Goal: Information Seeking & Learning: Learn about a topic

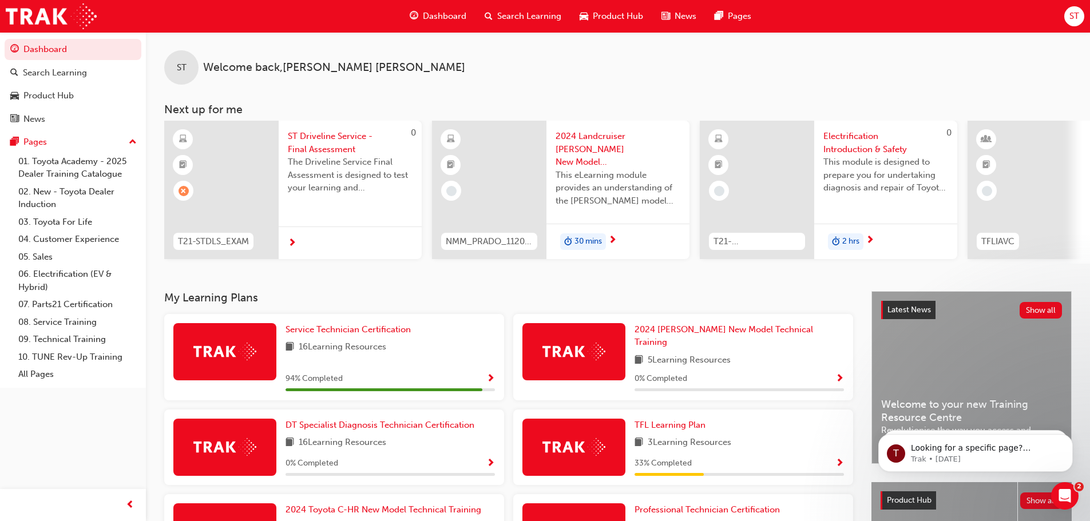
click at [323, 151] on span "ST Driveline Service - Final Assessment" at bounding box center [350, 143] width 125 height 26
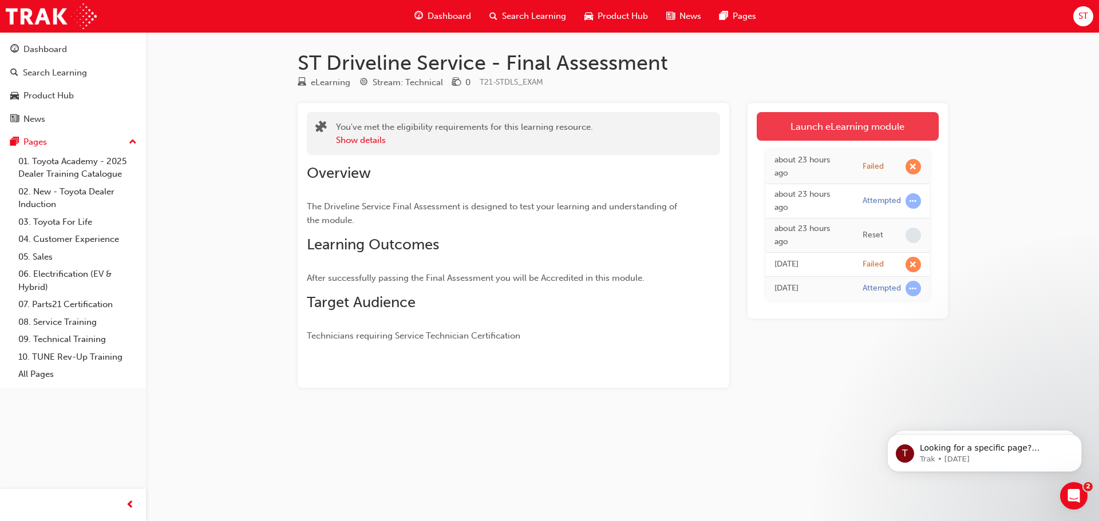
click at [852, 122] on link "Launch eLearning module" at bounding box center [848, 126] width 182 height 29
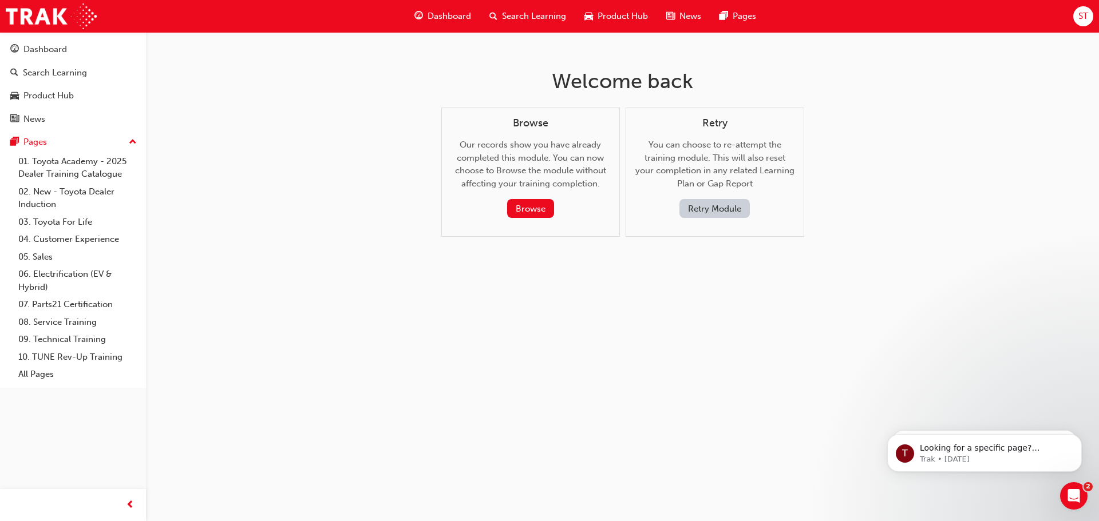
click at [727, 204] on button "Retry Module" at bounding box center [714, 208] width 70 height 19
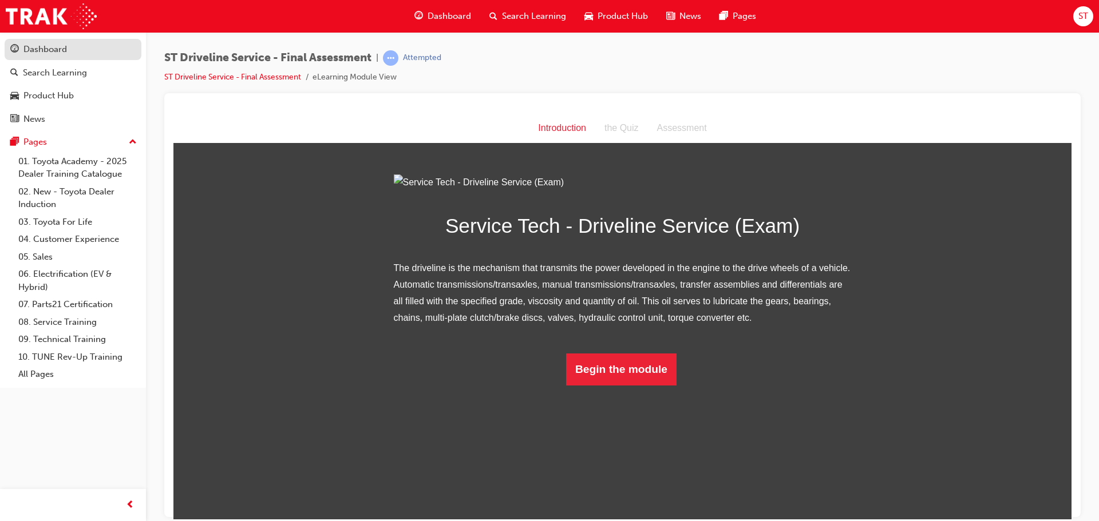
click at [66, 57] on link "Dashboard" at bounding box center [73, 49] width 137 height 21
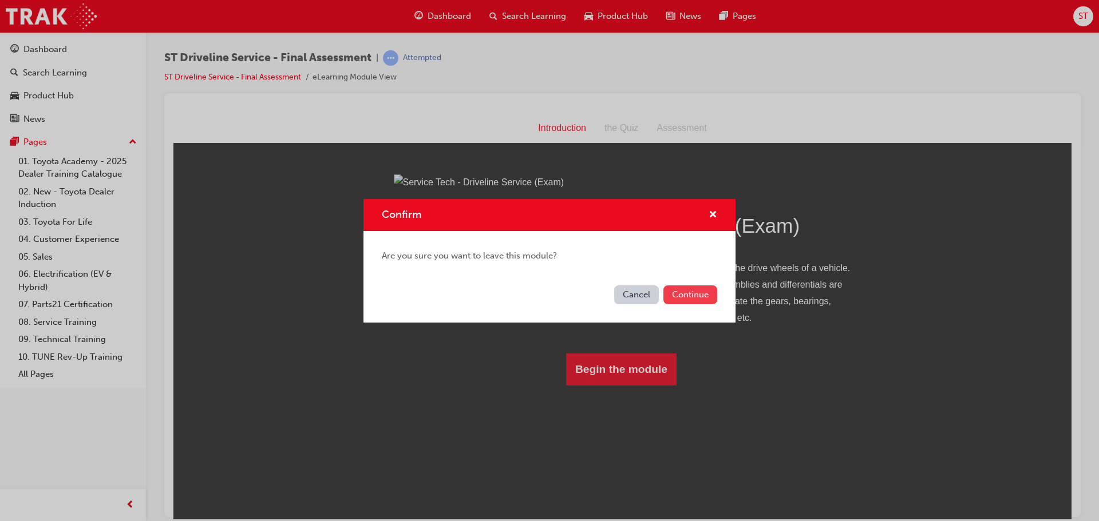
click at [678, 291] on button "Continue" at bounding box center [690, 295] width 54 height 19
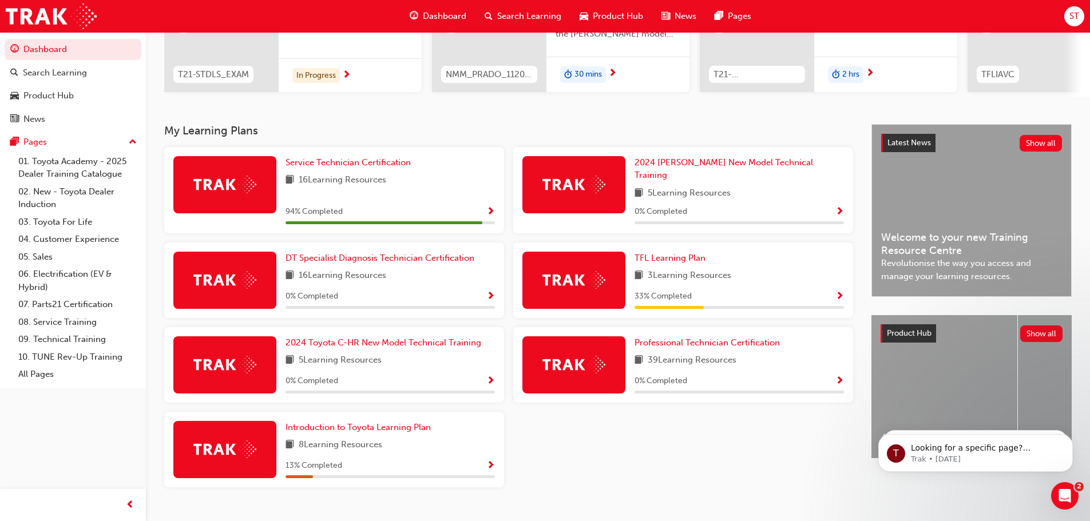
scroll to position [172, 0]
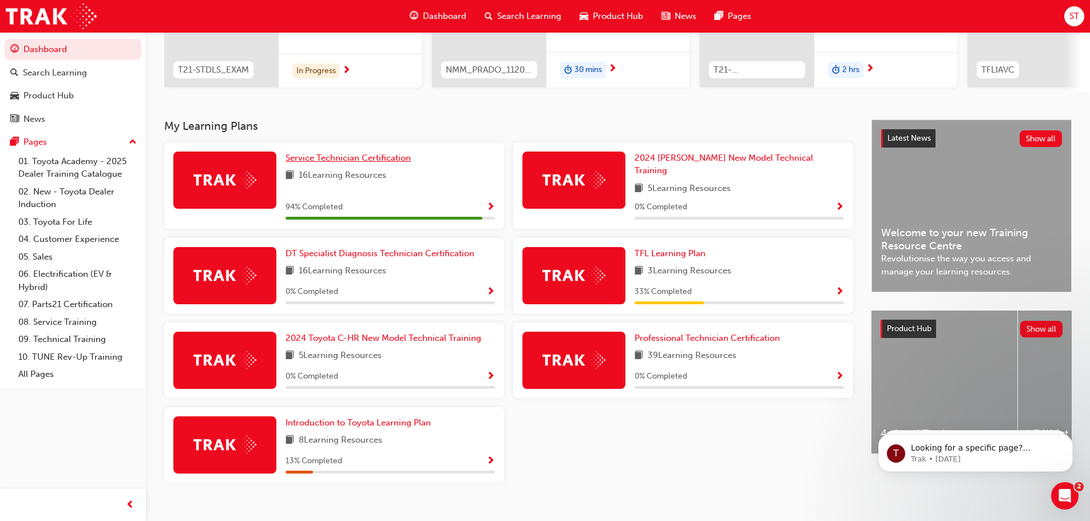
click at [363, 163] on span "Service Technician Certification" at bounding box center [348, 158] width 125 height 10
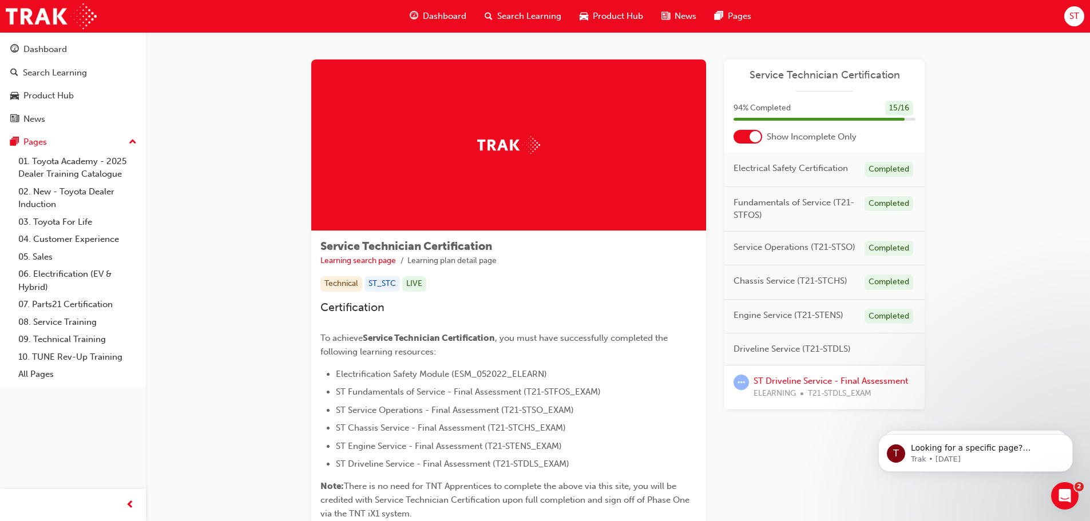
click at [778, 348] on span "Driveline Service (T21-STDLS)" at bounding box center [792, 349] width 117 height 13
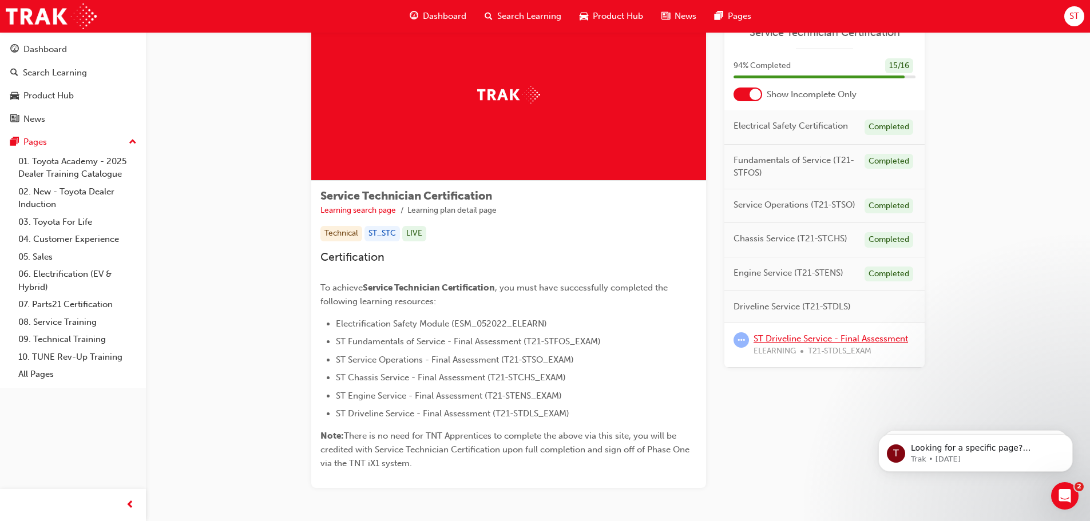
scroll to position [101, 0]
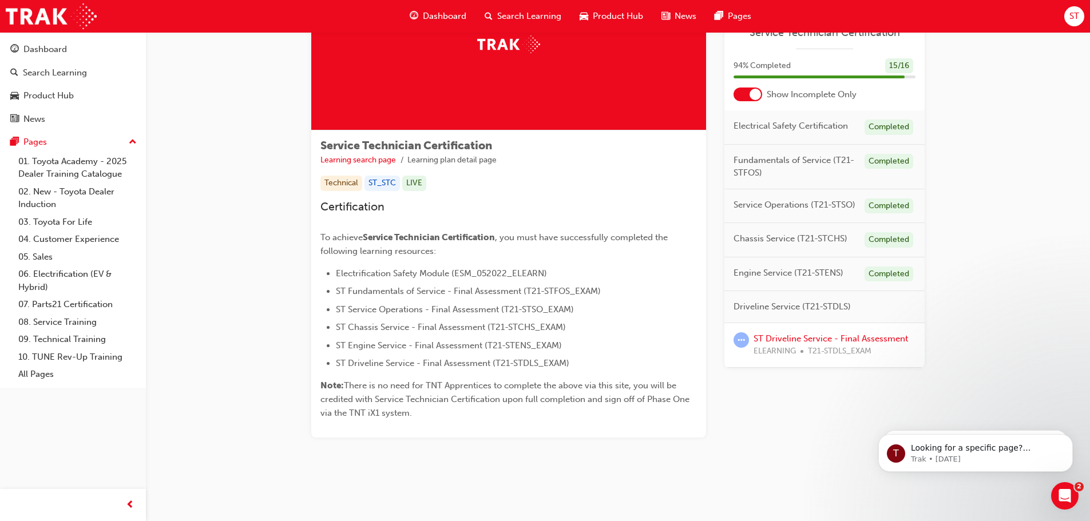
click at [851, 308] on div "Driveline Service (T21-STDLS)" at bounding box center [825, 307] width 200 height 32
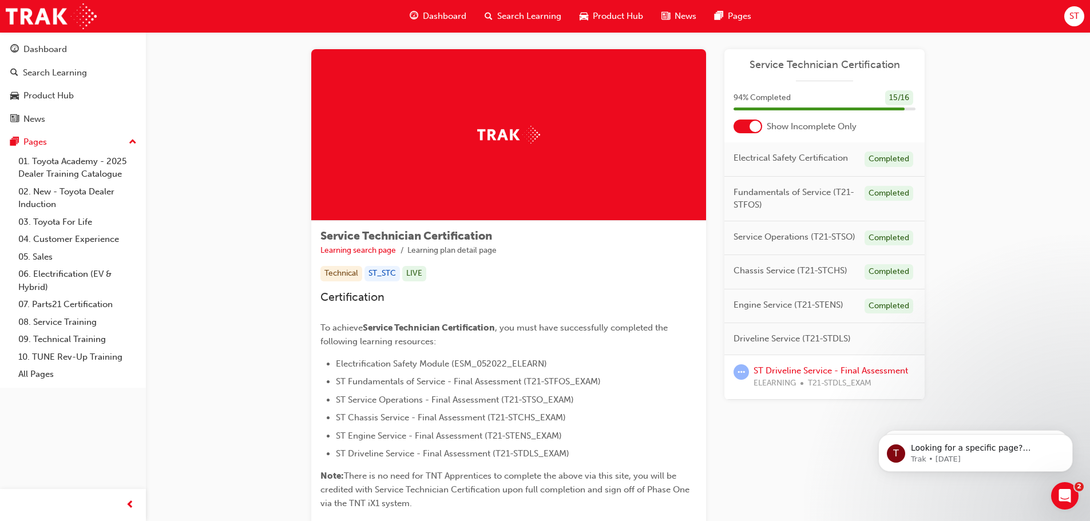
scroll to position [0, 0]
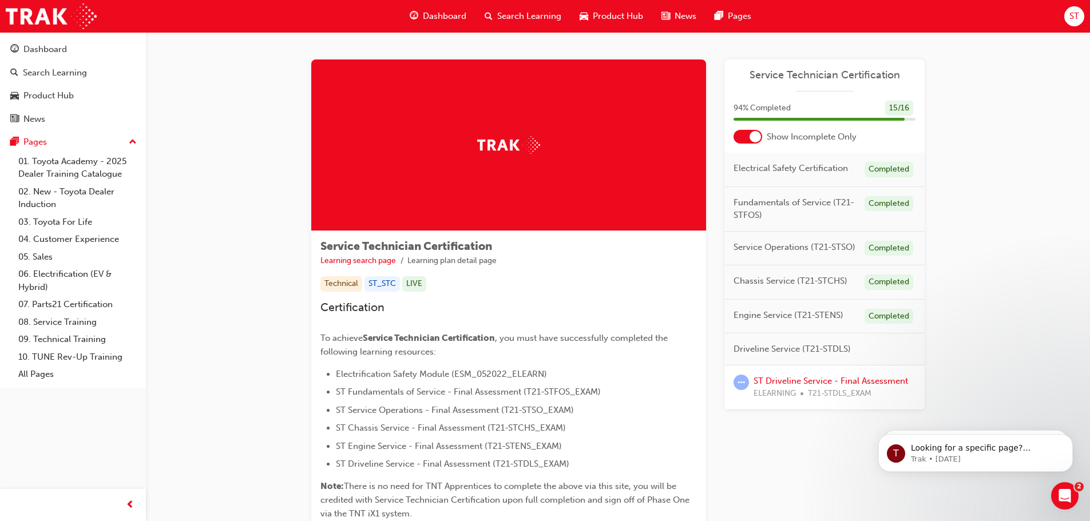
click at [527, 15] on span "Search Learning" at bounding box center [529, 16] width 64 height 13
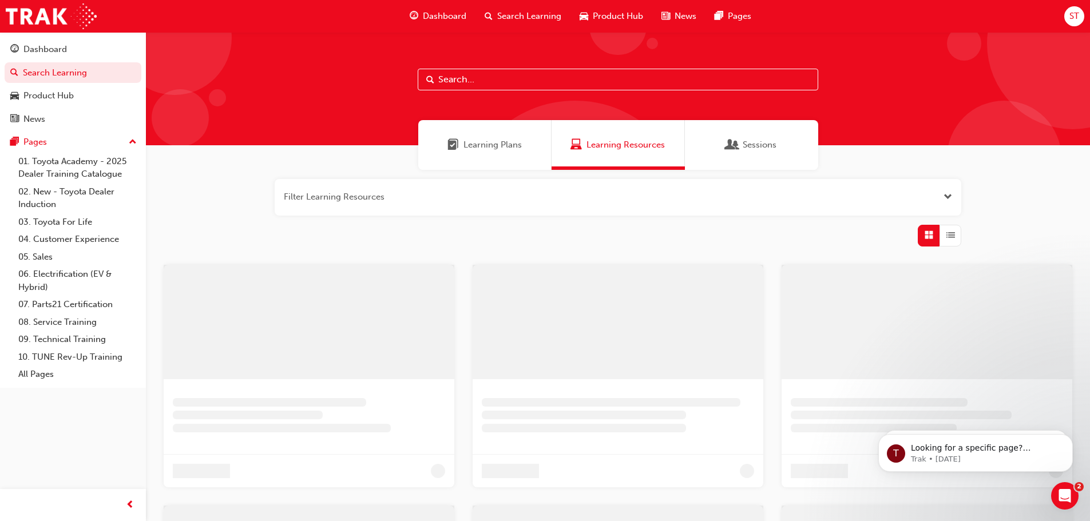
click at [503, 75] on input "text" at bounding box center [618, 80] width 401 height 22
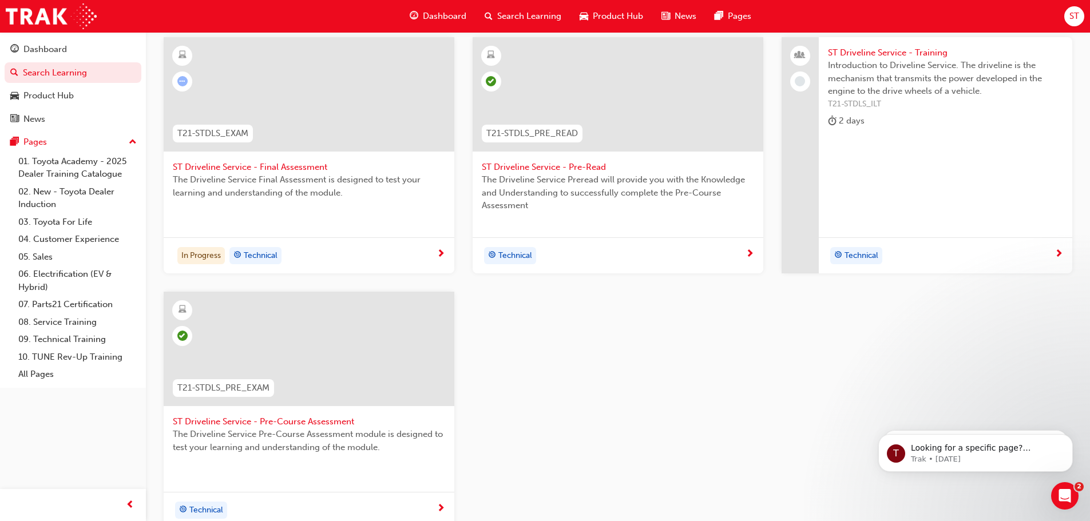
scroll to position [229, 0]
type input "stdls"
click at [577, 169] on span "ST Driveline Service - Pre-Read" at bounding box center [618, 166] width 272 height 13
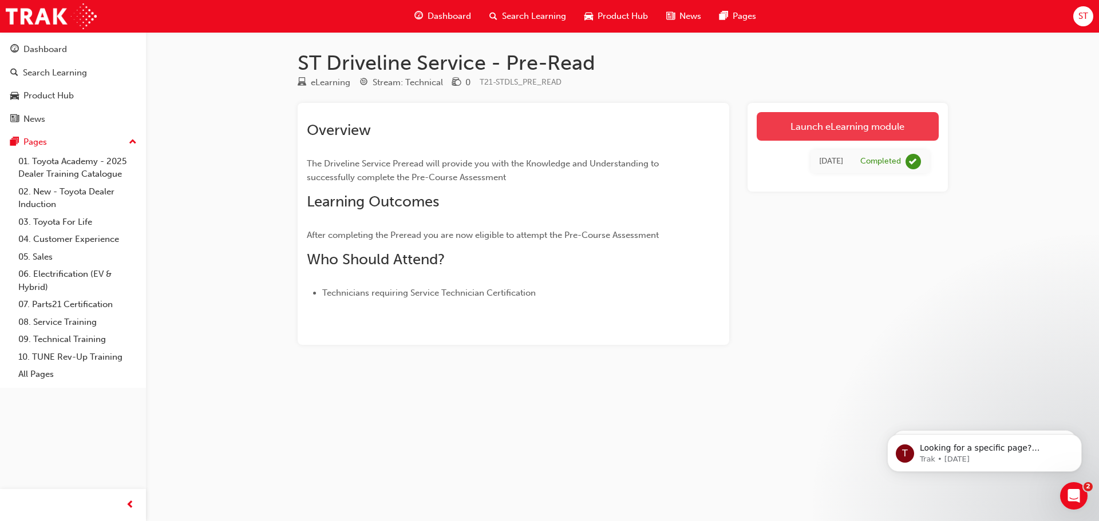
click at [892, 117] on link "Launch eLearning module" at bounding box center [848, 126] width 182 height 29
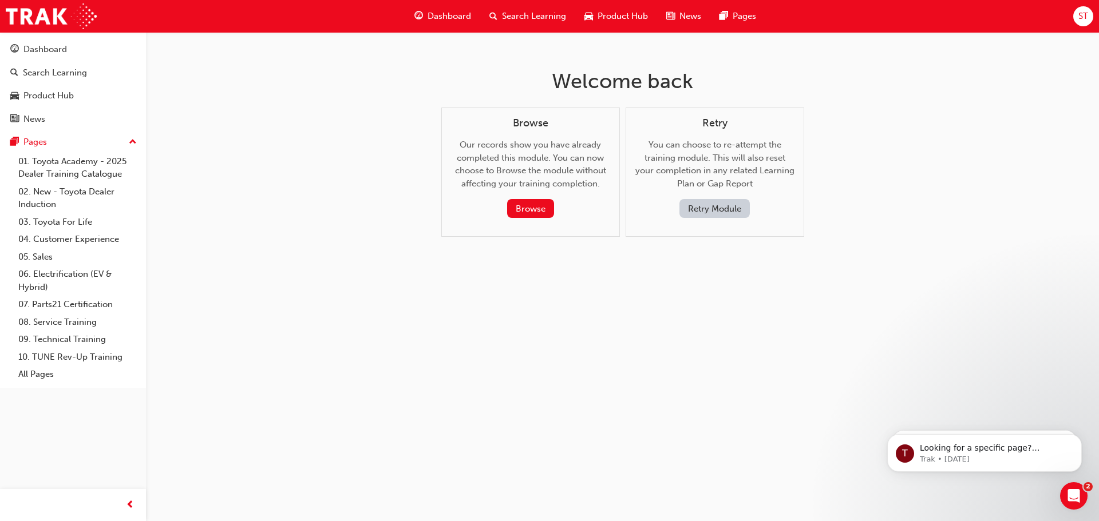
click at [702, 211] on button "Retry Module" at bounding box center [714, 208] width 70 height 19
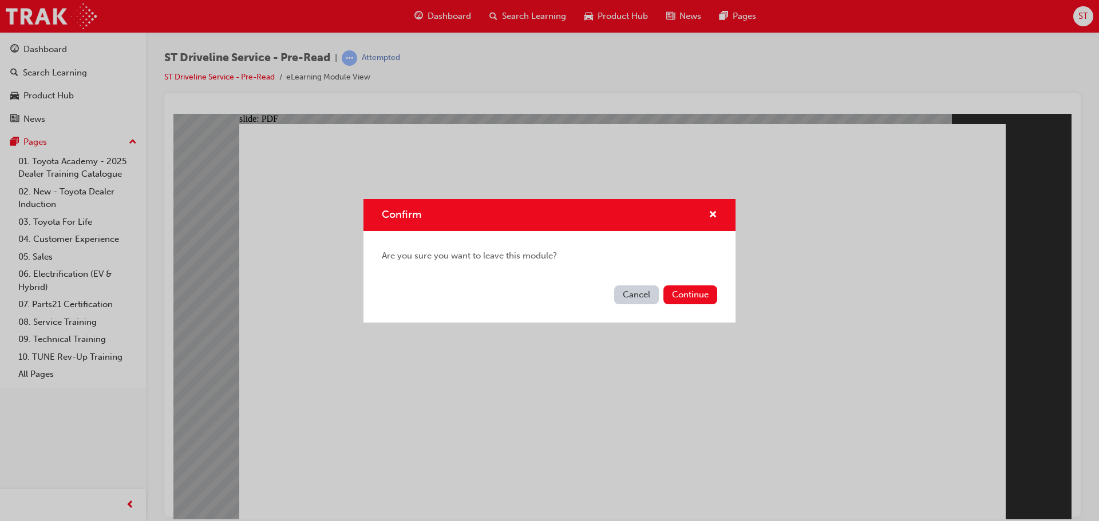
click at [706, 304] on div "Cancel Continue" at bounding box center [549, 302] width 372 height 42
click at [695, 296] on button "Continue" at bounding box center [690, 295] width 54 height 19
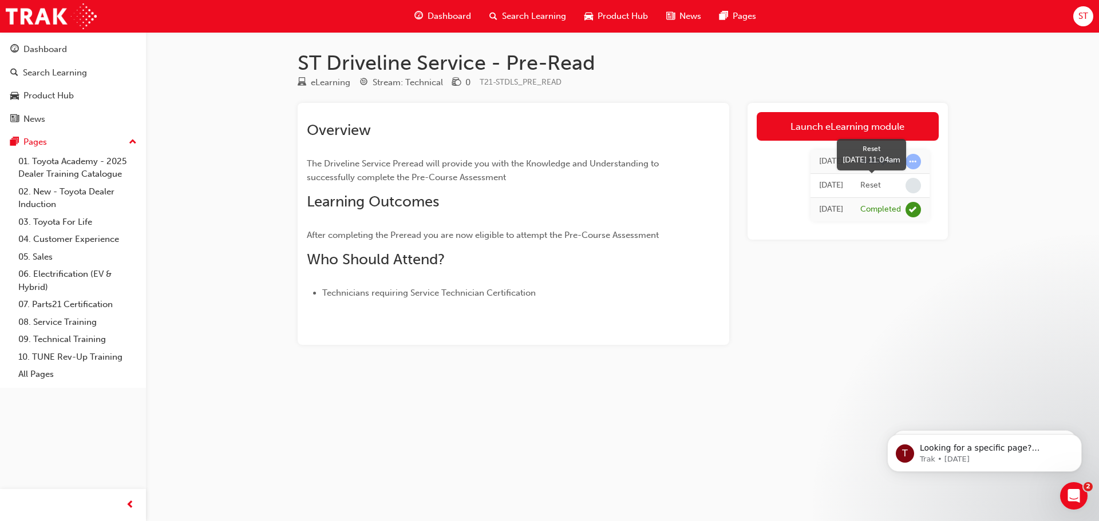
click at [909, 183] on span "learningRecordVerb_NONE-icon" at bounding box center [912, 185] width 15 height 15
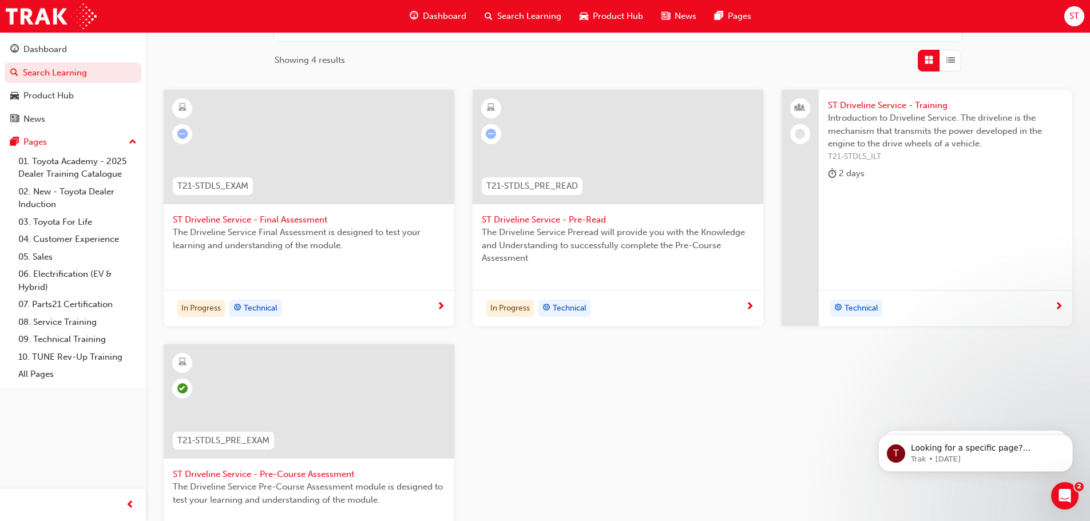
scroll to position [172, 0]
click at [292, 218] on span "ST Driveline Service - Final Assessment" at bounding box center [309, 223] width 272 height 13
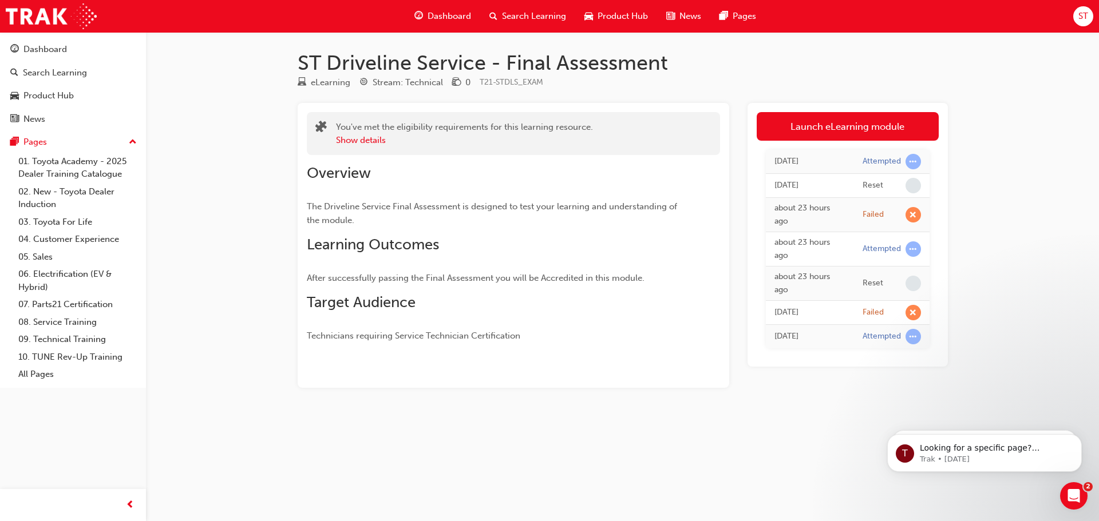
click at [867, 126] on link "Launch eLearning module" at bounding box center [848, 126] width 182 height 29
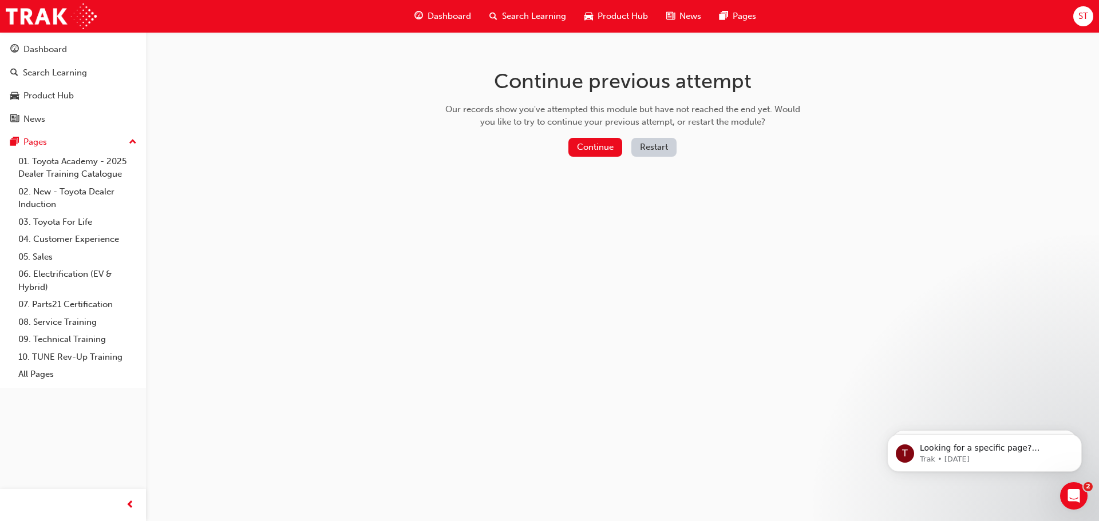
click at [658, 145] on button "Restart" at bounding box center [653, 147] width 45 height 19
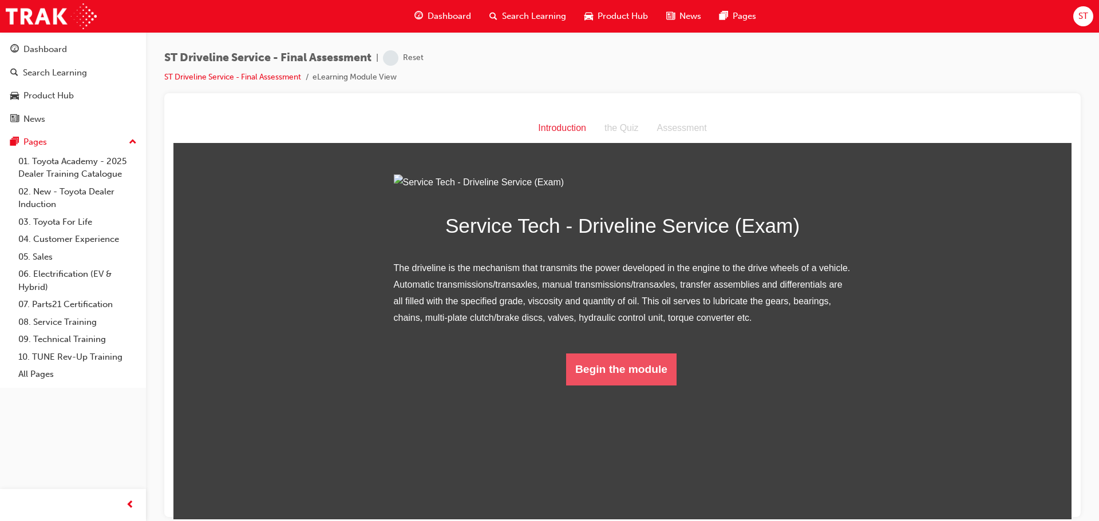
click at [643, 385] on button "Begin the module" at bounding box center [621, 369] width 110 height 32
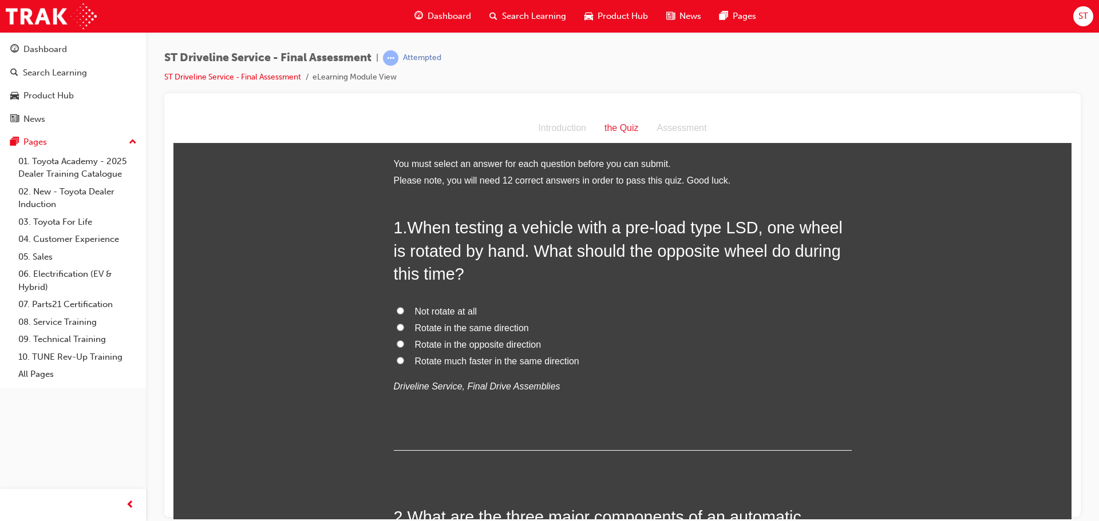
click at [397, 325] on input "Rotate in the same direction" at bounding box center [400, 326] width 7 height 7
radio input "true"
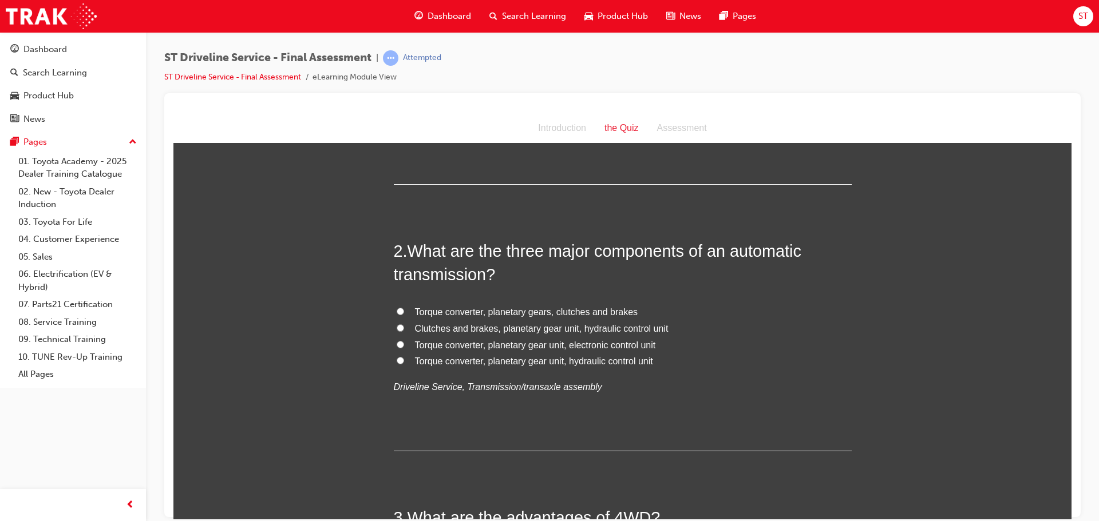
scroll to position [286, 0]
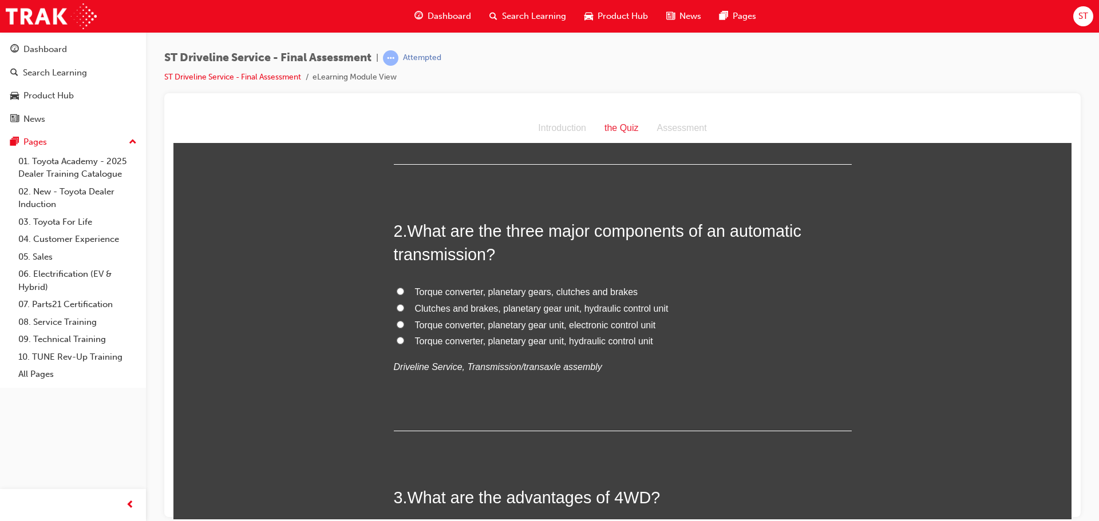
click at [397, 341] on input "Torque converter, planetary gear unit, hydraulic control unit" at bounding box center [400, 340] width 7 height 7
radio input "true"
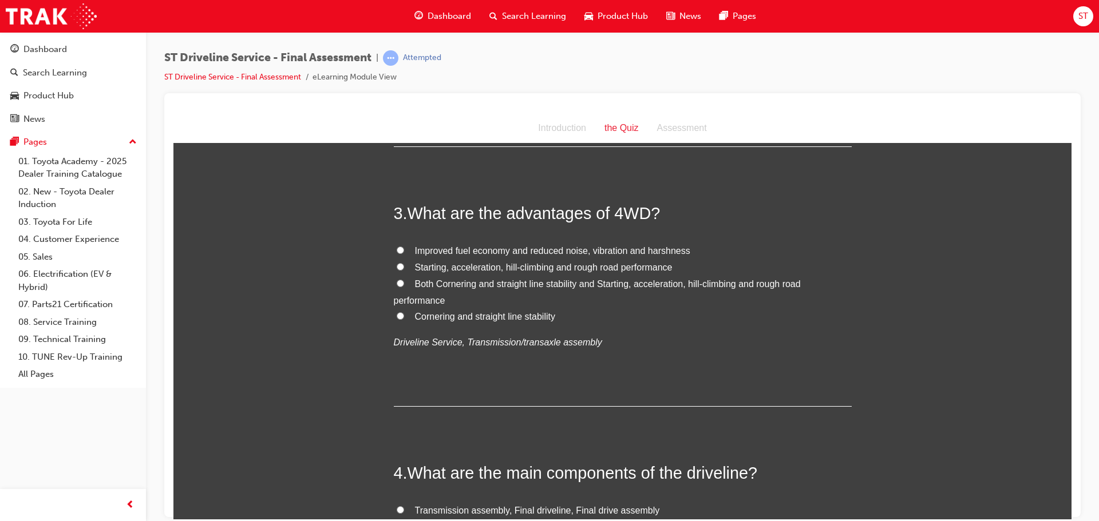
scroll to position [572, 0]
click at [397, 282] on input "Both Cornering and straight line stability and Starting, acceleration, hill-cli…" at bounding box center [400, 281] width 7 height 7
radio input "true"
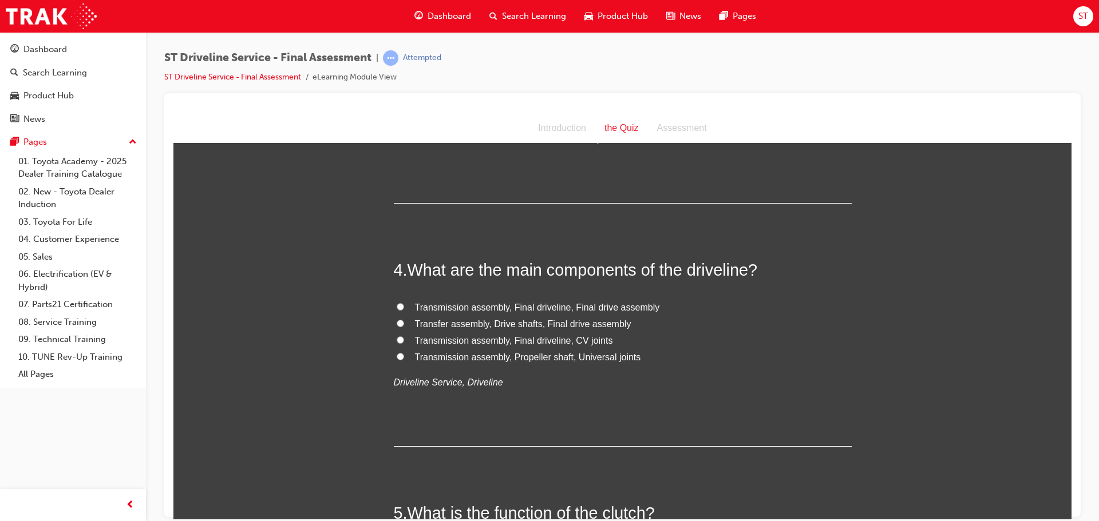
scroll to position [801, 0]
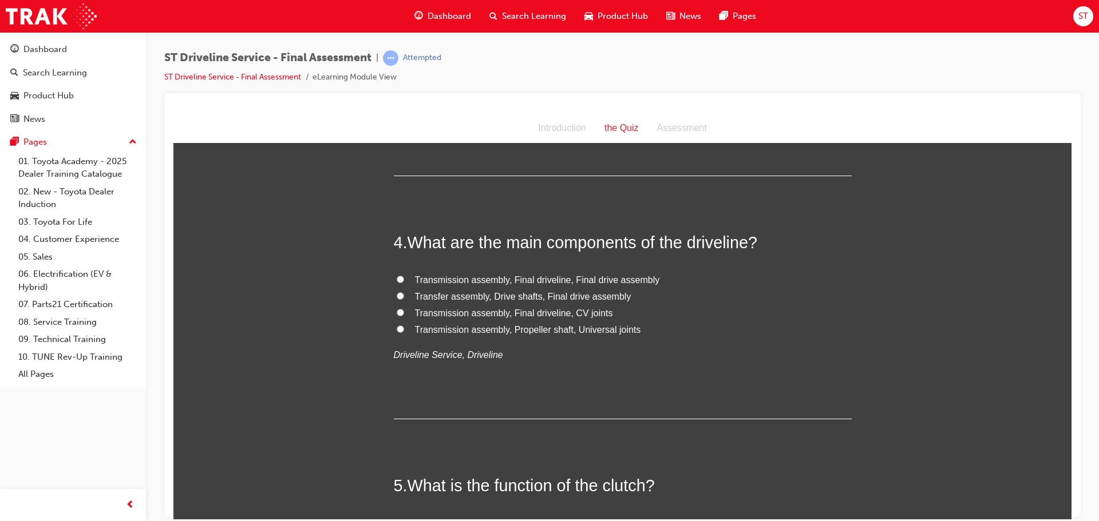
click at [397, 313] on input "Transmission assembly, Final driveline, CV joints" at bounding box center [400, 311] width 7 height 7
radio input "true"
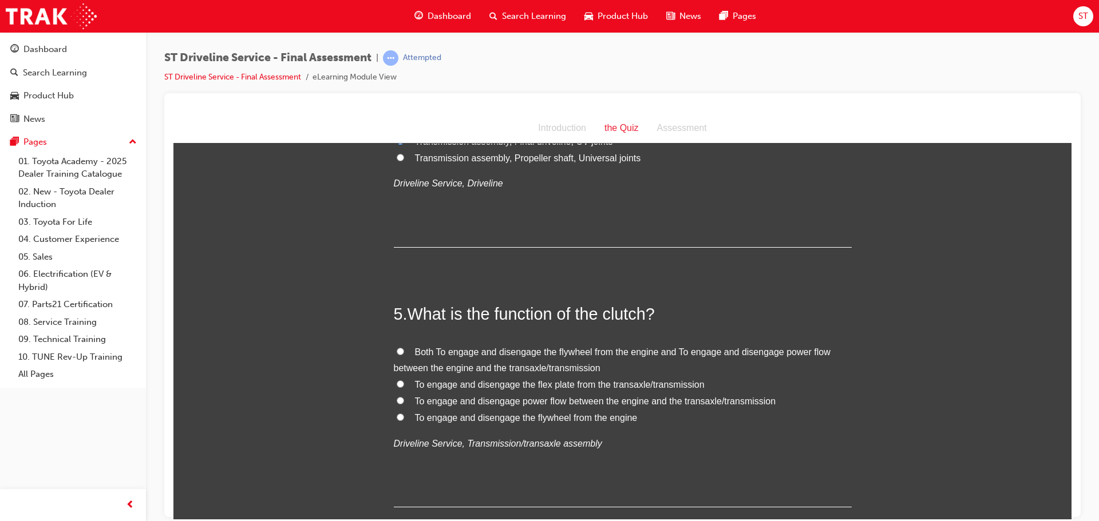
scroll to position [1030, 0]
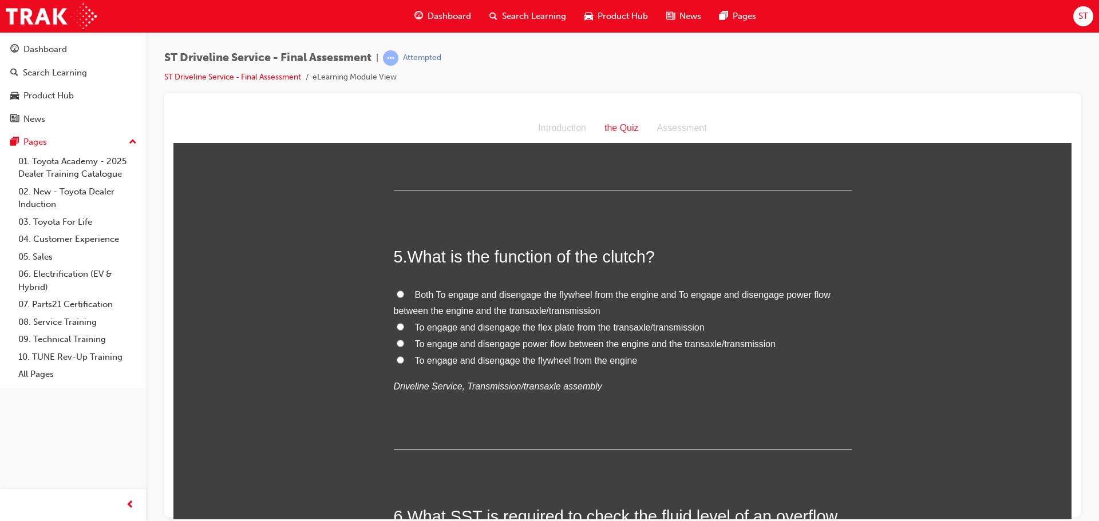
click at [397, 343] on input "To engage and disengage power flow between the engine and the transaxle/transmi…" at bounding box center [400, 342] width 7 height 7
radio input "true"
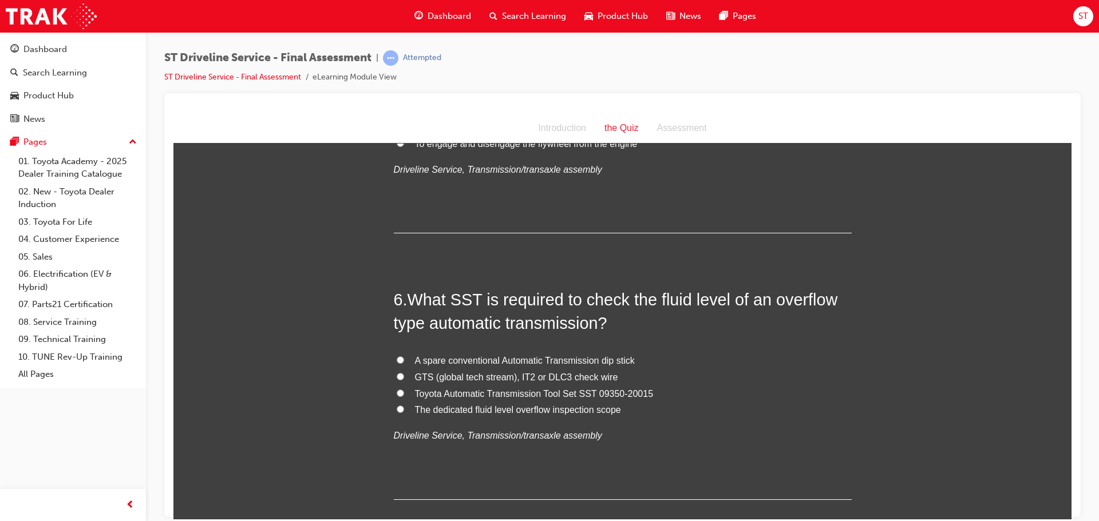
scroll to position [1259, 0]
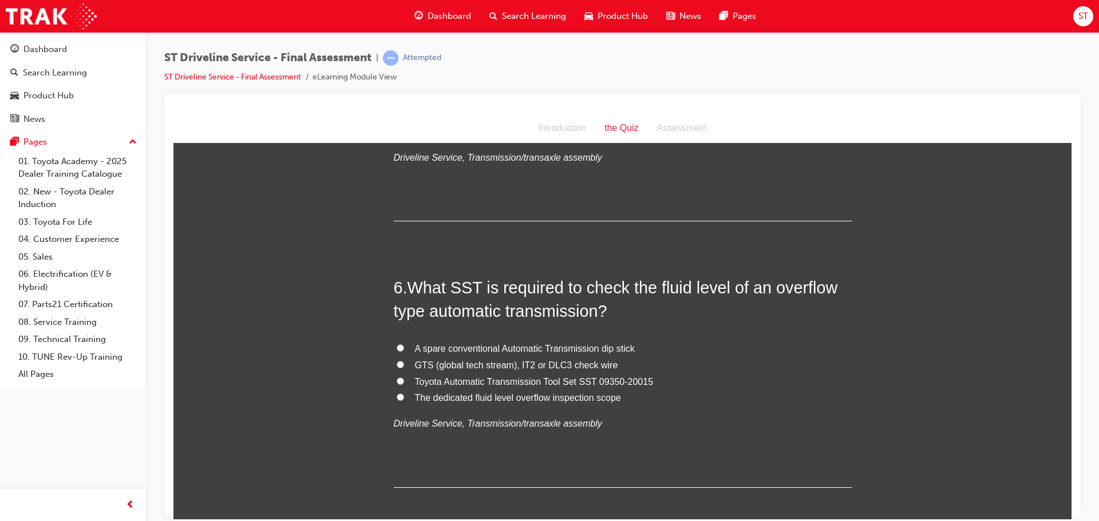
click at [397, 380] on input "Toyota Automatic Transmission Tool Set SST 09350-20015" at bounding box center [400, 380] width 7 height 7
radio input "true"
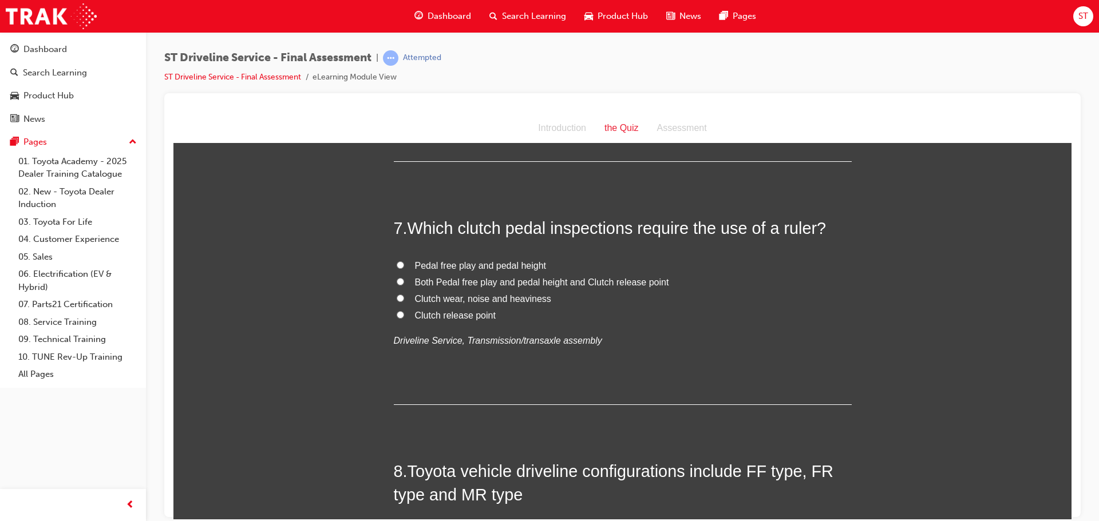
scroll to position [1603, 0]
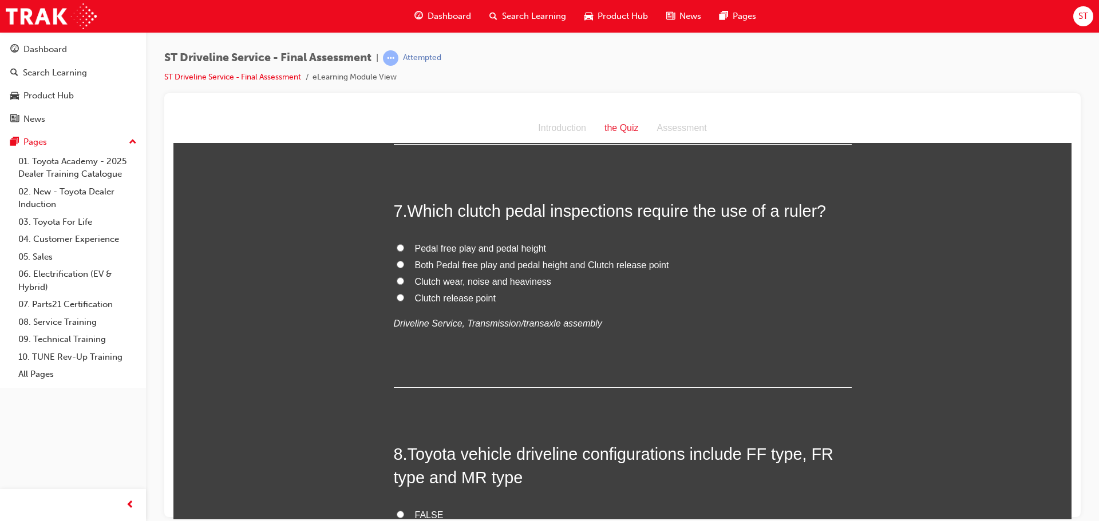
click at [398, 248] on input "Pedal free play and pedal height" at bounding box center [400, 247] width 7 height 7
radio input "true"
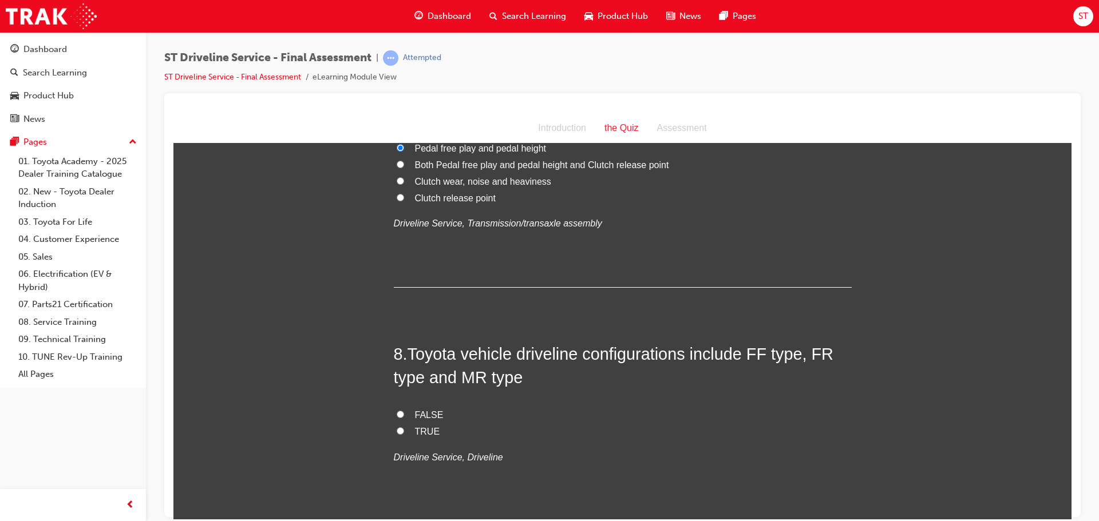
scroll to position [1774, 0]
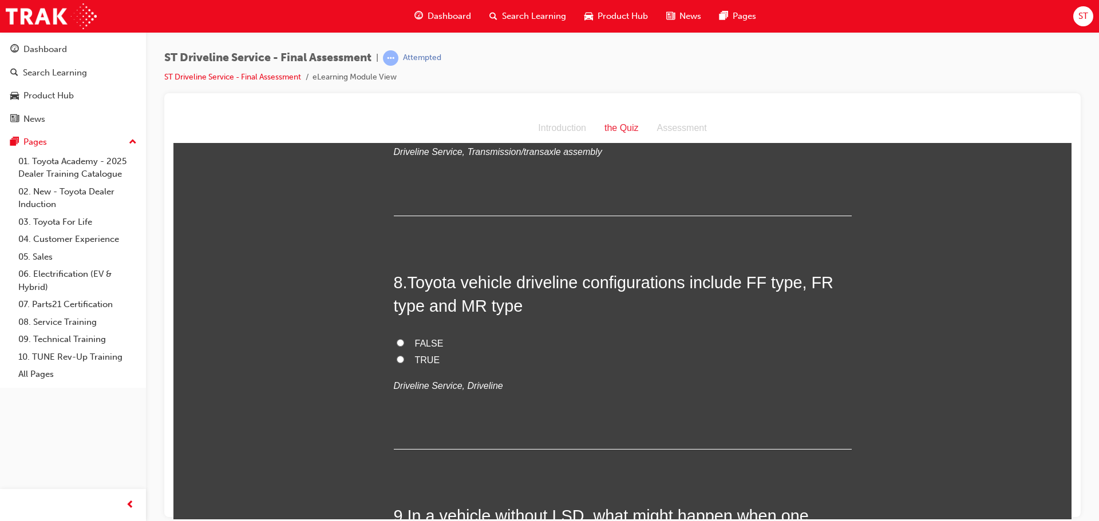
click at [397, 343] on input "FALSE" at bounding box center [400, 342] width 7 height 7
radio input "true"
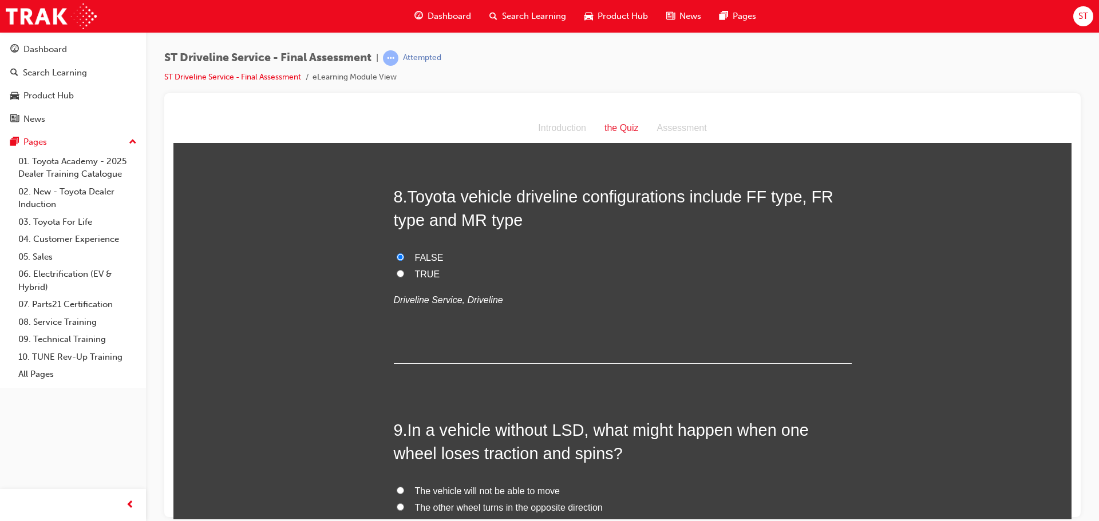
scroll to position [1946, 0]
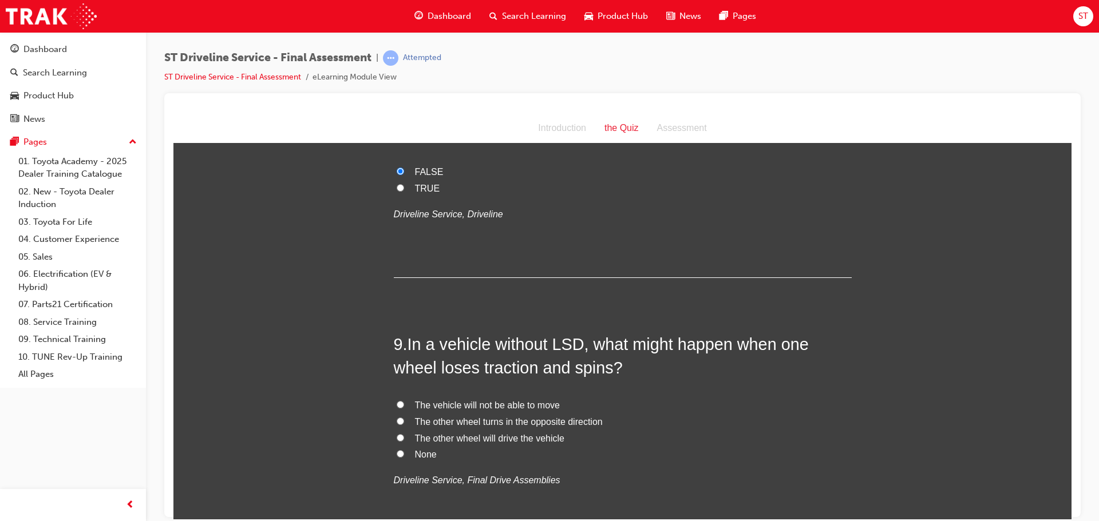
click at [397, 403] on input "The vehicle will not be able to move" at bounding box center [400, 404] width 7 height 7
radio input "true"
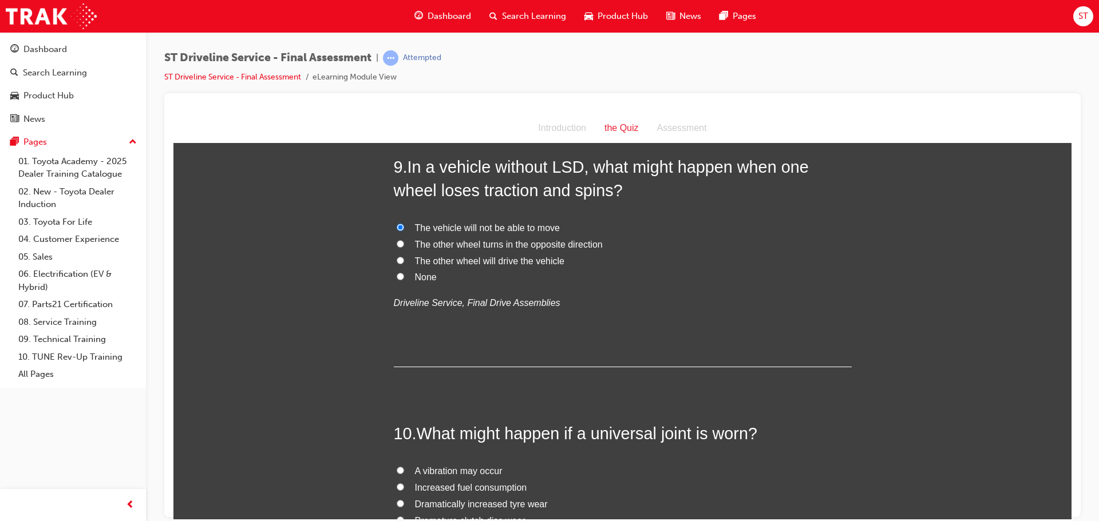
scroll to position [2232, 0]
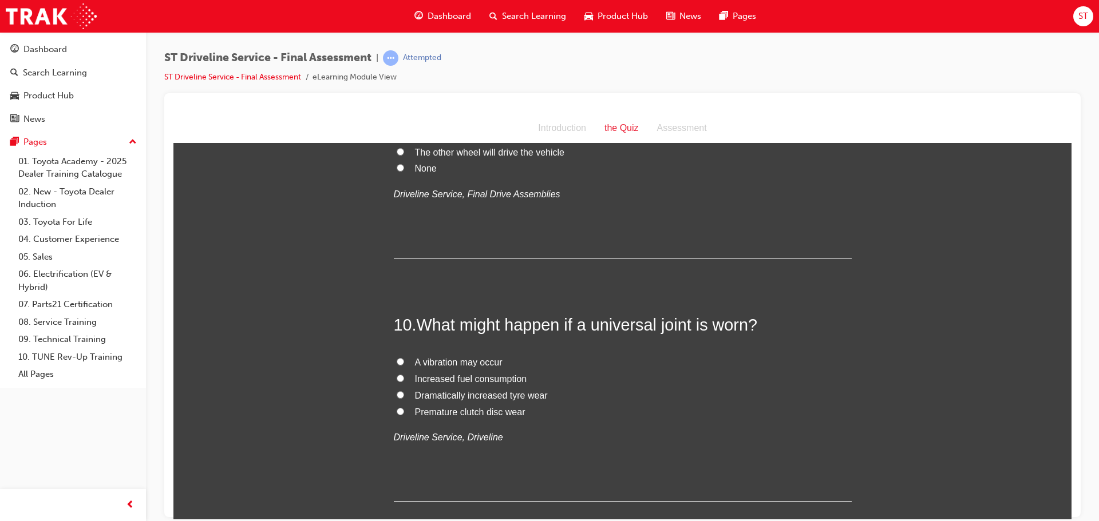
click at [398, 359] on input "A vibration may occur" at bounding box center [400, 361] width 7 height 7
radio input "true"
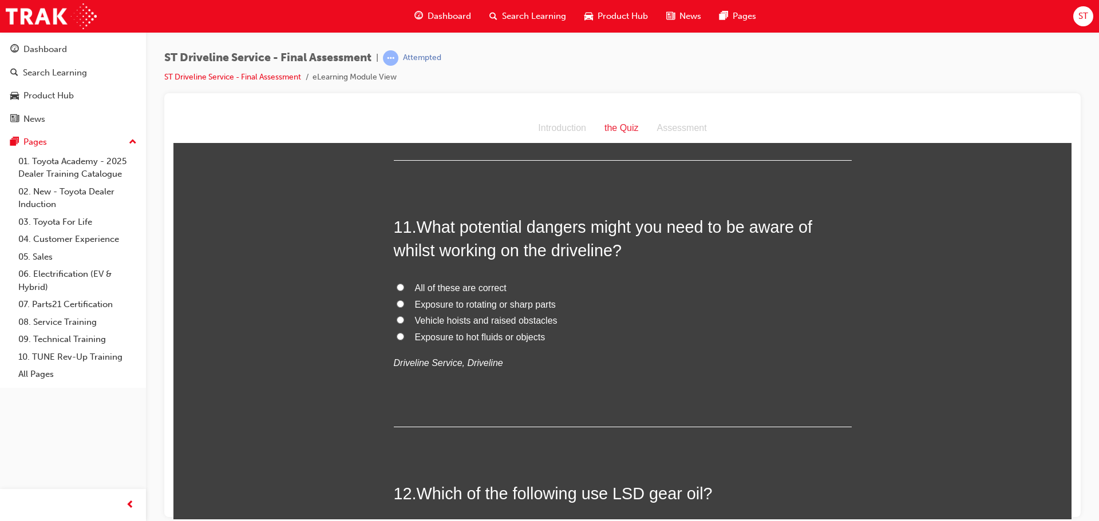
scroll to position [2633, 0]
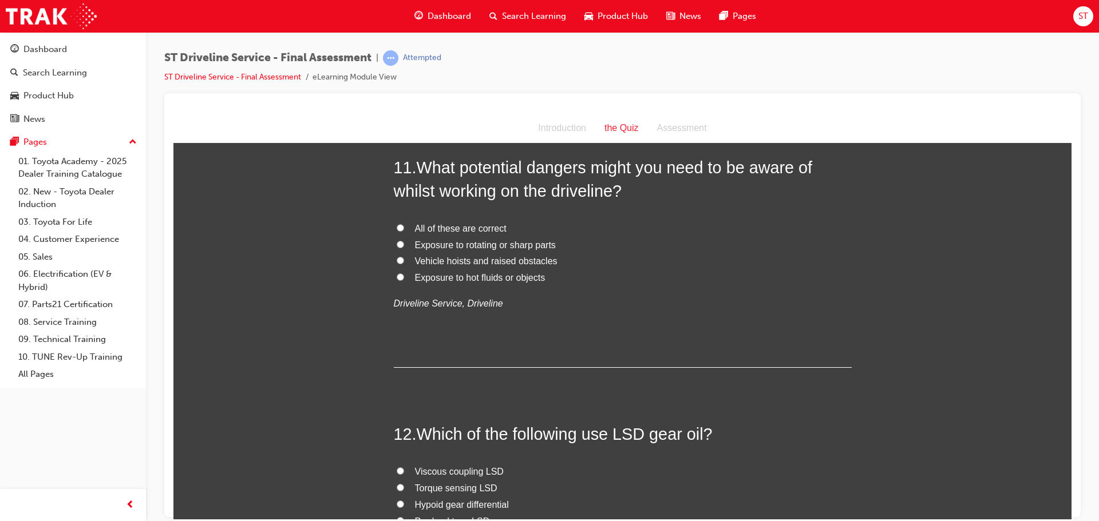
click at [397, 228] on input "All of these are correct" at bounding box center [400, 227] width 7 height 7
radio input "true"
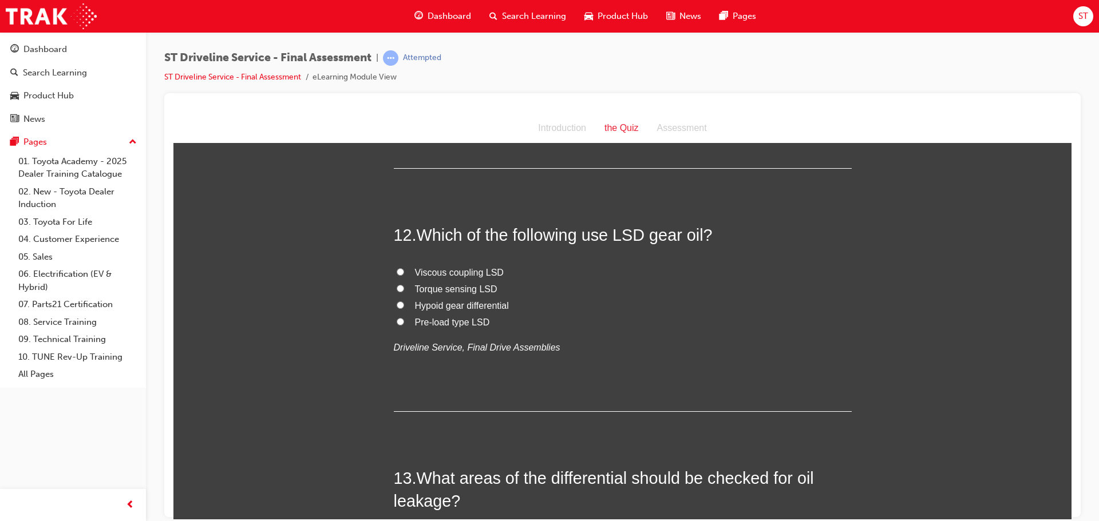
scroll to position [2805, 0]
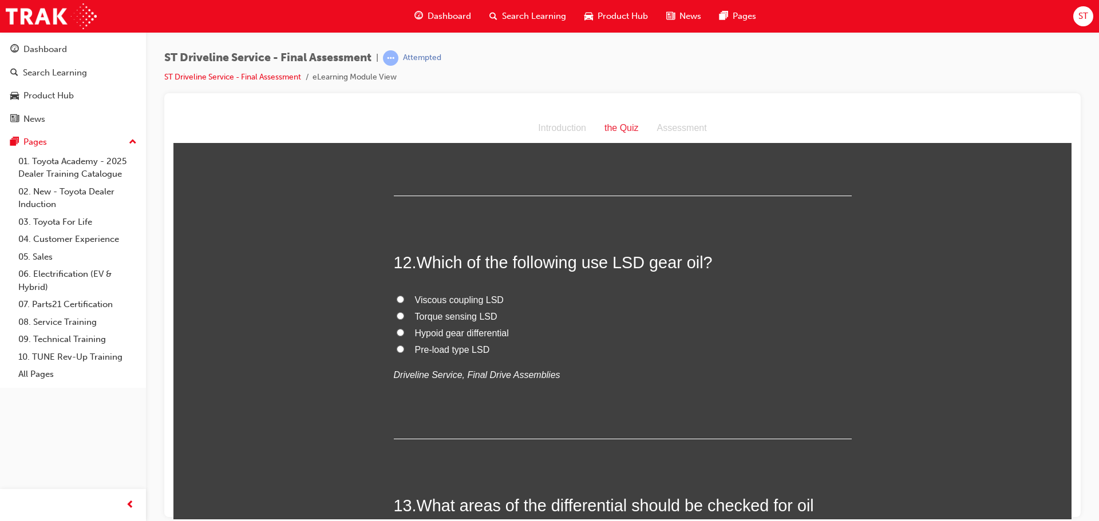
click at [397, 351] on input "Pre-load type LSD" at bounding box center [400, 348] width 7 height 7
radio input "true"
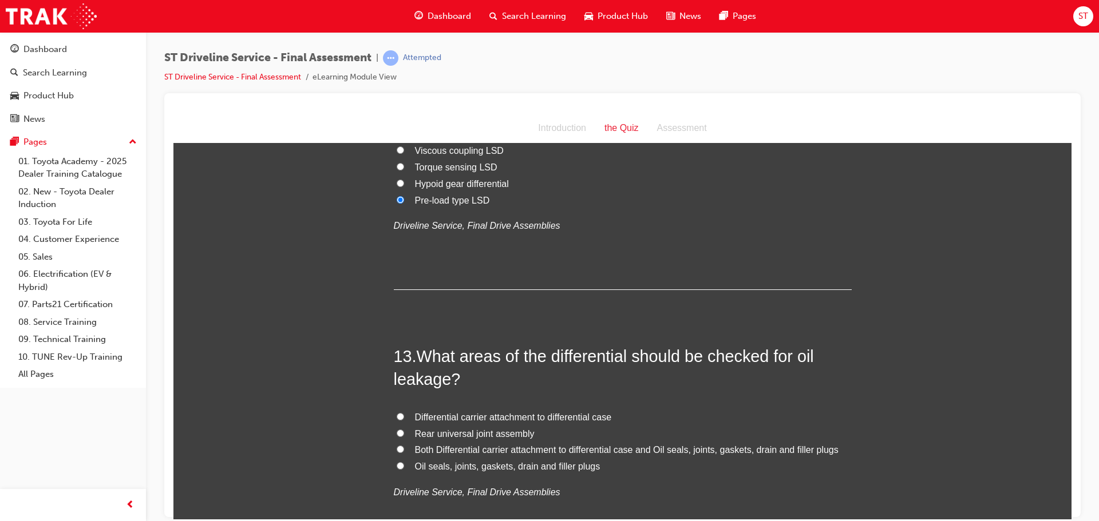
scroll to position [2976, 0]
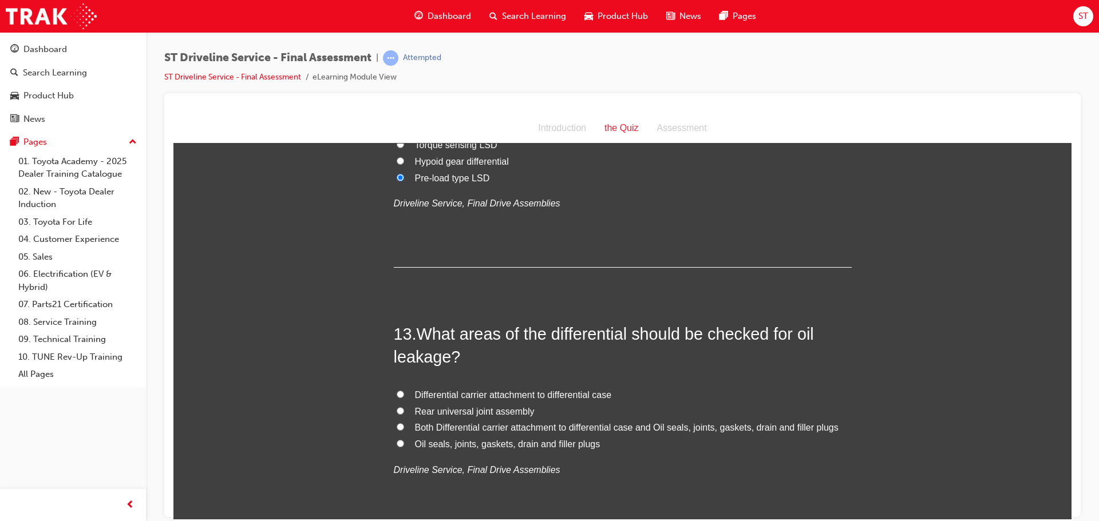
click at [397, 444] on input "Oil seals, joints, gaskets, drain and filler plugs" at bounding box center [400, 443] width 7 height 7
radio input "true"
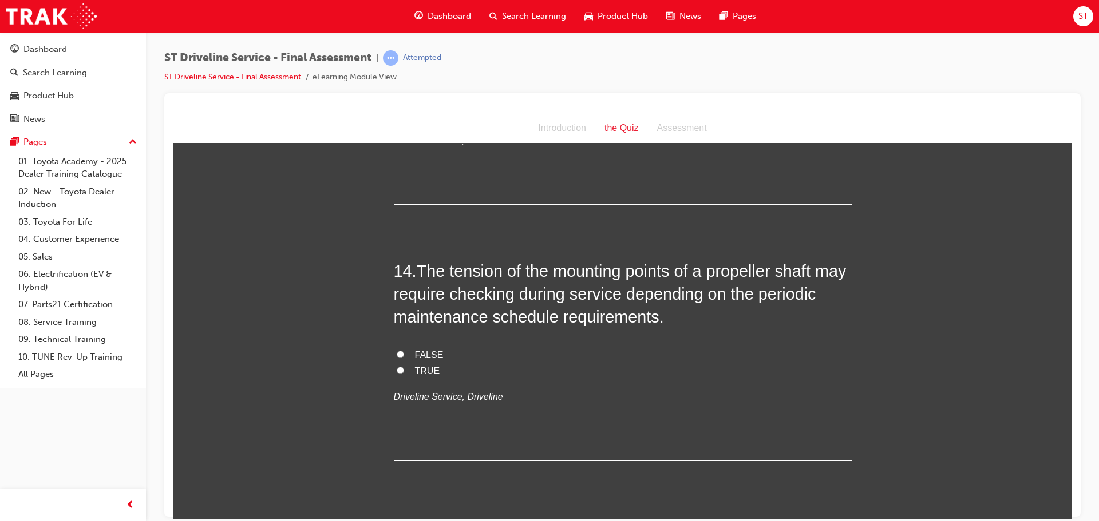
scroll to position [3320, 0]
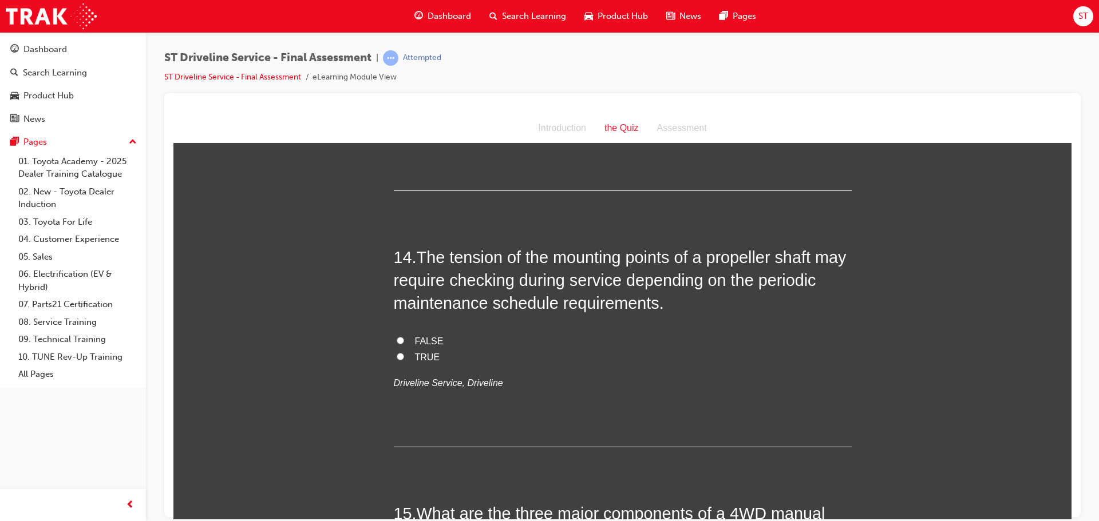
click at [397, 354] on input "TRUE" at bounding box center [400, 356] width 7 height 7
radio input "true"
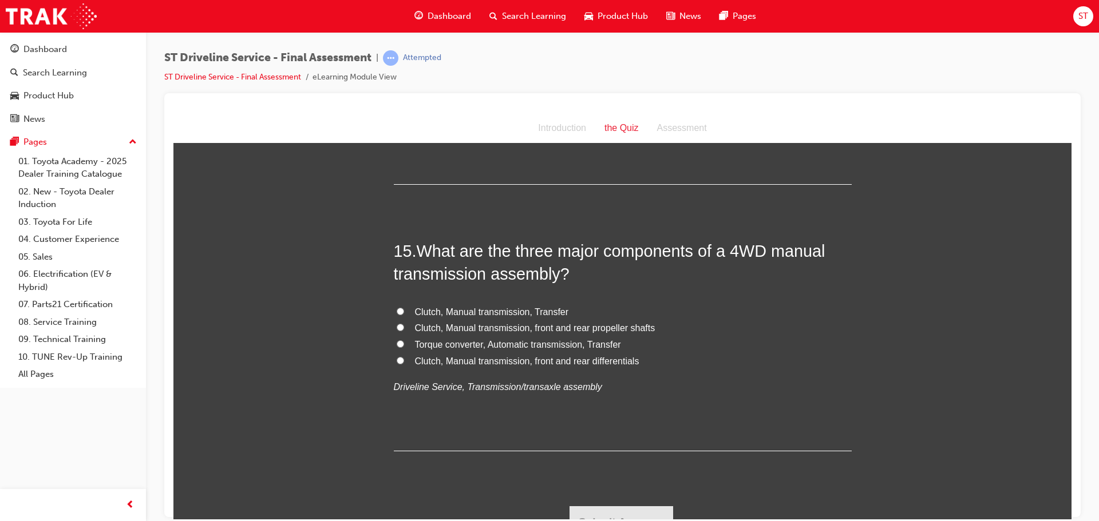
scroll to position [3601, 0]
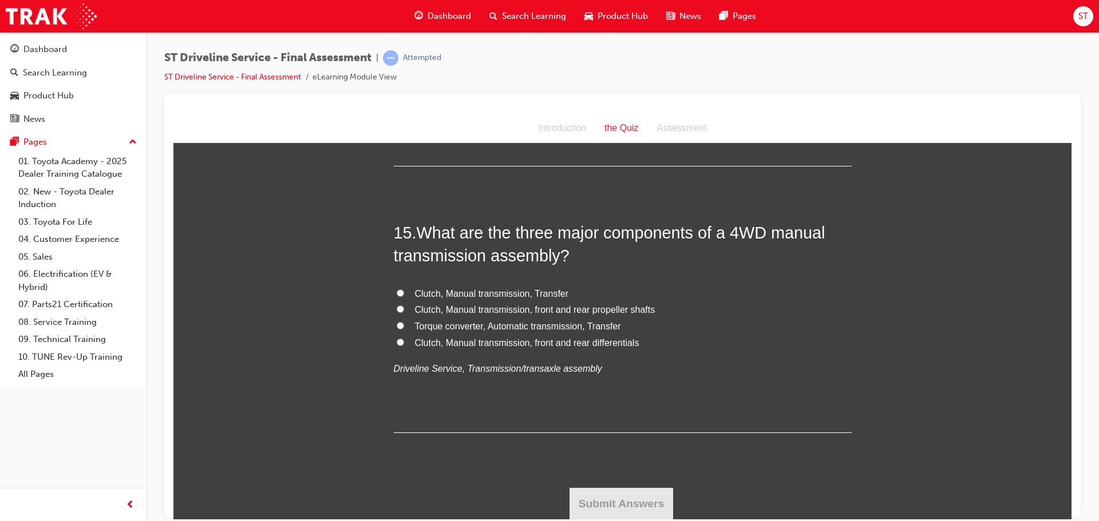
click at [397, 291] on input "Clutch, Manual transmission, Transfer" at bounding box center [400, 292] width 7 height 7
radio input "true"
click at [629, 488] on button "Submit Answers" at bounding box center [621, 504] width 104 height 32
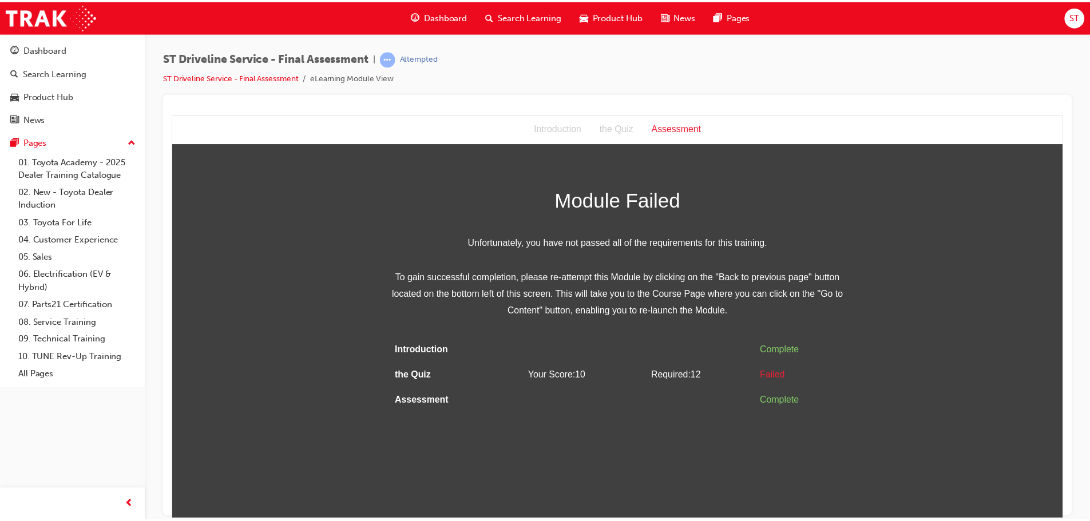
scroll to position [0, 0]
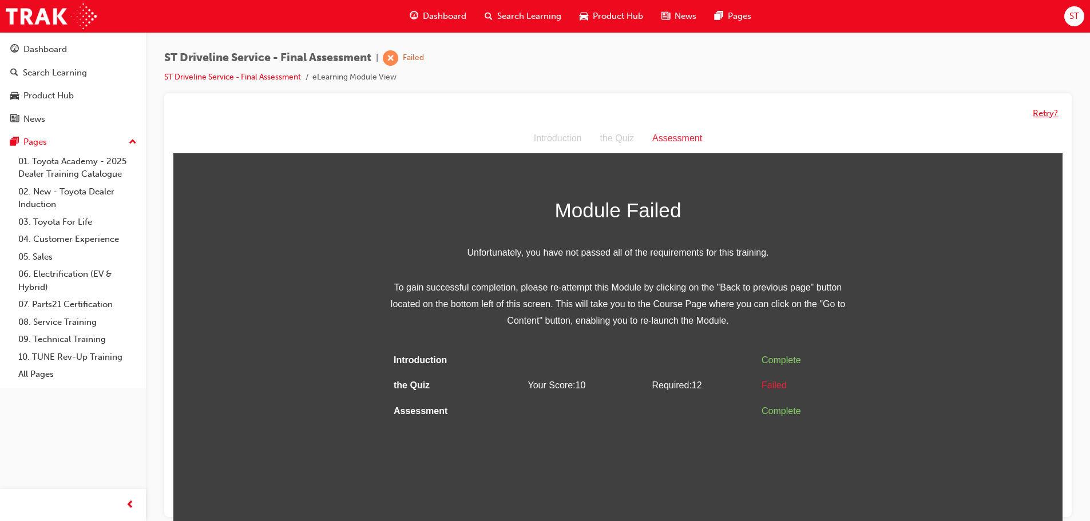
click at [1049, 108] on button "Retry?" at bounding box center [1045, 113] width 25 height 13
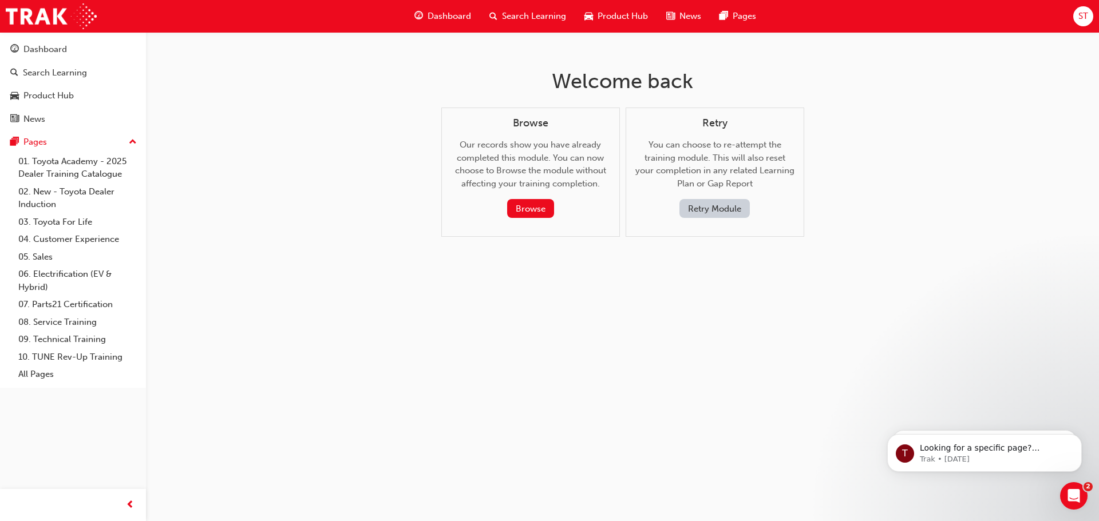
click at [711, 211] on button "Retry Module" at bounding box center [714, 208] width 70 height 19
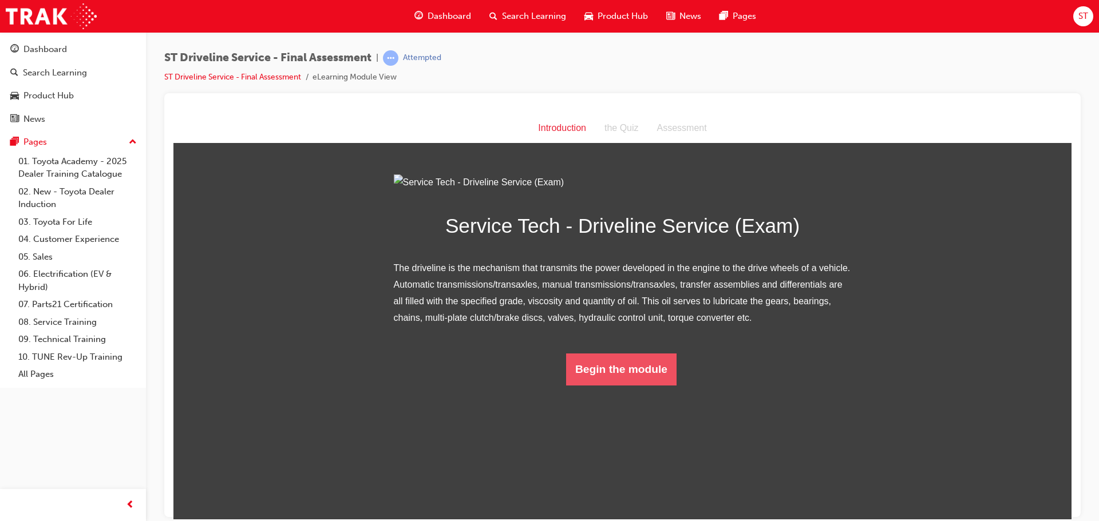
click at [628, 385] on button "Begin the module" at bounding box center [621, 369] width 110 height 32
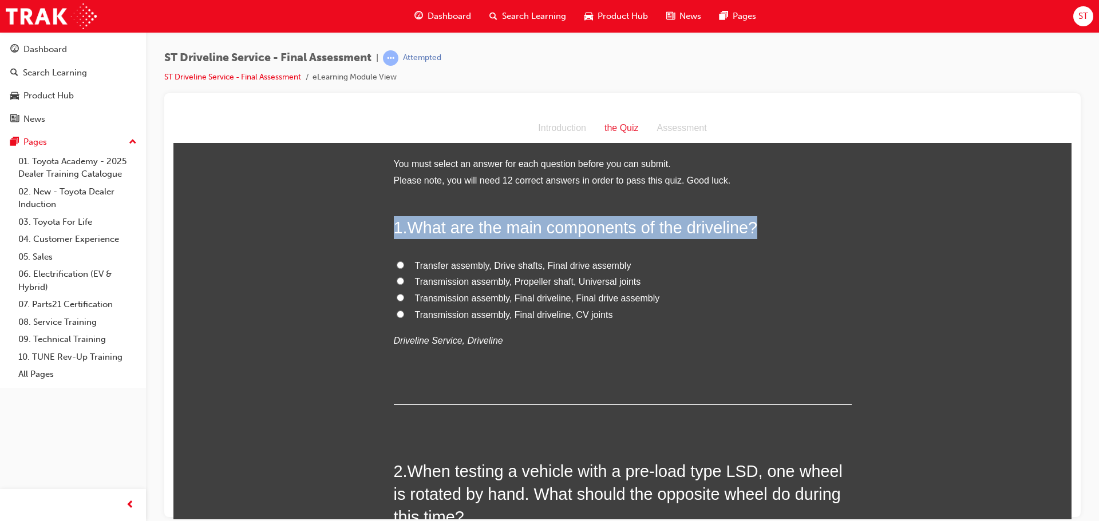
drag, startPoint x: 386, startPoint y: 203, endPoint x: 543, endPoint y: 352, distance: 216.6
copy h2 "1 . What are the main components of the driveline?"
click at [610, 346] on p "Driveline Service, Driveline" at bounding box center [623, 341] width 458 height 17
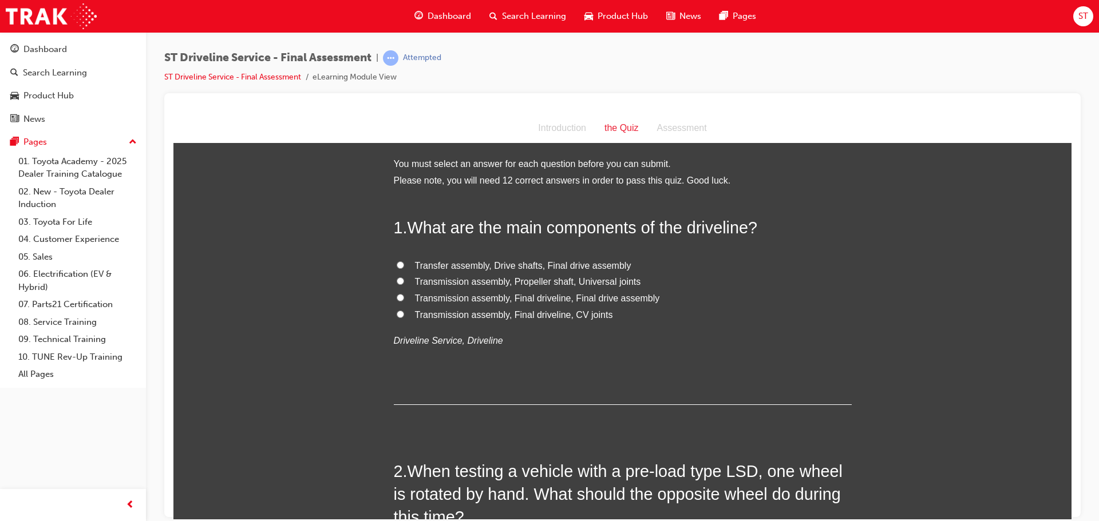
click at [397, 280] on input "Transmission assembly, Propeller shaft, Universal joints" at bounding box center [400, 280] width 7 height 7
radio input "true"
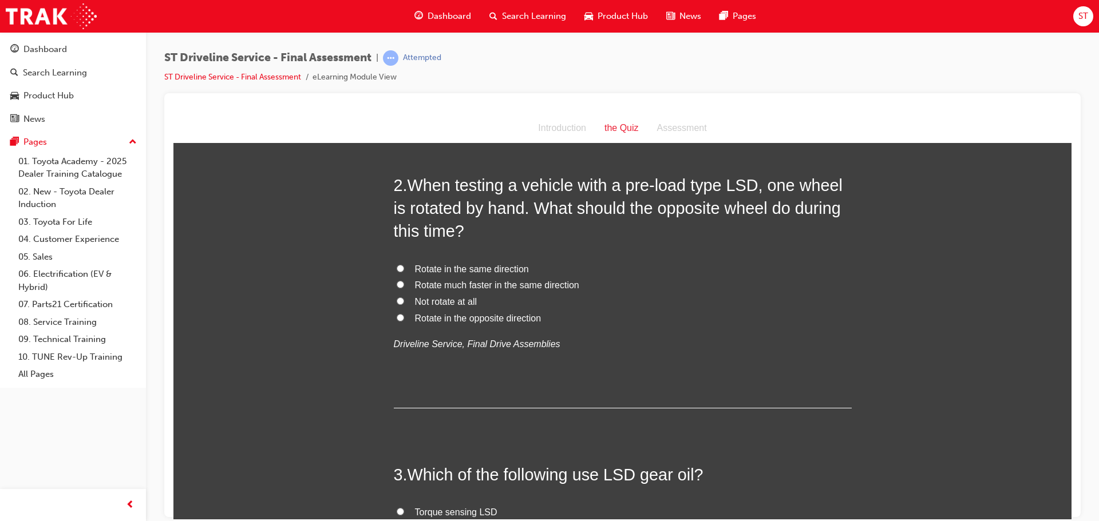
scroll to position [229, 0]
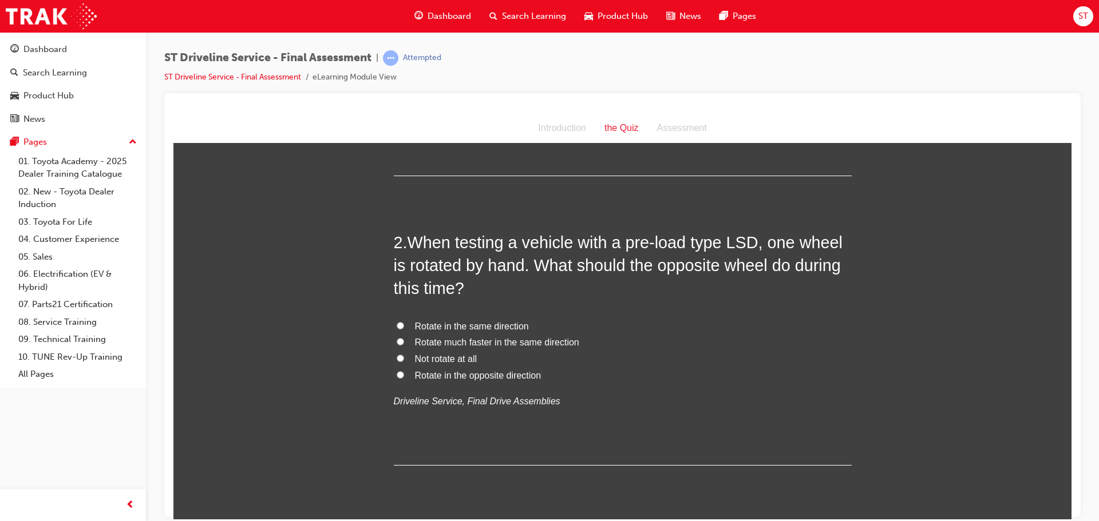
click at [397, 323] on input "Rotate in the same direction" at bounding box center [400, 325] width 7 height 7
radio input "true"
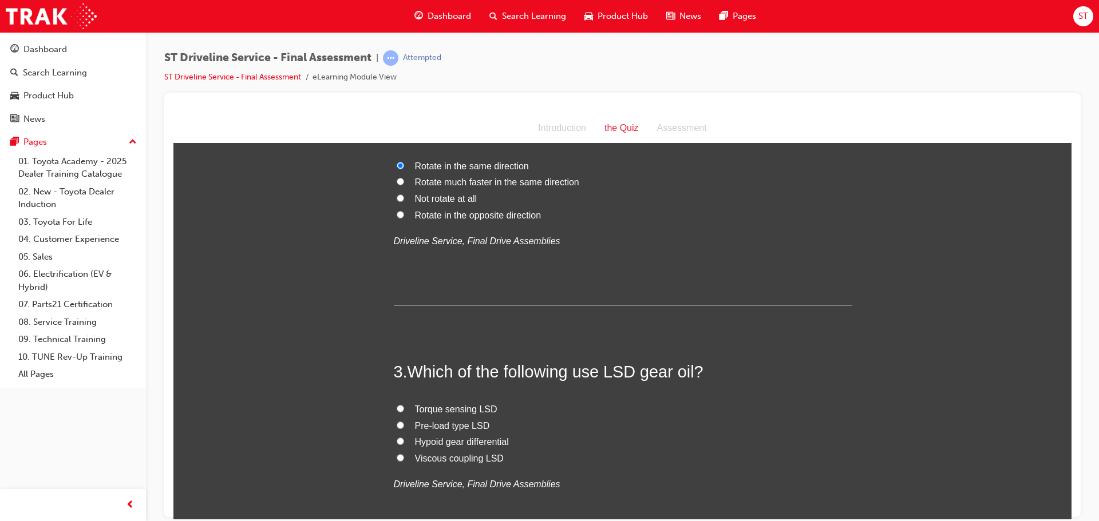
scroll to position [458, 0]
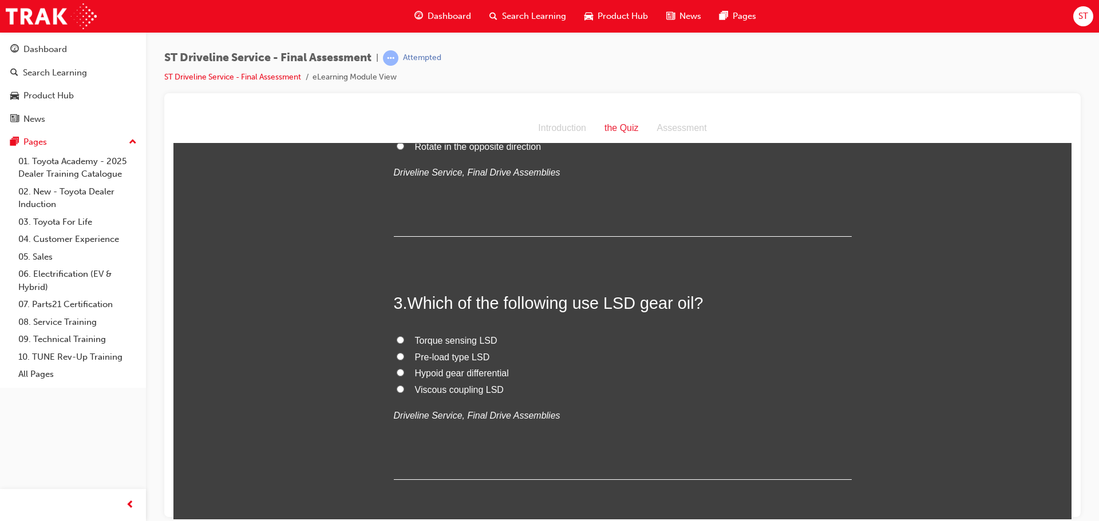
click at [397, 356] on input "Pre-load type LSD" at bounding box center [400, 356] width 7 height 7
radio input "true"
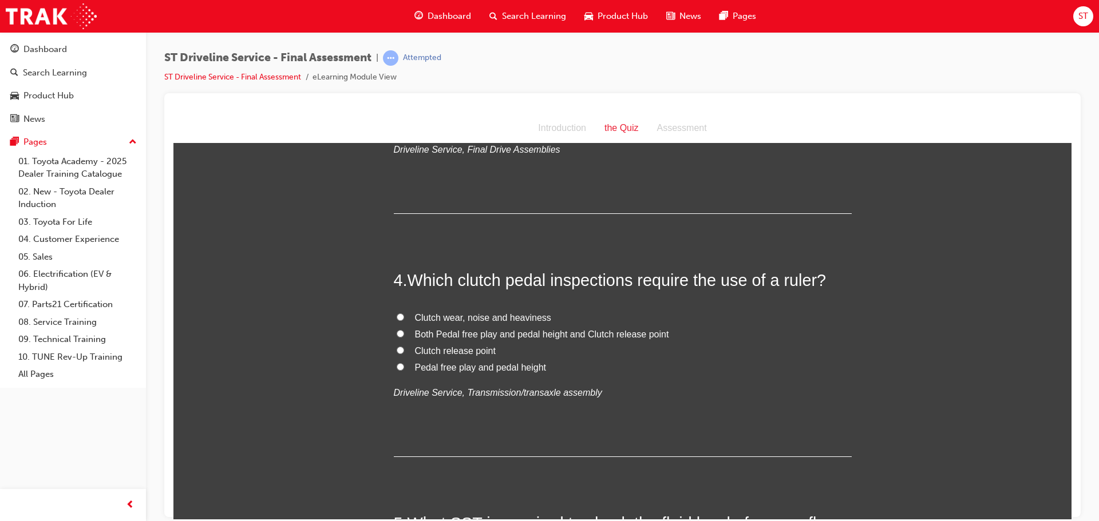
scroll to position [744, 0]
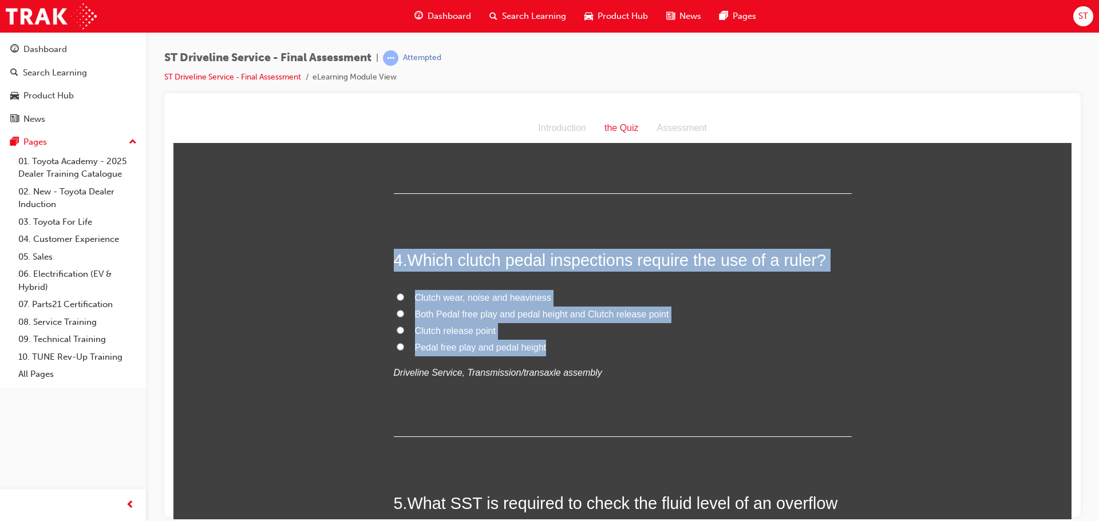
drag, startPoint x: 391, startPoint y: 245, endPoint x: 622, endPoint y: 345, distance: 252.0
copy div "4 . Which clutch pedal inspections require the use of a ruler? Clutch wear, noi…"
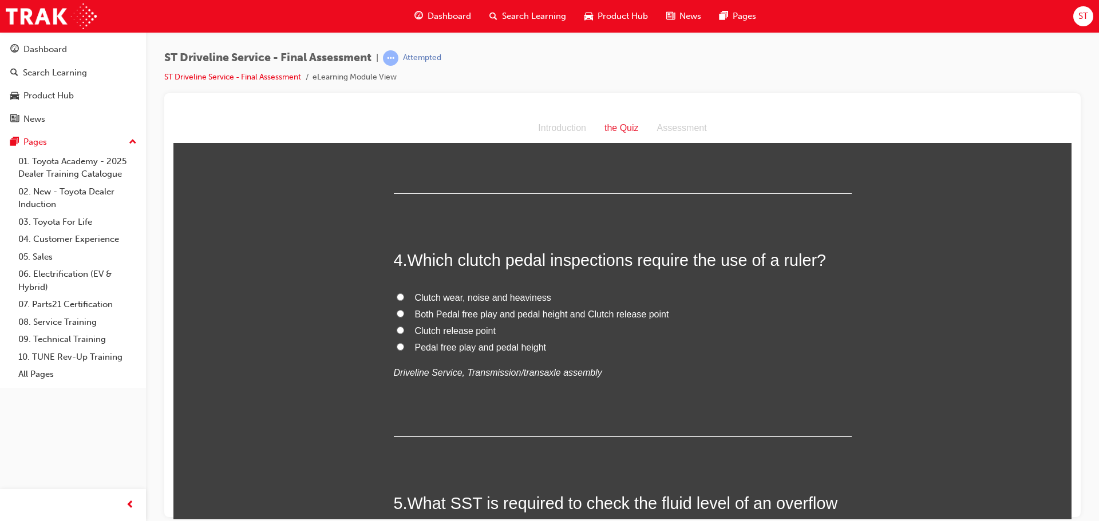
click at [633, 386] on div "4 . Which clutch pedal inspections require the use of a ruler? Clutch wear, noi…" at bounding box center [623, 342] width 458 height 188
drag, startPoint x: 397, startPoint y: 345, endPoint x: 413, endPoint y: 343, distance: 16.1
click at [397, 344] on input "Pedal free play and pedal height" at bounding box center [400, 346] width 7 height 7
radio input "true"
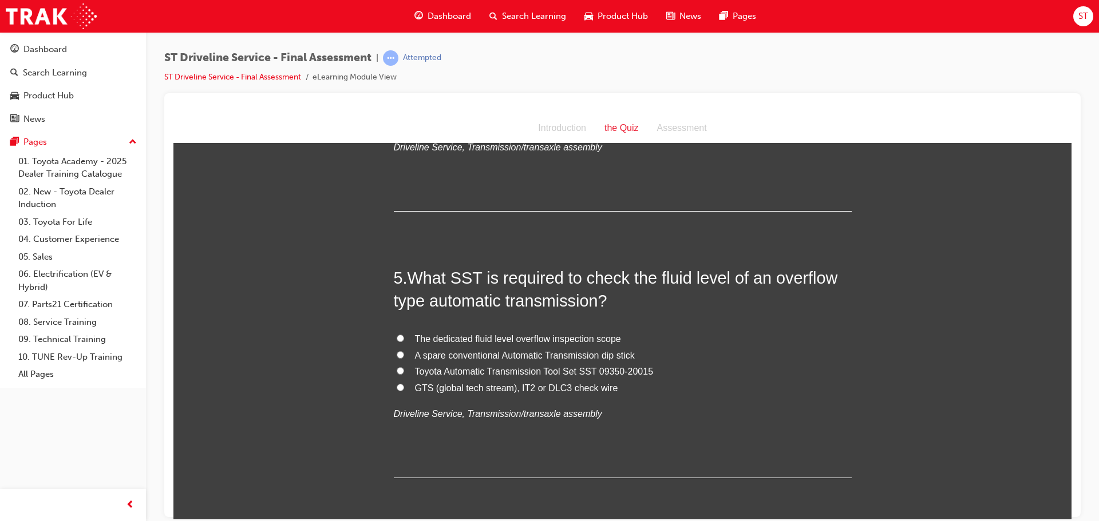
scroll to position [973, 0]
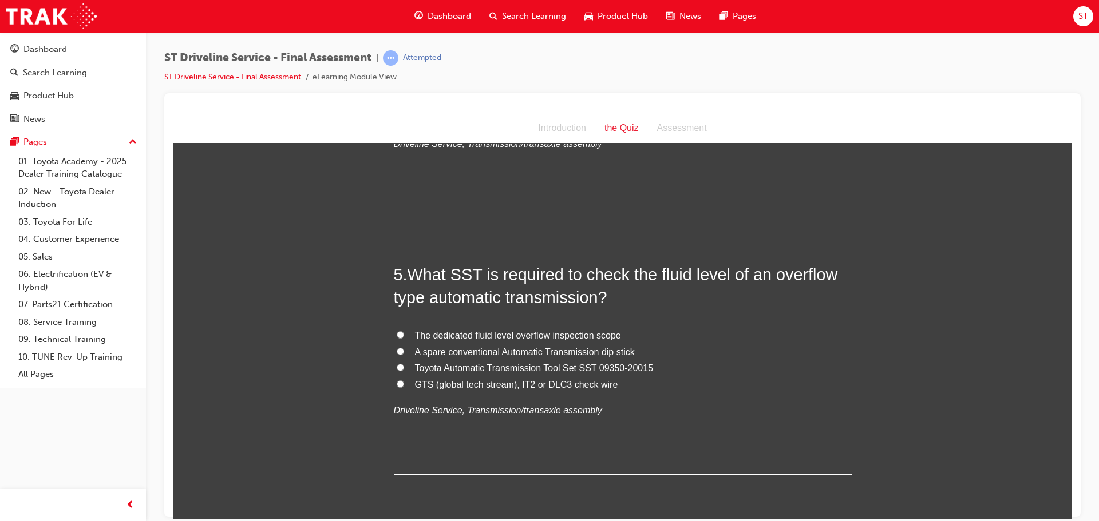
click at [397, 365] on input "Toyota Automatic Transmission Tool Set SST 09350-20015" at bounding box center [400, 366] width 7 height 7
radio input "true"
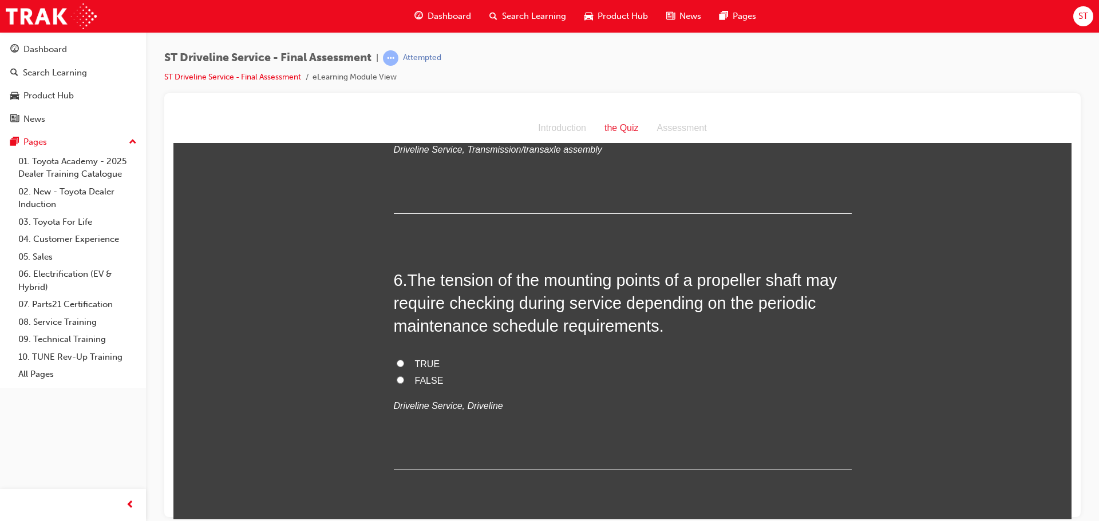
scroll to position [1259, 0]
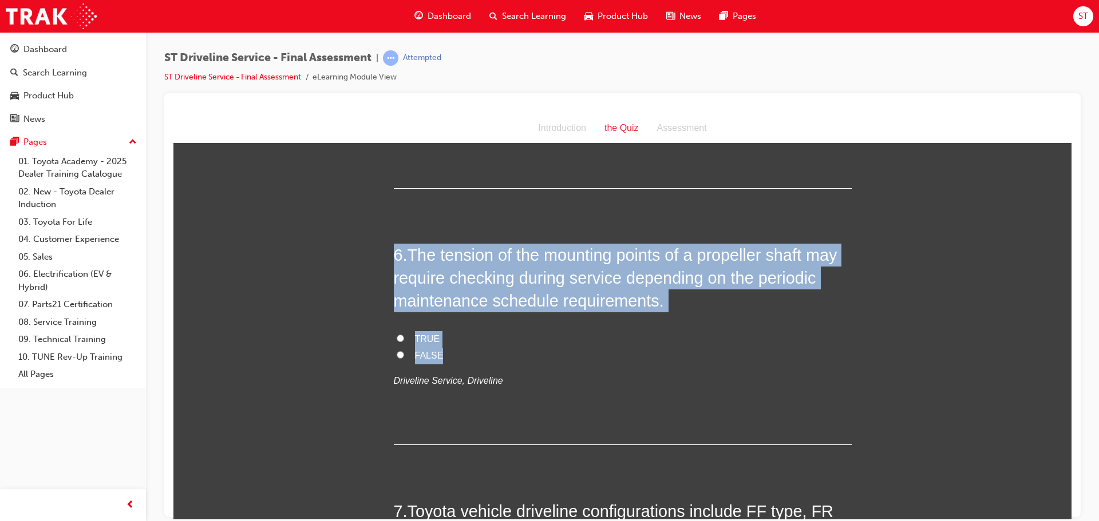
drag, startPoint x: 381, startPoint y: 242, endPoint x: 521, endPoint y: 357, distance: 181.4
copy div "6 . The tension of the mounting points of a propeller shaft may require checkin…"
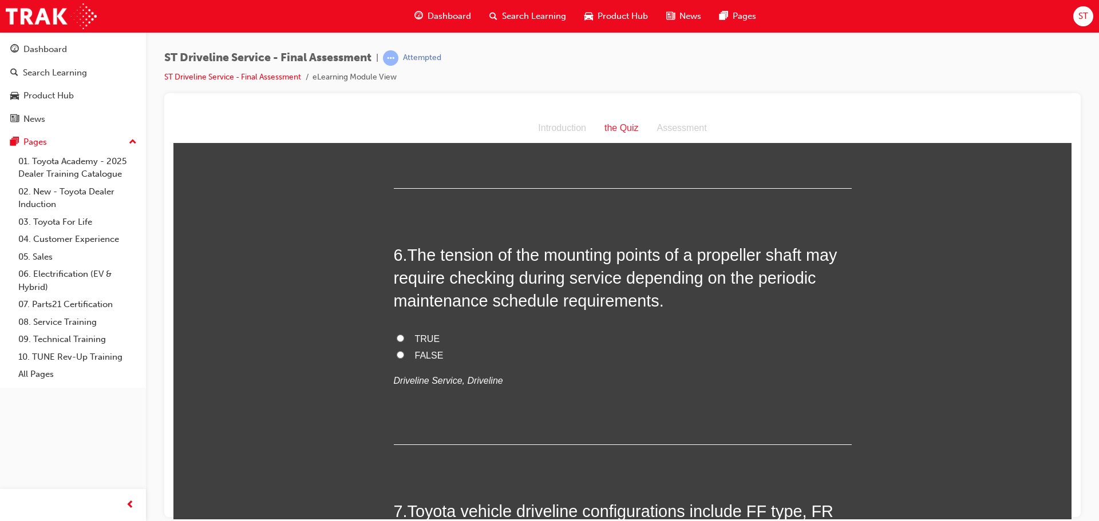
click at [530, 383] on p "Driveline Service, Driveline" at bounding box center [623, 381] width 458 height 17
click at [397, 335] on input "TRUE" at bounding box center [400, 337] width 7 height 7
radio input "true"
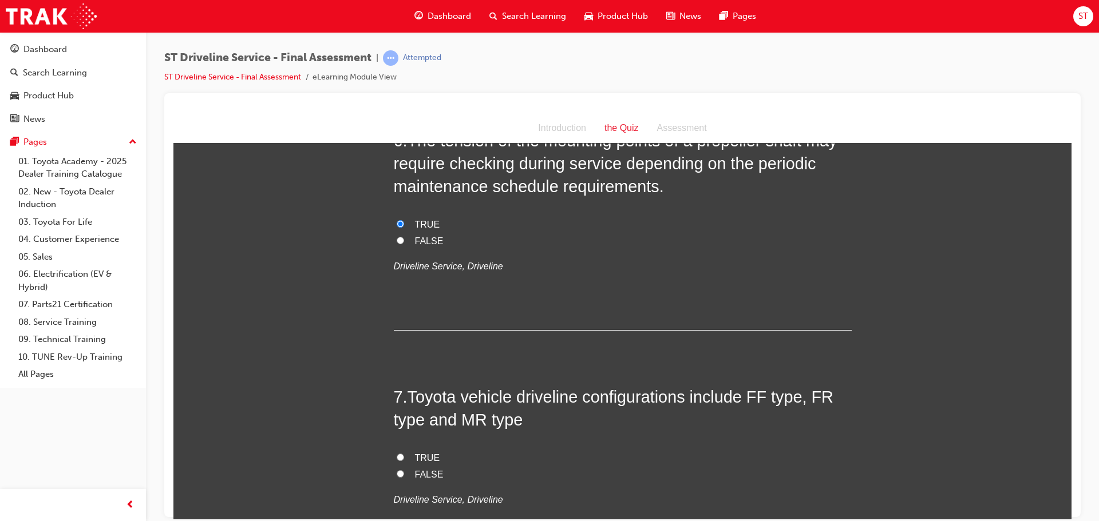
scroll to position [1488, 0]
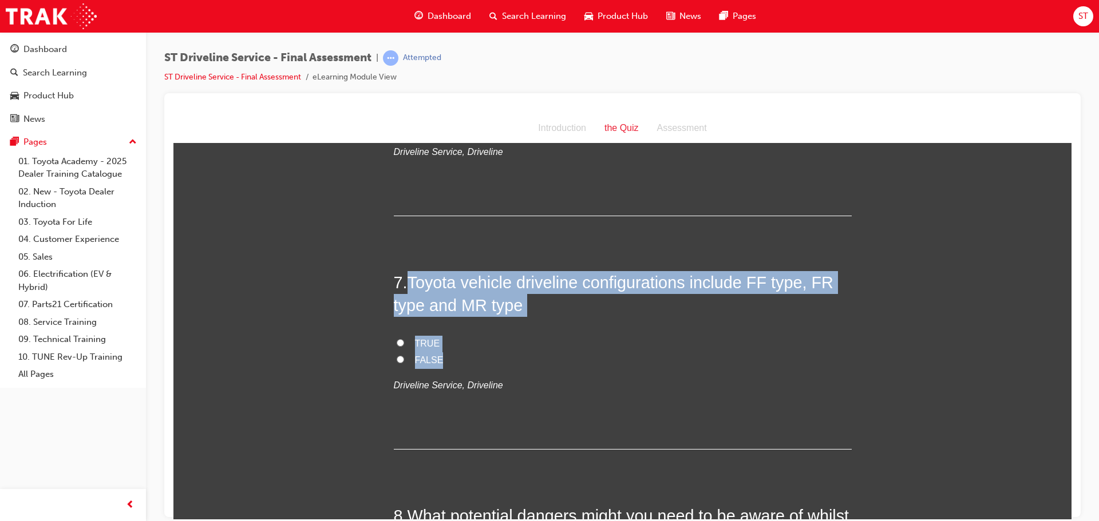
drag, startPoint x: 406, startPoint y: 279, endPoint x: 504, endPoint y: 366, distance: 130.5
click at [504, 366] on div "7 . Toyota vehicle driveline configurations include FF type, FR type and MR typ…" at bounding box center [623, 360] width 458 height 179
copy div "Toyota vehicle driveline configurations include FF type, FR type and MR type TR…"
click at [397, 339] on input "TRUE" at bounding box center [400, 342] width 7 height 7
radio input "true"
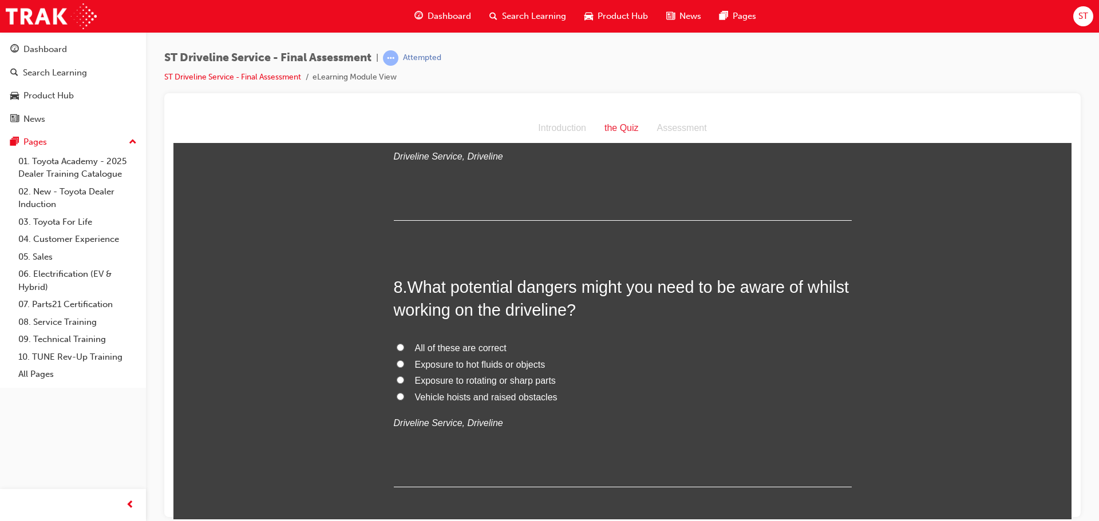
click at [620, 203] on div "7 . Toyota vehicle driveline configurations include FF type, FR type and MR typ…" at bounding box center [623, 131] width 458 height 179
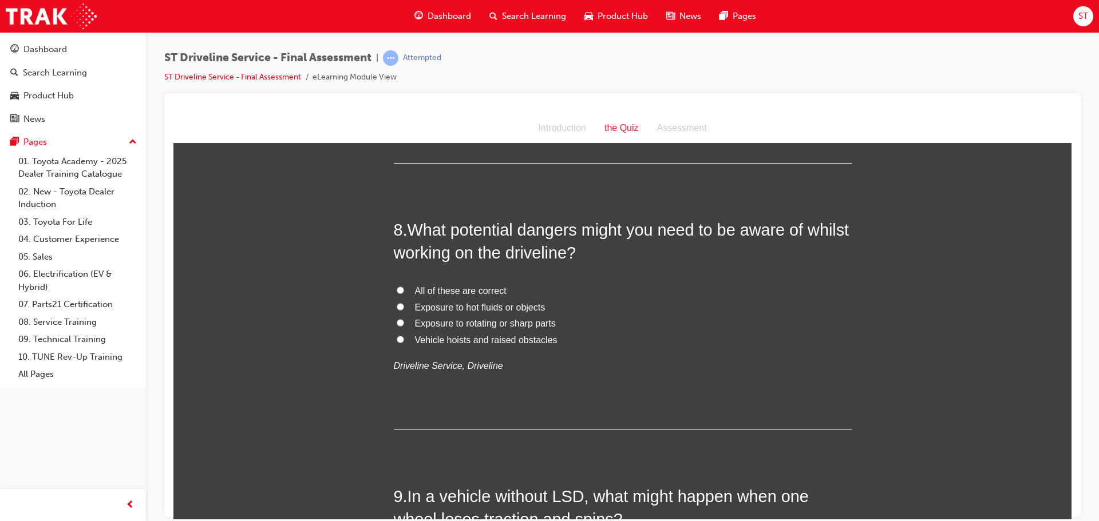
click at [397, 307] on input "Exposure to hot fluids or objects" at bounding box center [400, 306] width 7 height 7
radio input "true"
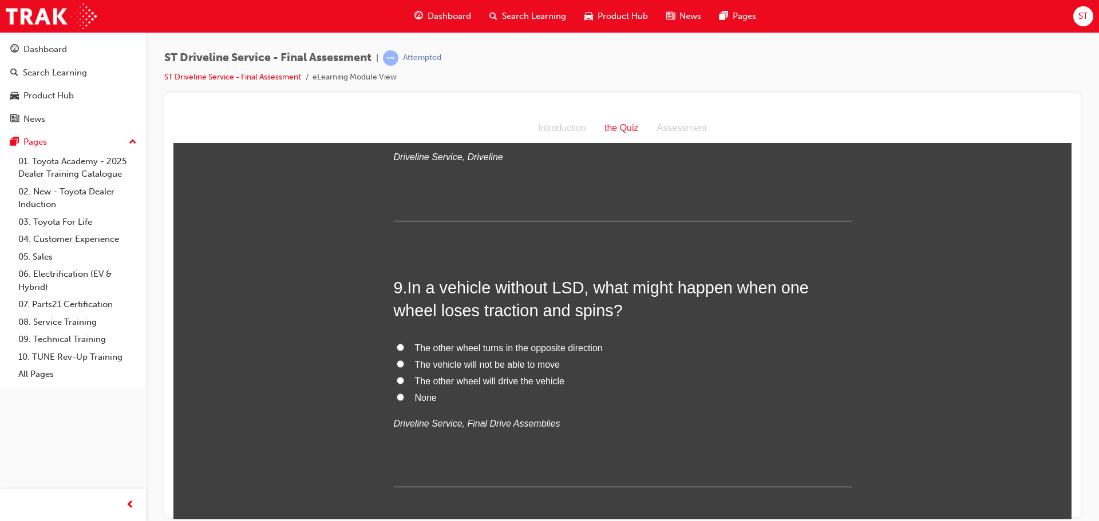
scroll to position [2003, 0]
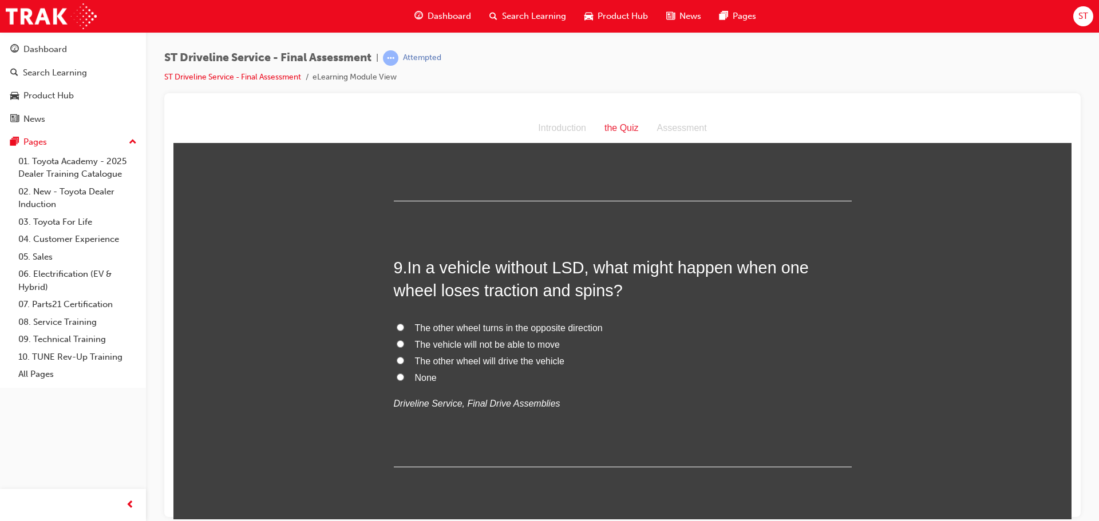
click at [397, 341] on input "The vehicle will not be able to move" at bounding box center [400, 343] width 7 height 7
radio input "true"
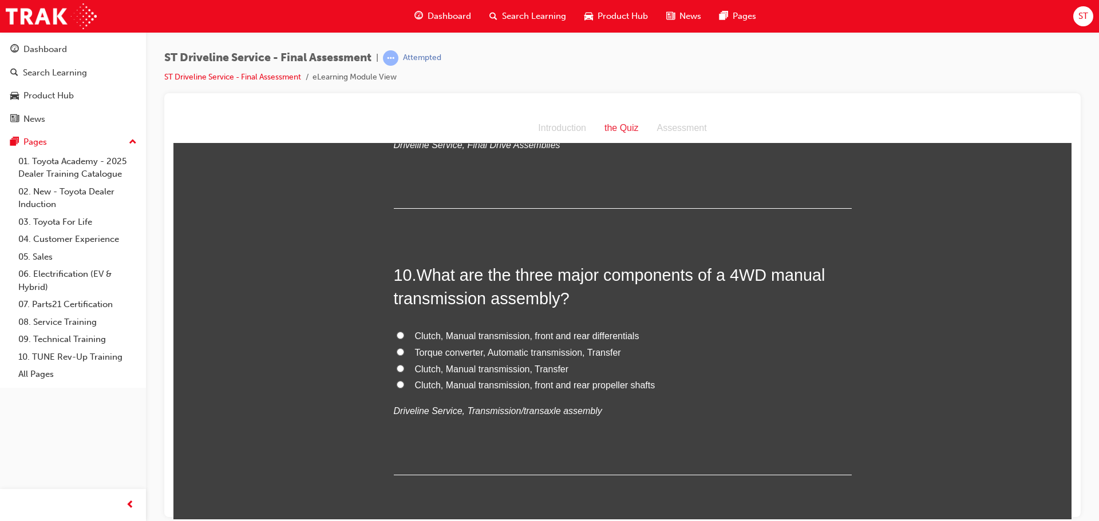
scroll to position [2289, 0]
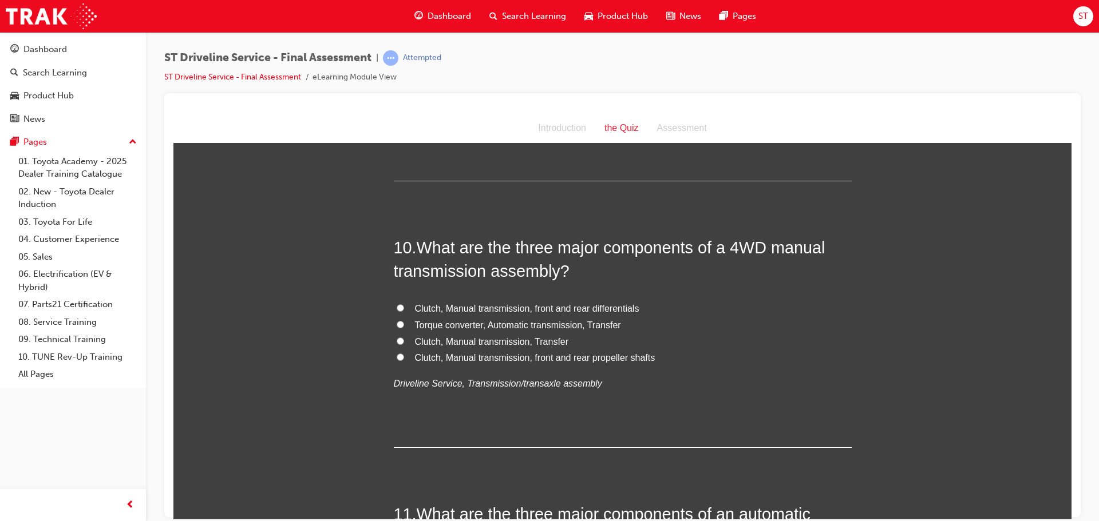
click at [397, 341] on input "Clutch, Manual transmission, Transfer" at bounding box center [400, 340] width 7 height 7
radio input "true"
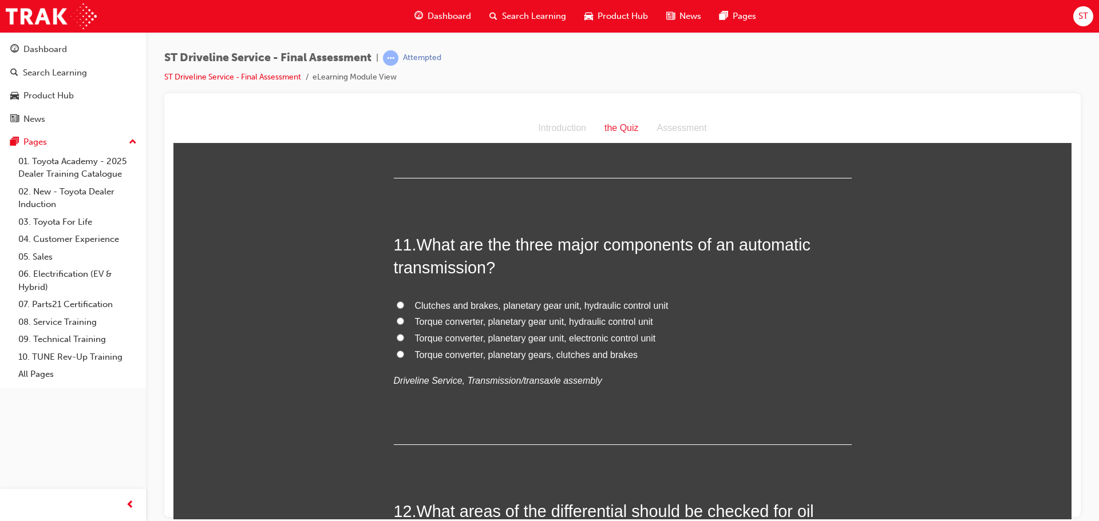
scroll to position [2576, 0]
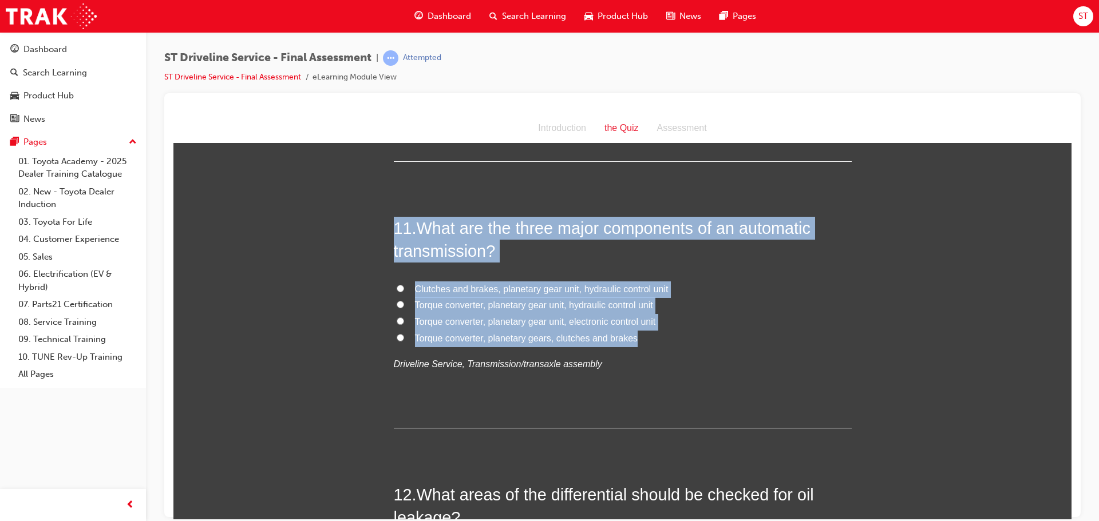
drag, startPoint x: 390, startPoint y: 218, endPoint x: 687, endPoint y: 331, distance: 317.4
click at [687, 331] on div "11 . What are the three major components of an automatic transmission? Clutches…" at bounding box center [623, 322] width 458 height 212
copy div "11 . What are the three major components of an automatic transmission? Clutches…"
click at [397, 300] on input "Torque converter, planetary gear unit, hydraulic control unit" at bounding box center [400, 303] width 7 height 7
radio input "true"
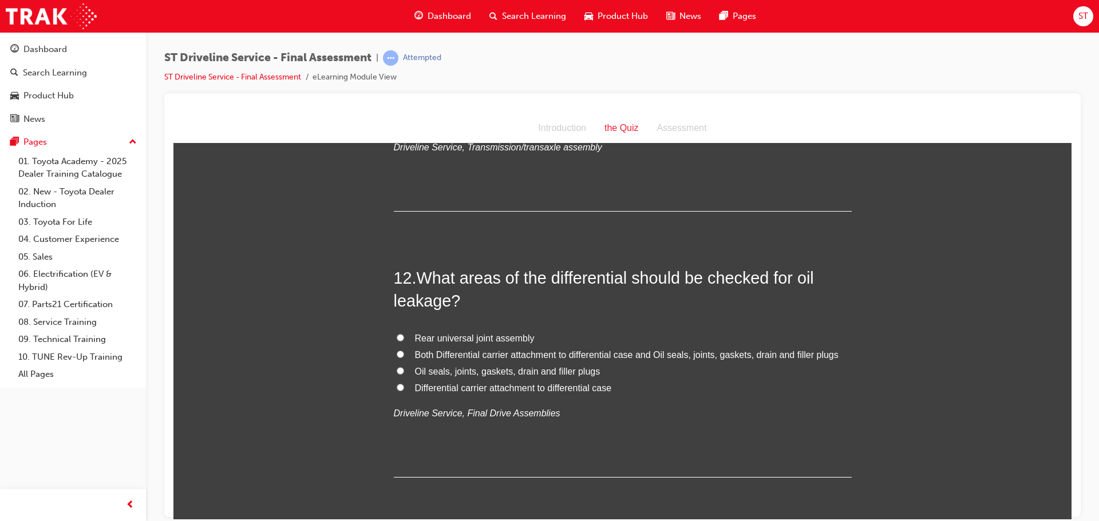
scroll to position [2805, 0]
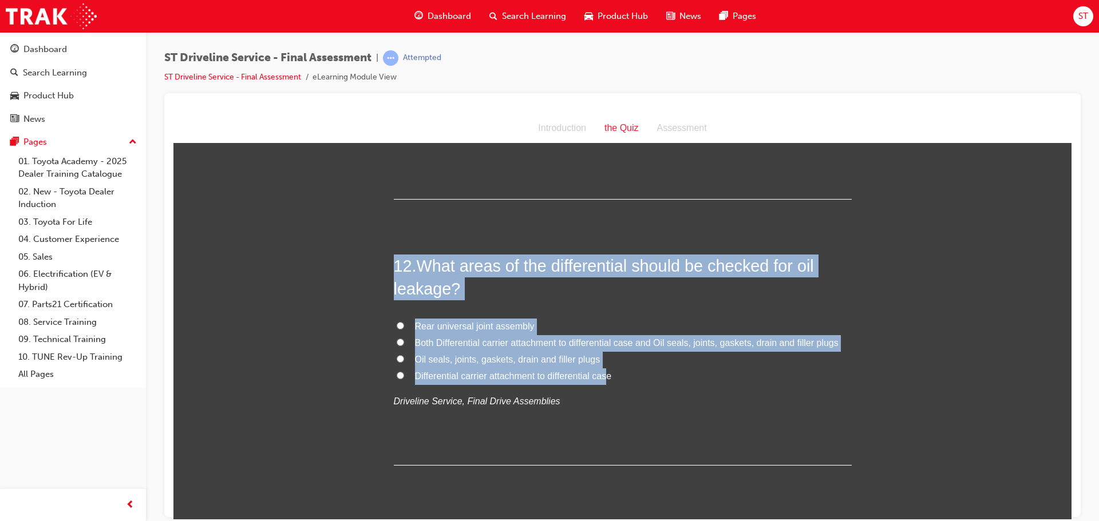
drag, startPoint x: 385, startPoint y: 257, endPoint x: 606, endPoint y: 377, distance: 251.2
click at [619, 305] on div "12 . What areas of the differential should be checked for oil leakage? Rear uni…" at bounding box center [623, 360] width 458 height 212
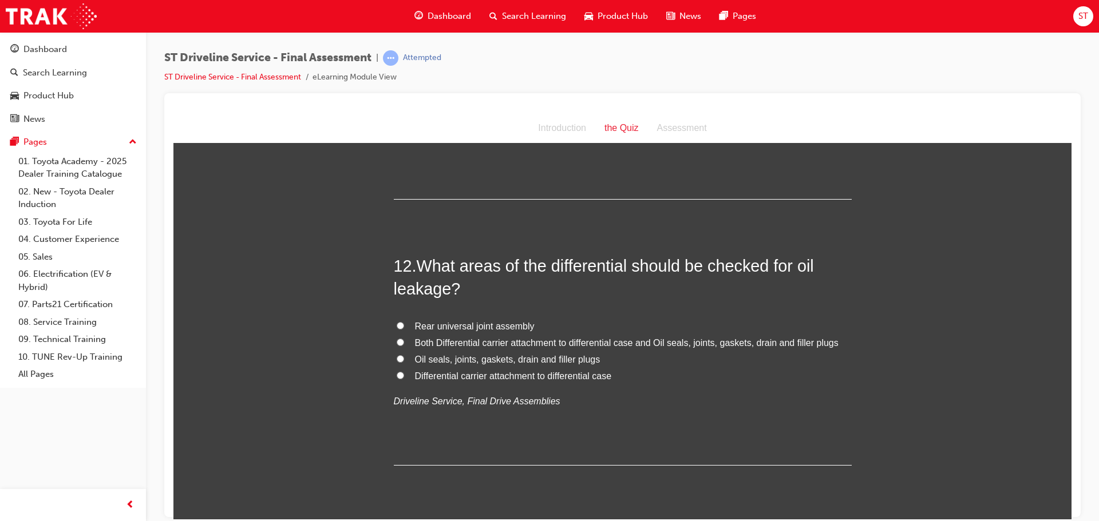
click at [397, 341] on input "Both Differential carrier attachment to differential case and Oil seals, joints…" at bounding box center [400, 341] width 7 height 7
radio input "true"
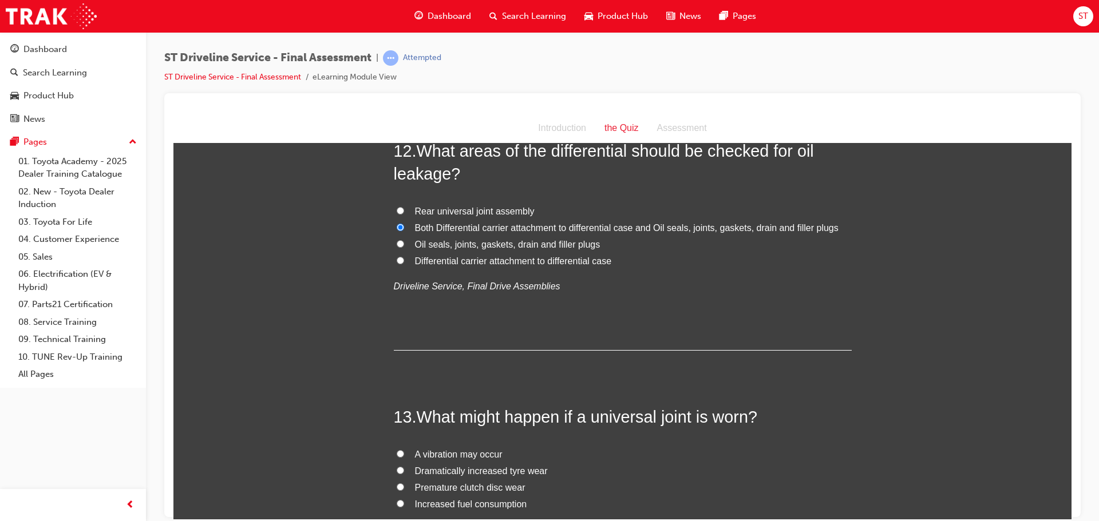
scroll to position [2919, 0]
click at [397, 242] on input "Oil seals, joints, gaskets, drain and filler plugs" at bounding box center [400, 243] width 7 height 7
radio input "true"
click at [397, 224] on input "Both Differential carrier attachment to differential case and Oil seals, joints…" at bounding box center [400, 227] width 7 height 7
radio input "true"
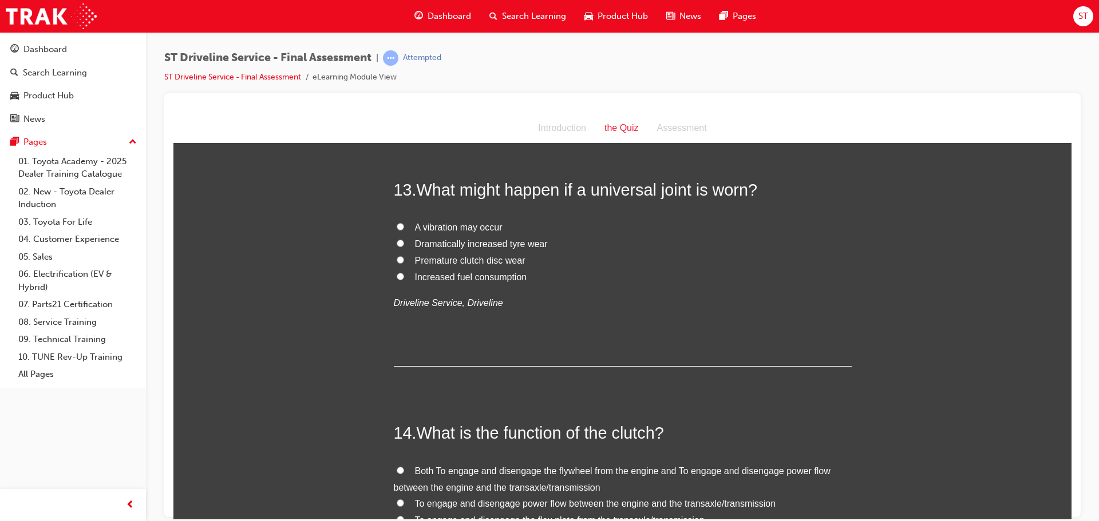
scroll to position [3148, 0]
drag, startPoint x: 397, startPoint y: 224, endPoint x: 401, endPoint y: 230, distance: 7.2
click at [397, 224] on input "A vibration may occur" at bounding box center [400, 225] width 7 height 7
radio input "true"
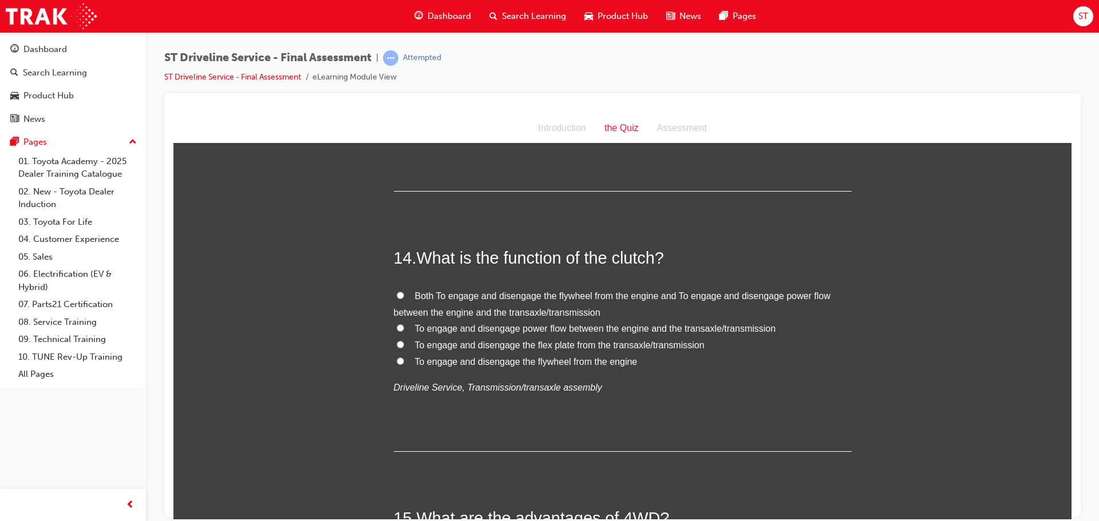
scroll to position [3320, 0]
click at [397, 347] on input "To engage and disengage the flex plate from the transaxle/transmission" at bounding box center [400, 346] width 7 height 7
radio input "true"
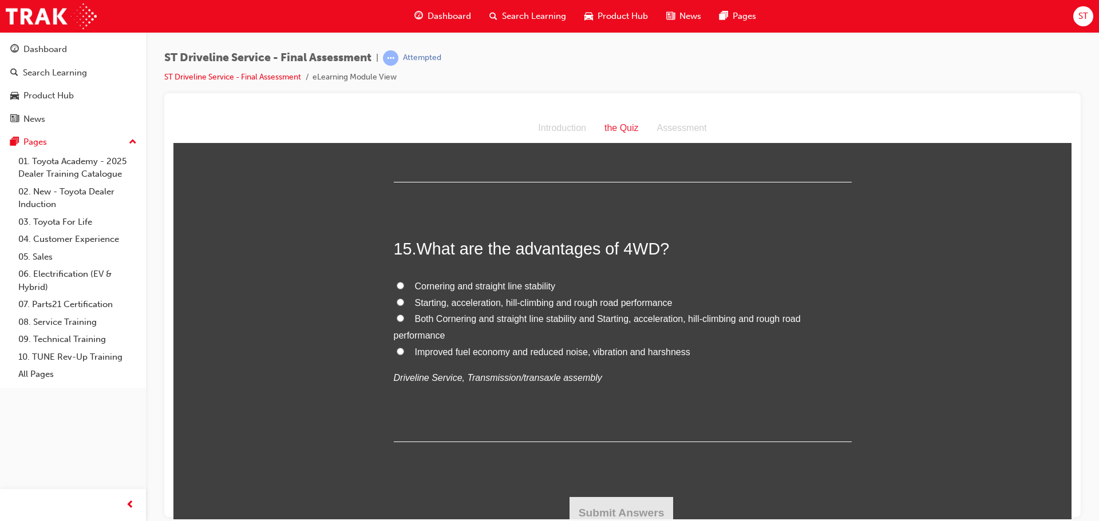
scroll to position [3601, 0]
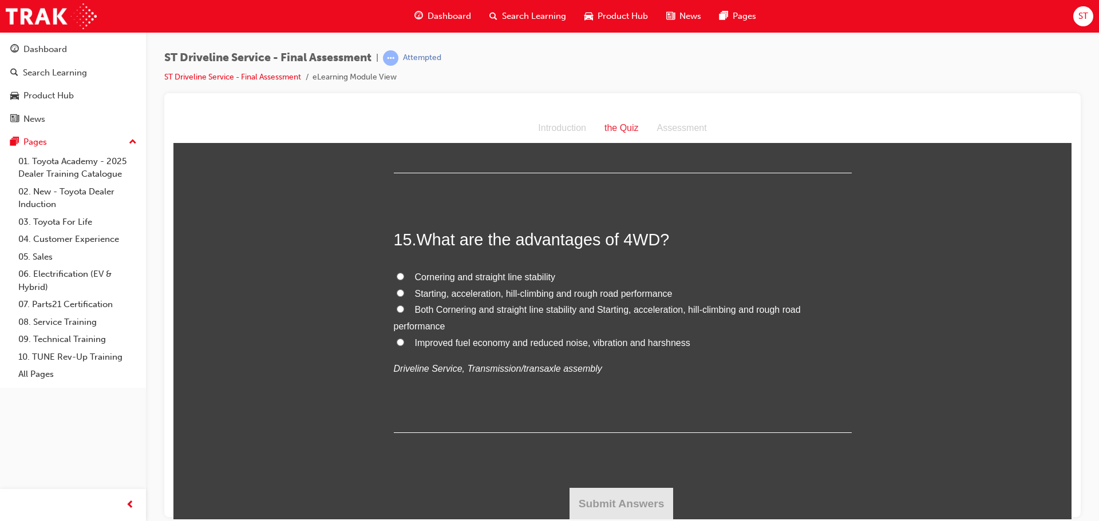
click at [397, 309] on input "Both Cornering and straight line stability and Starting, acceleration, hill-cli…" at bounding box center [400, 308] width 7 height 7
radio input "true"
click at [634, 495] on button "Submit Answers" at bounding box center [621, 504] width 104 height 32
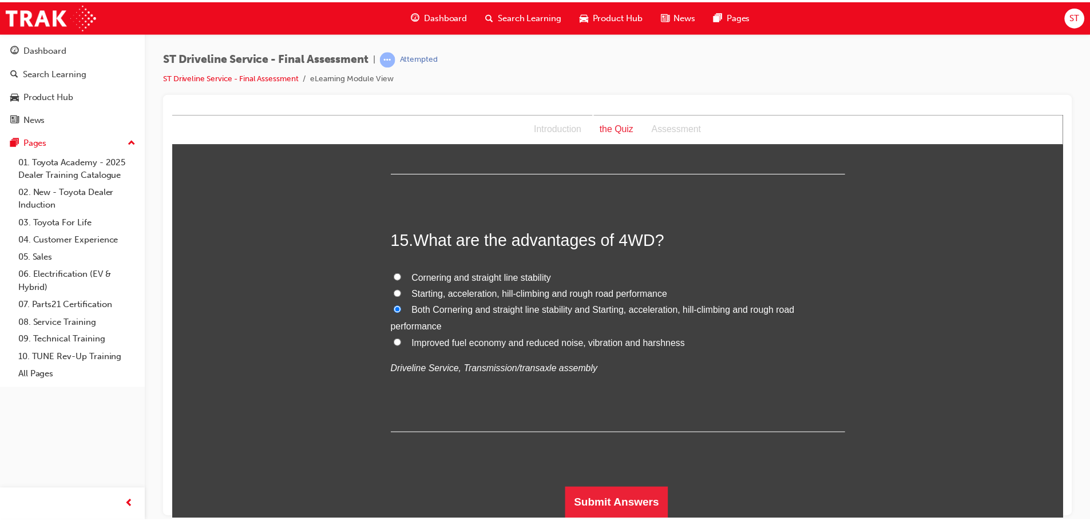
scroll to position [0, 0]
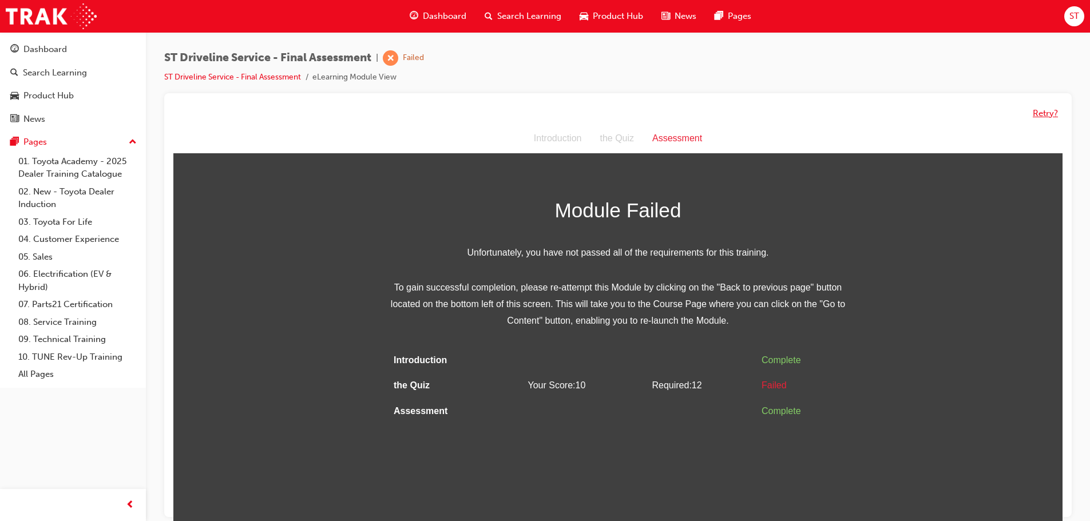
click at [1054, 113] on button "Retry?" at bounding box center [1045, 113] width 25 height 13
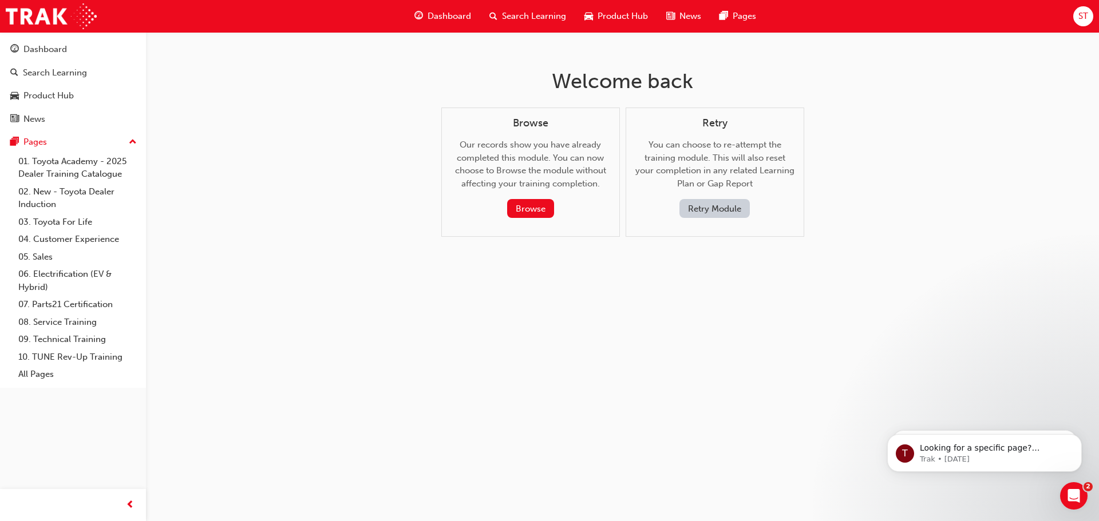
click at [707, 205] on button "Retry Module" at bounding box center [714, 208] width 70 height 19
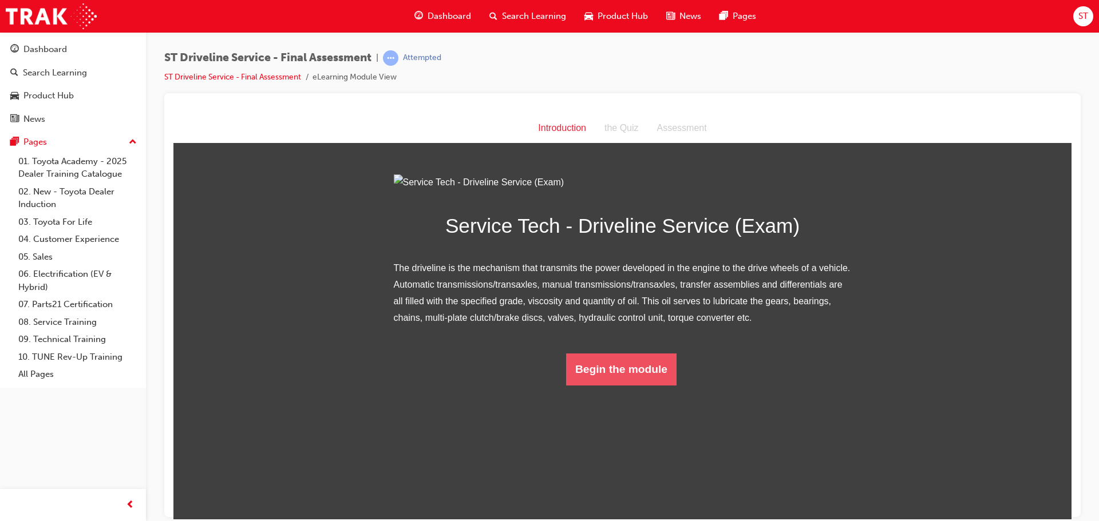
click at [607, 385] on button "Begin the module" at bounding box center [621, 369] width 110 height 32
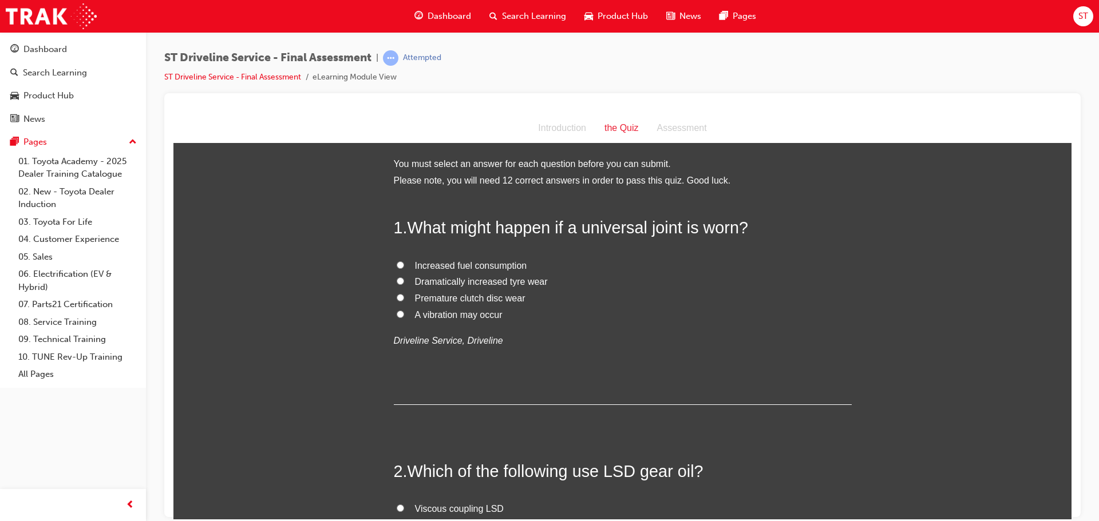
click at [397, 311] on input "A vibration may occur" at bounding box center [400, 313] width 7 height 7
radio input "true"
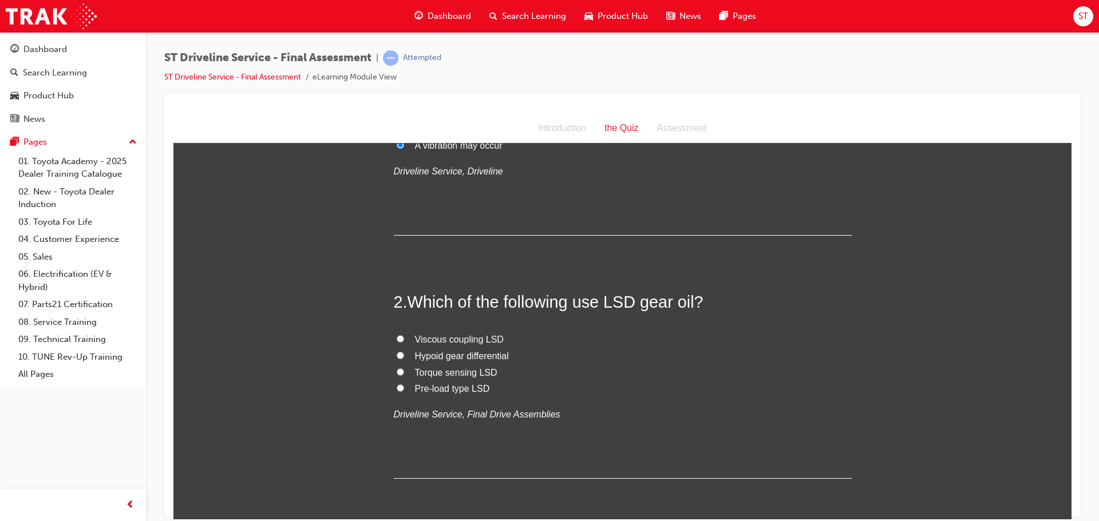
scroll to position [172, 0]
click at [397, 383] on input "Pre-load type LSD" at bounding box center [400, 385] width 7 height 7
radio input "true"
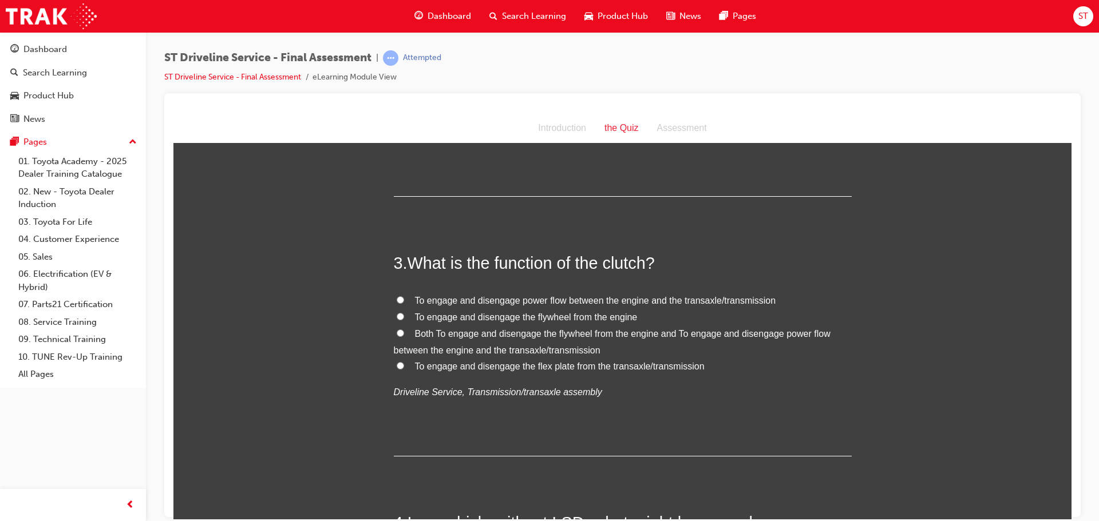
scroll to position [458, 0]
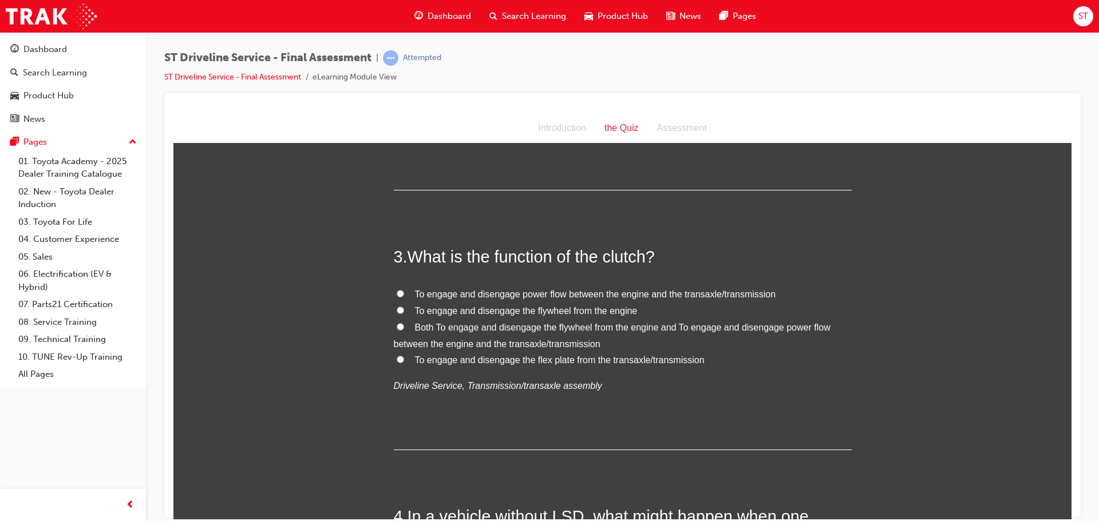
click at [397, 291] on input "To engage and disengage power flow between the engine and the transaxle/transmi…" at bounding box center [400, 293] width 7 height 7
radio input "true"
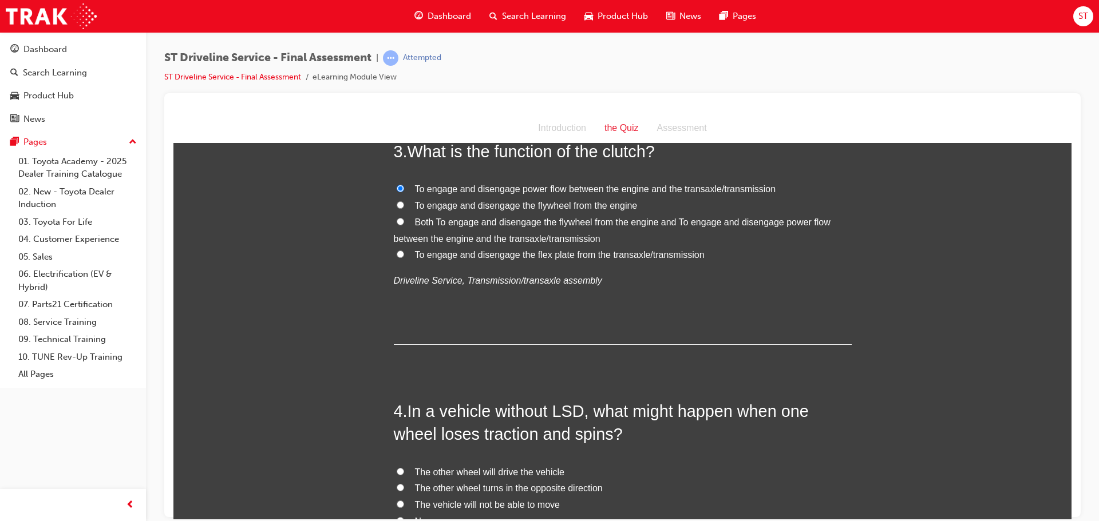
scroll to position [630, 0]
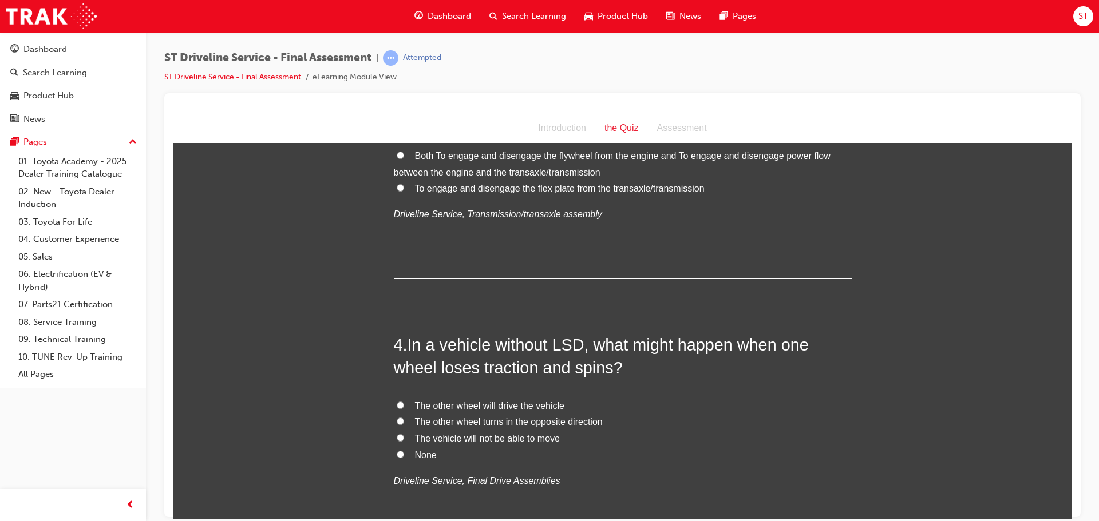
click at [397, 438] on input "The vehicle will not be able to move" at bounding box center [400, 437] width 7 height 7
radio input "true"
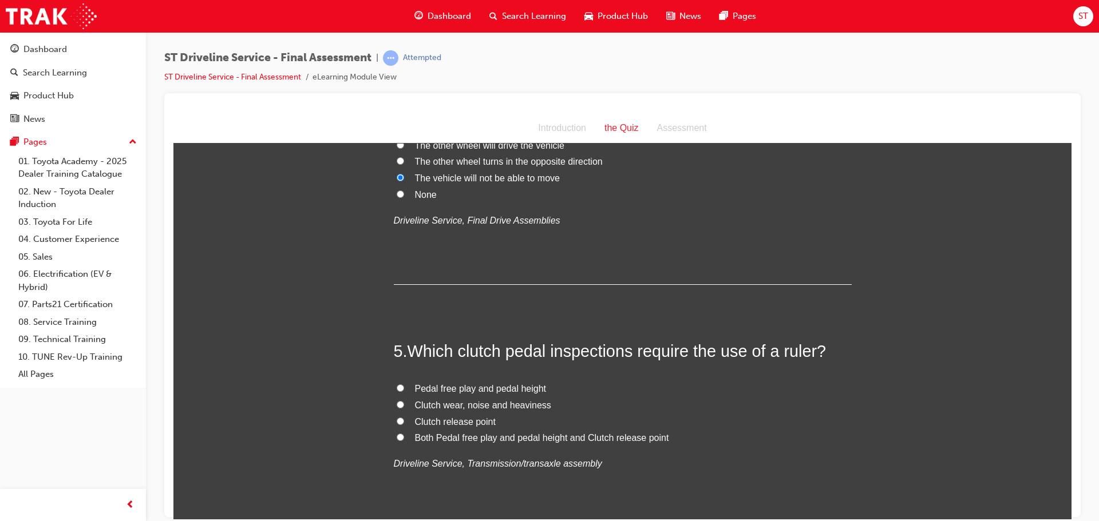
scroll to position [916, 0]
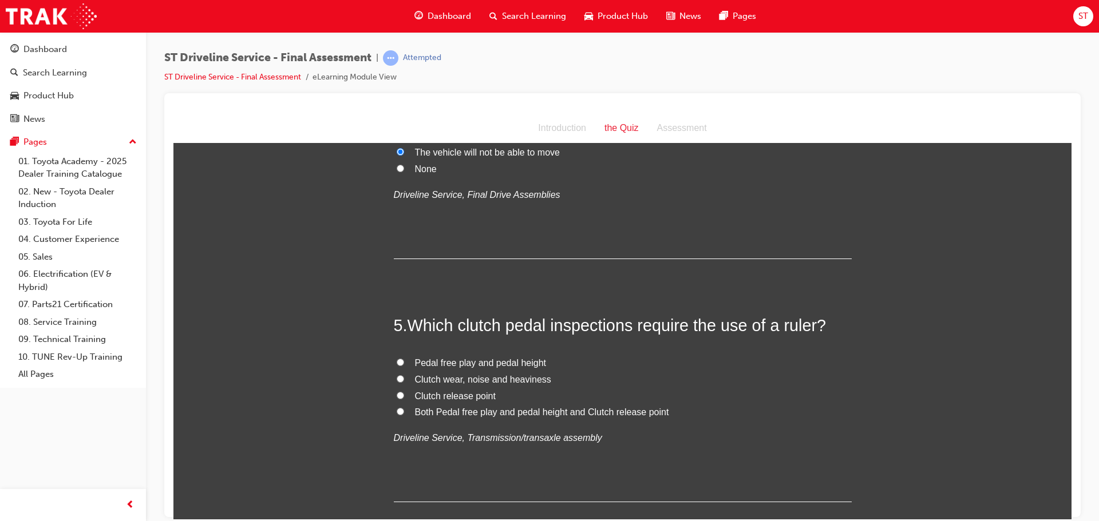
click at [397, 359] on input "Pedal free play and pedal height" at bounding box center [400, 361] width 7 height 7
radio input "true"
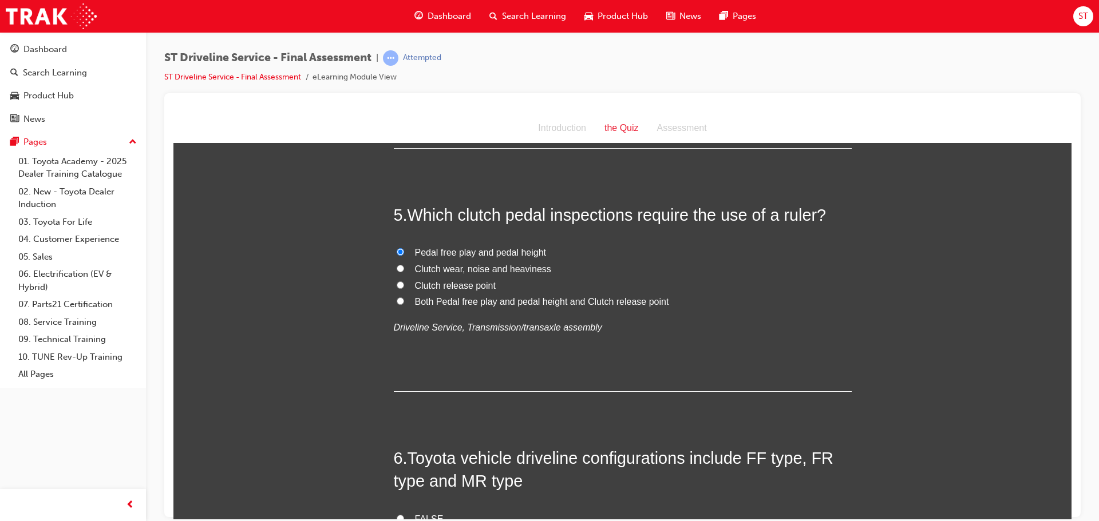
scroll to position [1030, 0]
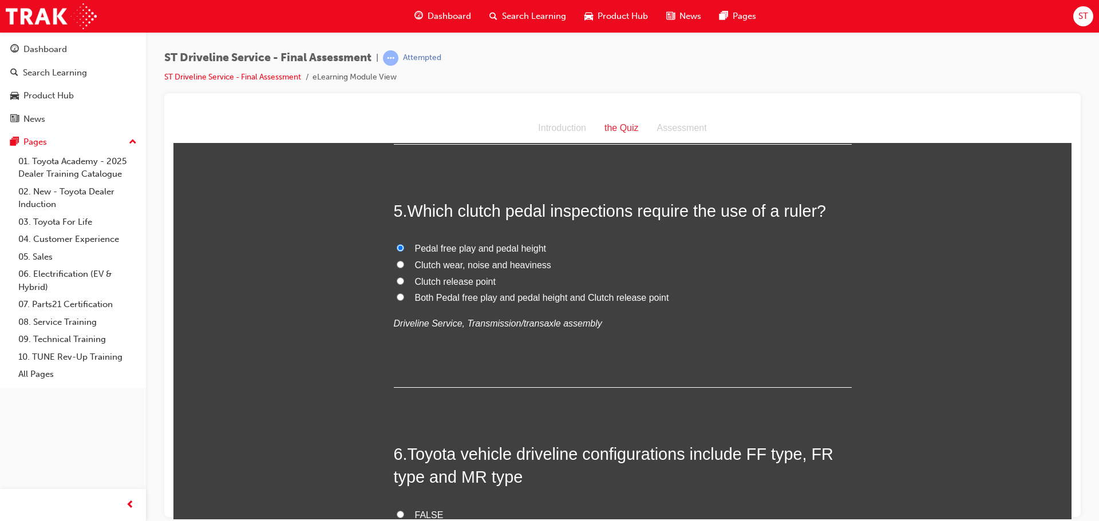
click at [397, 294] on input "Both Pedal free play and pedal height and Clutch release point" at bounding box center [400, 296] width 7 height 7
radio input "true"
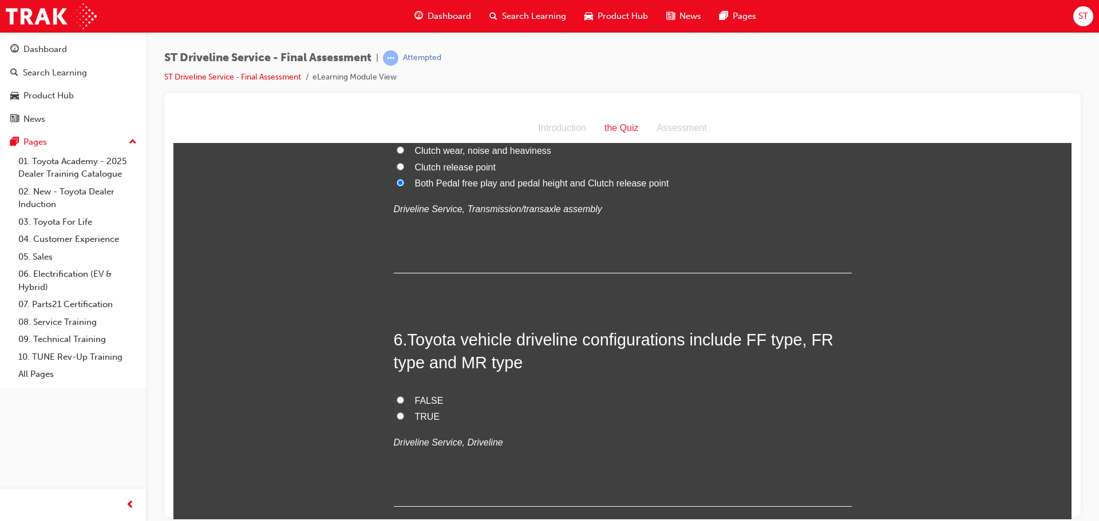
scroll to position [1202, 0]
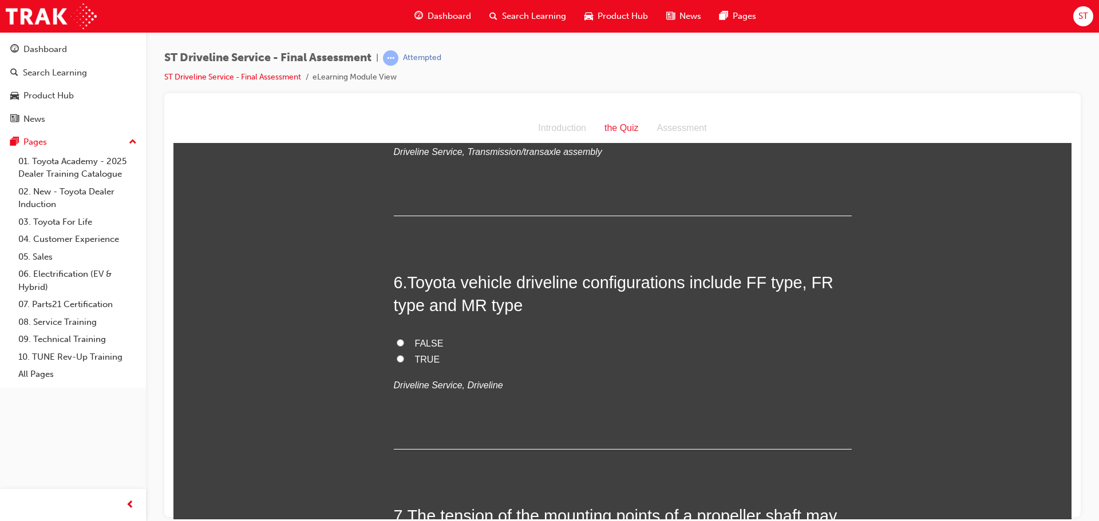
click at [397, 345] on input "FALSE" at bounding box center [400, 342] width 7 height 7
radio input "true"
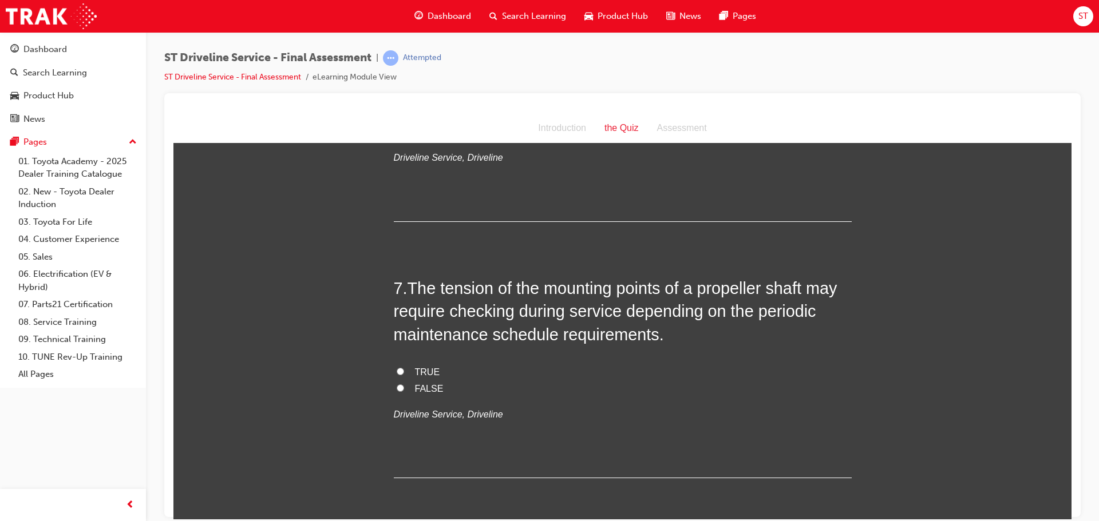
scroll to position [1431, 0]
click at [397, 368] on input "TRUE" at bounding box center [400, 369] width 7 height 7
radio input "true"
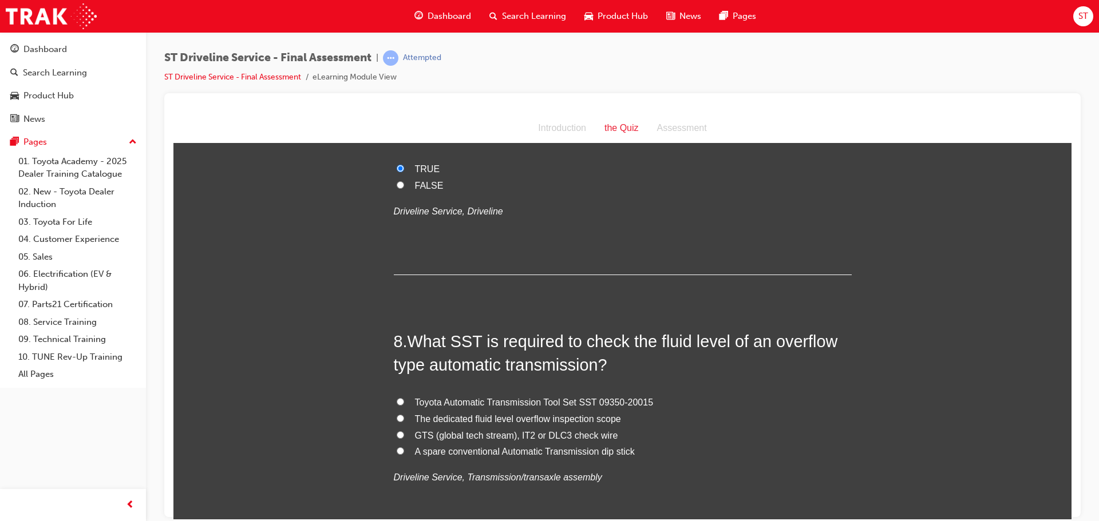
scroll to position [1660, 0]
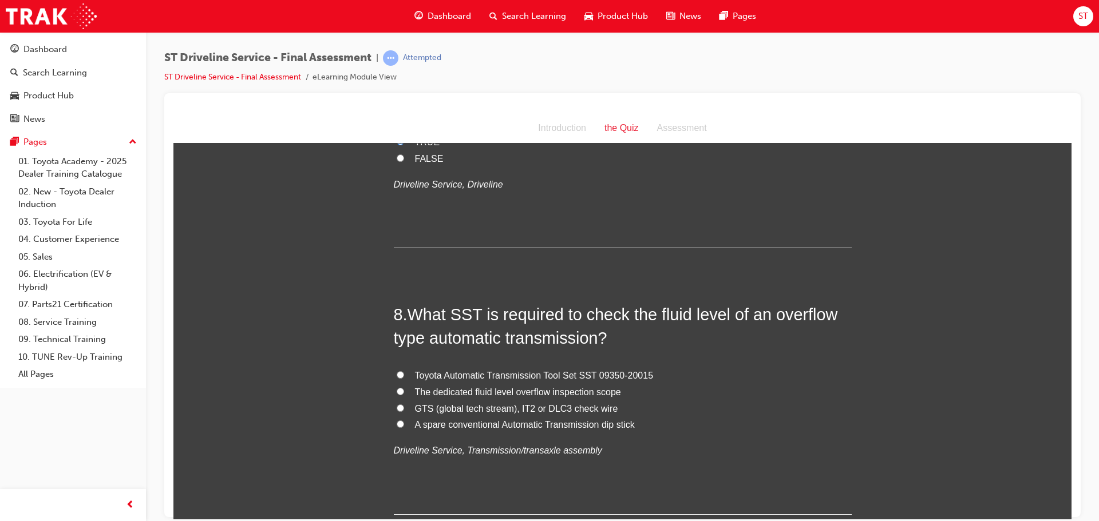
click at [397, 374] on input "Toyota Automatic Transmission Tool Set SST 09350-20015" at bounding box center [400, 374] width 7 height 7
radio input "true"
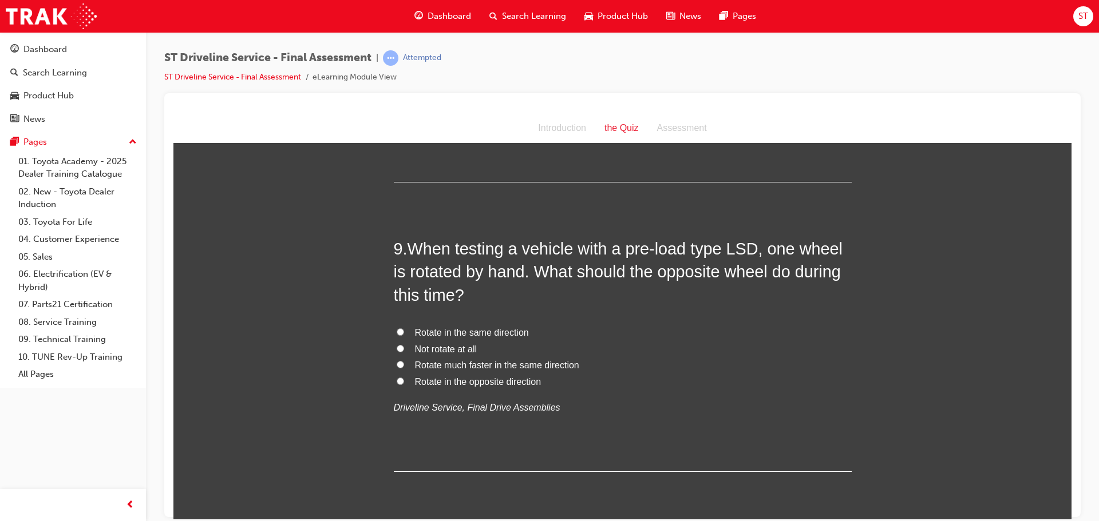
scroll to position [2003, 0]
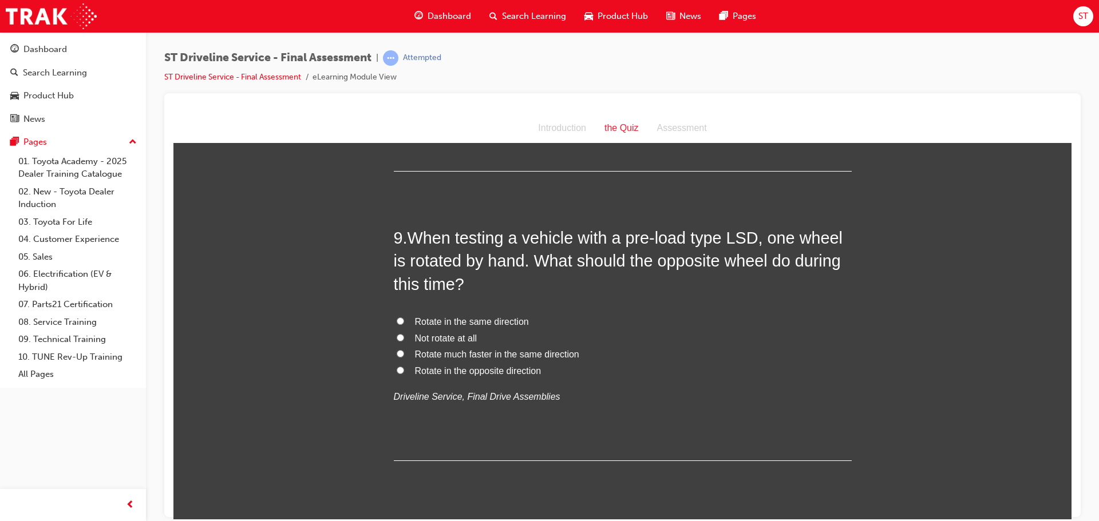
click at [397, 322] on input "Rotate in the same direction" at bounding box center [400, 320] width 7 height 7
radio input "true"
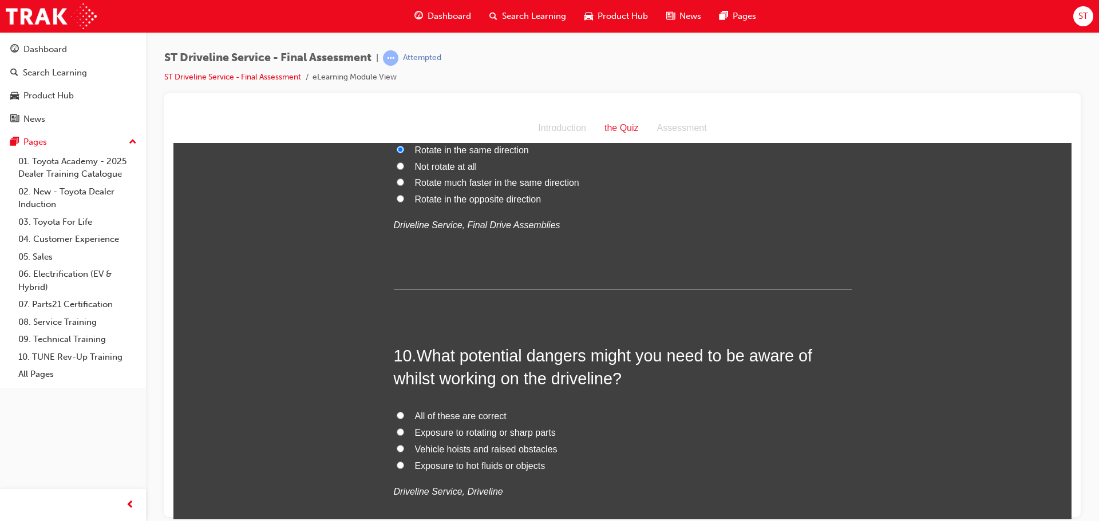
scroll to position [2232, 0]
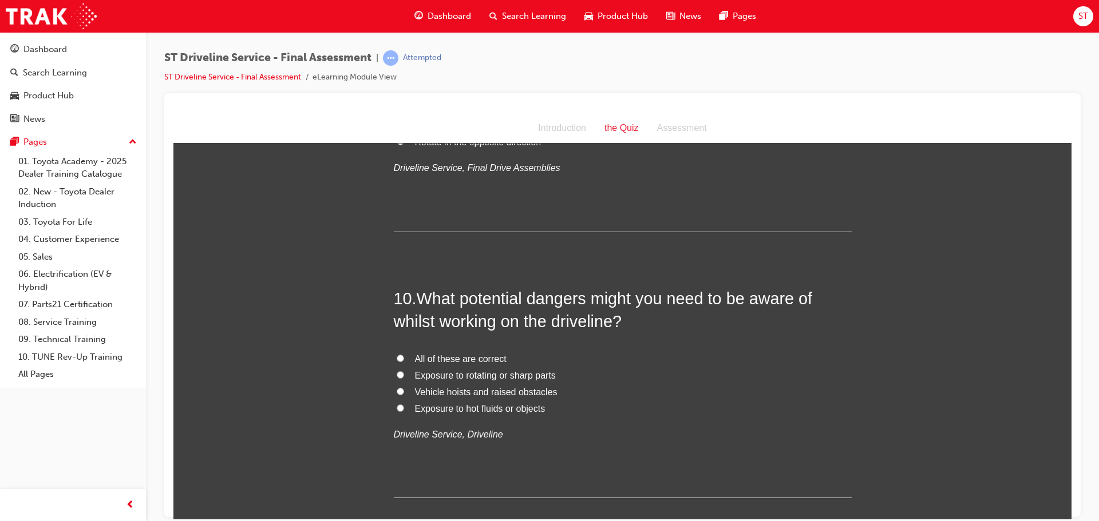
click at [397, 355] on input "All of these are correct" at bounding box center [400, 357] width 7 height 7
radio input "true"
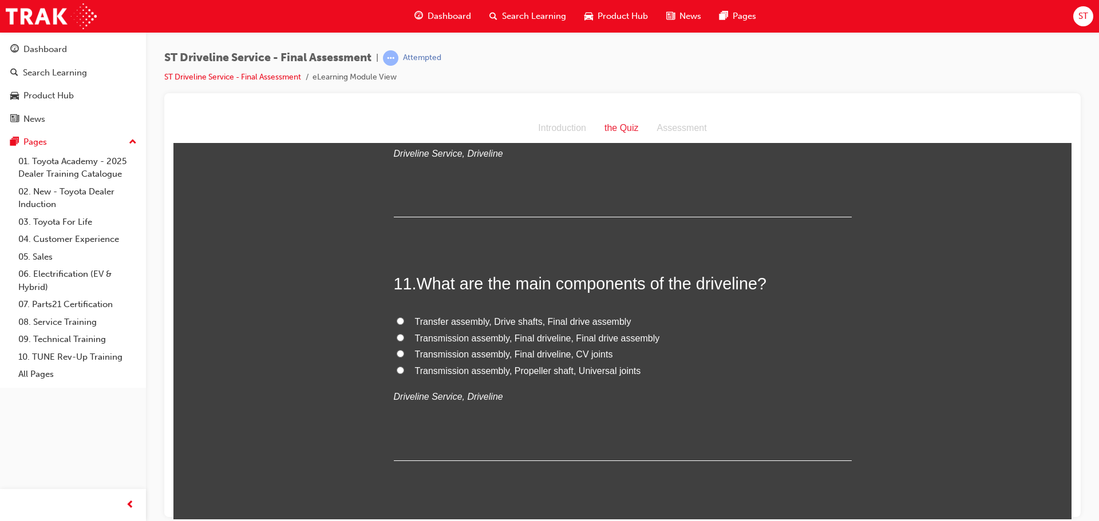
scroll to position [2518, 0]
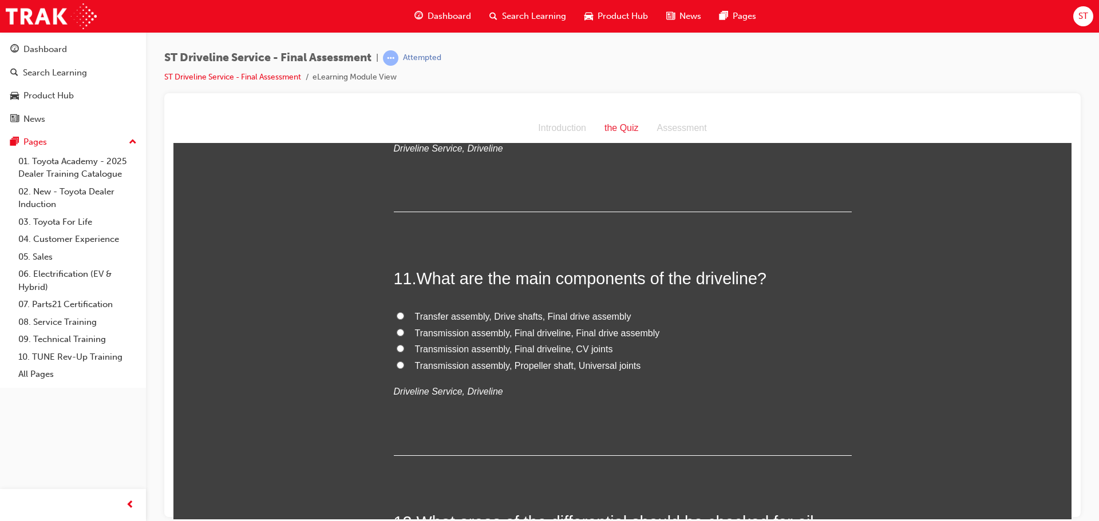
click at [397, 365] on input "Transmission assembly, Propeller shaft, Universal joints" at bounding box center [400, 364] width 7 height 7
radio input "true"
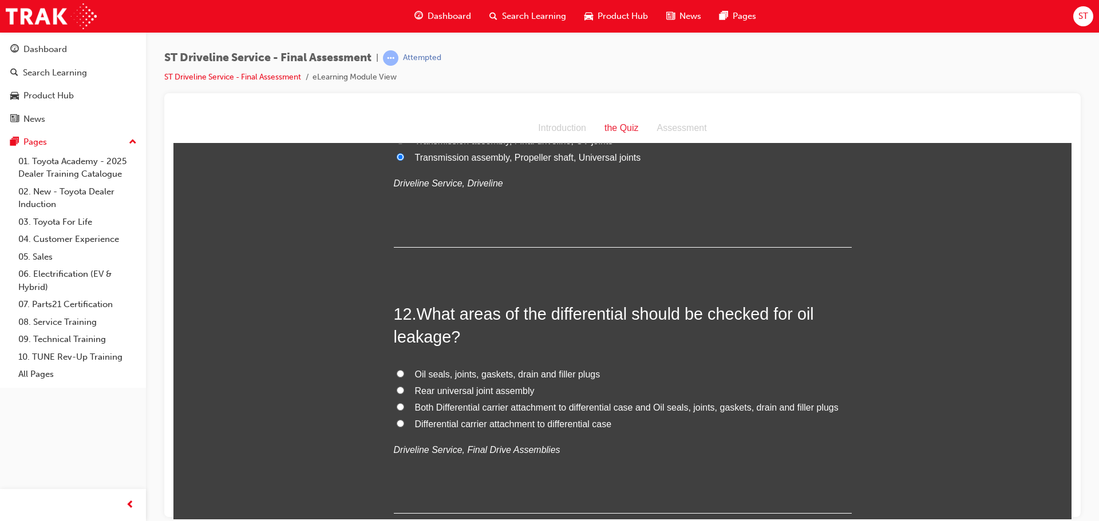
scroll to position [2747, 0]
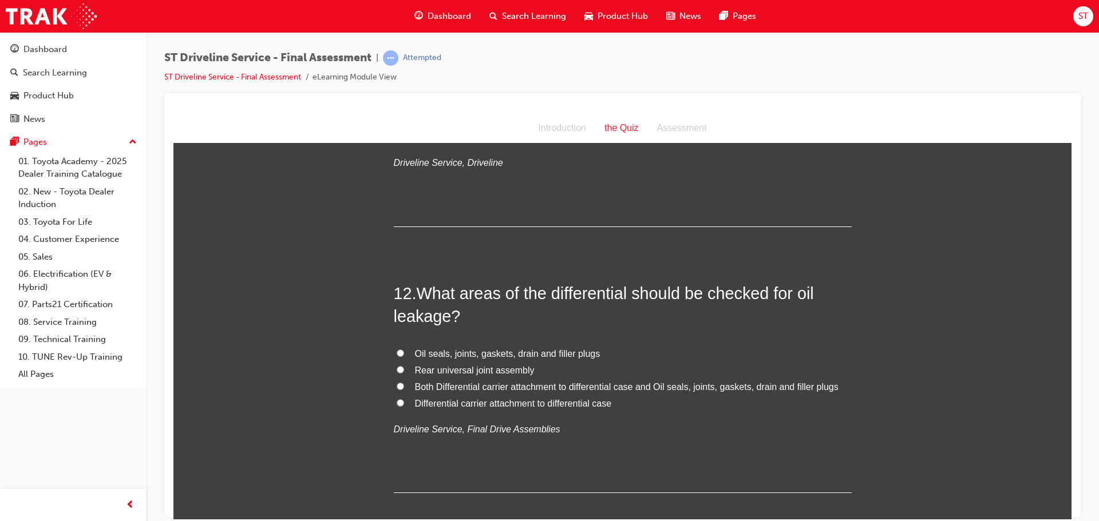
click at [398, 349] on input "Oil seals, joints, gaskets, drain and filler plugs" at bounding box center [400, 352] width 7 height 7
radio input "true"
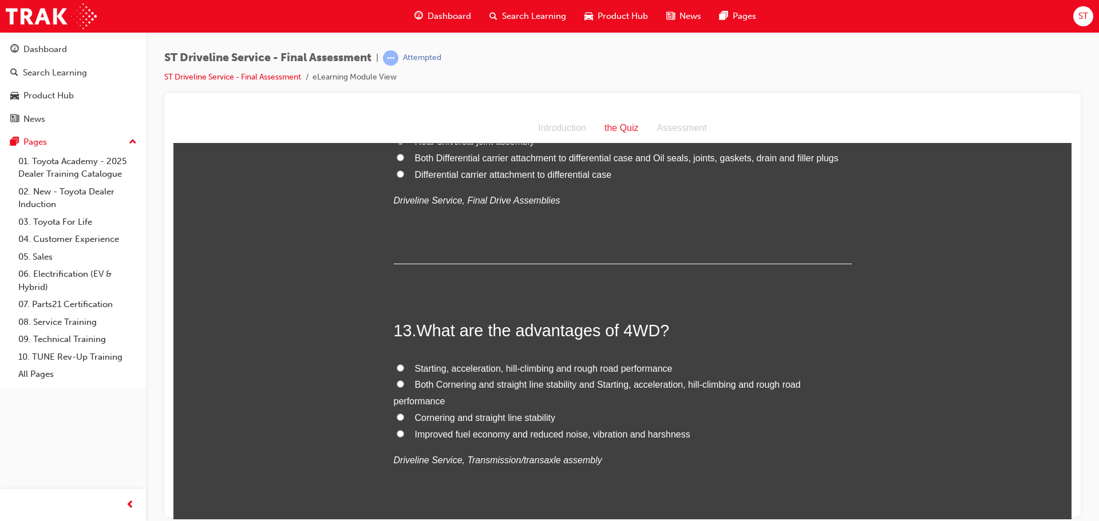
scroll to position [3033, 0]
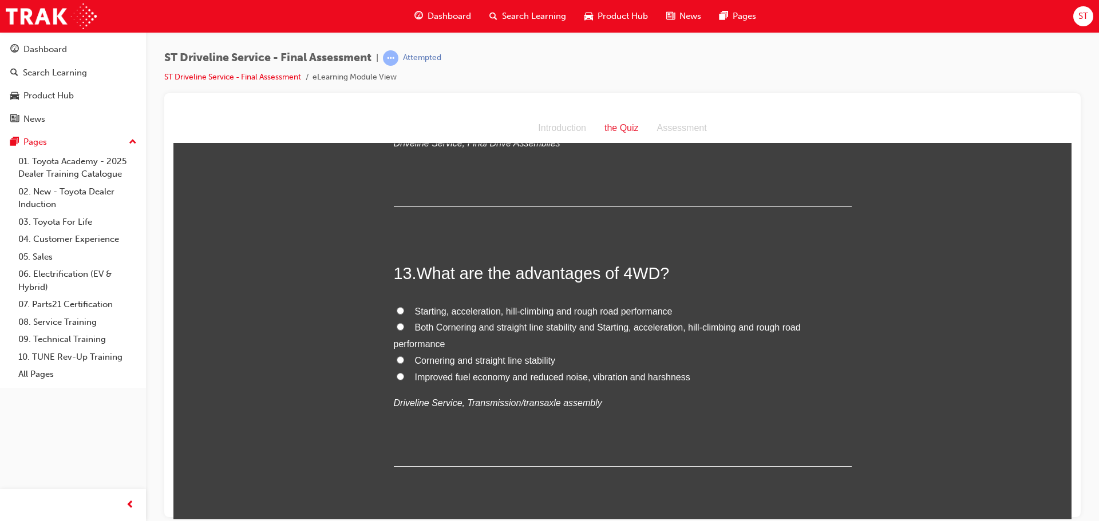
click at [397, 359] on input "Cornering and straight line stability" at bounding box center [400, 359] width 7 height 7
radio input "true"
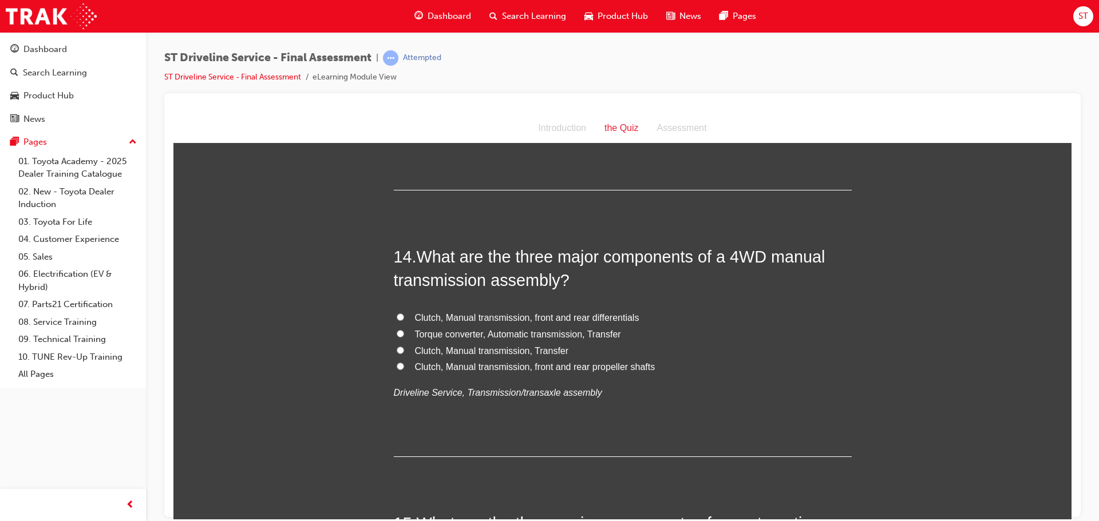
scroll to position [3320, 0]
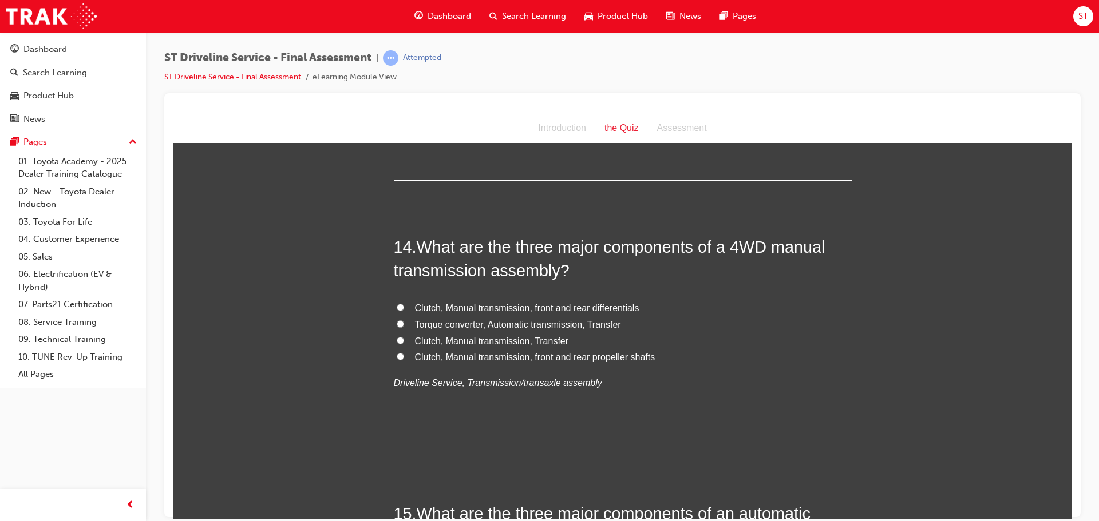
click at [397, 338] on input "Clutch, Manual transmission, Transfer" at bounding box center [400, 340] width 7 height 7
radio input "true"
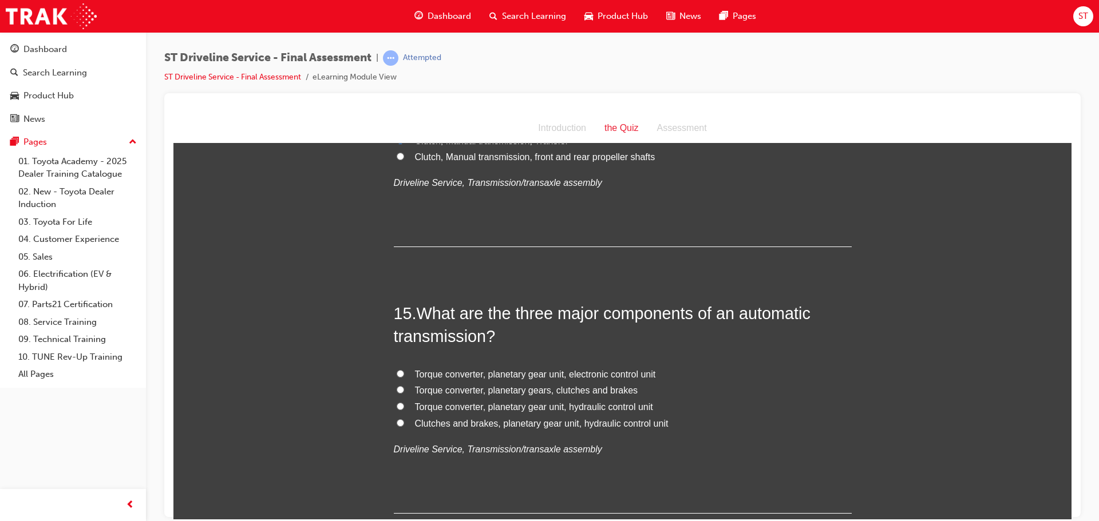
scroll to position [3549, 0]
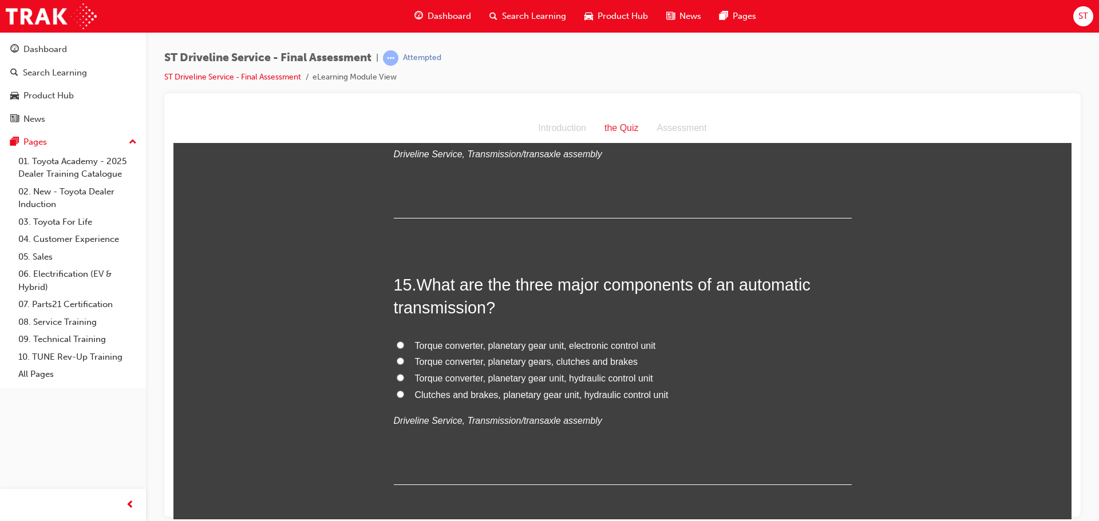
click at [397, 375] on input "Torque converter, planetary gear unit, hydraulic control unit" at bounding box center [400, 377] width 7 height 7
radio input "true"
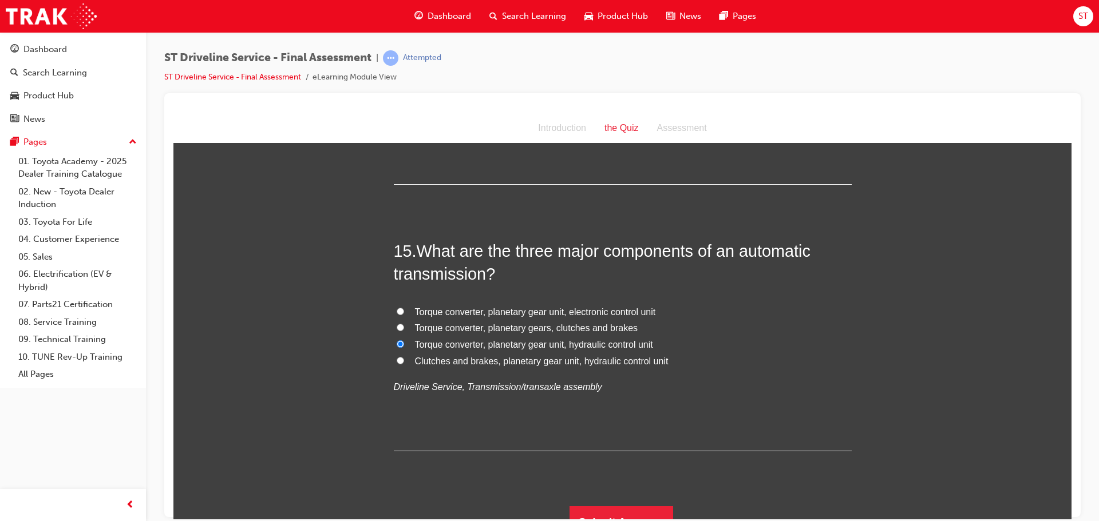
scroll to position [3601, 0]
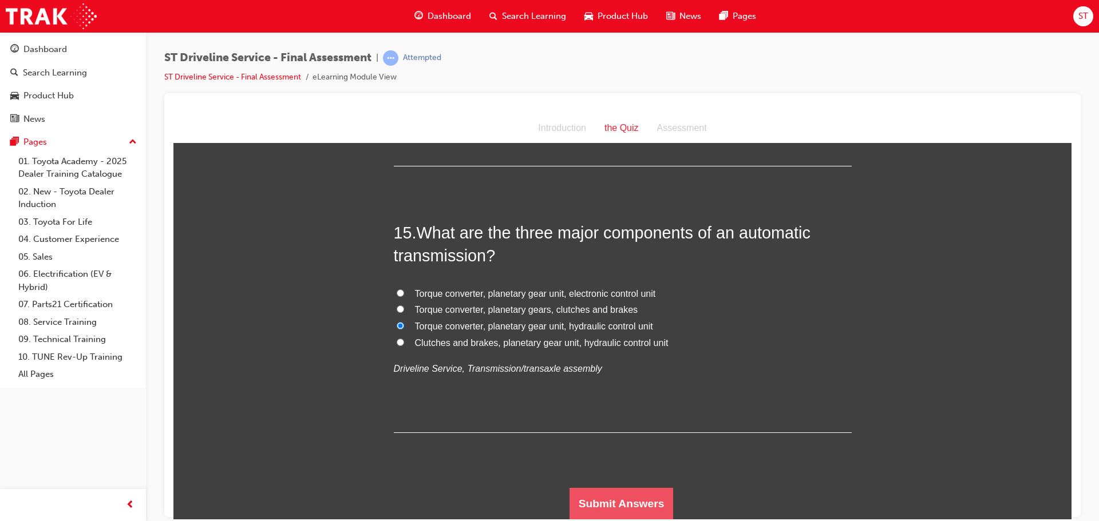
click at [640, 501] on button "Submit Answers" at bounding box center [621, 504] width 104 height 32
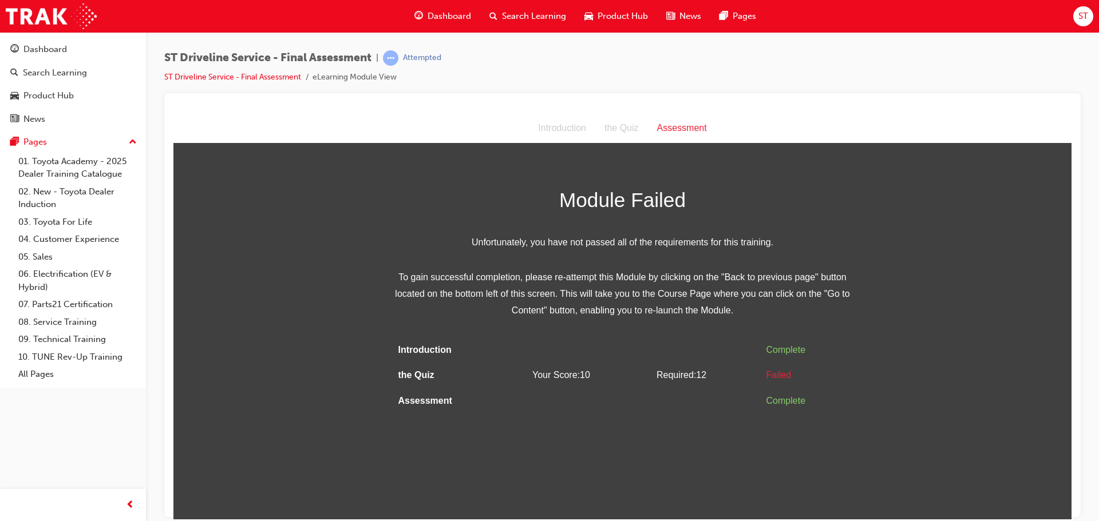
scroll to position [0, 0]
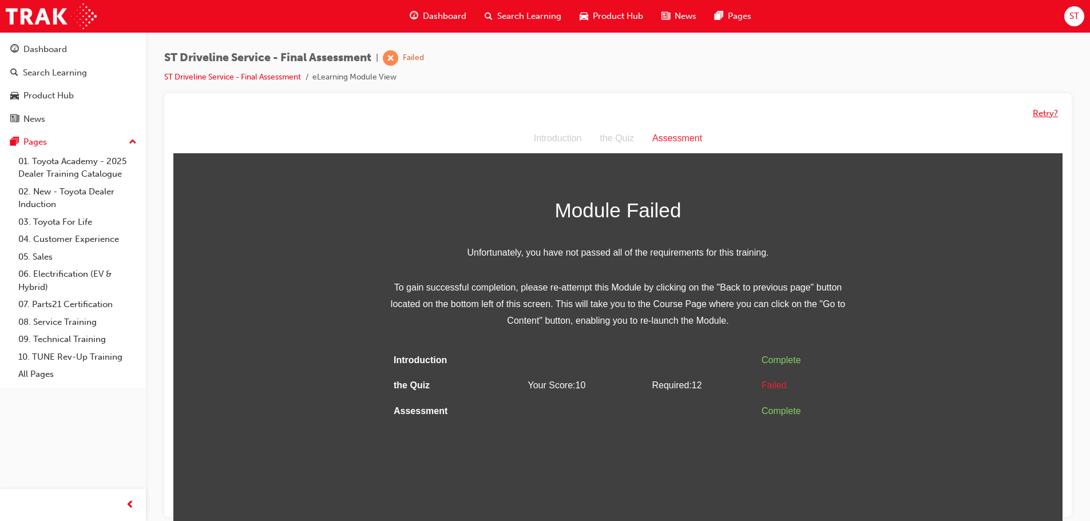
click at [1053, 113] on button "Retry?" at bounding box center [1045, 113] width 25 height 13
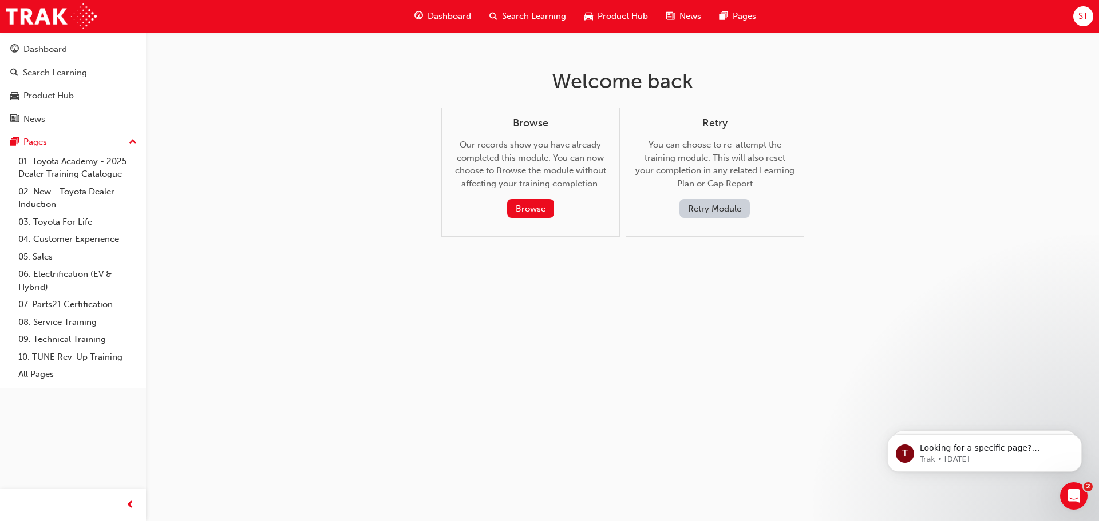
click at [735, 203] on button "Retry Module" at bounding box center [714, 208] width 70 height 19
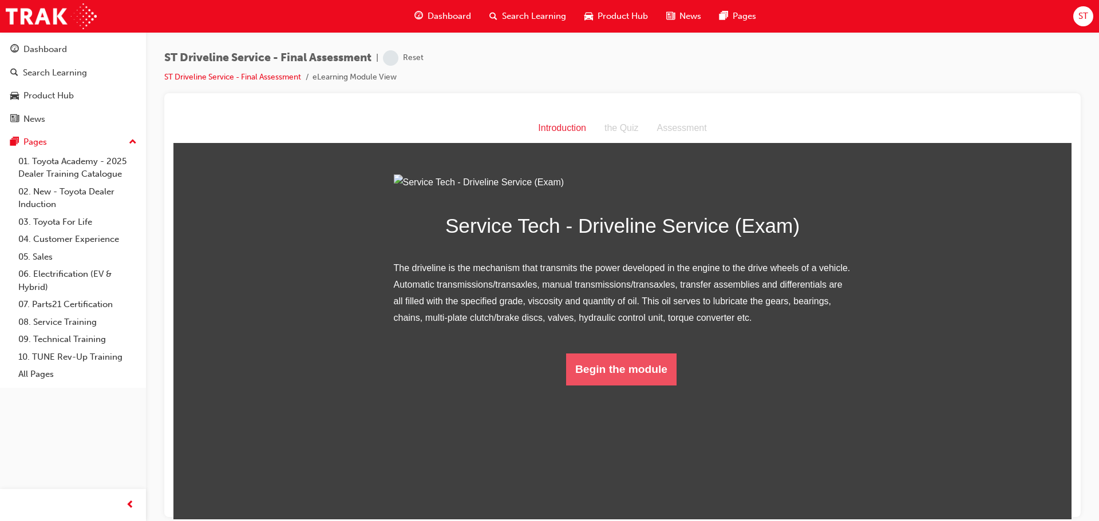
click at [612, 385] on button "Begin the module" at bounding box center [621, 369] width 110 height 32
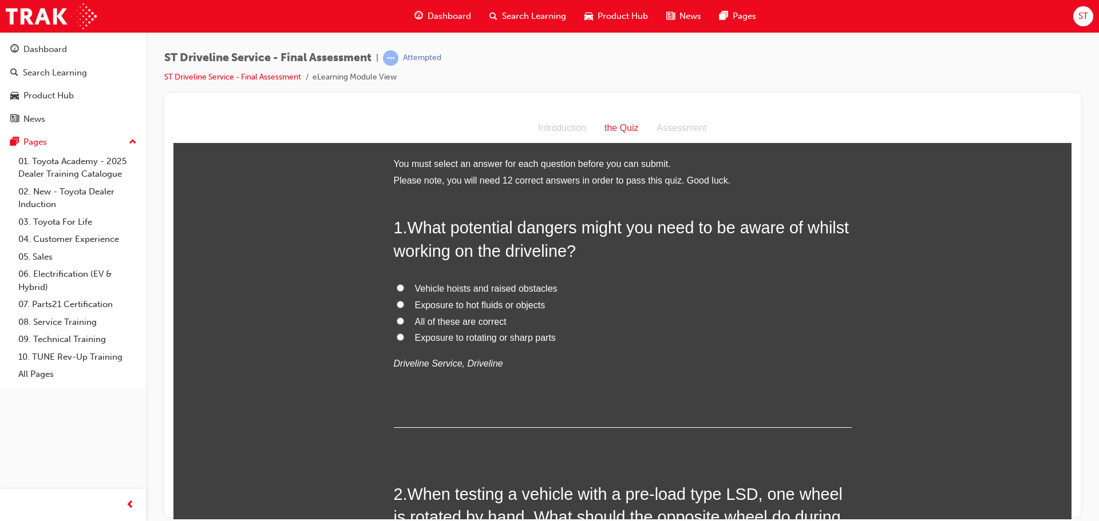
click at [397, 303] on input "Exposure to hot fluids or objects" at bounding box center [400, 303] width 7 height 7
radio input "true"
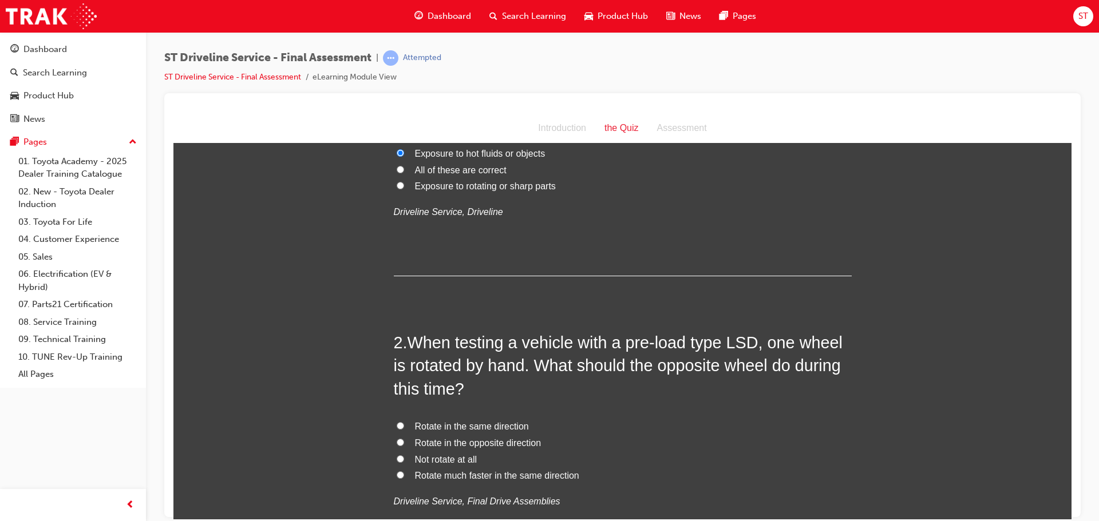
scroll to position [172, 0]
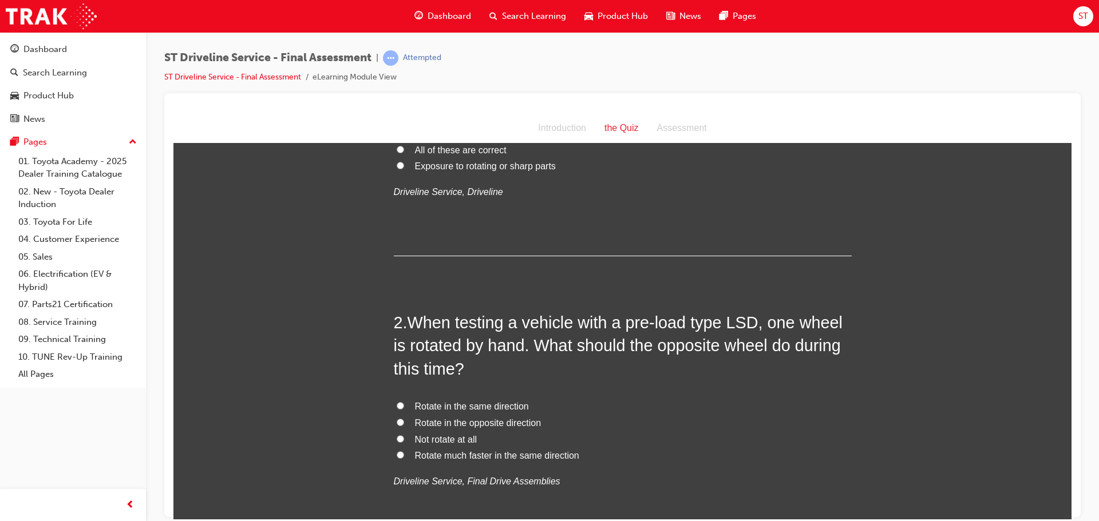
click at [398, 404] on input "Rotate in the same direction" at bounding box center [400, 405] width 7 height 7
radio input "true"
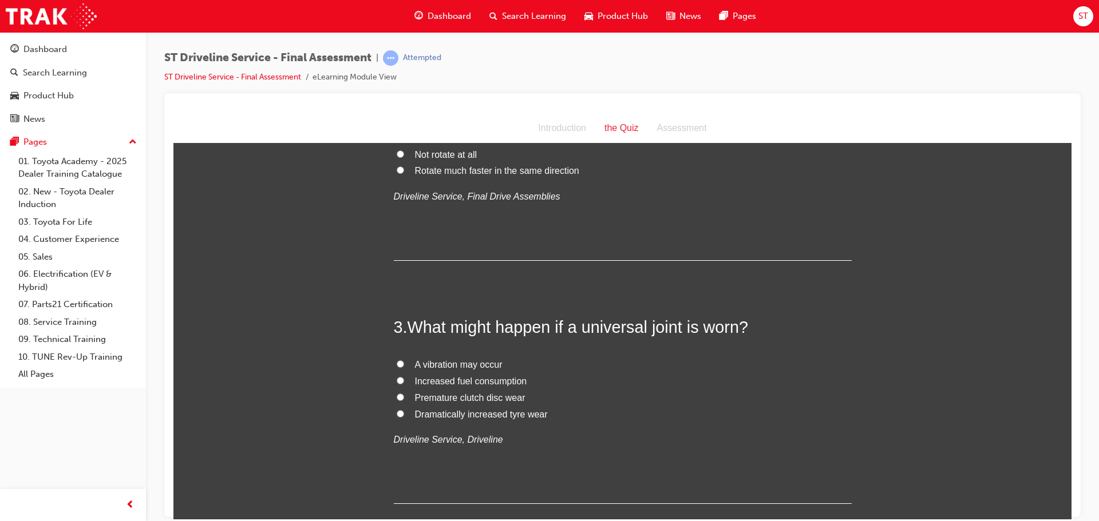
scroll to position [458, 0]
click at [397, 361] on input "A vibration may occur" at bounding box center [400, 362] width 7 height 7
radio input "true"
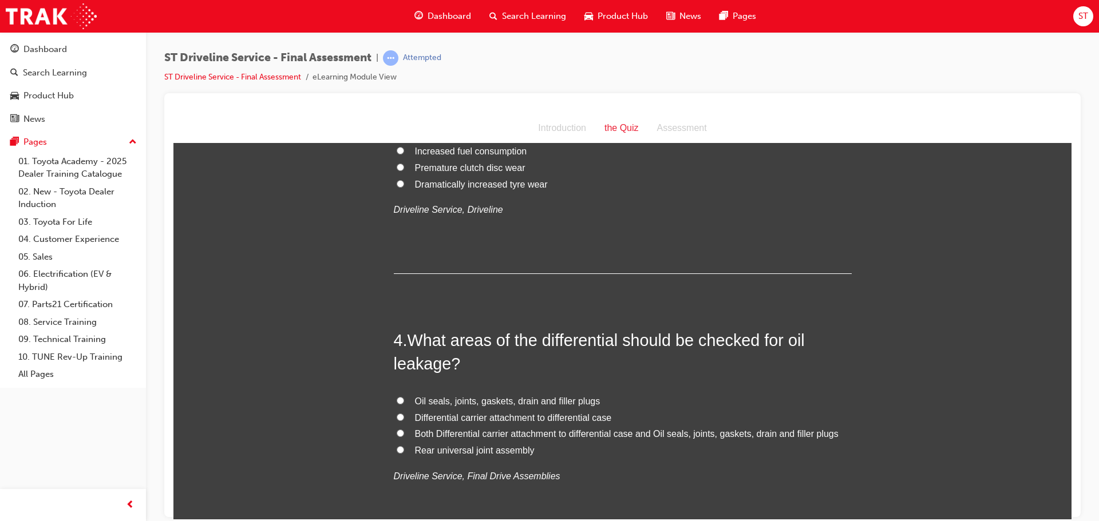
scroll to position [744, 0]
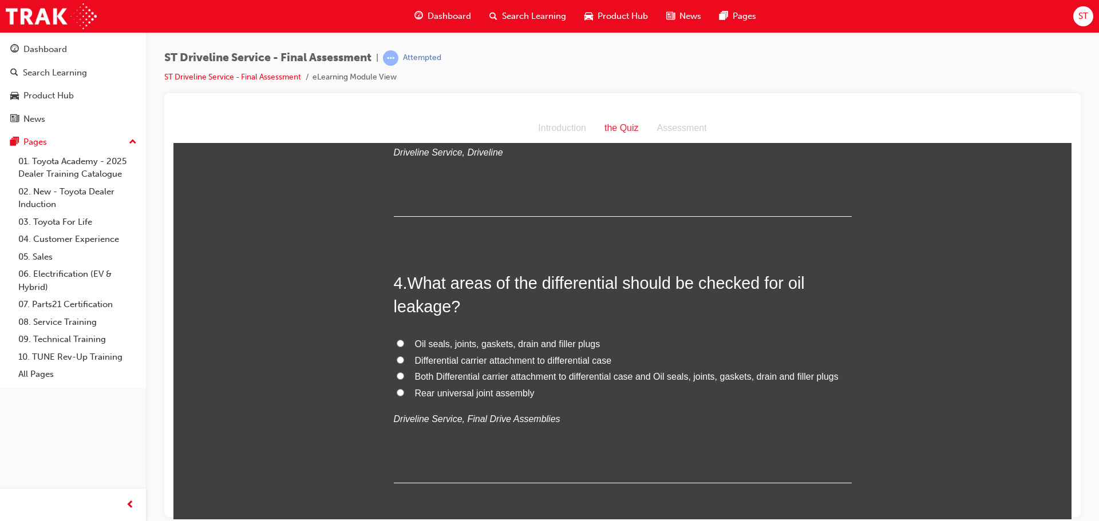
click at [397, 342] on input "Oil seals, joints, gaskets, drain and filler plugs" at bounding box center [400, 342] width 7 height 7
radio input "true"
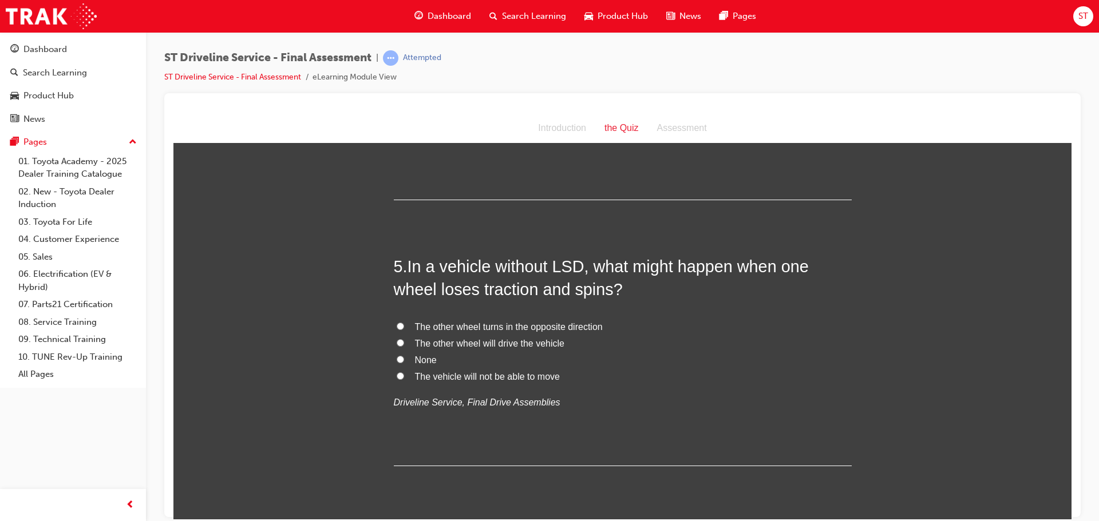
scroll to position [1030, 0]
click at [397, 374] on input "The vehicle will not be able to move" at bounding box center [400, 372] width 7 height 7
radio input "true"
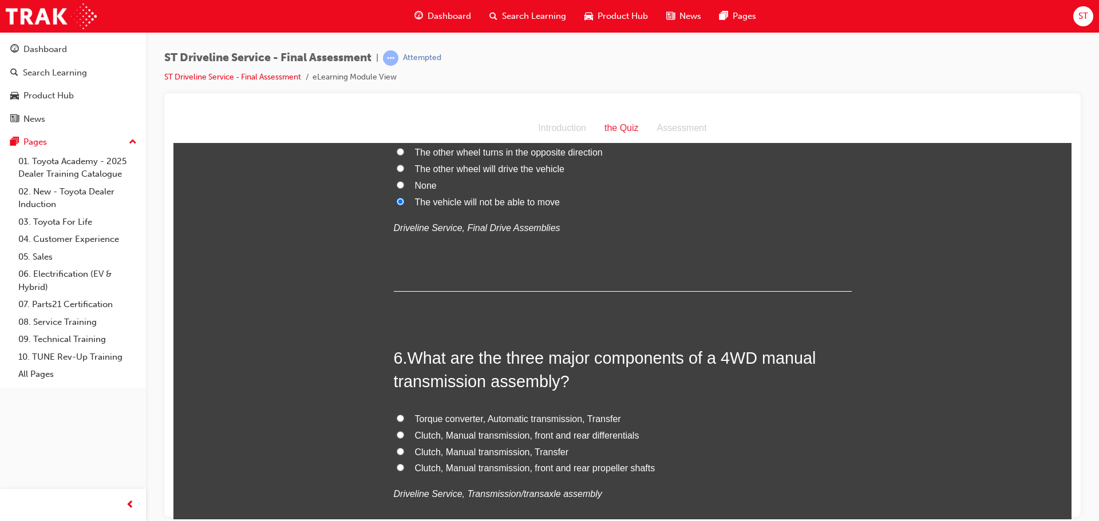
scroll to position [1259, 0]
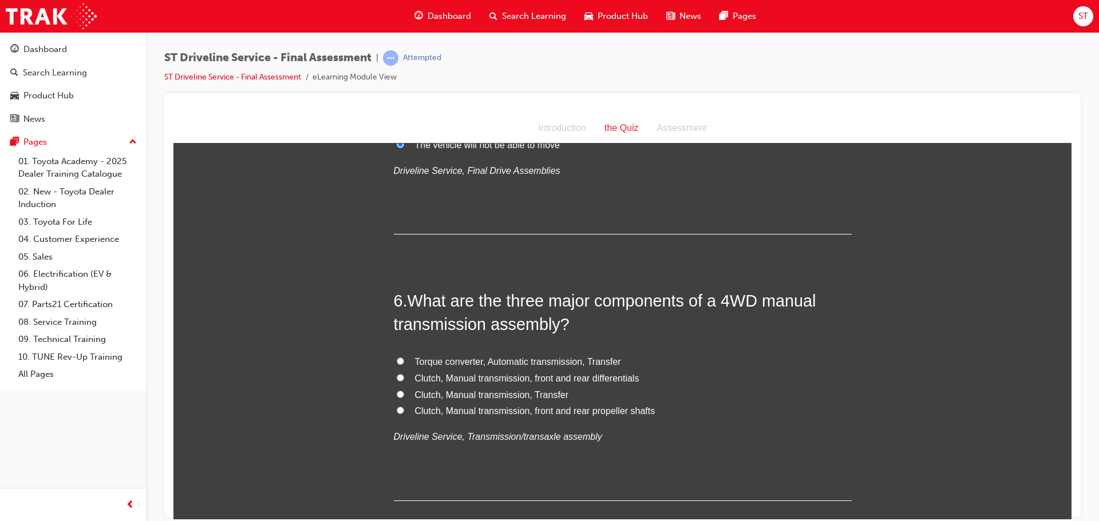
click at [397, 395] on input "Clutch, Manual transmission, Transfer" at bounding box center [400, 393] width 7 height 7
radio input "true"
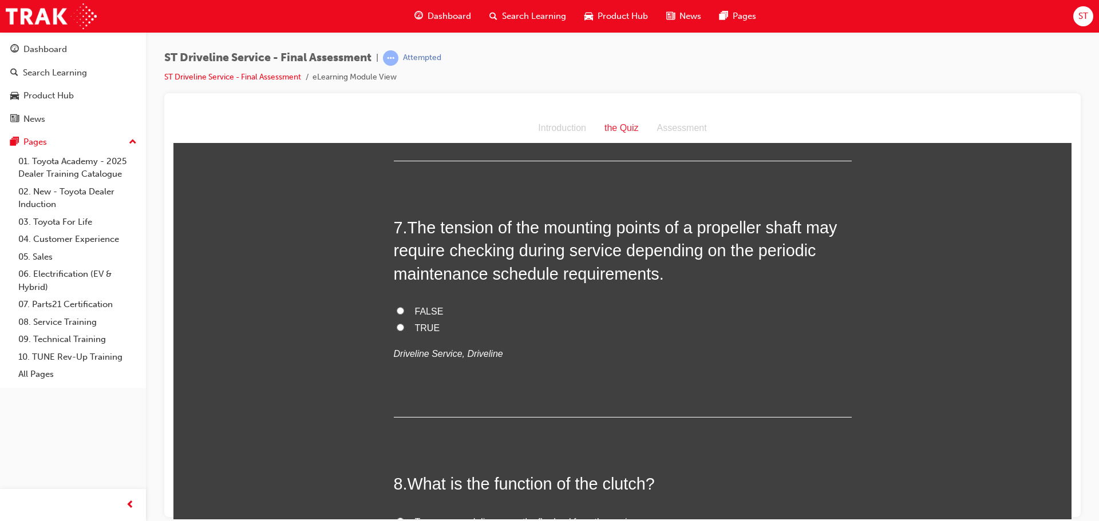
scroll to position [1603, 0]
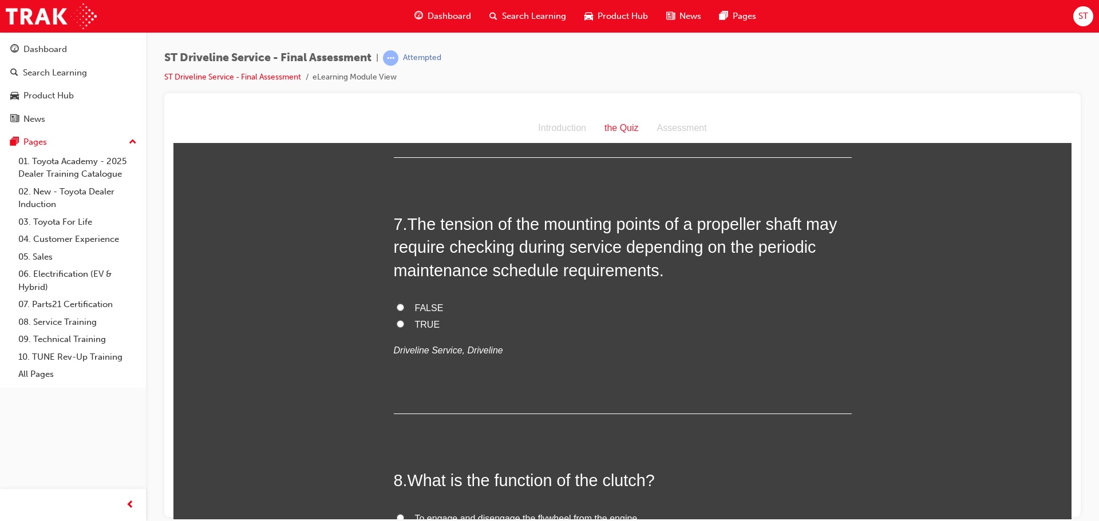
click at [397, 322] on input "TRUE" at bounding box center [400, 323] width 7 height 7
radio input "true"
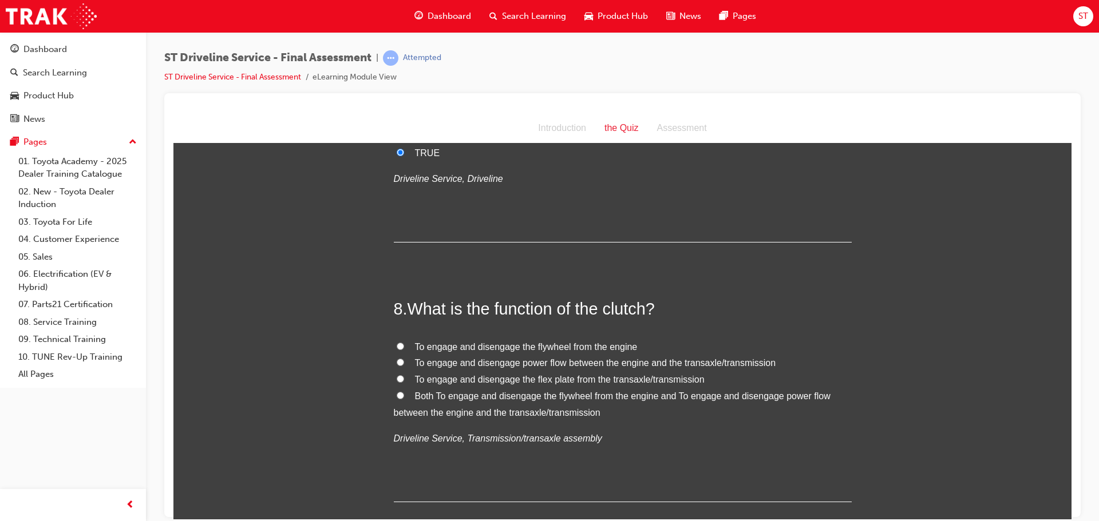
click at [397, 359] on input "To engage and disengage power flow between the engine and the transaxle/transmi…" at bounding box center [400, 361] width 7 height 7
radio input "true"
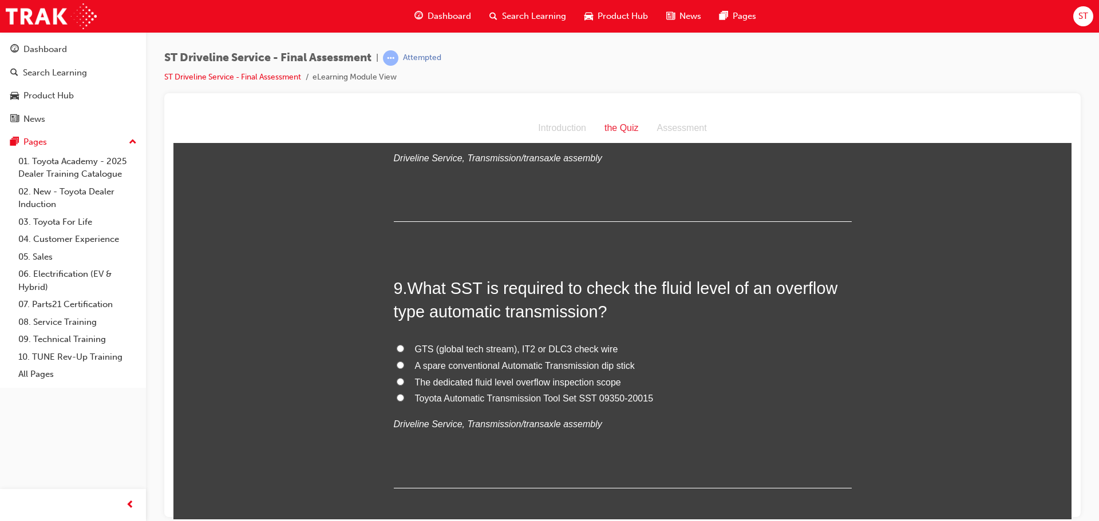
scroll to position [2060, 0]
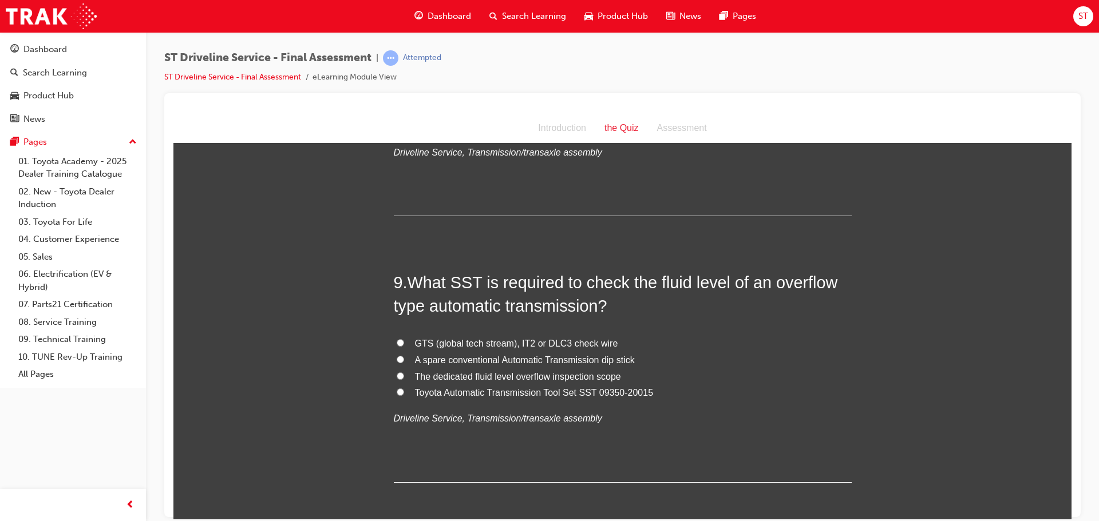
click at [397, 390] on input "Toyota Automatic Transmission Tool Set SST 09350-20015" at bounding box center [400, 391] width 7 height 7
radio input "true"
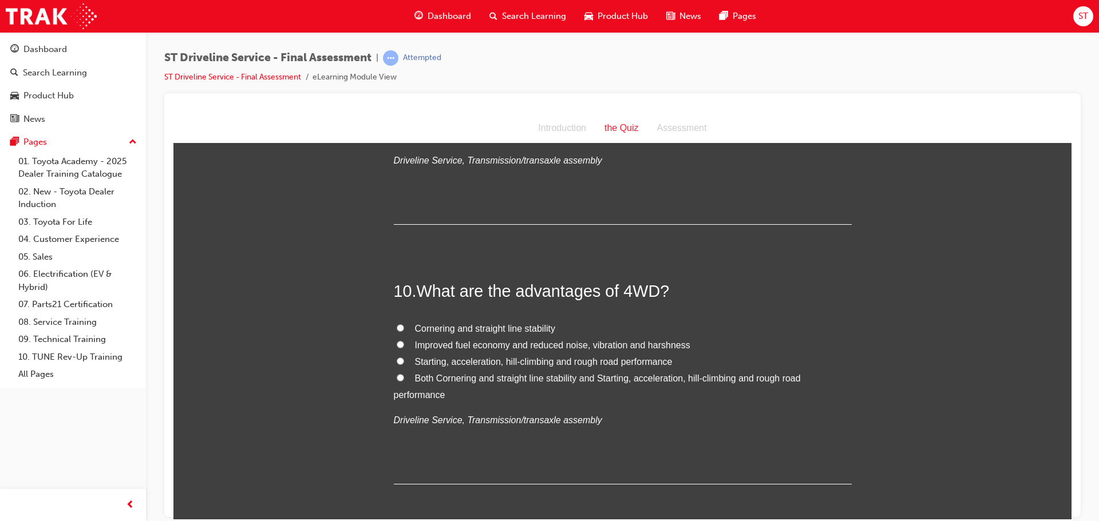
scroll to position [2347, 0]
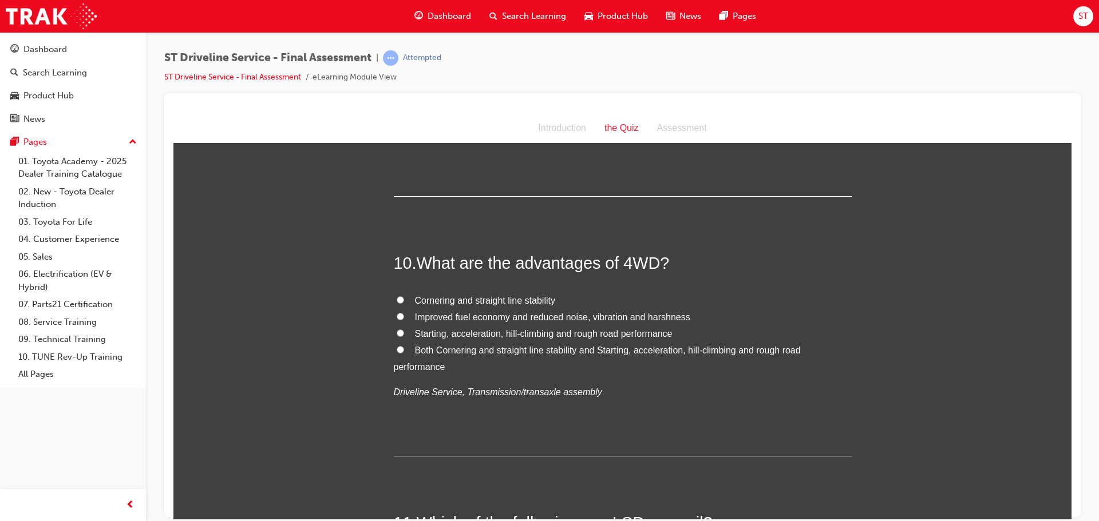
click at [397, 347] on input "Both Cornering and straight line stability and Starting, acceleration, hill-cli…" at bounding box center [400, 349] width 7 height 7
radio input "true"
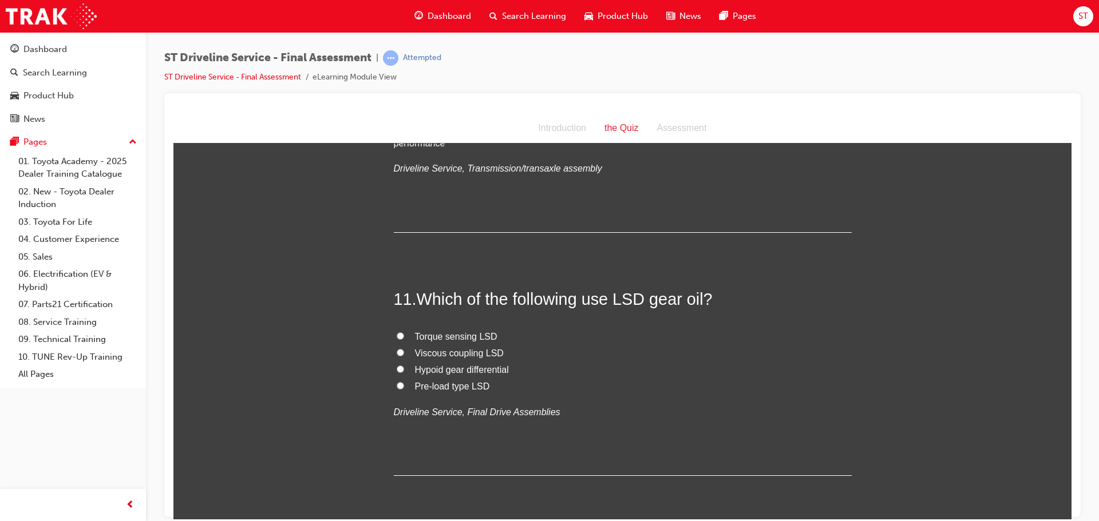
scroll to position [2576, 0]
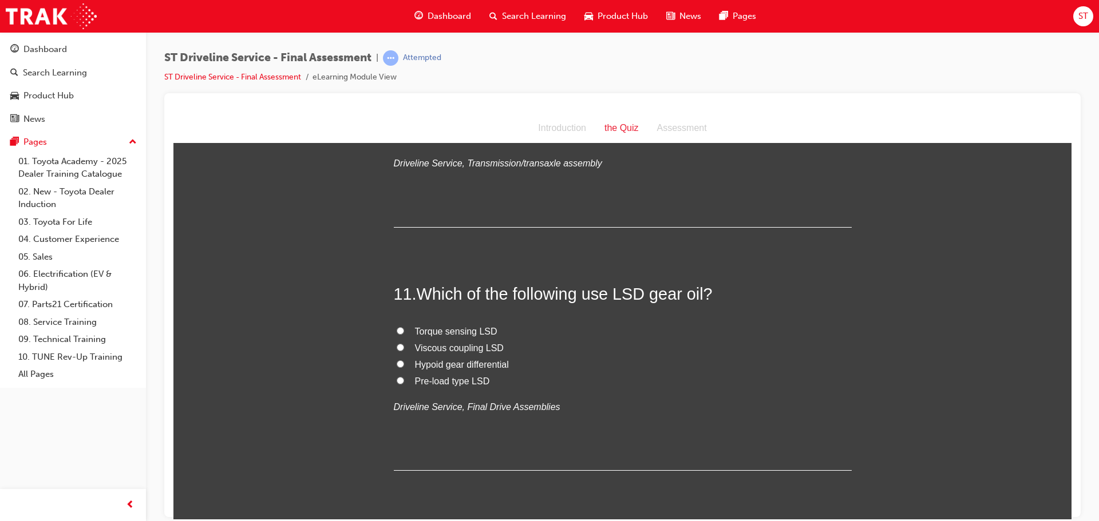
click at [397, 383] on input "Pre-load type LSD" at bounding box center [400, 380] width 7 height 7
radio input "true"
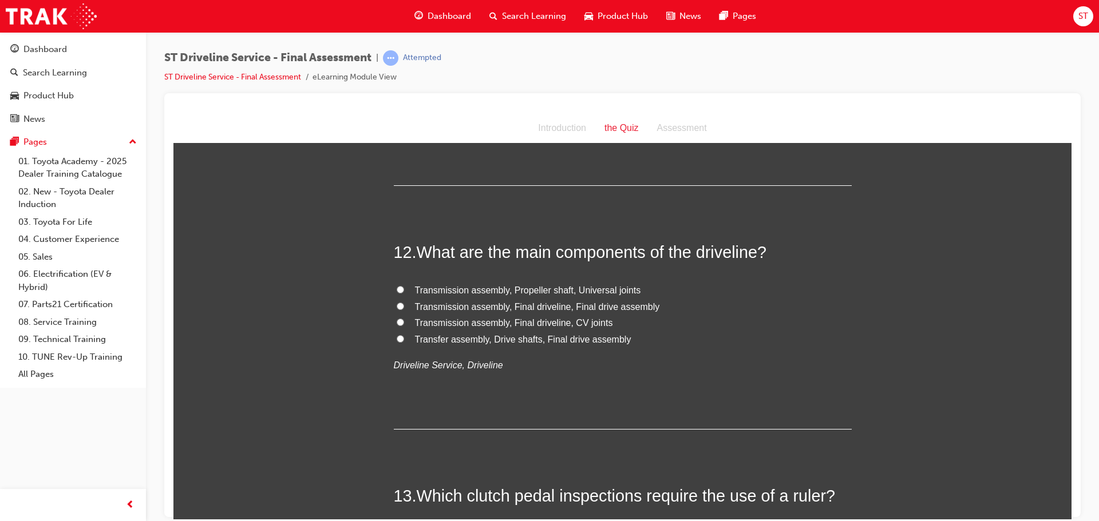
scroll to position [2862, 0]
click at [394, 304] on label "Transmission assembly, Final driveline, Final drive assembly" at bounding box center [623, 306] width 458 height 17
click at [397, 304] on input "Transmission assembly, Final driveline, Final drive assembly" at bounding box center [400, 304] width 7 height 7
radio input "true"
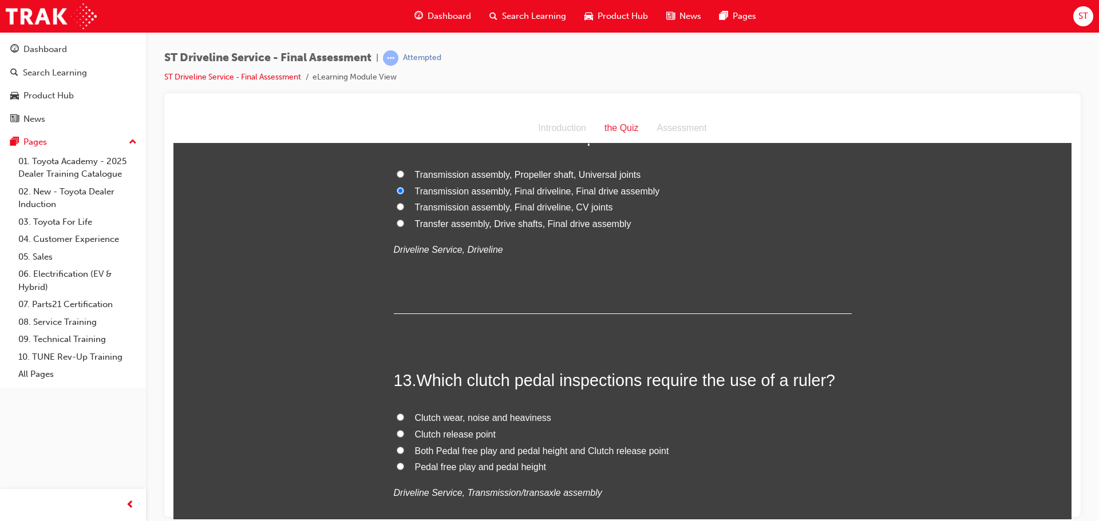
scroll to position [3091, 0]
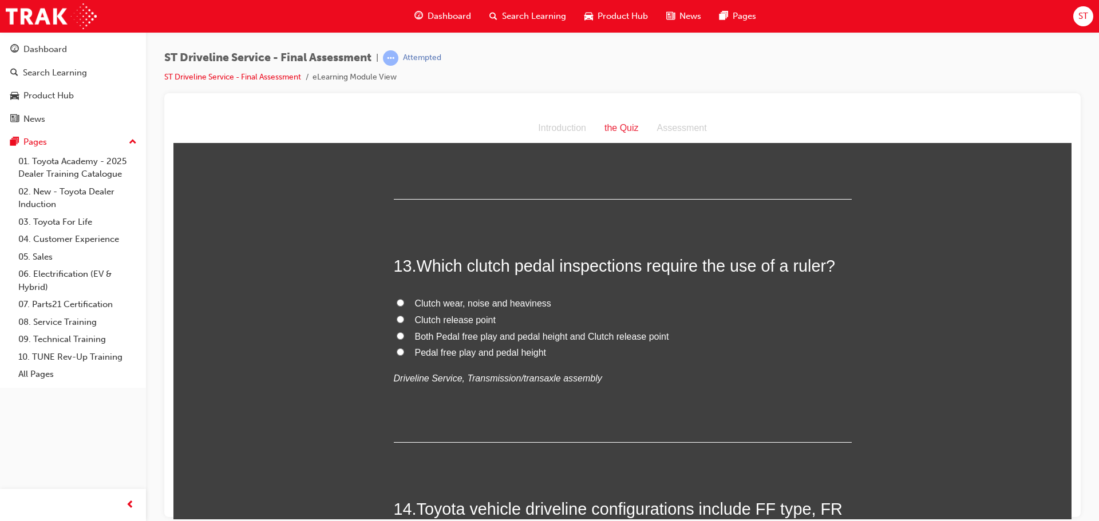
click at [394, 349] on label "Pedal free play and pedal height" at bounding box center [623, 353] width 458 height 17
click at [397, 349] on input "Pedal free play and pedal height" at bounding box center [400, 351] width 7 height 7
radio input "true"
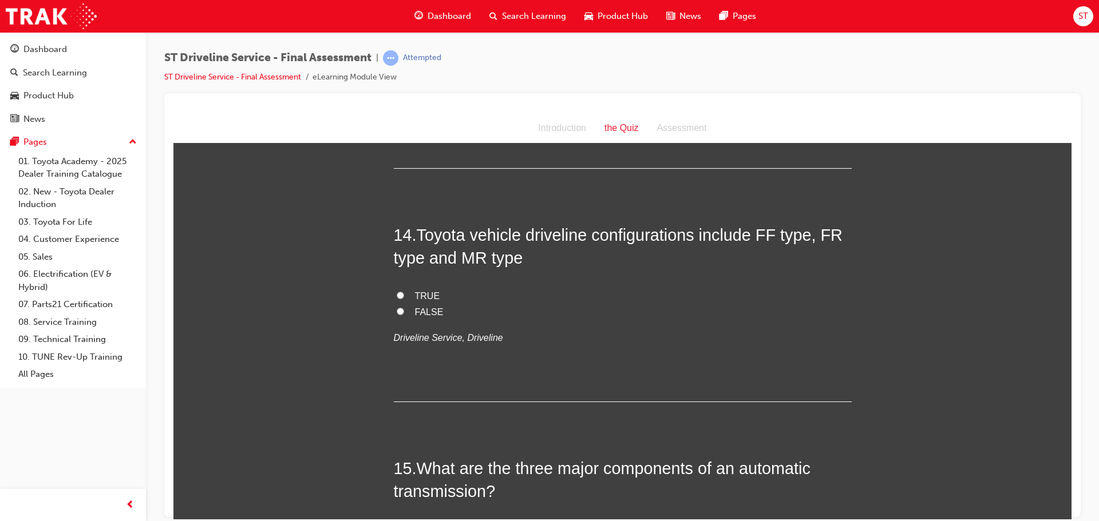
scroll to position [3377, 0]
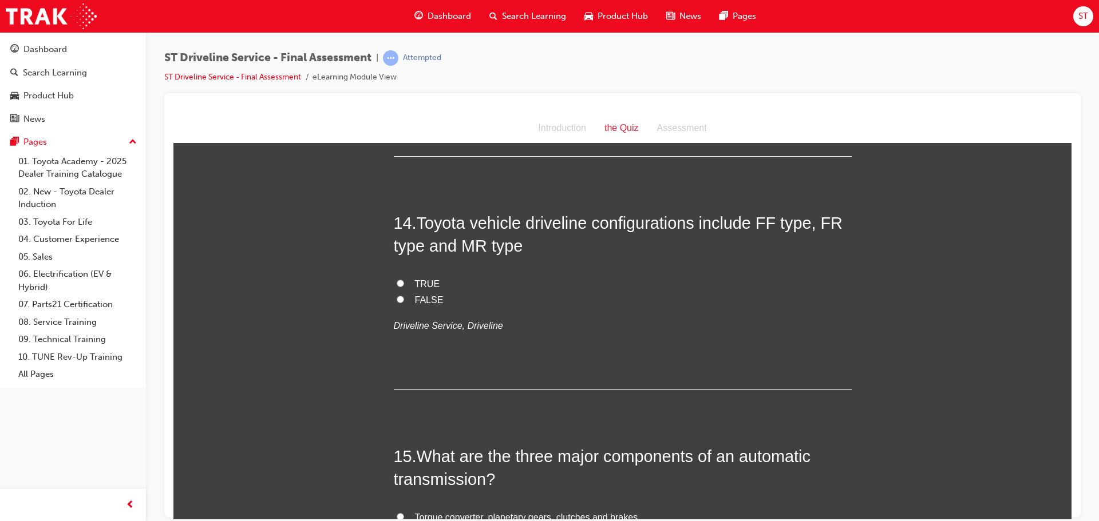
click at [397, 282] on input "TRUE" at bounding box center [400, 282] width 7 height 7
radio input "true"
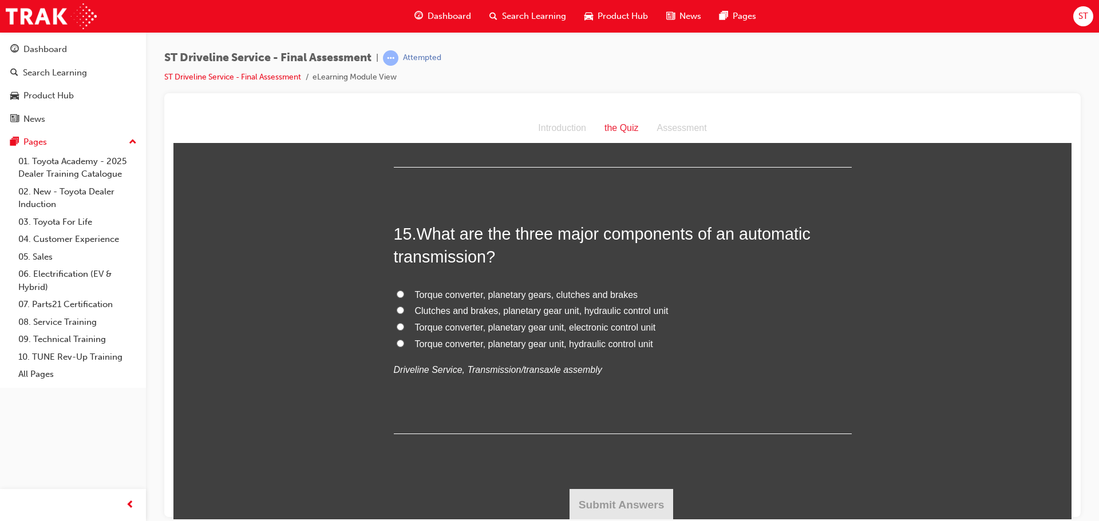
scroll to position [3601, 0]
click at [397, 342] on input "Torque converter, planetary gear unit, hydraulic control unit" at bounding box center [400, 341] width 7 height 7
radio input "true"
click at [602, 508] on button "Submit Answers" at bounding box center [621, 504] width 104 height 32
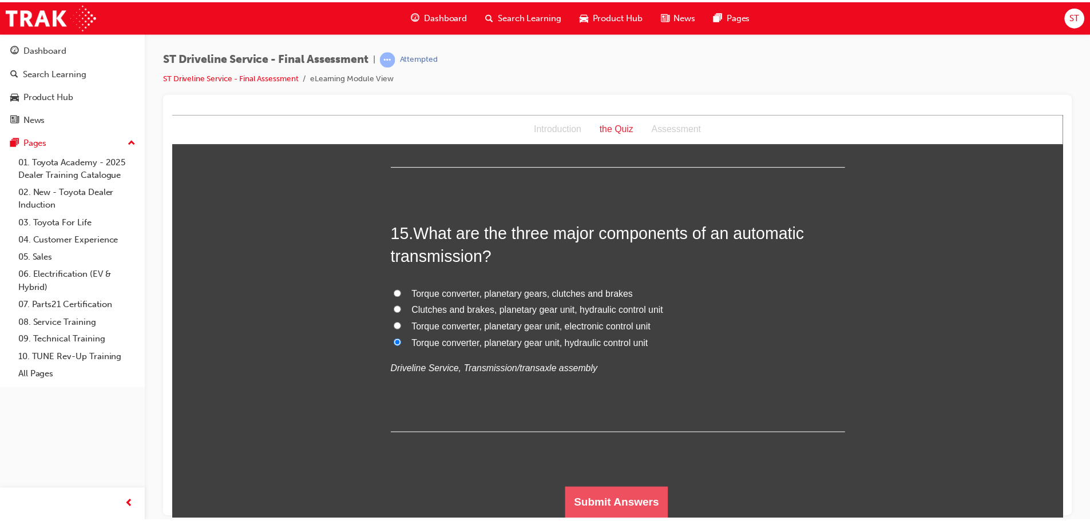
scroll to position [0, 0]
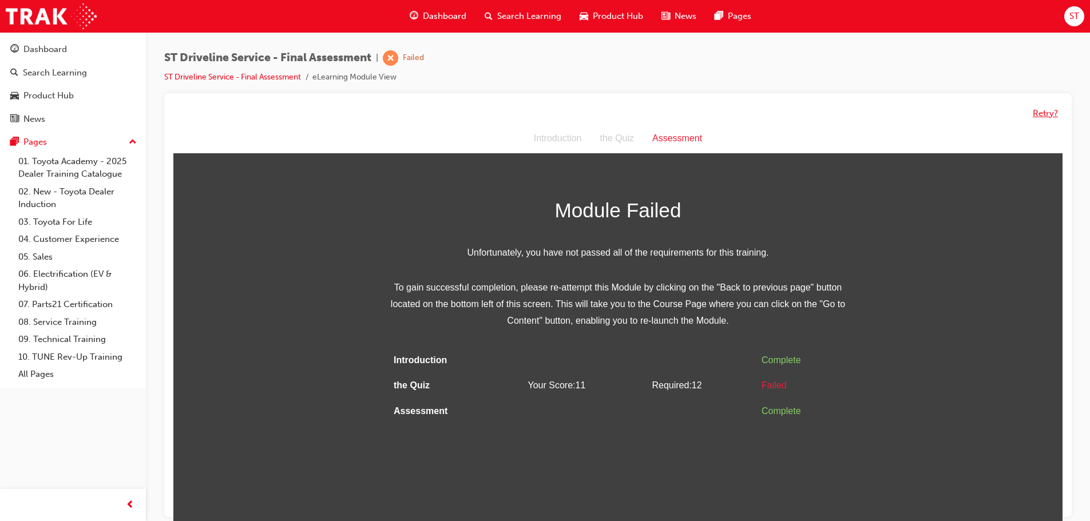
click at [1043, 113] on button "Retry?" at bounding box center [1045, 113] width 25 height 13
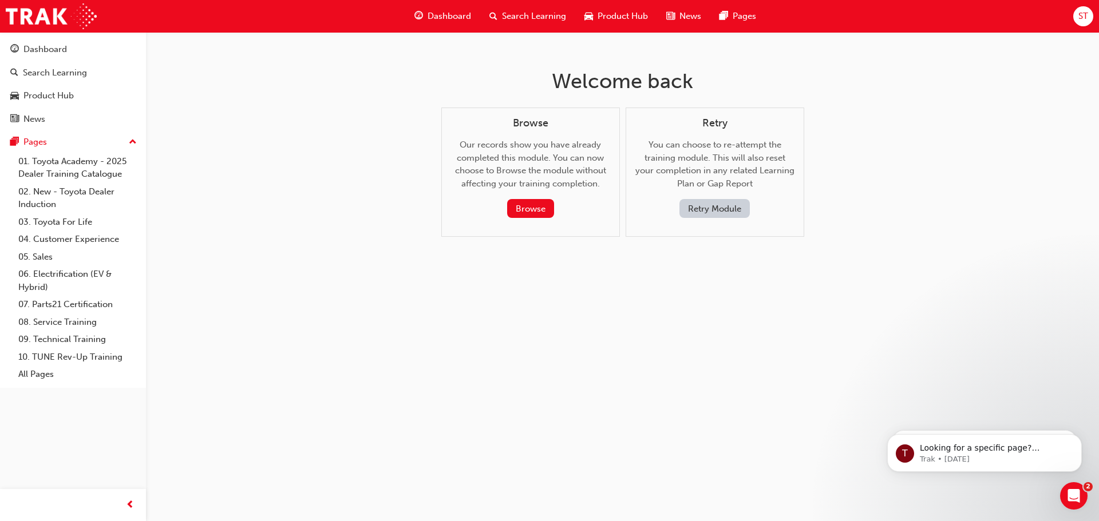
click at [722, 208] on button "Retry Module" at bounding box center [714, 208] width 70 height 19
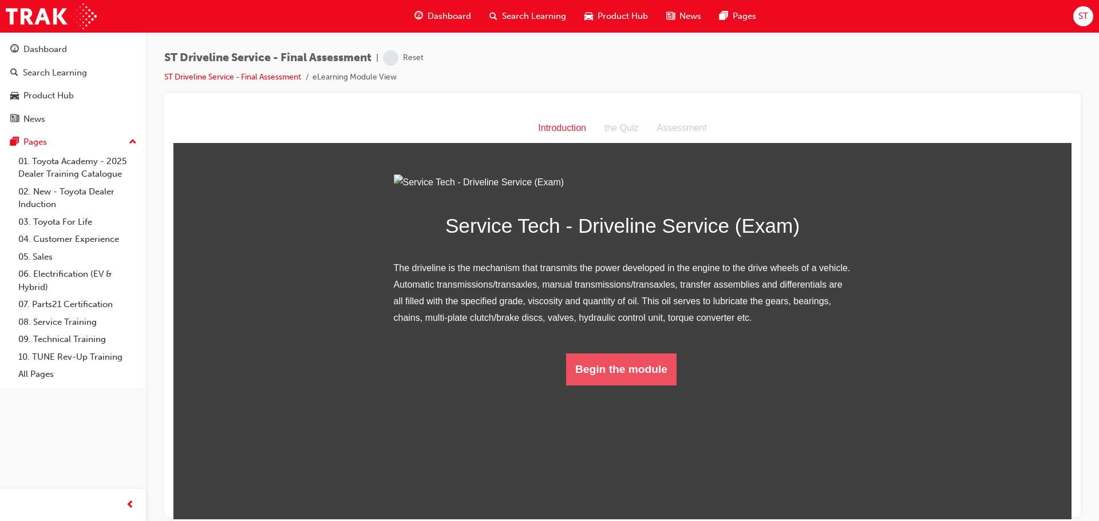
click at [642, 385] on button "Begin the module" at bounding box center [621, 369] width 110 height 32
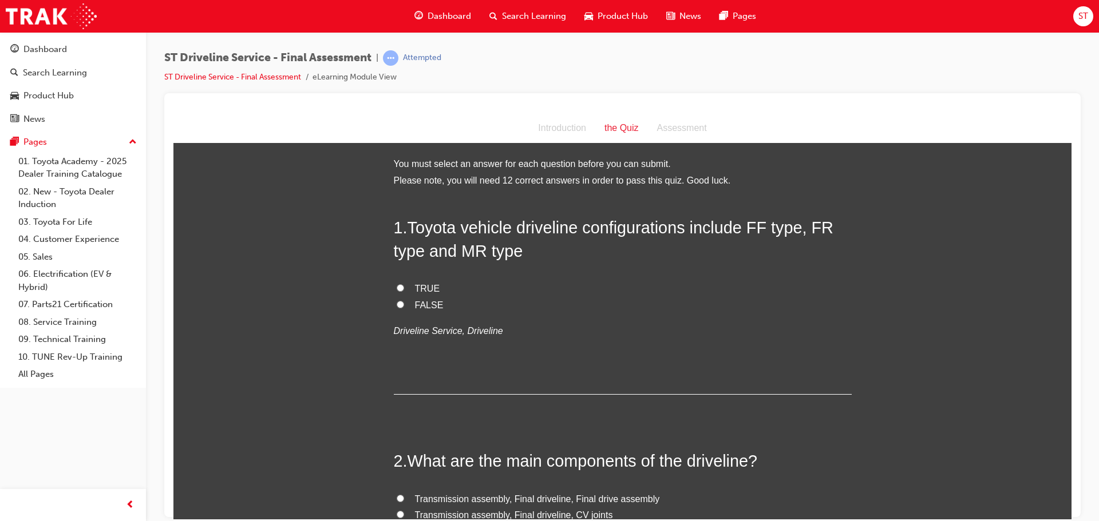
click at [397, 286] on input "TRUE" at bounding box center [400, 287] width 7 height 7
radio input "true"
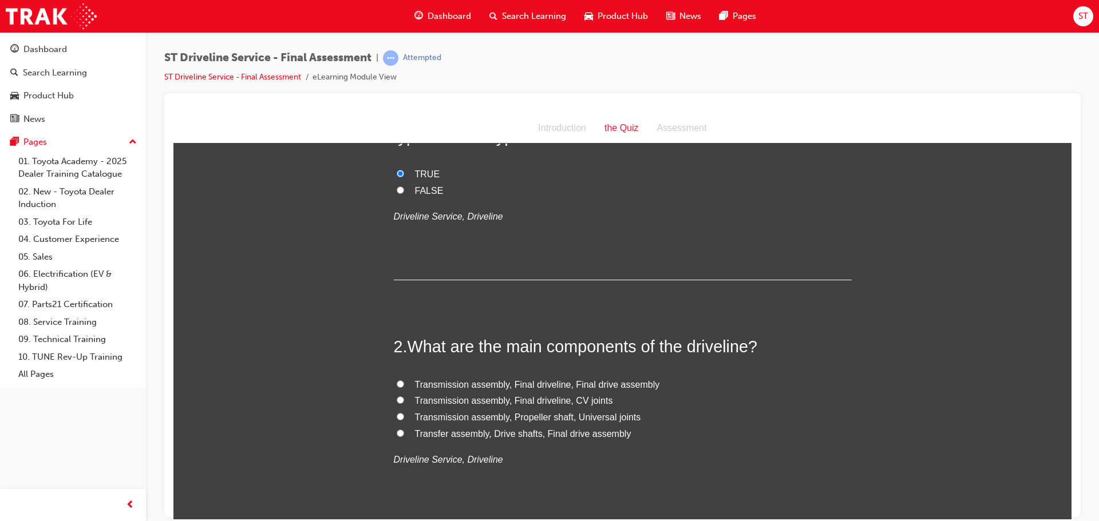
scroll to position [172, 0]
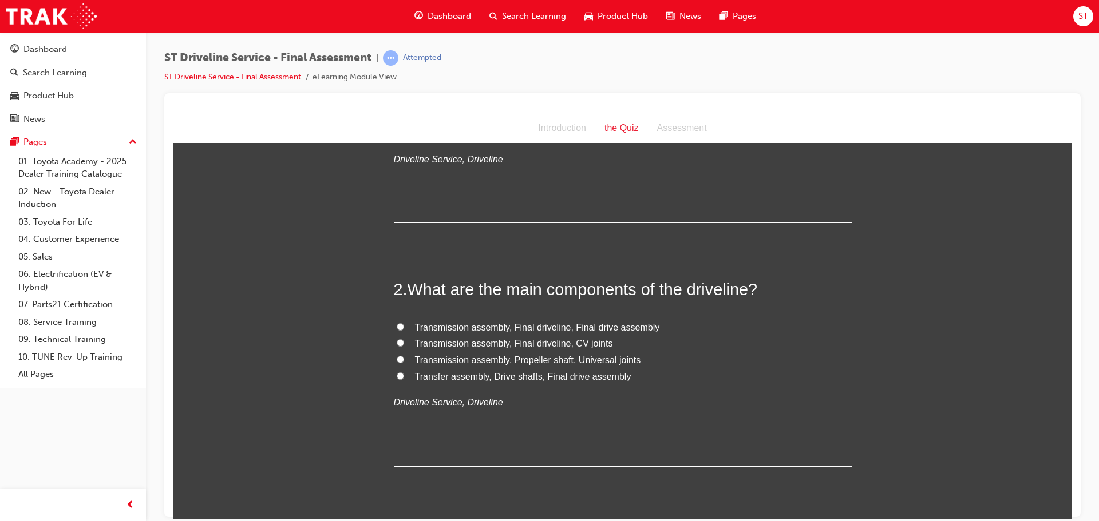
click at [397, 374] on input "Transfer assembly, Drive shafts, Final drive assembly" at bounding box center [400, 375] width 7 height 7
radio input "true"
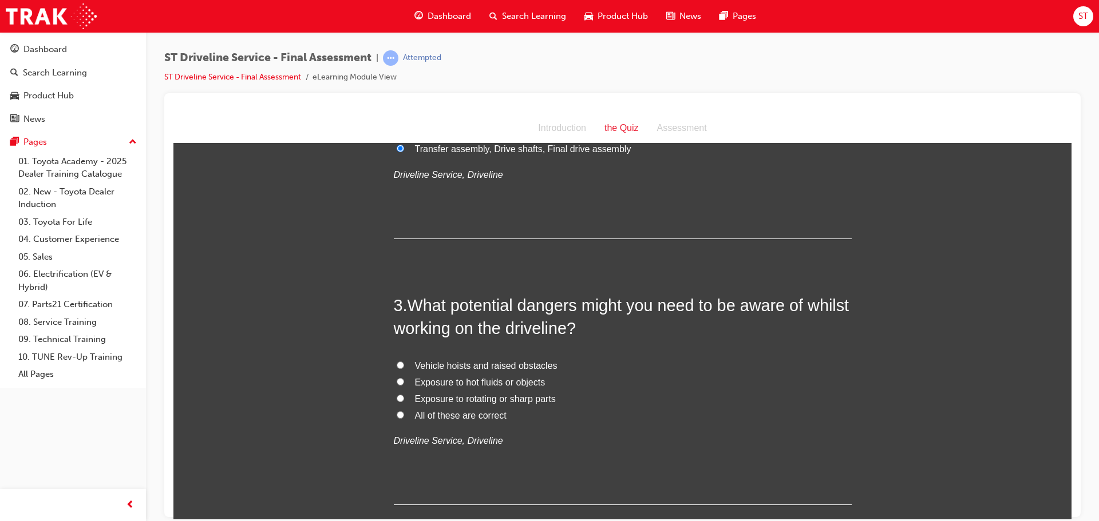
scroll to position [401, 0]
click at [398, 416] on input "All of these are correct" at bounding box center [400, 413] width 7 height 7
radio input "true"
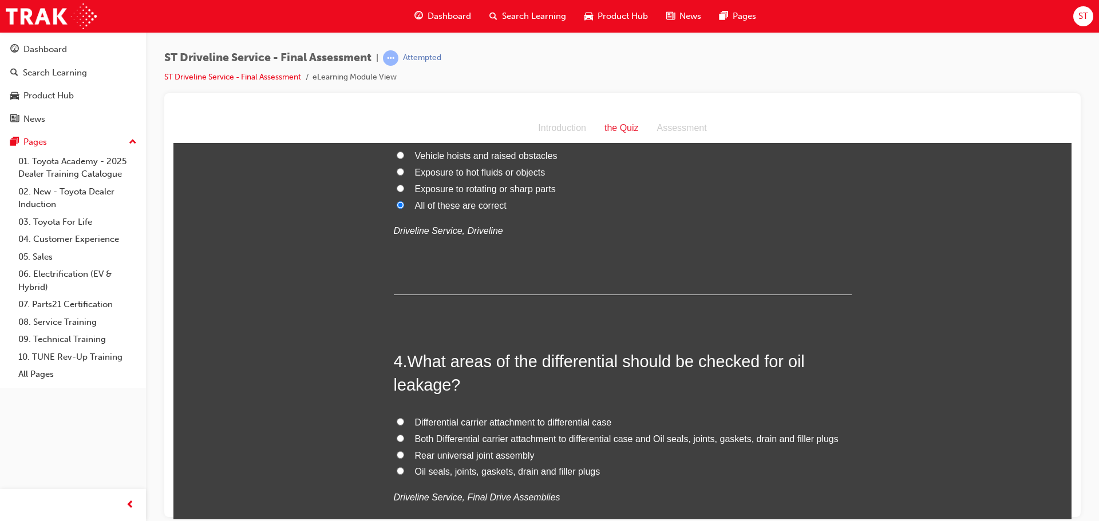
scroll to position [630, 0]
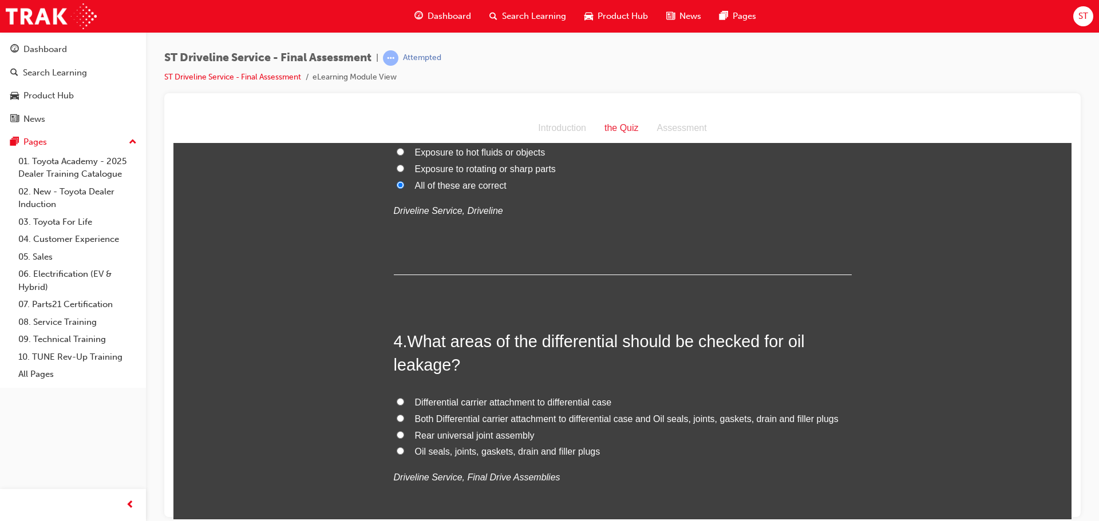
click at [397, 449] on input "Oil seals, joints, gaskets, drain and filler plugs" at bounding box center [400, 450] width 7 height 7
radio input "true"
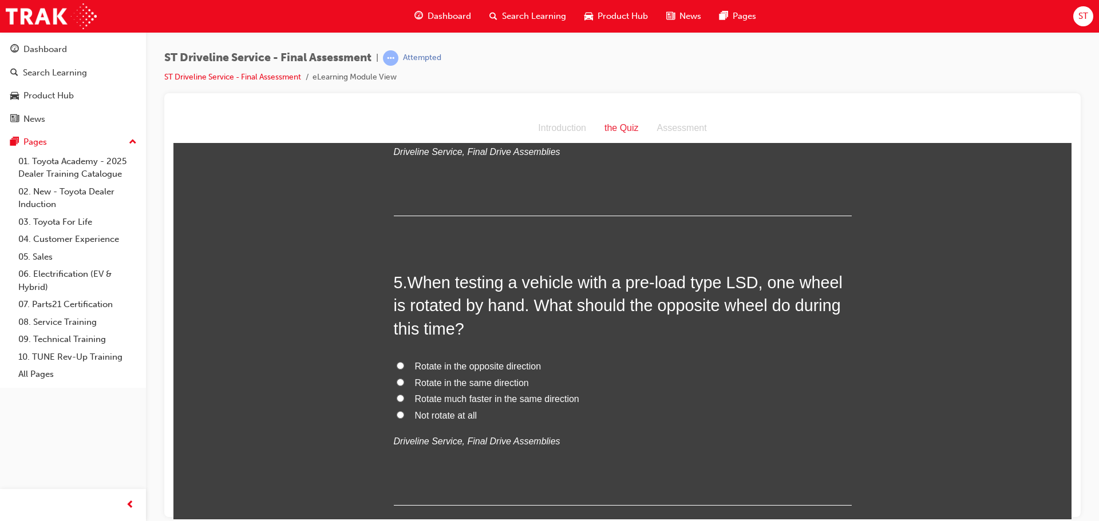
scroll to position [973, 0]
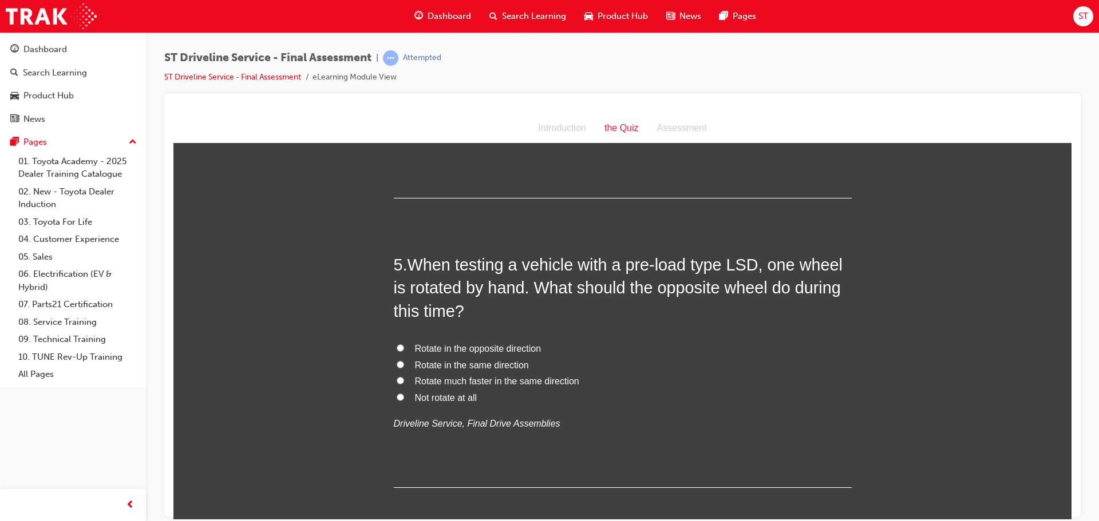
click at [397, 363] on input "Rotate in the same direction" at bounding box center [400, 364] width 7 height 7
radio input "true"
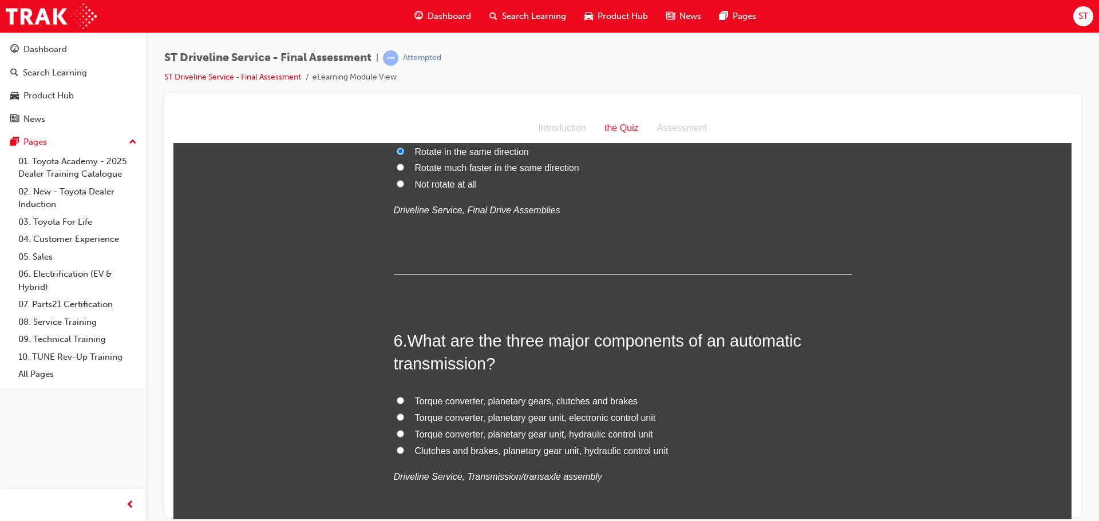
scroll to position [1202, 0]
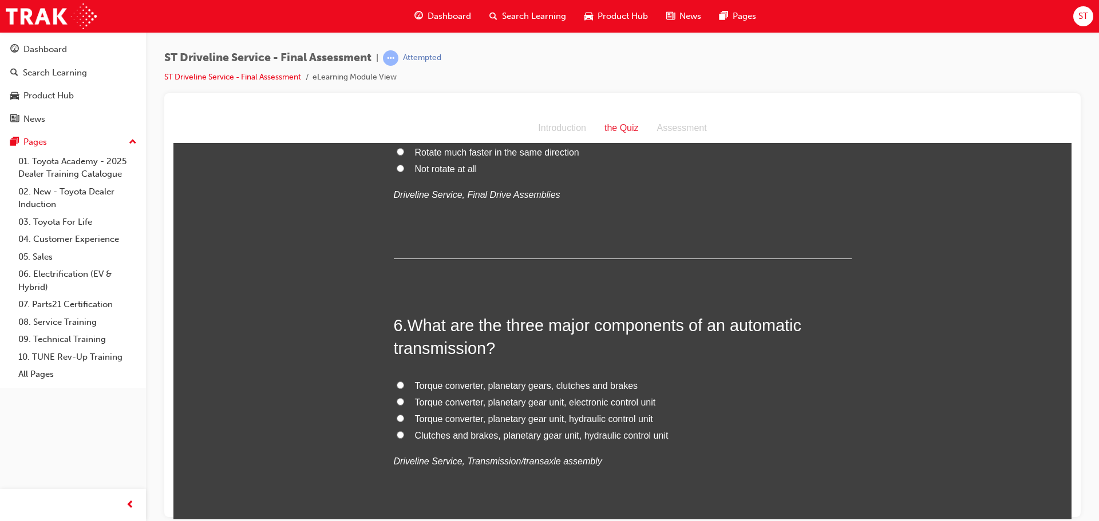
click at [397, 433] on input "Clutches and brakes, planetary gear unit, hydraulic control unit" at bounding box center [400, 434] width 7 height 7
radio input "true"
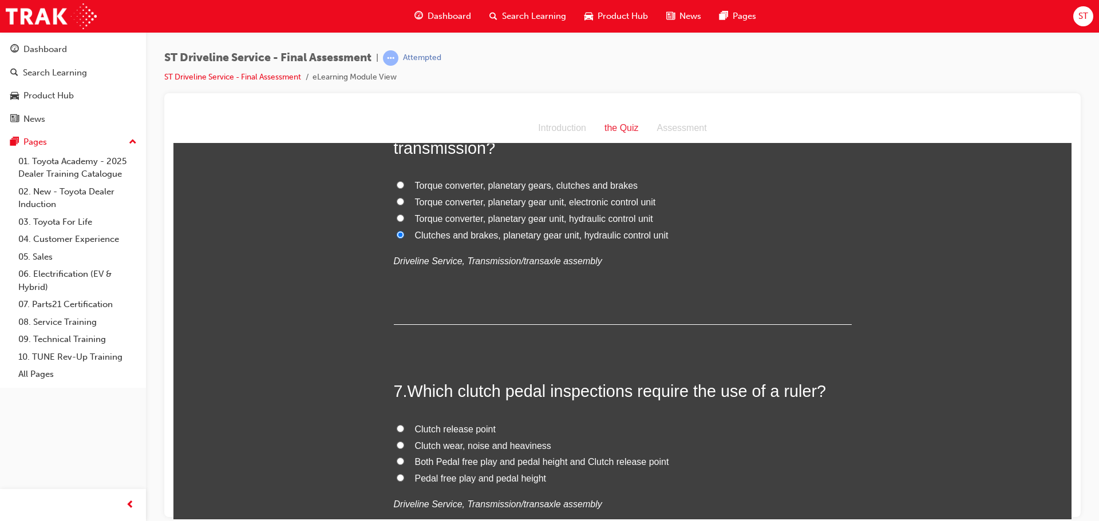
scroll to position [1431, 0]
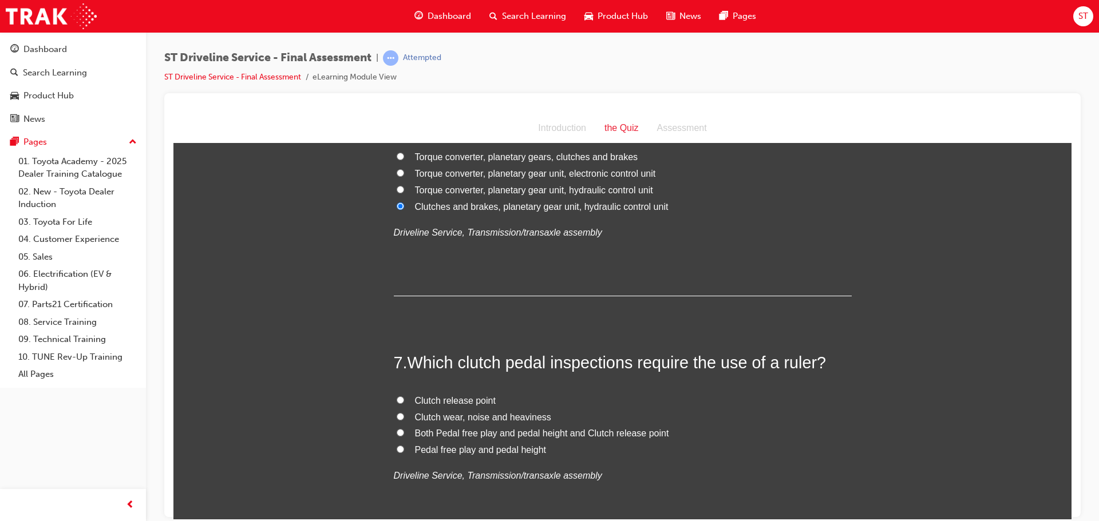
click at [397, 449] on input "Pedal free play and pedal height" at bounding box center [400, 448] width 7 height 7
radio input "true"
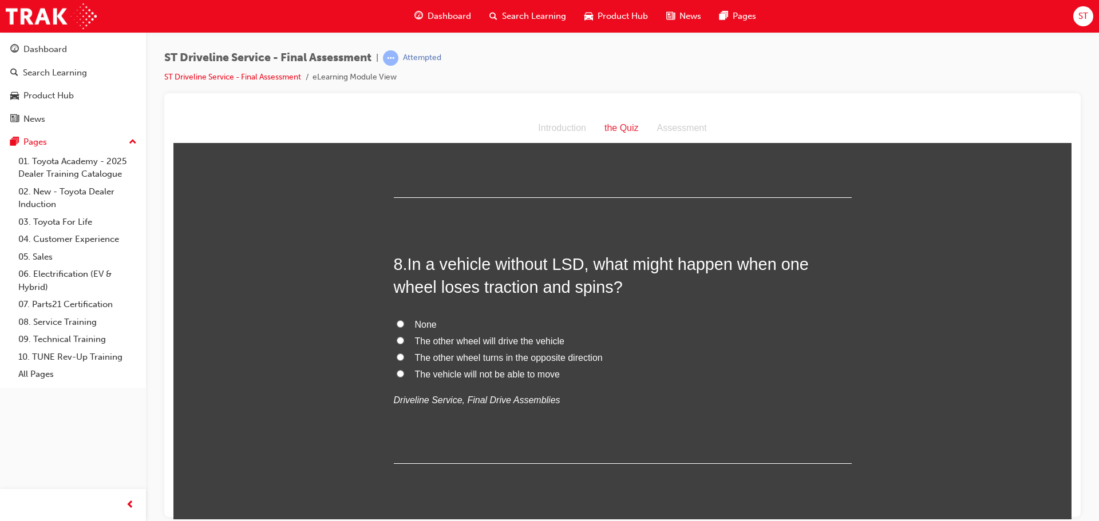
scroll to position [1774, 0]
click at [397, 371] on input "The vehicle will not be able to move" at bounding box center [400, 372] width 7 height 7
radio input "true"
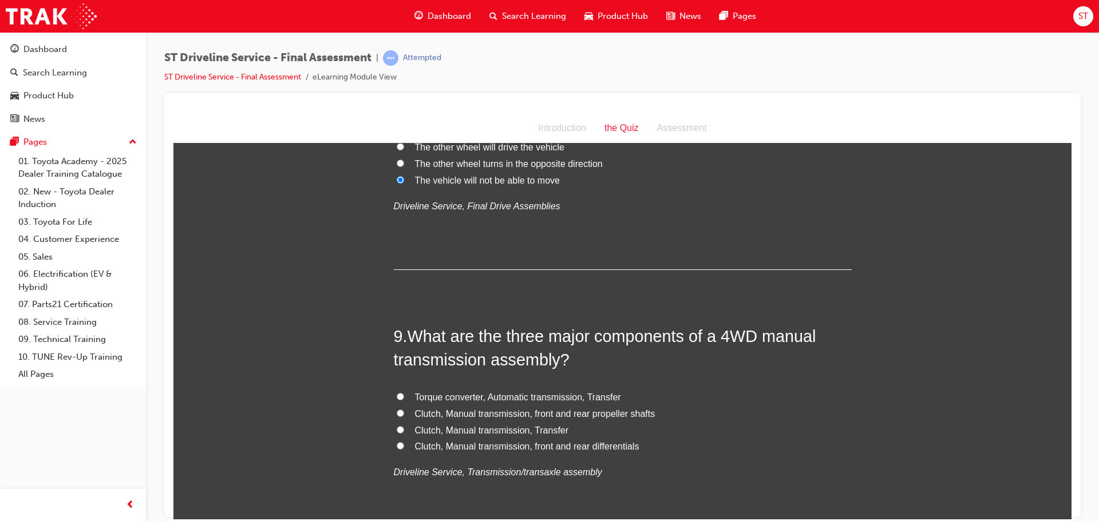
scroll to position [2003, 0]
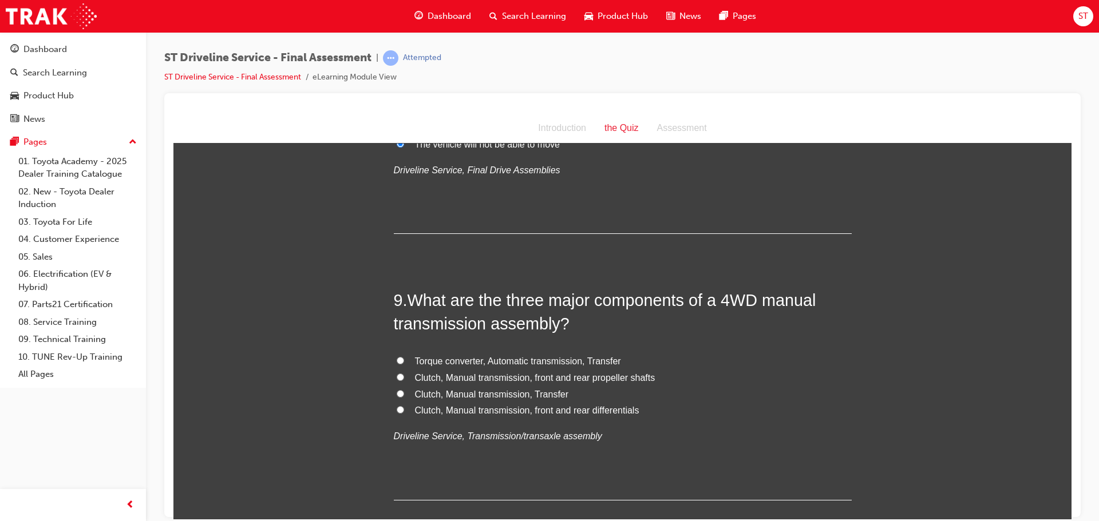
click at [397, 391] on input "Clutch, Manual transmission, Transfer" at bounding box center [400, 393] width 7 height 7
radio input "true"
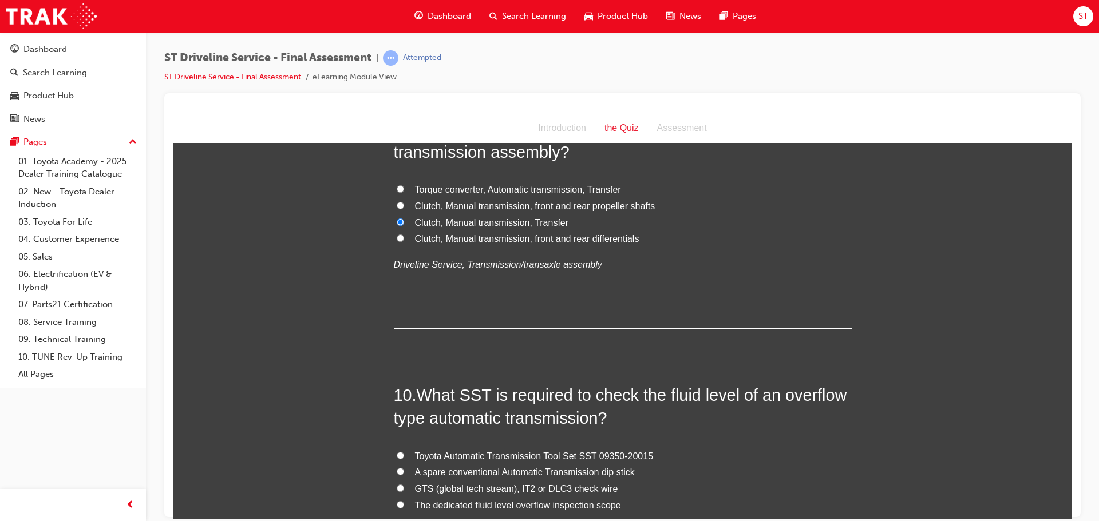
scroll to position [2232, 0]
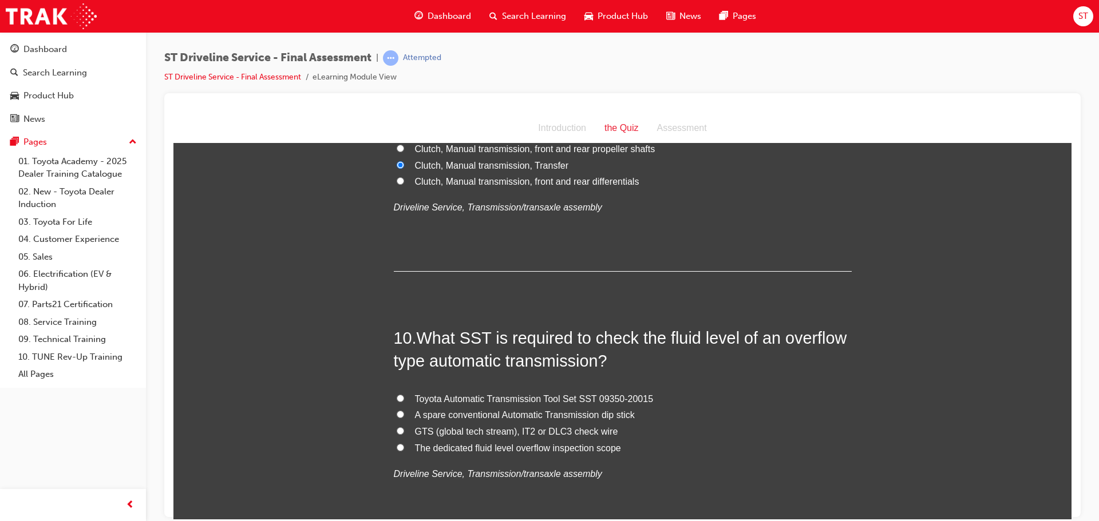
click at [398, 397] on input "Toyota Automatic Transmission Tool Set SST 09350-20015" at bounding box center [400, 397] width 7 height 7
radio input "true"
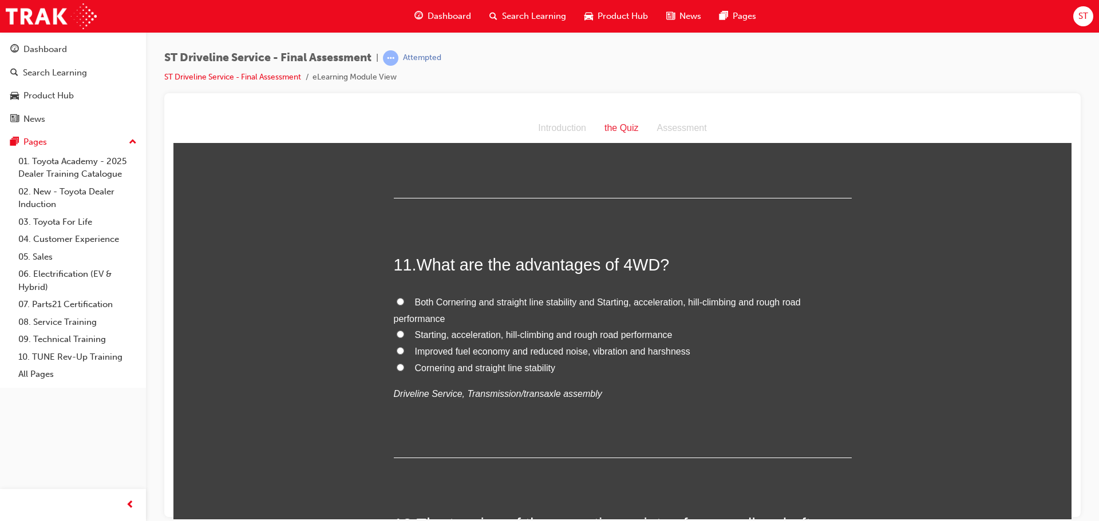
scroll to position [2576, 0]
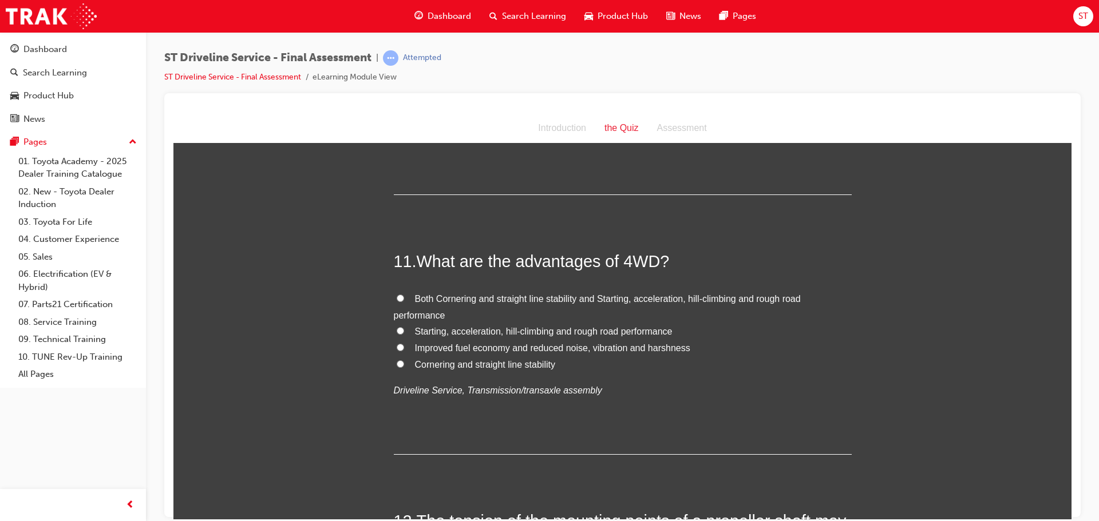
click at [397, 296] on input "Both Cornering and straight line stability and Starting, acceleration, hill-cli…" at bounding box center [400, 297] width 7 height 7
radio input "true"
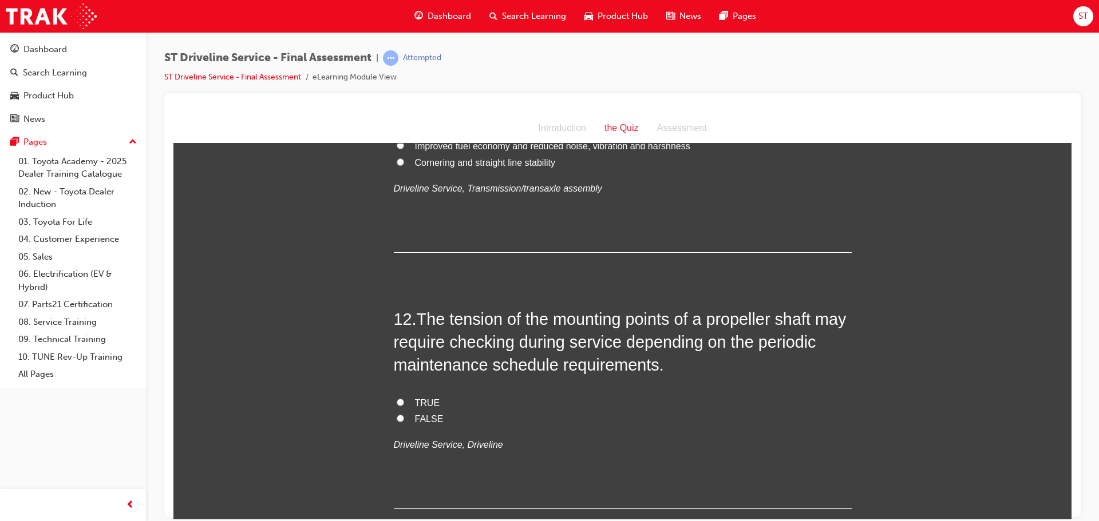
scroll to position [2805, 0]
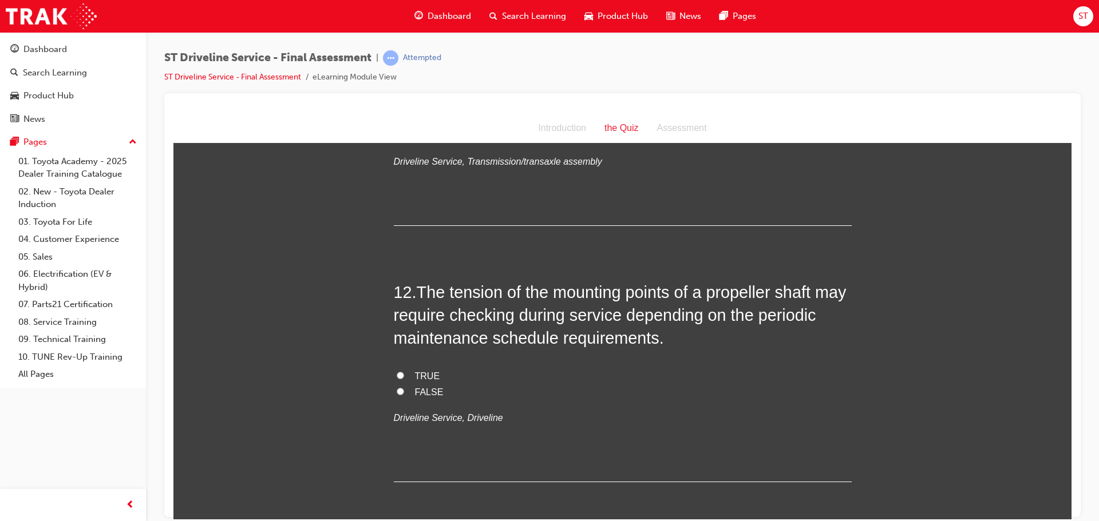
click at [399, 389] on input "FALSE" at bounding box center [400, 390] width 7 height 7
radio input "true"
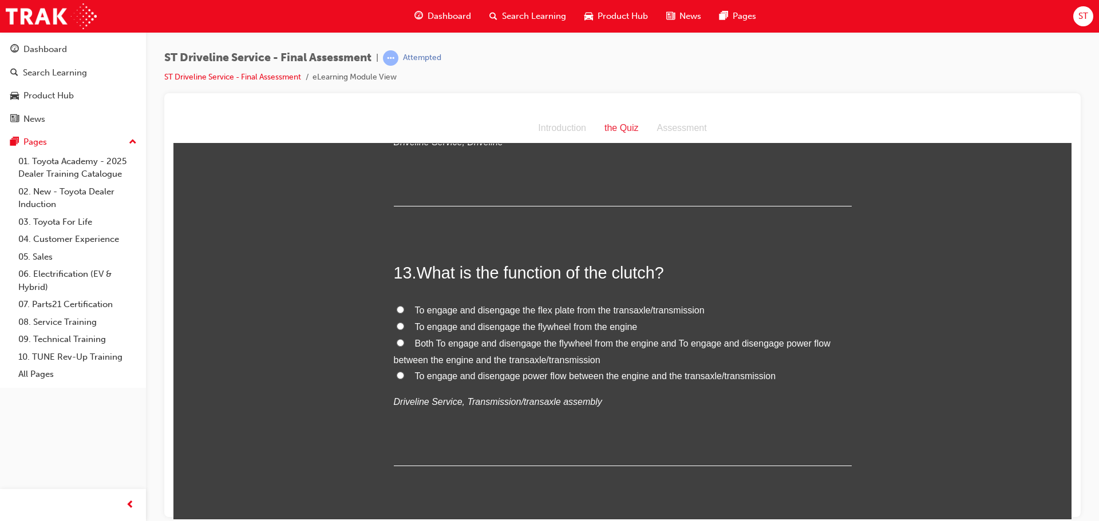
scroll to position [3091, 0]
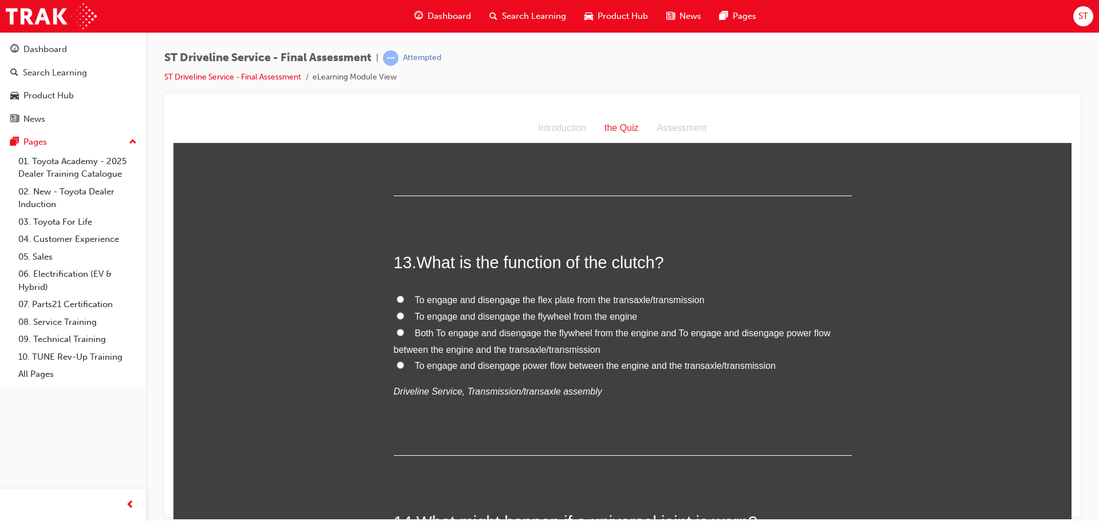
click at [401, 361] on label "To engage and disengage power flow between the engine and the transaxle/transmi…" at bounding box center [623, 366] width 458 height 17
click at [401, 361] on input "To engage and disengage power flow between the engine and the transaxle/transmi…" at bounding box center [400, 364] width 7 height 7
radio input "true"
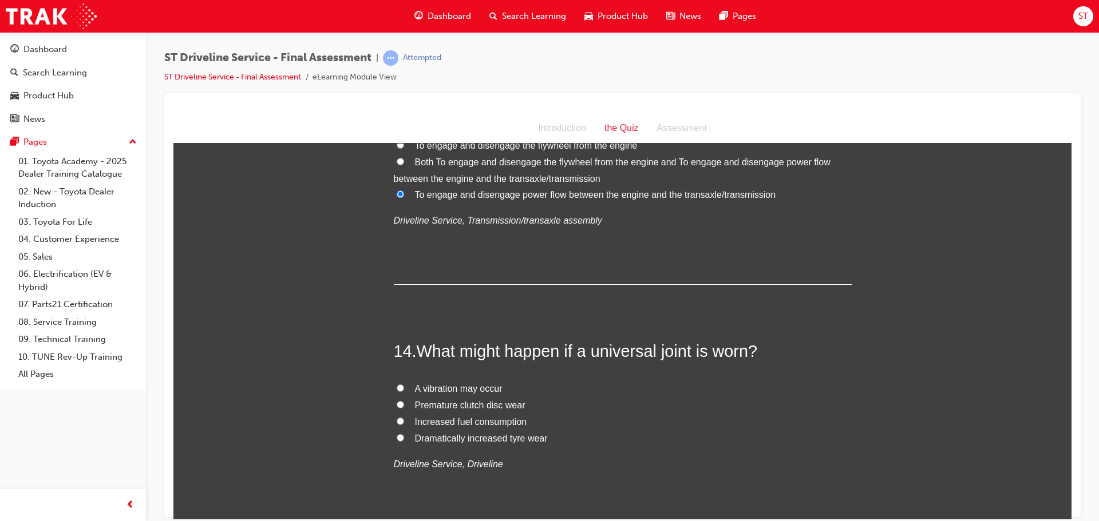
scroll to position [3262, 0]
click at [397, 382] on label "A vibration may occur" at bounding box center [623, 388] width 458 height 17
click at [397, 383] on input "A vibration may occur" at bounding box center [400, 386] width 7 height 7
radio input "true"
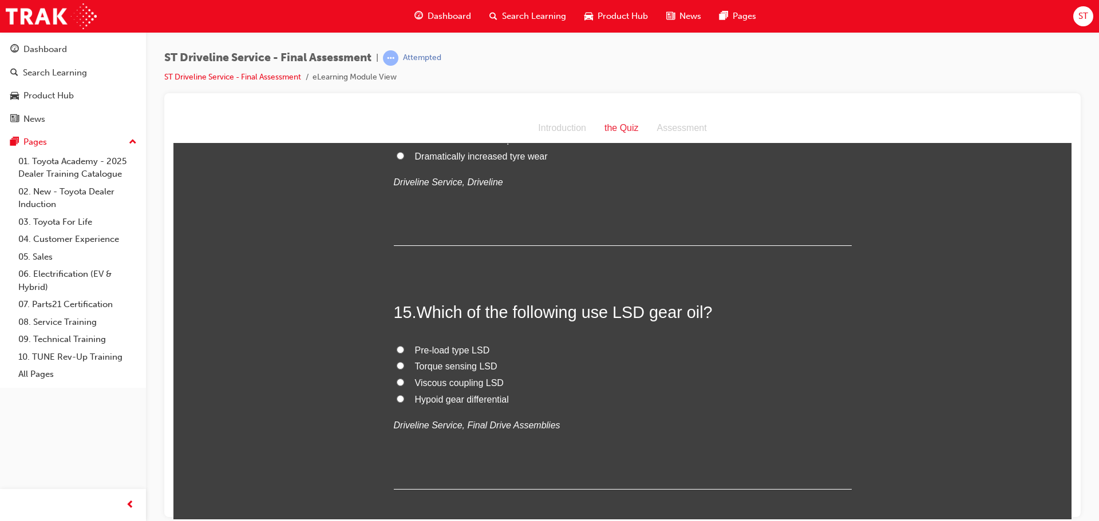
scroll to position [3549, 0]
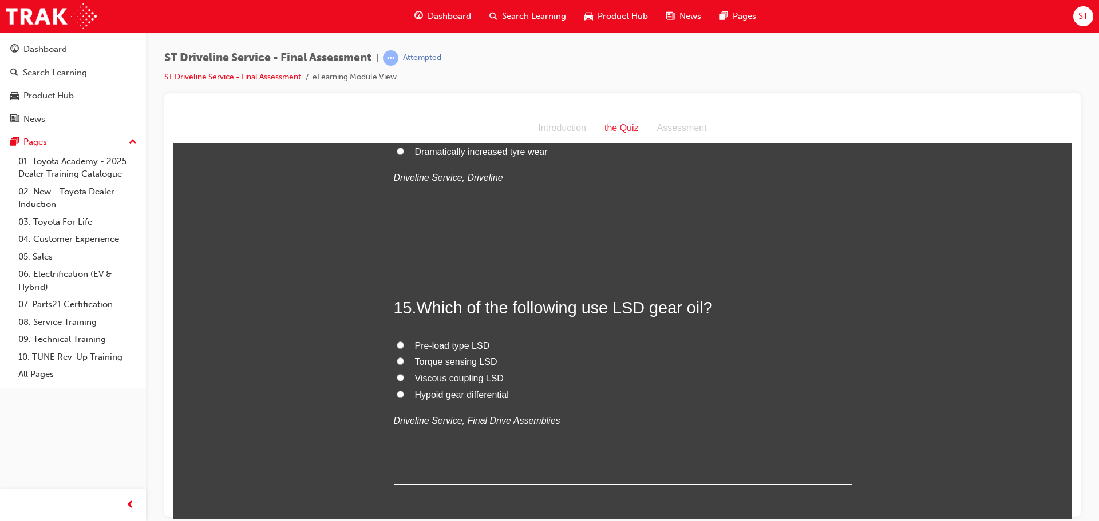
click at [397, 343] on input "Pre-load type LSD" at bounding box center [400, 344] width 7 height 7
radio input "true"
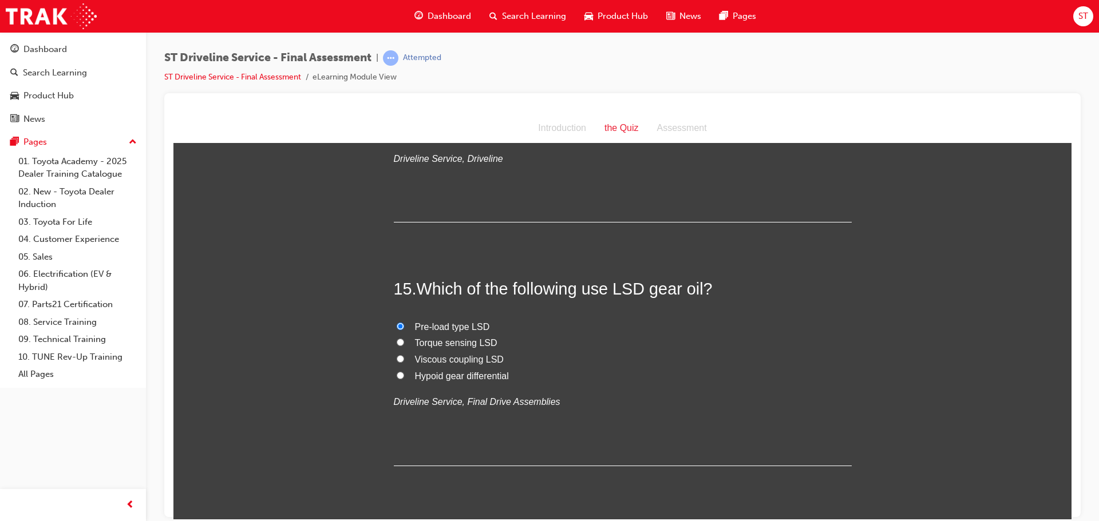
scroll to position [3601, 0]
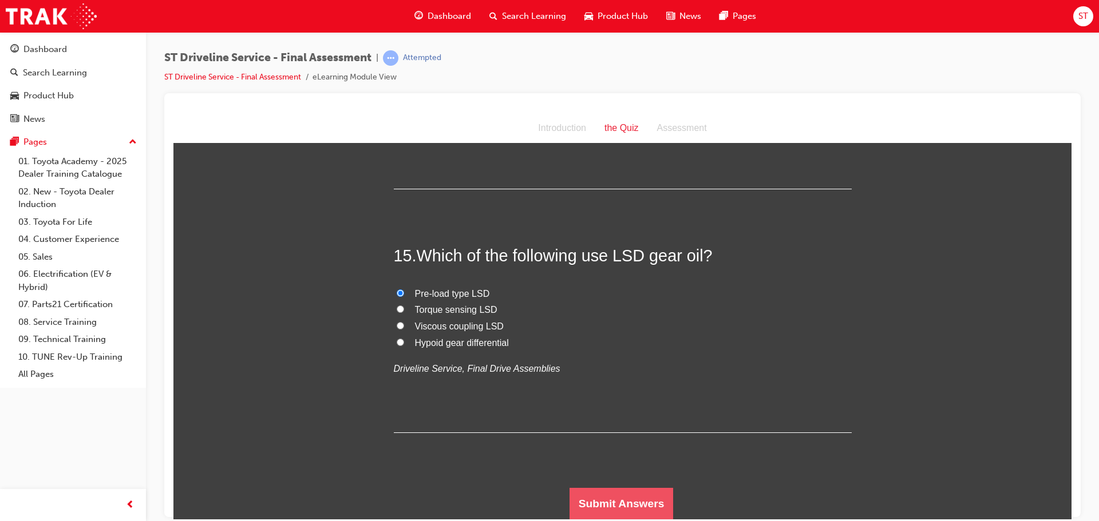
click at [651, 493] on button "Submit Answers" at bounding box center [621, 504] width 104 height 32
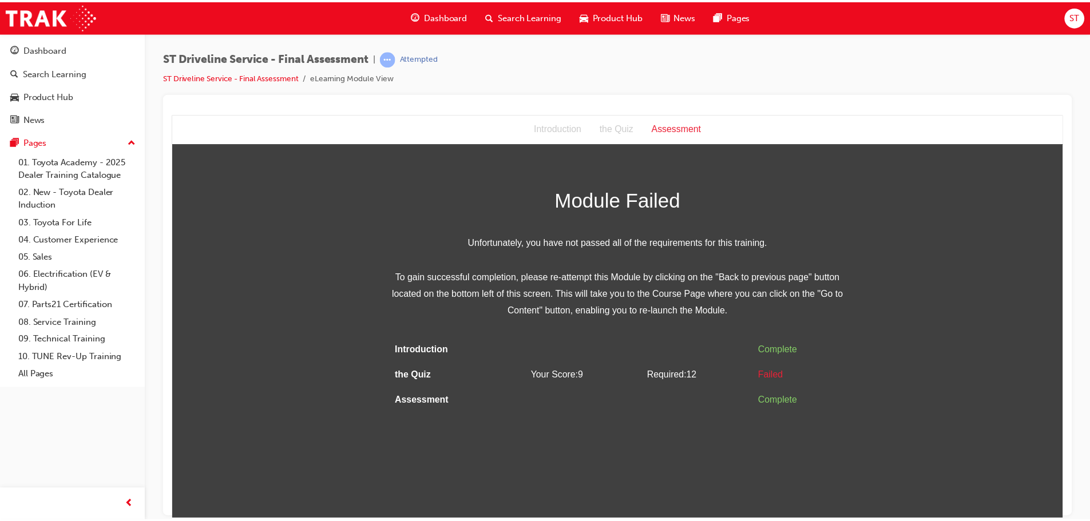
scroll to position [0, 0]
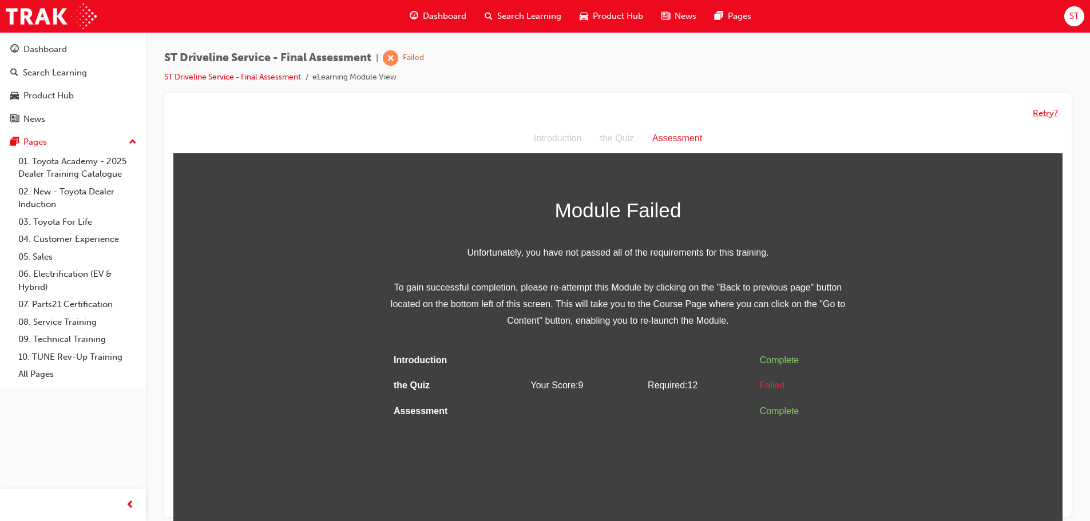
click at [1047, 114] on button "Retry?" at bounding box center [1045, 113] width 25 height 13
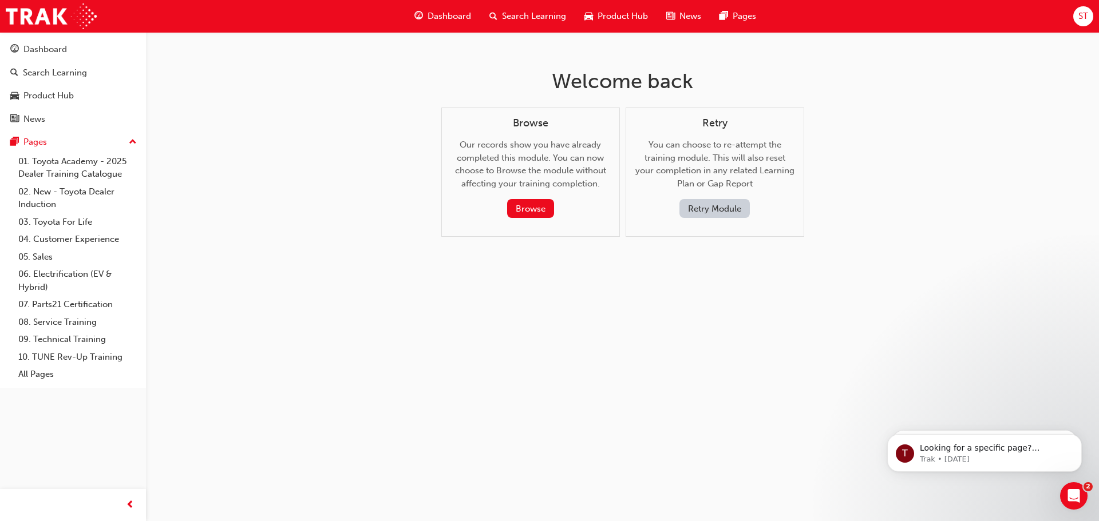
click at [707, 205] on button "Retry Module" at bounding box center [714, 208] width 70 height 19
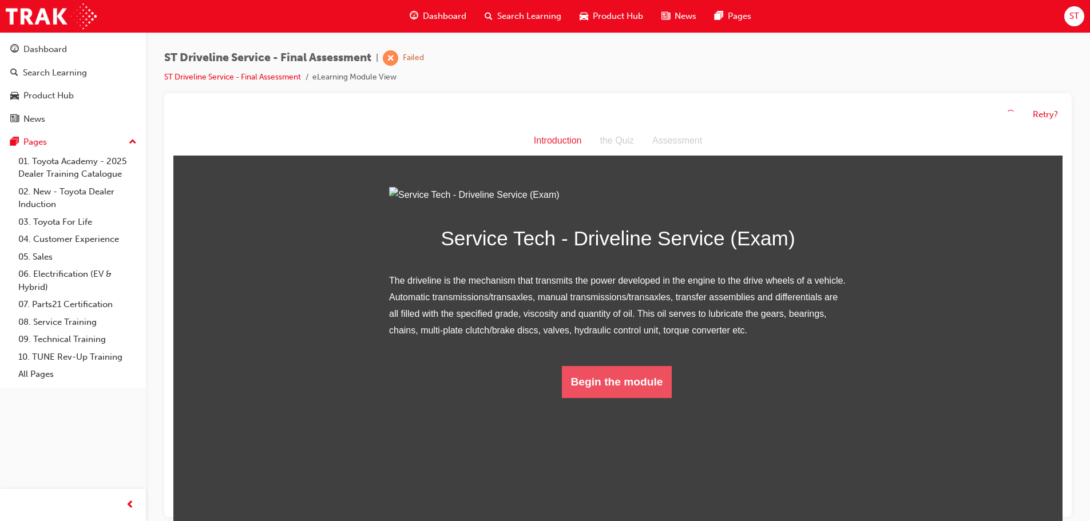
click at [623, 398] on button "Begin the module" at bounding box center [617, 382] width 110 height 32
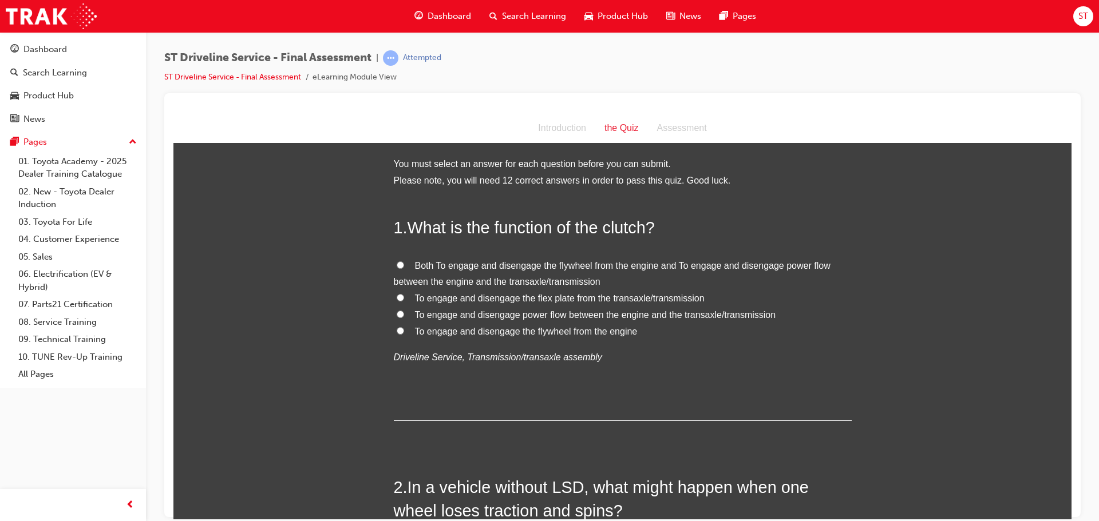
click at [398, 313] on input "To engage and disengage power flow between the engine and the transaxle/transmi…" at bounding box center [400, 313] width 7 height 7
radio input "true"
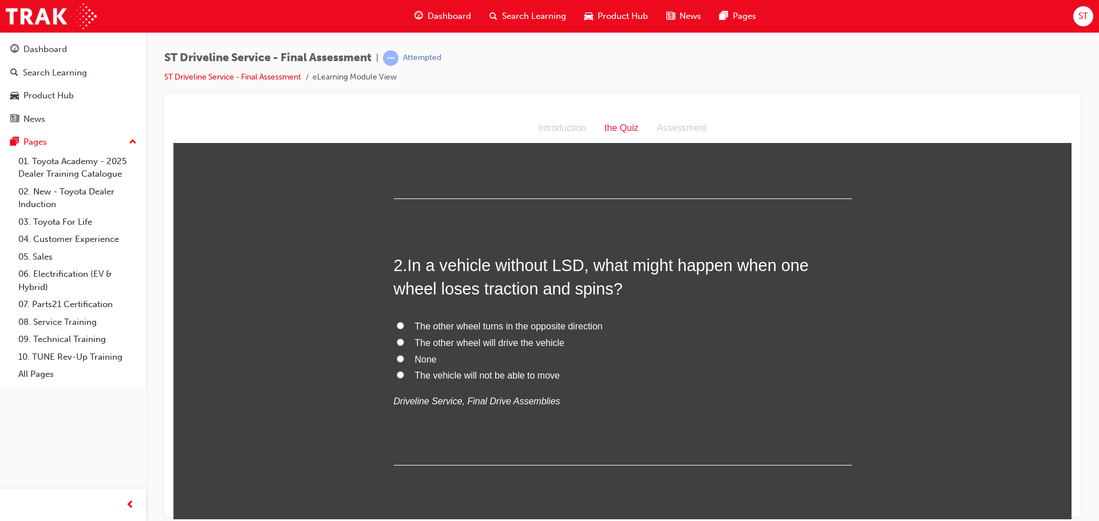
scroll to position [229, 0]
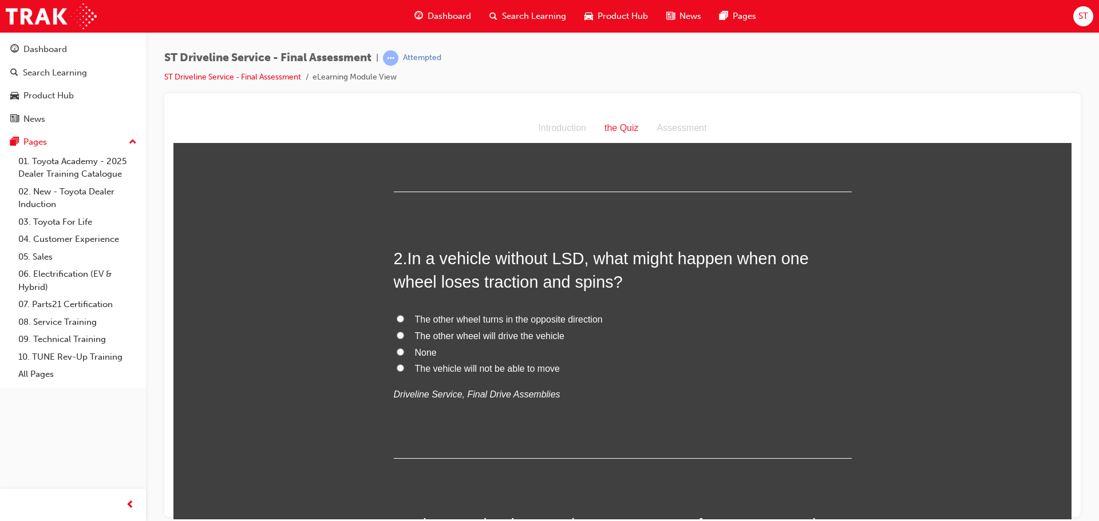
click at [397, 366] on input "The vehicle will not be able to move" at bounding box center [400, 367] width 7 height 7
radio input "true"
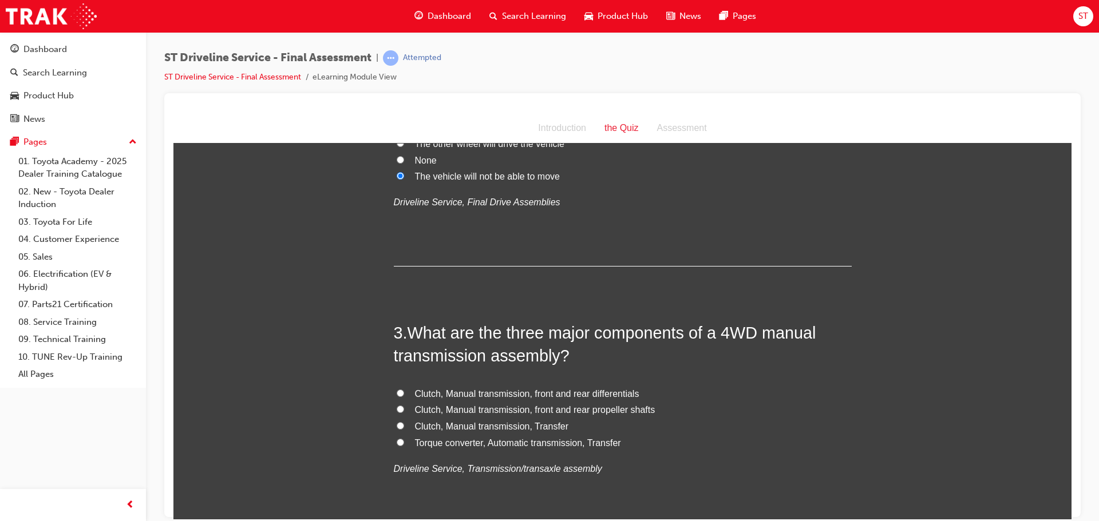
scroll to position [458, 0]
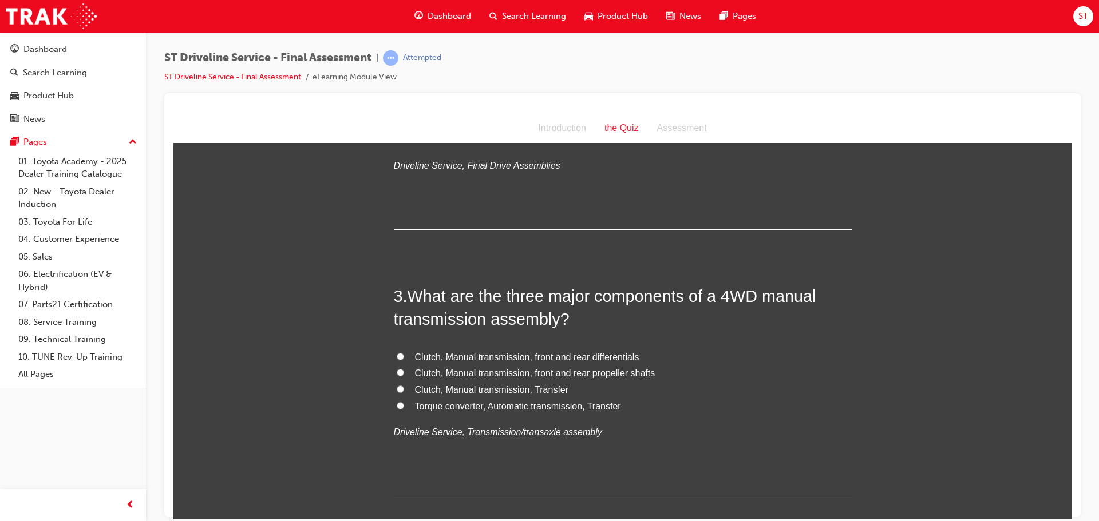
click at [397, 386] on input "Clutch, Manual transmission, Transfer" at bounding box center [400, 388] width 7 height 7
radio input "true"
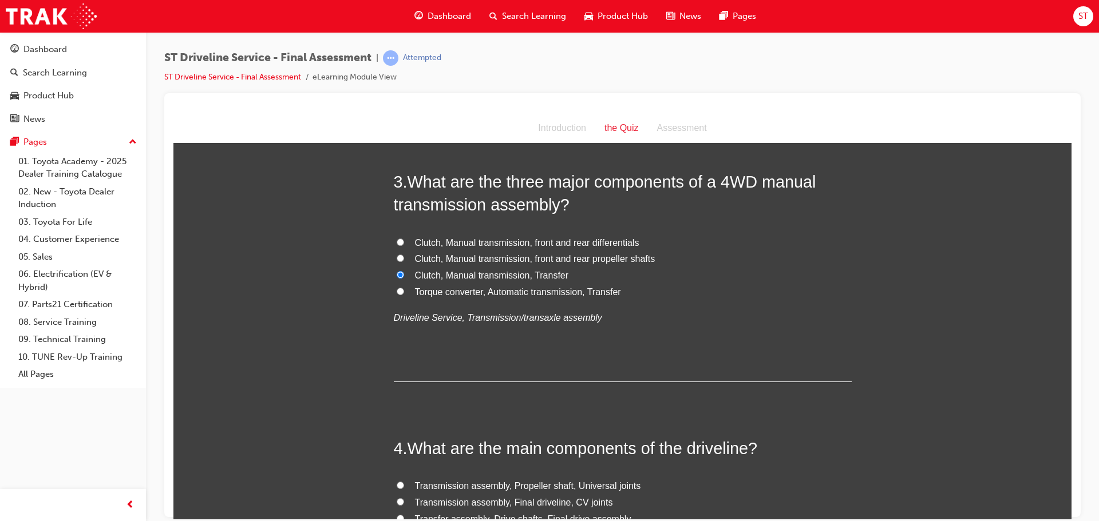
scroll to position [687, 0]
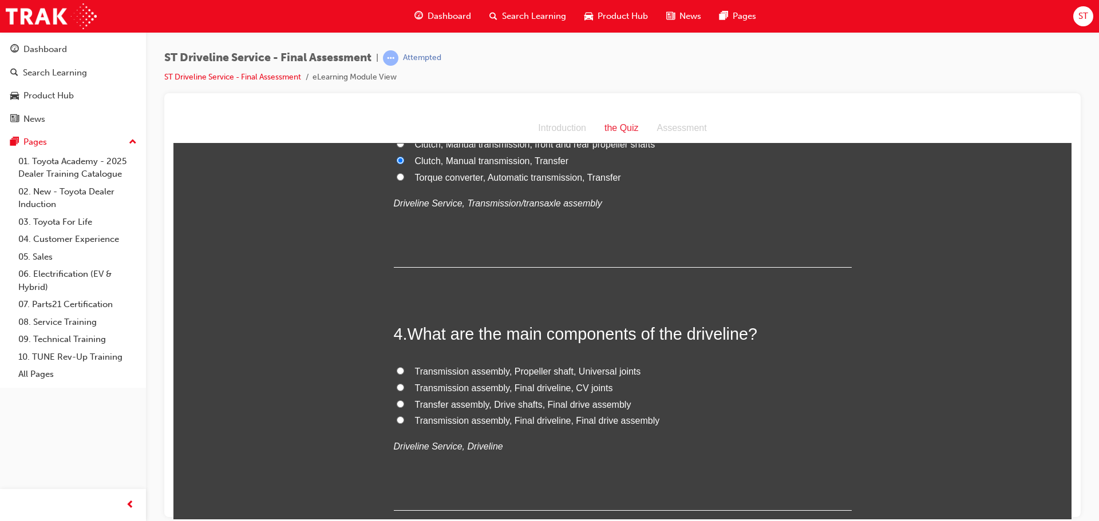
click at [397, 370] on input "Transmission assembly, Propeller shaft, Universal joints" at bounding box center [400, 370] width 7 height 7
radio input "true"
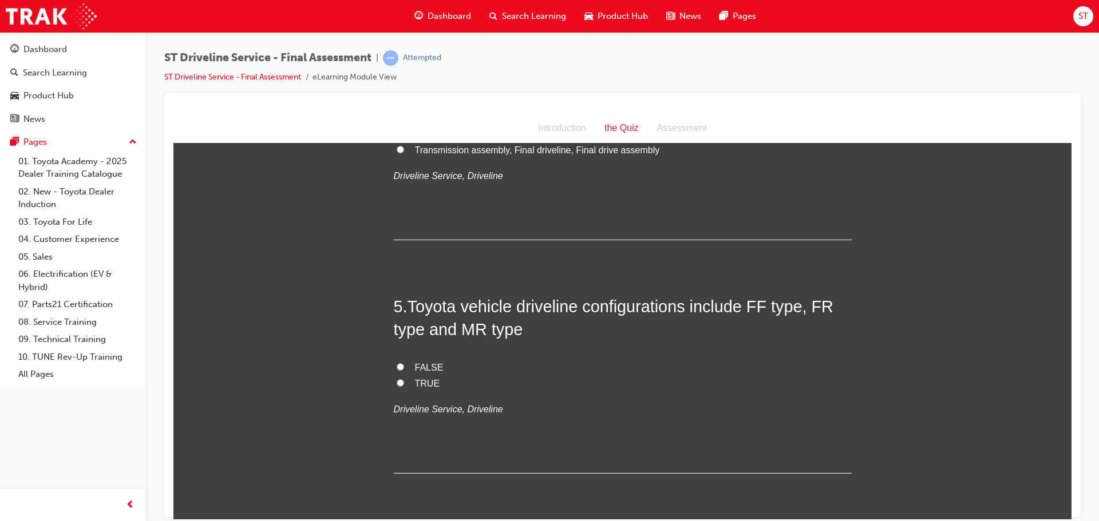
scroll to position [973, 0]
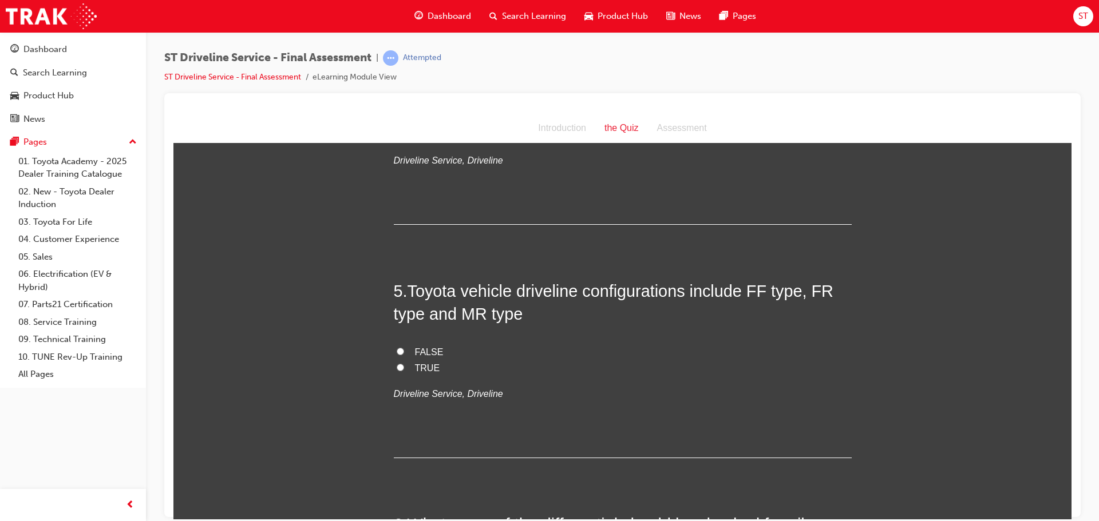
click at [397, 363] on input "TRUE" at bounding box center [400, 366] width 7 height 7
radio input "true"
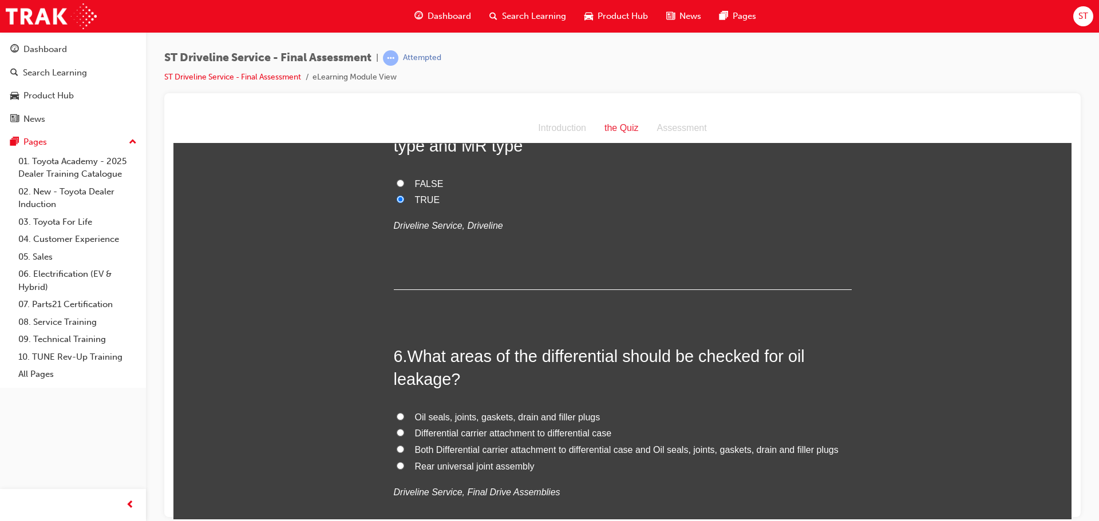
scroll to position [1145, 0]
click at [397, 410] on input "Oil seals, joints, gaskets, drain and filler plugs" at bounding box center [400, 412] width 7 height 7
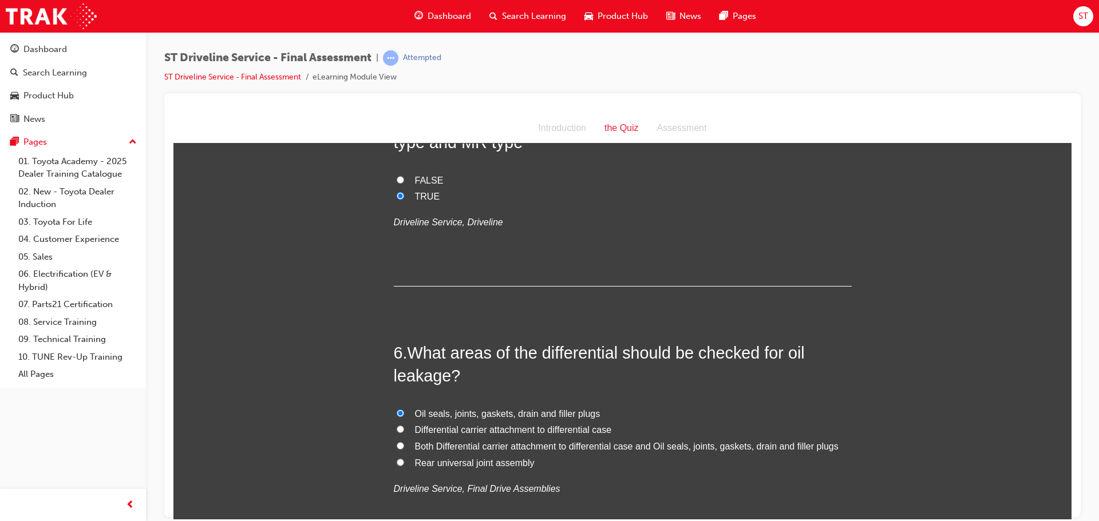
radio input "true"
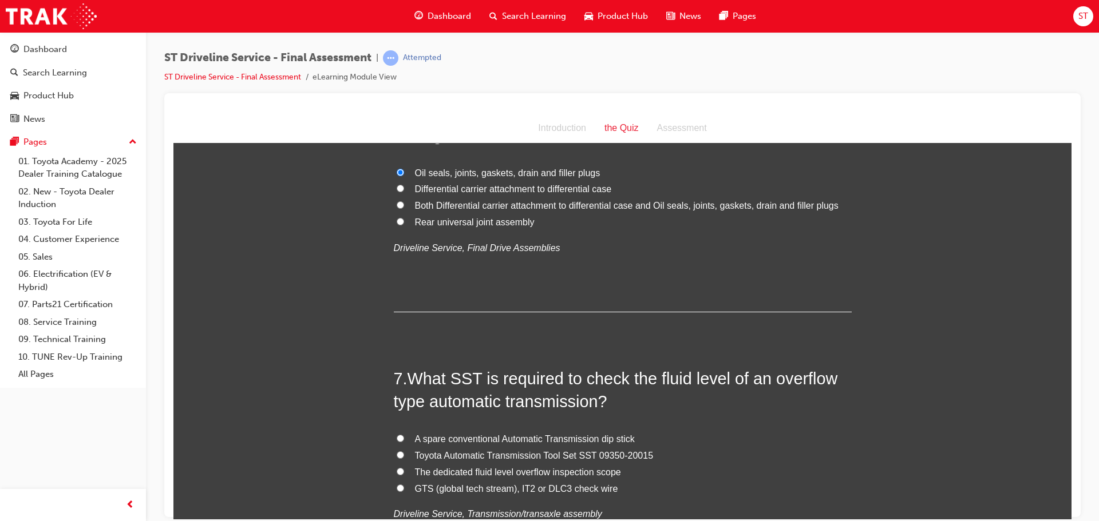
scroll to position [1431, 0]
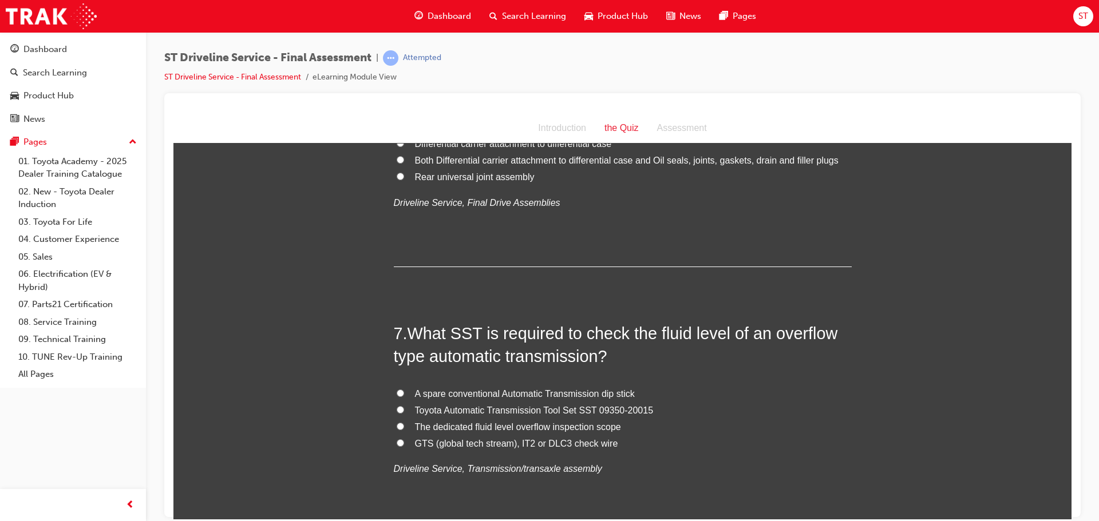
click at [397, 413] on input "Toyota Automatic Transmission Tool Set SST 09350-20015" at bounding box center [400, 409] width 7 height 7
radio input "true"
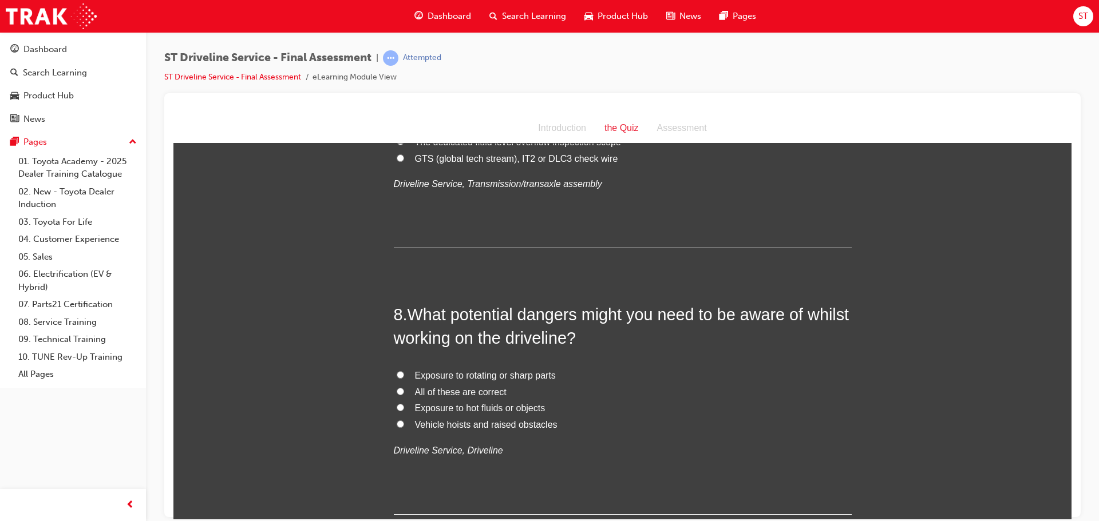
scroll to position [1717, 0]
click at [397, 389] on input "All of these are correct" at bounding box center [400, 389] width 7 height 7
radio input "true"
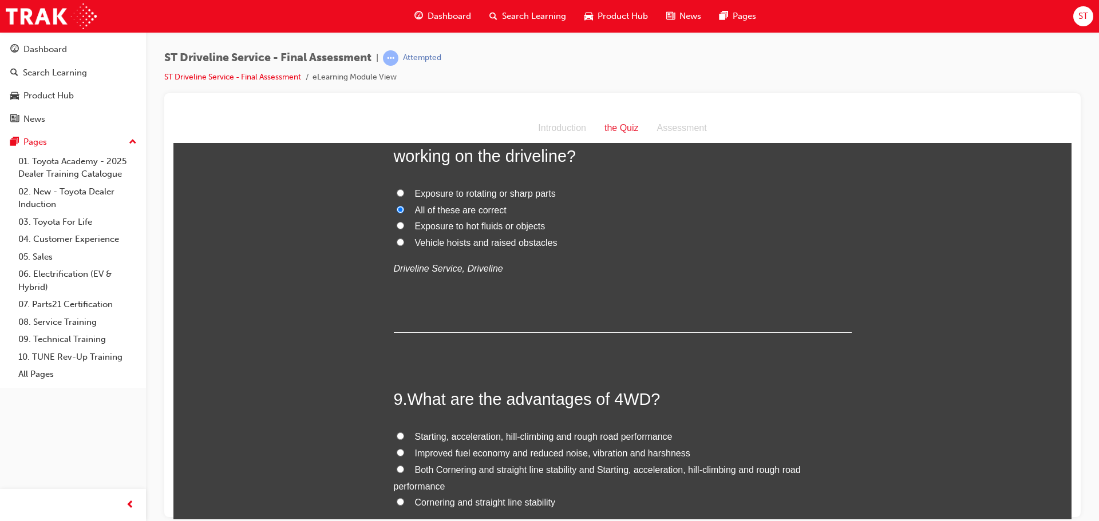
scroll to position [1832, 0]
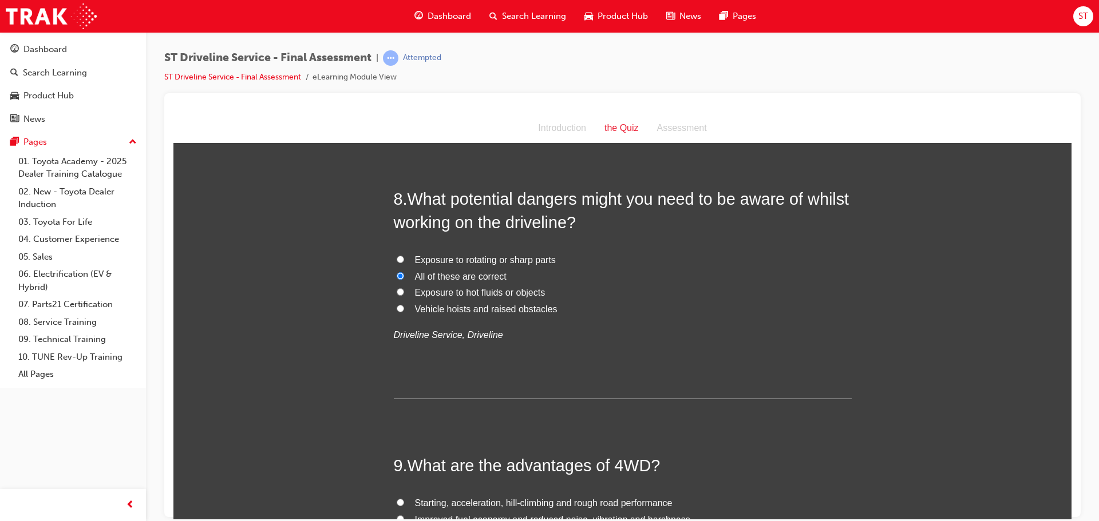
click at [400, 256] on label "Exposure to rotating or sharp parts" at bounding box center [623, 260] width 458 height 17
click at [400, 256] on input "Exposure to rotating or sharp parts" at bounding box center [400, 258] width 7 height 7
radio input "true"
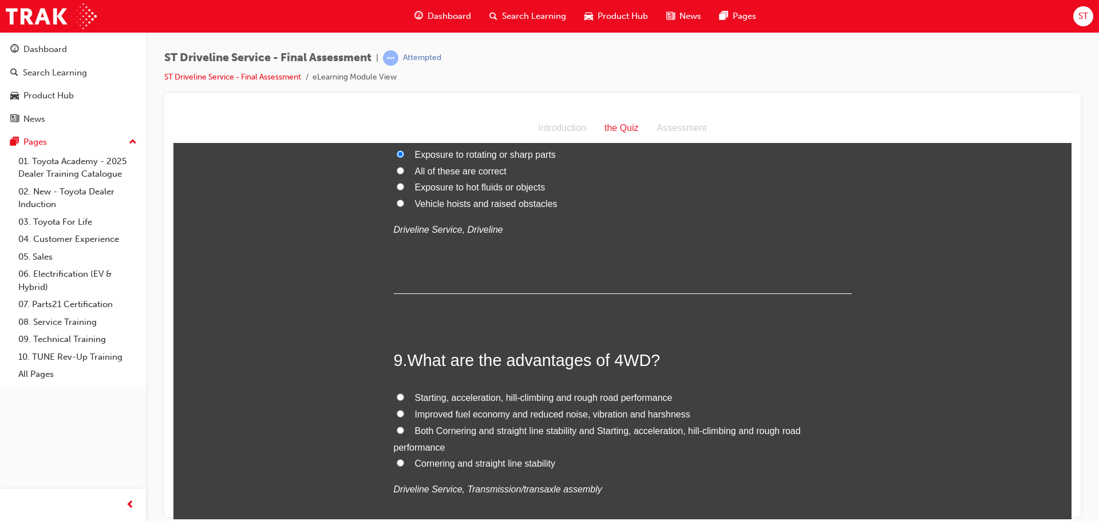
scroll to position [1946, 0]
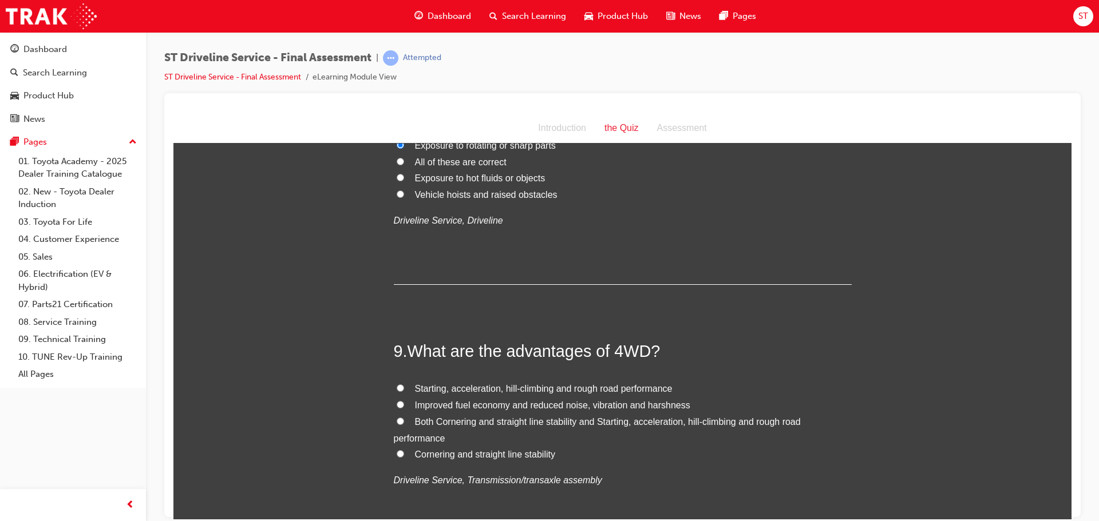
click at [397, 418] on input "Both Cornering and straight line stability and Starting, acceleration, hill-cli…" at bounding box center [400, 420] width 7 height 7
radio input "true"
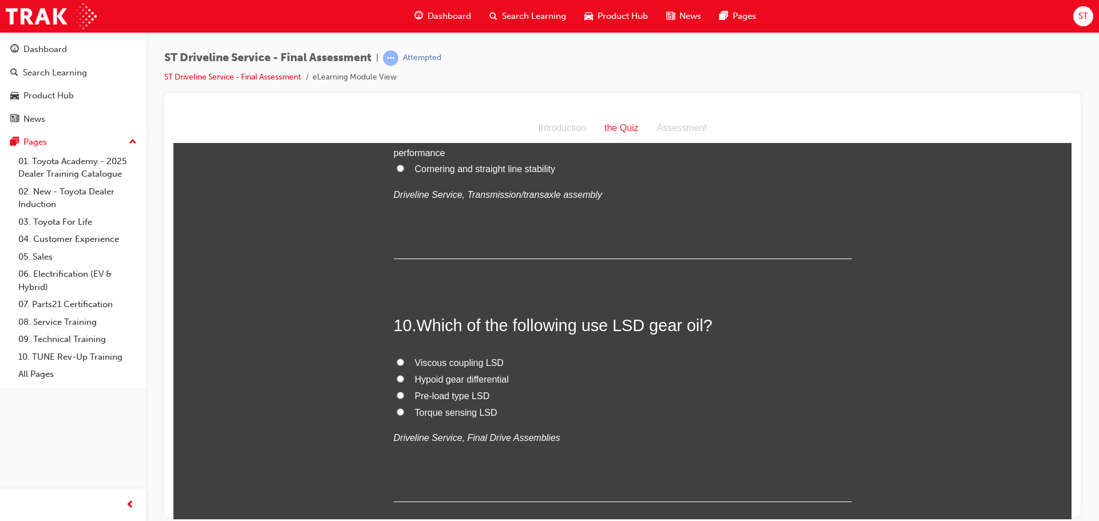
scroll to position [2232, 0]
click at [397, 392] on input "Pre-load type LSD" at bounding box center [400, 394] width 7 height 7
radio input "true"
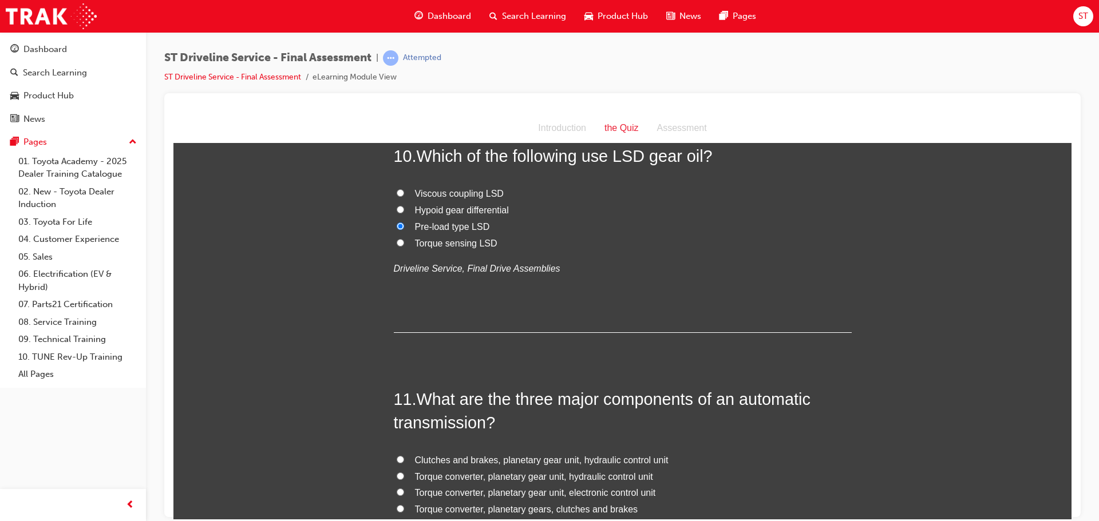
scroll to position [2461, 0]
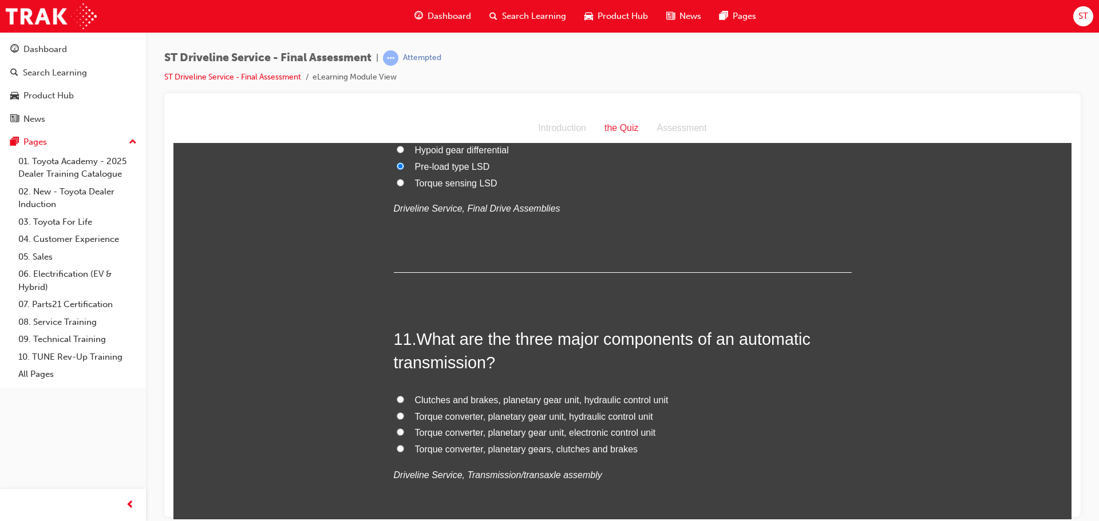
click at [397, 414] on input "Torque converter, planetary gear unit, hydraulic control unit" at bounding box center [400, 415] width 7 height 7
radio input "true"
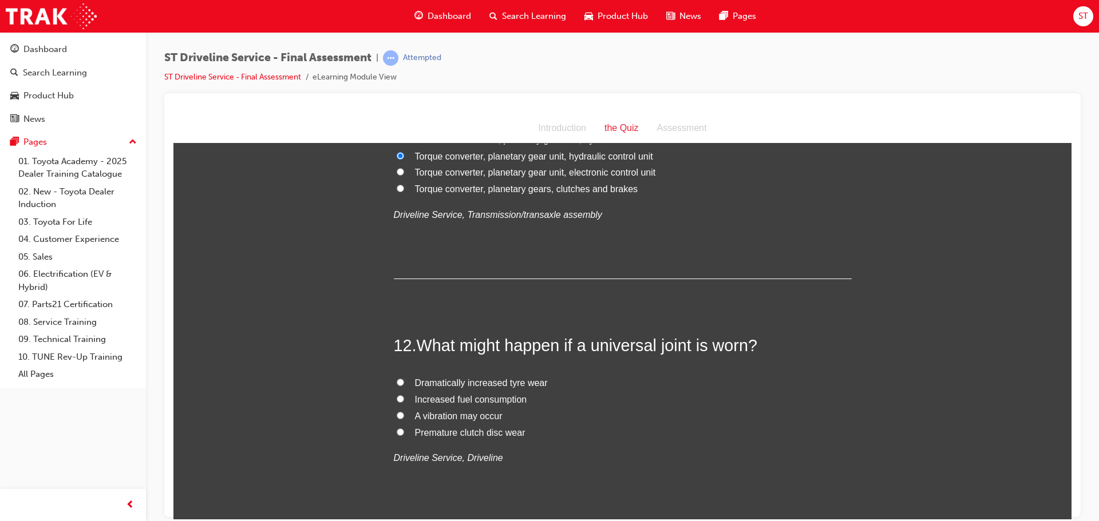
scroll to position [2747, 0]
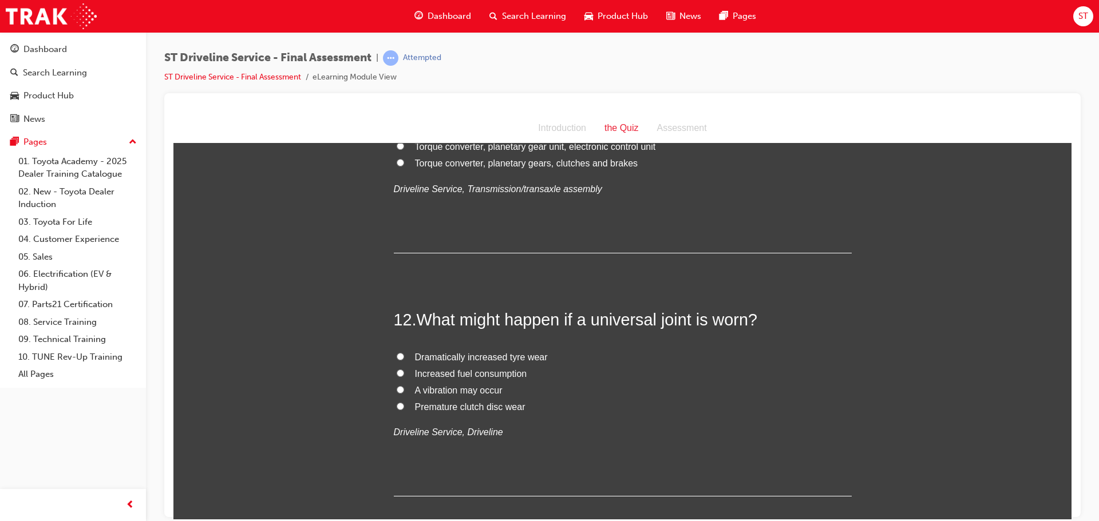
drag, startPoint x: 397, startPoint y: 390, endPoint x: 401, endPoint y: 405, distance: 14.9
click at [397, 390] on input "A vibration may occur" at bounding box center [400, 389] width 7 height 7
radio input "true"
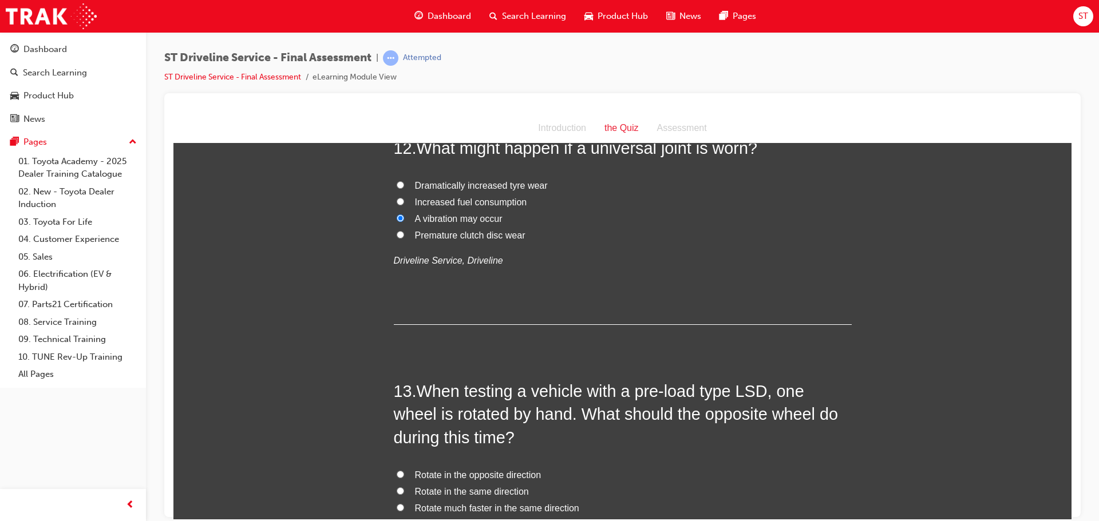
scroll to position [2976, 0]
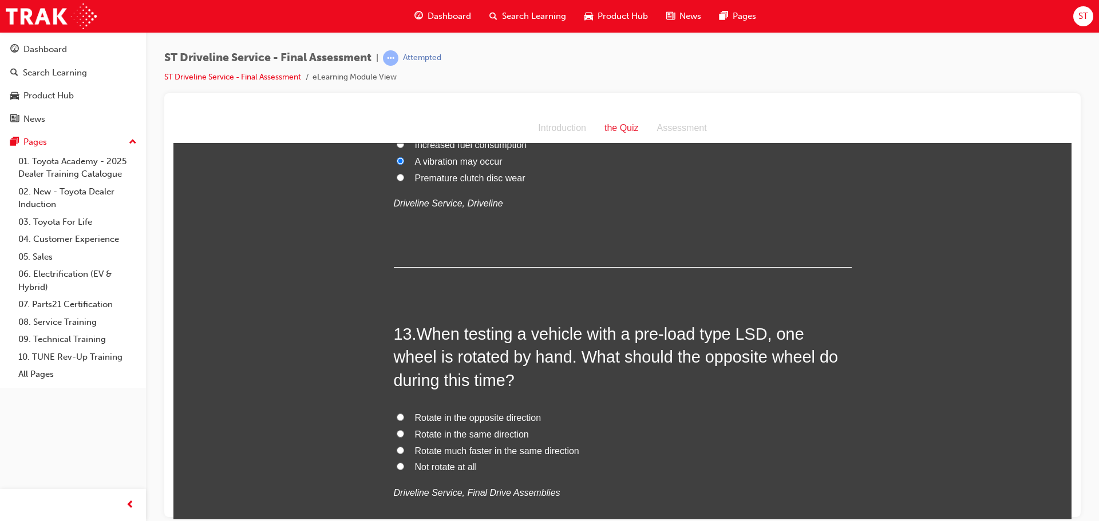
click at [397, 436] on input "Rotate in the same direction" at bounding box center [400, 433] width 7 height 7
radio input "true"
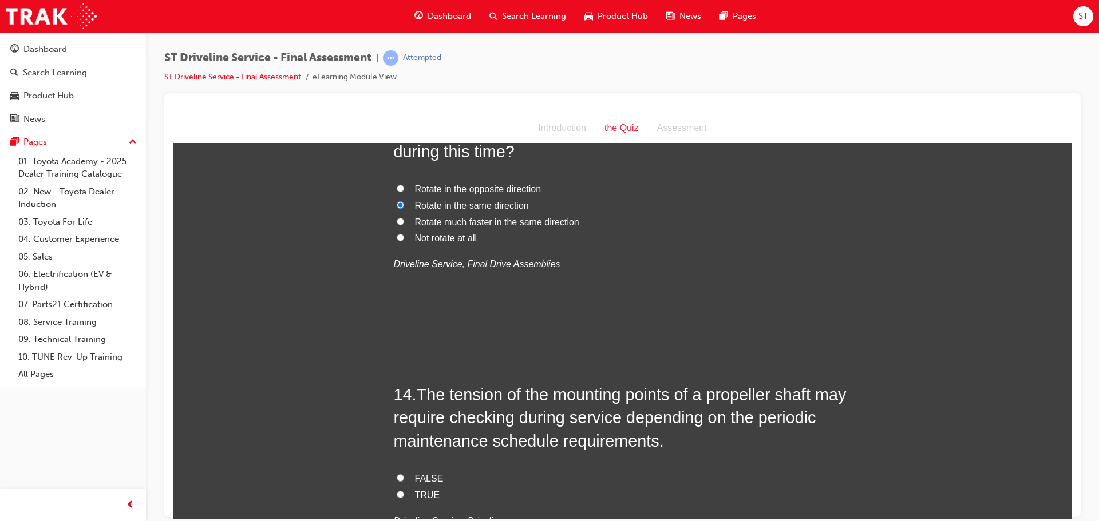
scroll to position [3262, 0]
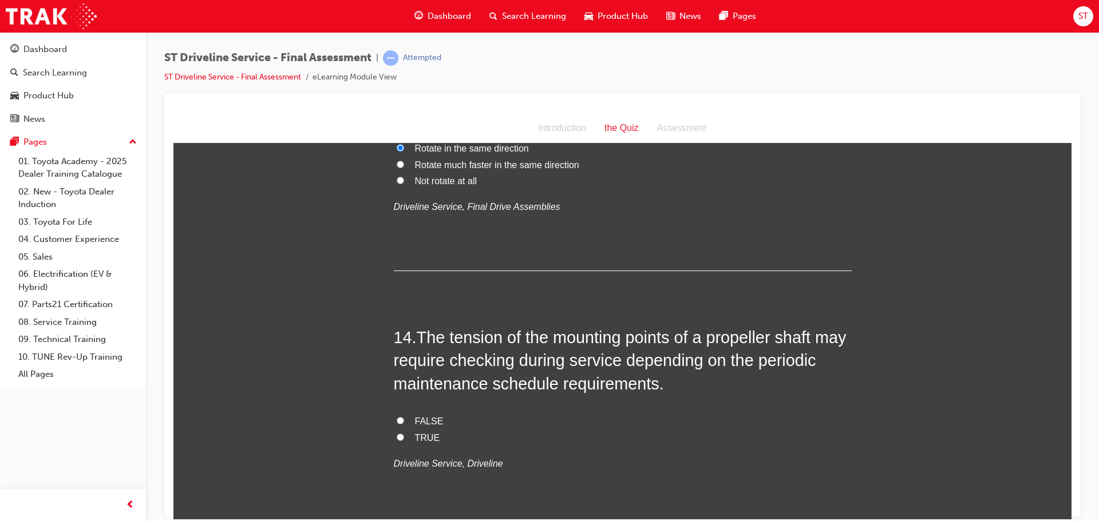
click at [398, 435] on input "TRUE" at bounding box center [400, 436] width 7 height 7
radio input "true"
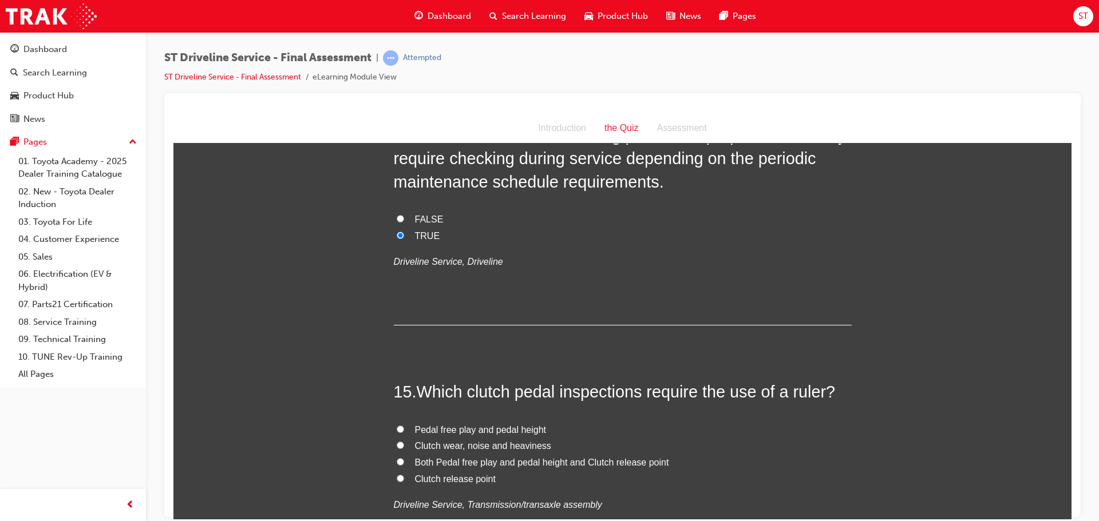
scroll to position [3491, 0]
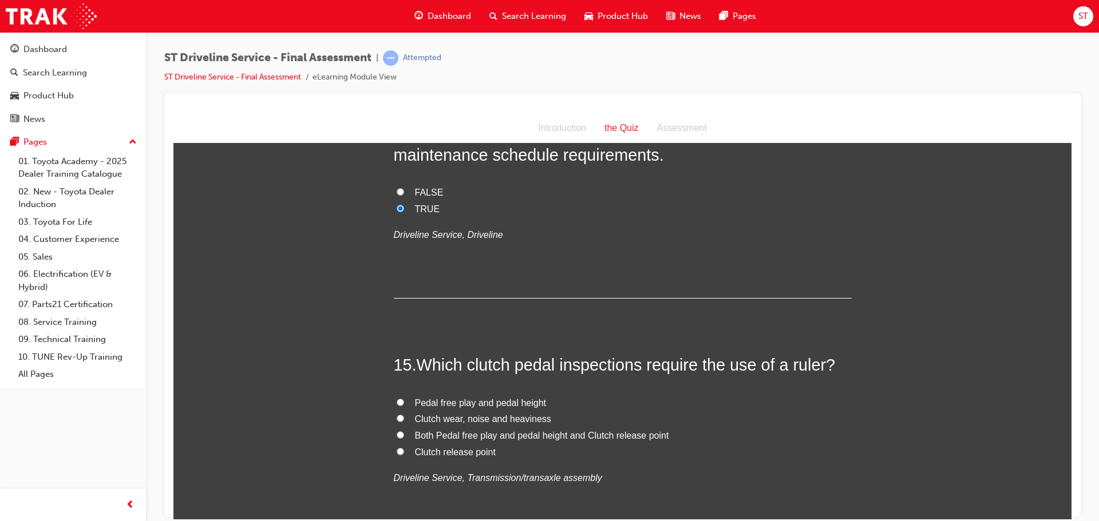
click at [397, 402] on input "Pedal free play and pedal height" at bounding box center [400, 401] width 7 height 7
radio input "true"
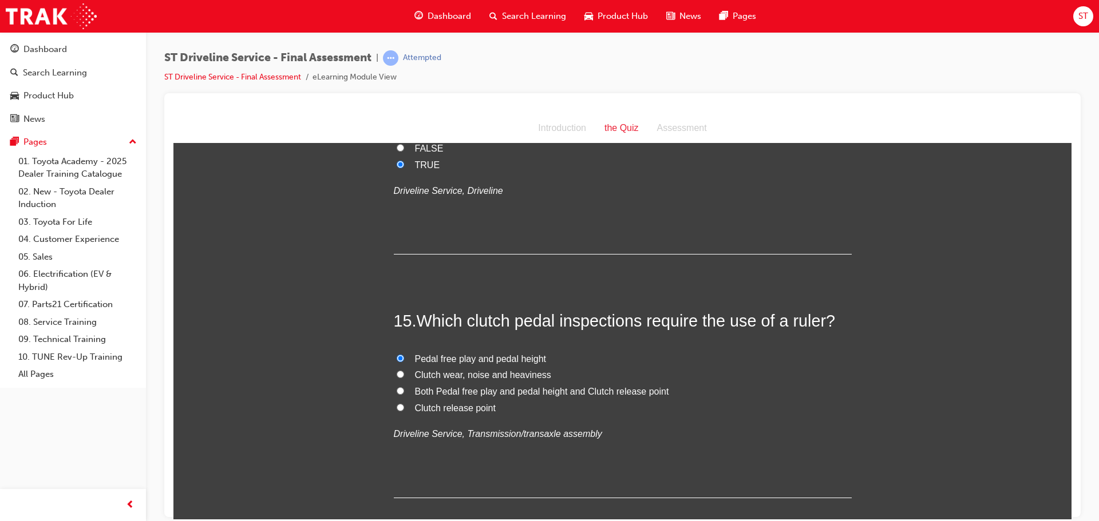
scroll to position [3601, 0]
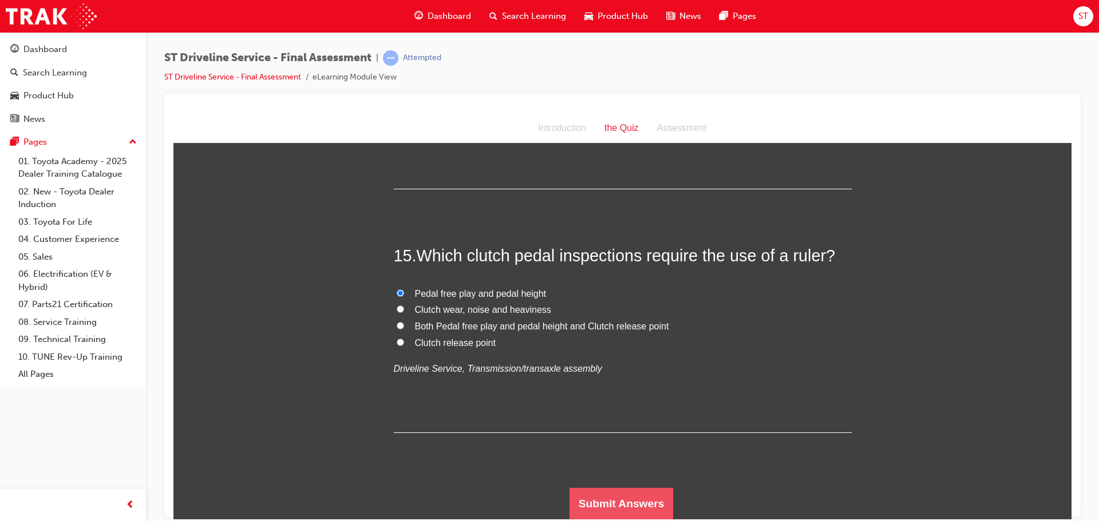
click at [634, 489] on button "Submit Answers" at bounding box center [621, 504] width 104 height 32
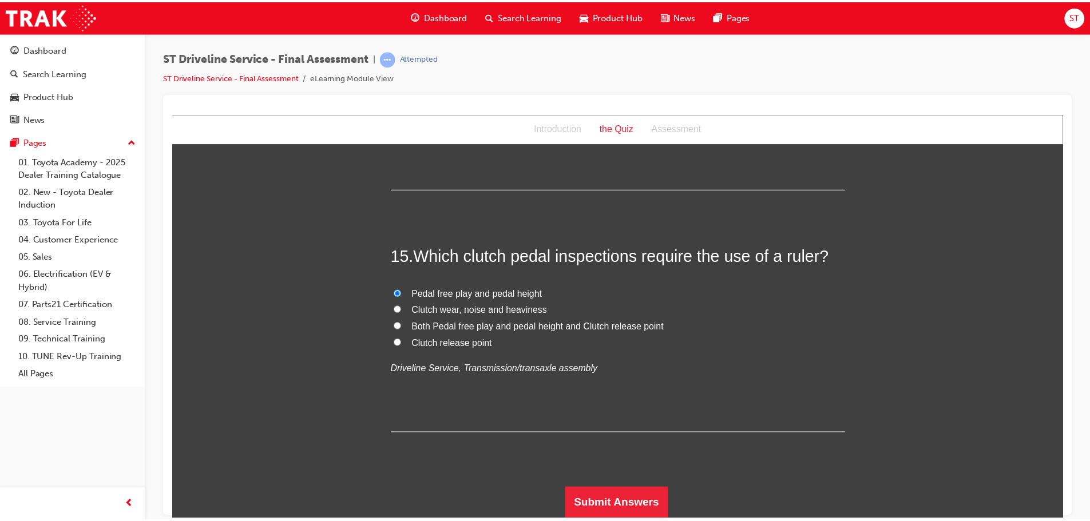
scroll to position [0, 0]
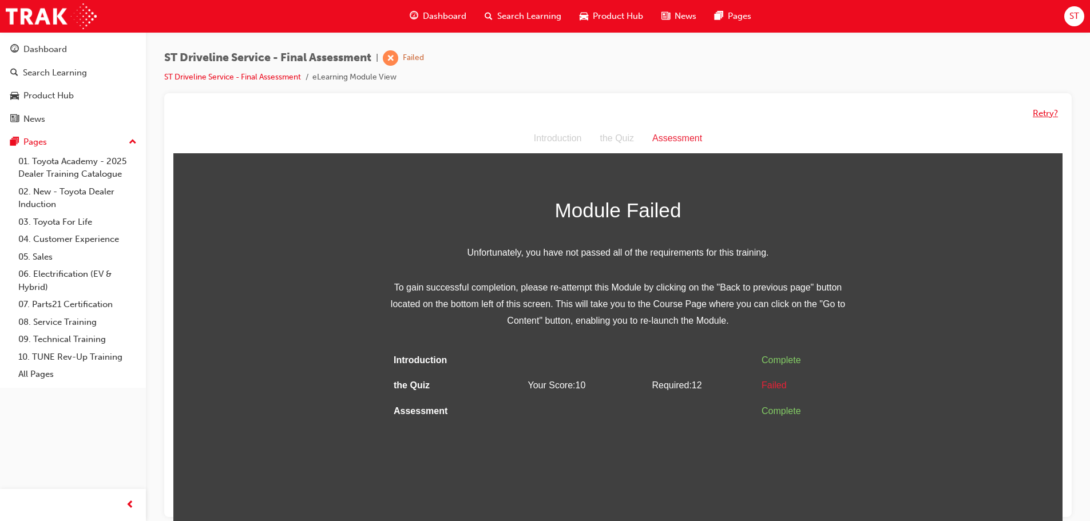
click at [1050, 113] on button "Retry?" at bounding box center [1045, 113] width 25 height 13
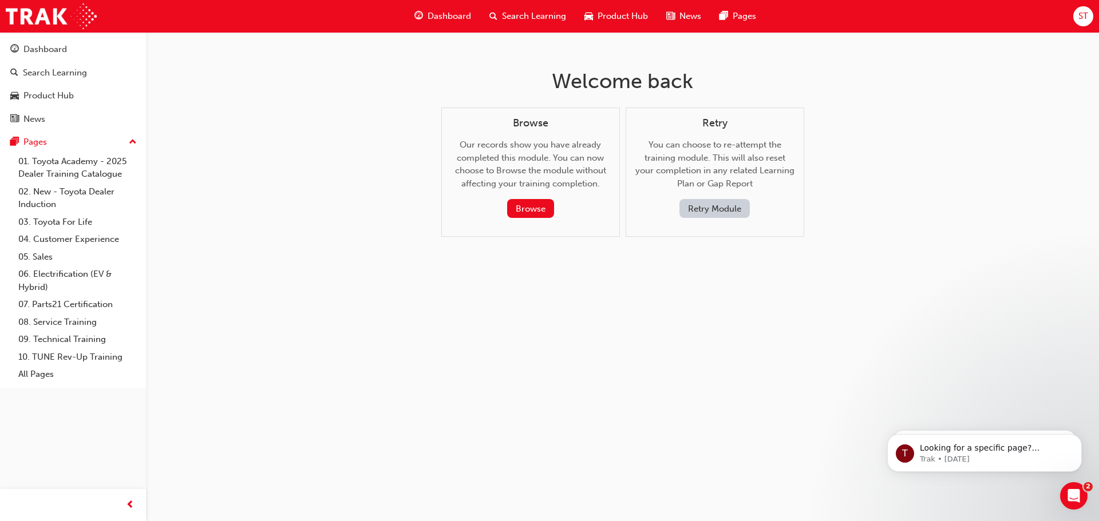
click at [703, 212] on button "Retry Module" at bounding box center [714, 208] width 70 height 19
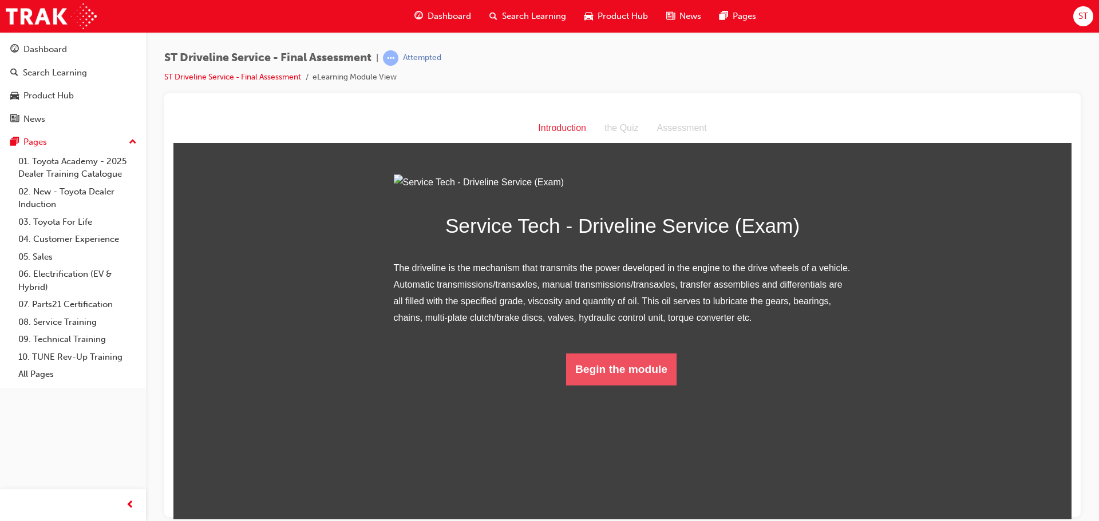
click at [671, 385] on button "Begin the module" at bounding box center [621, 369] width 110 height 32
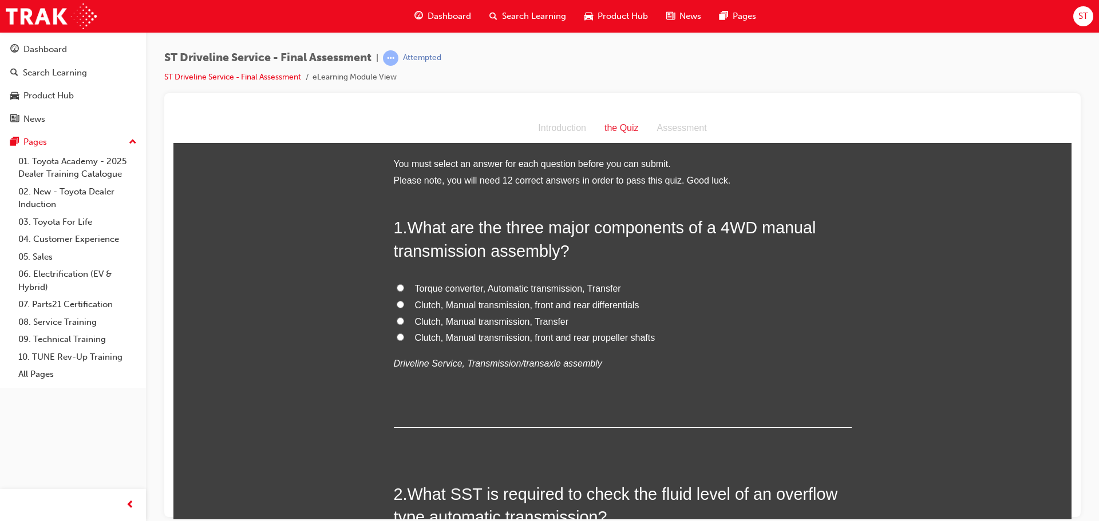
click at [397, 304] on input "Clutch, Manual transmission, front and rear differentials" at bounding box center [400, 303] width 7 height 7
radio input "true"
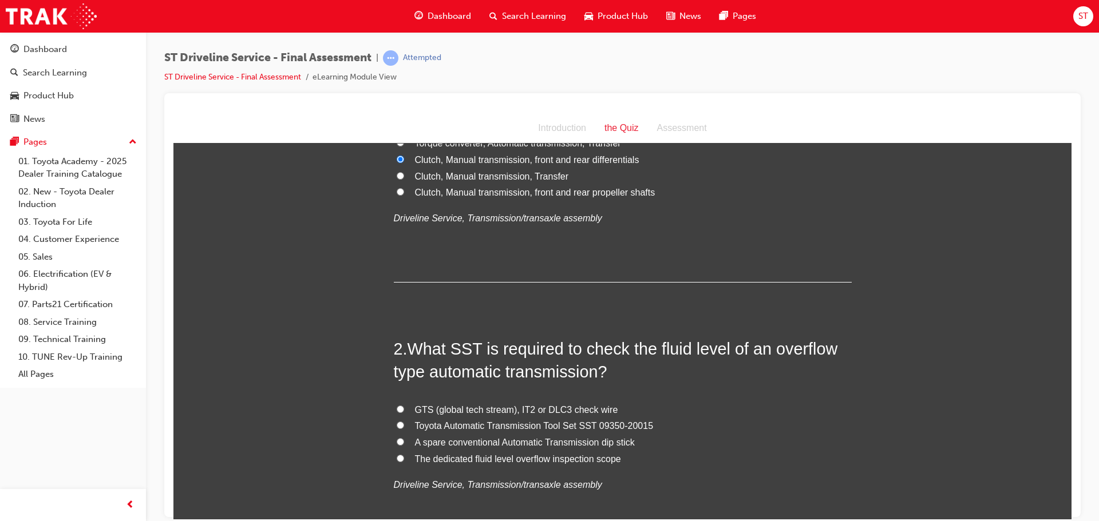
scroll to position [172, 0]
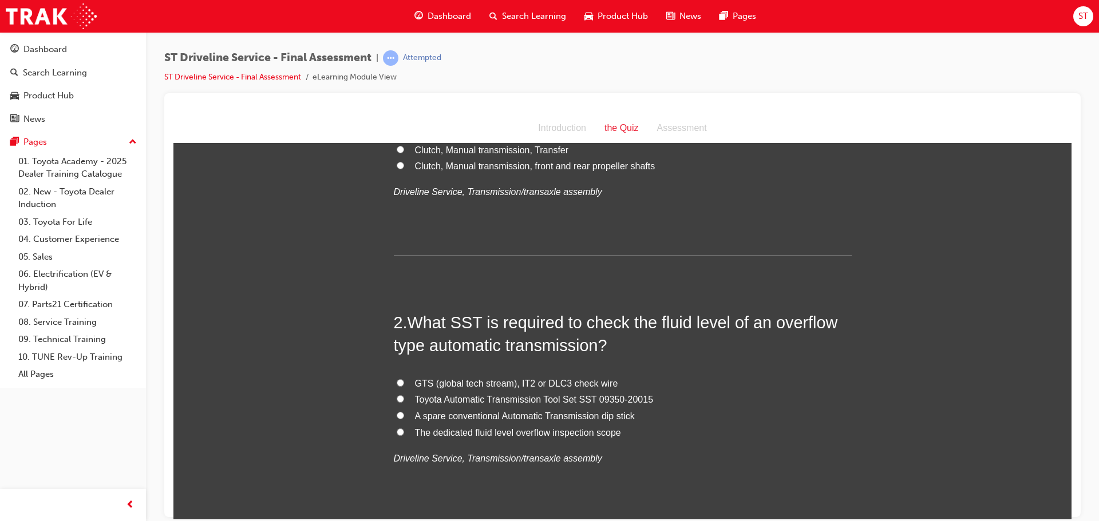
click at [397, 398] on input "Toyota Automatic Transmission Tool Set SST 09350-20015" at bounding box center [400, 398] width 7 height 7
radio input "true"
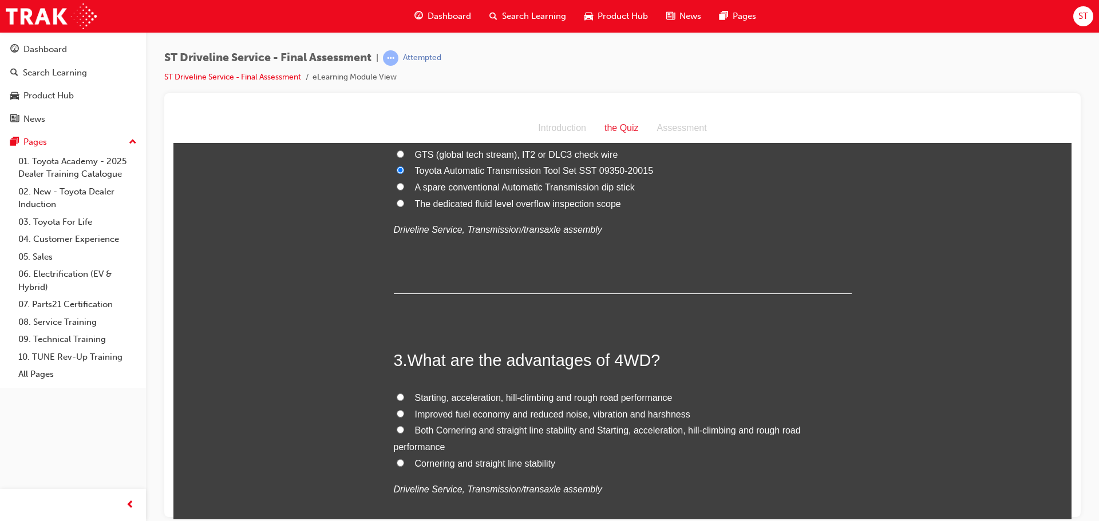
scroll to position [458, 0]
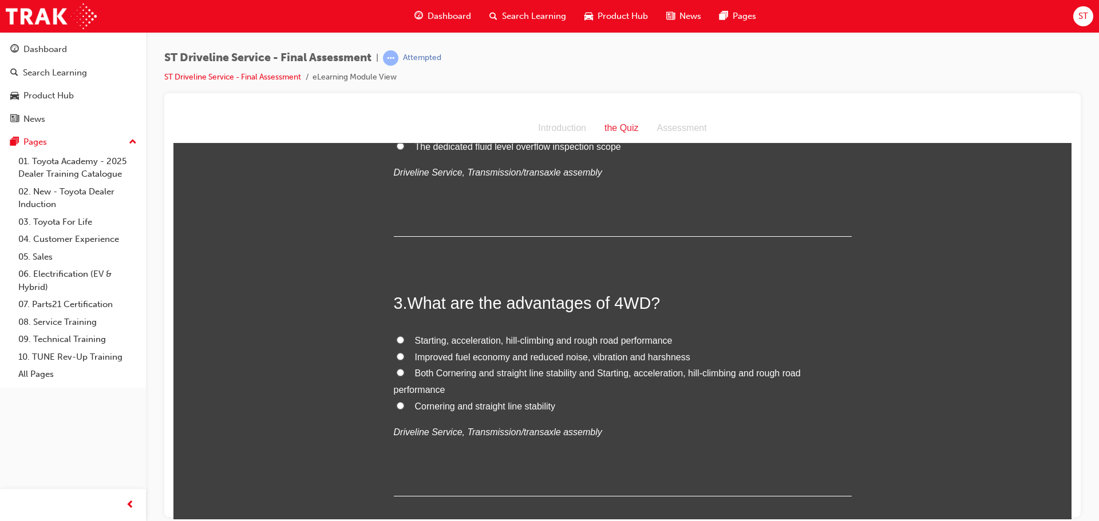
click at [397, 372] on input "Both Cornering and straight line stability and Starting, acceleration, hill-cli…" at bounding box center [400, 372] width 7 height 7
radio input "true"
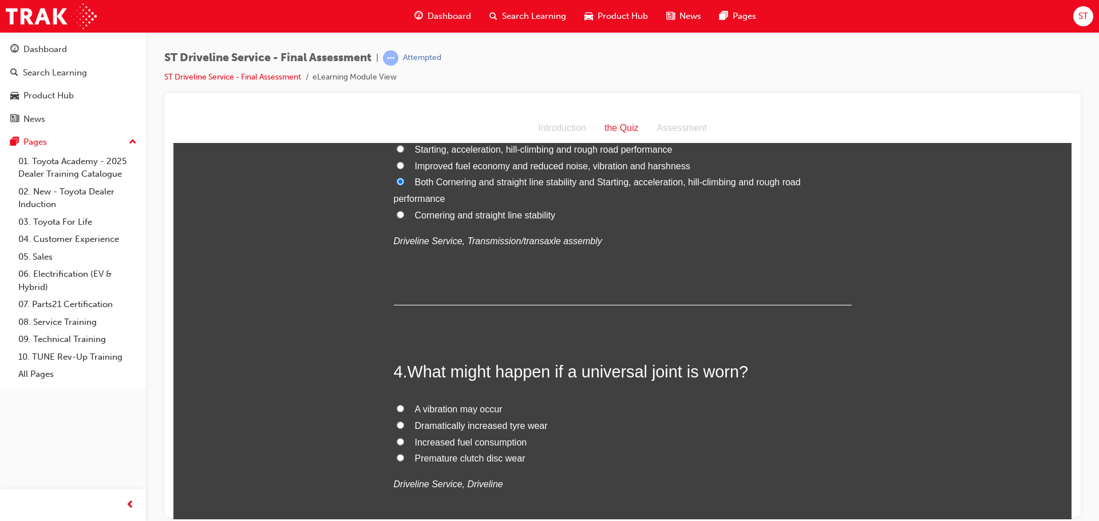
scroll to position [687, 0]
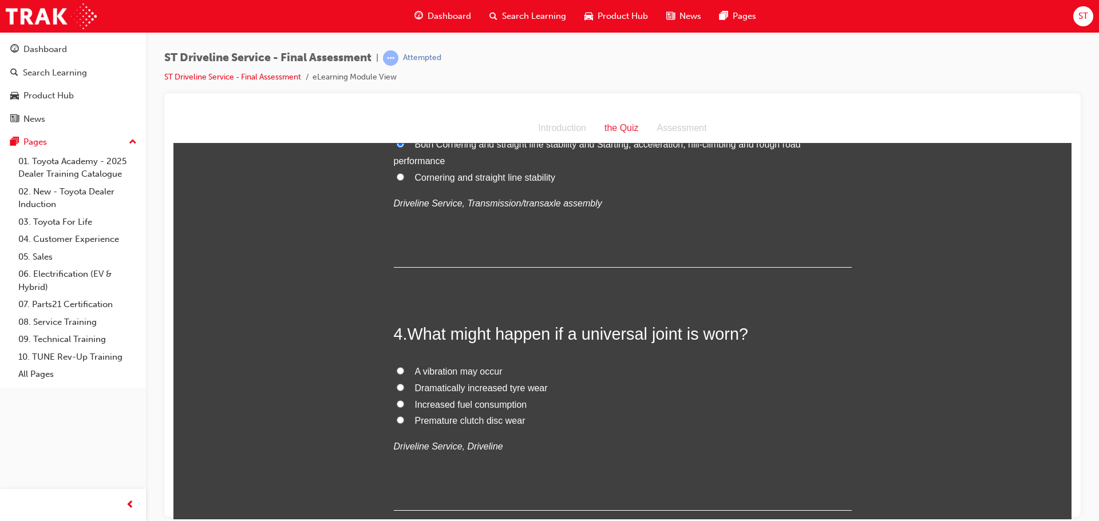
click at [397, 370] on input "A vibration may occur" at bounding box center [400, 370] width 7 height 7
radio input "true"
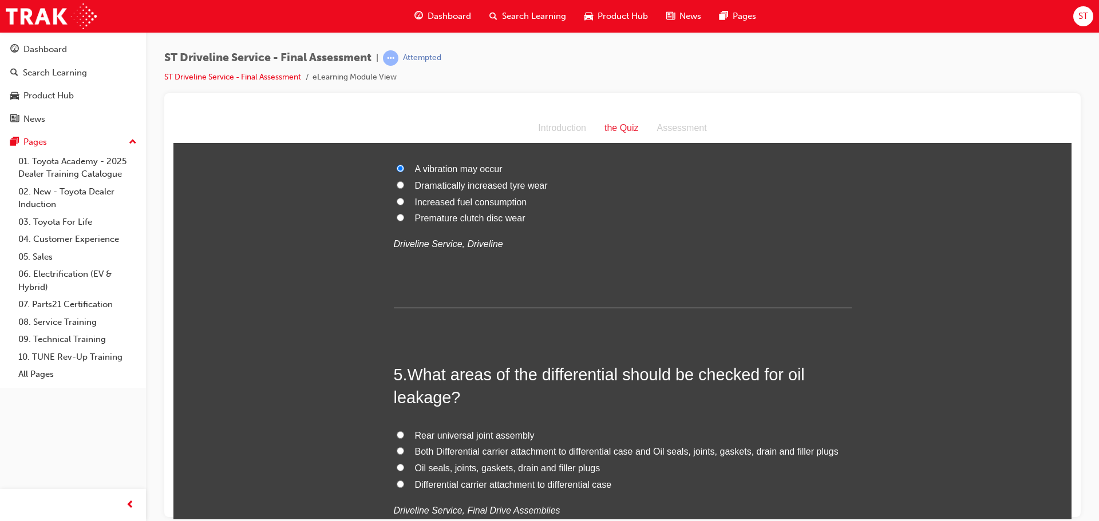
scroll to position [916, 0]
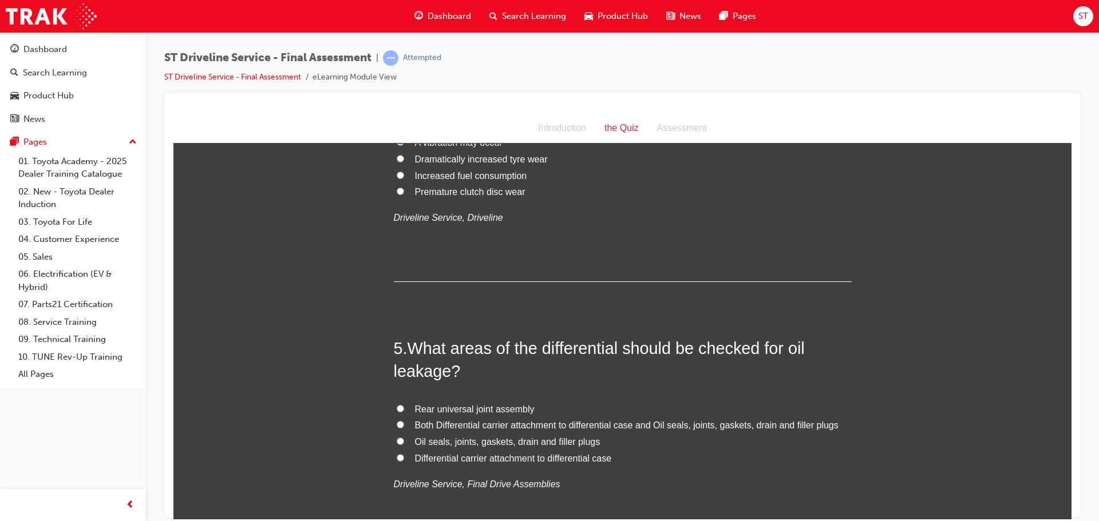
click at [397, 441] on input "Oil seals, joints, gaskets, drain and filler plugs" at bounding box center [400, 440] width 7 height 7
radio input "true"
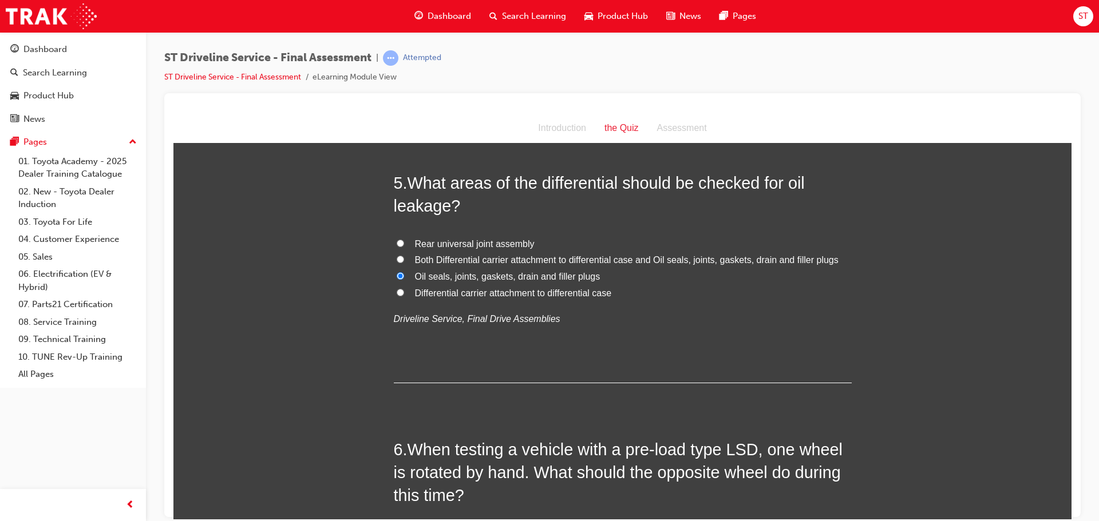
scroll to position [1087, 0]
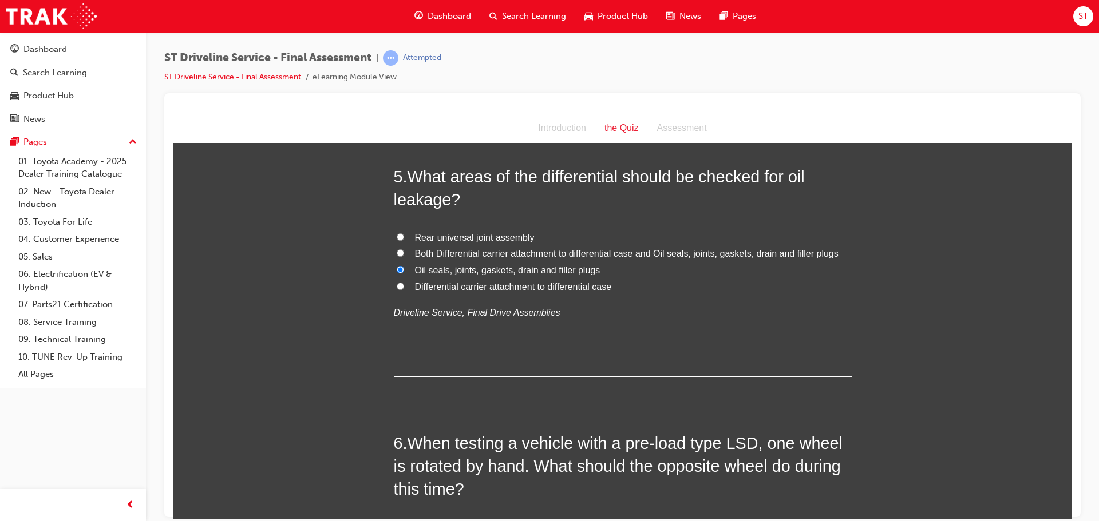
click at [400, 252] on label "Both Differential carrier attachment to differential case and Oil seals, joints…" at bounding box center [623, 254] width 458 height 17
click at [400, 252] on input "Both Differential carrier attachment to differential case and Oil seals, joints…" at bounding box center [400, 252] width 7 height 7
radio input "true"
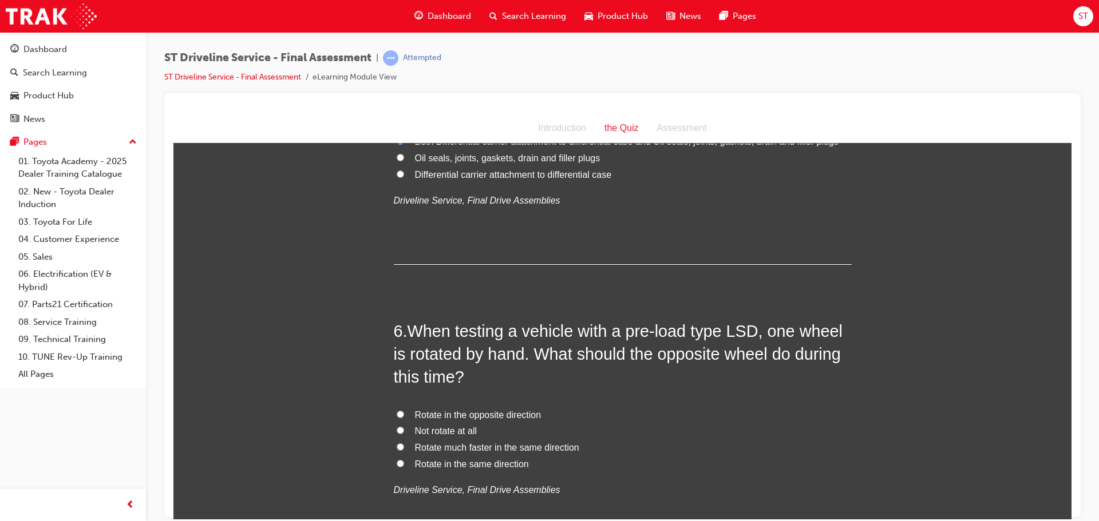
scroll to position [1202, 0]
click at [398, 464] on input "Rotate in the same direction" at bounding box center [400, 460] width 7 height 7
radio input "true"
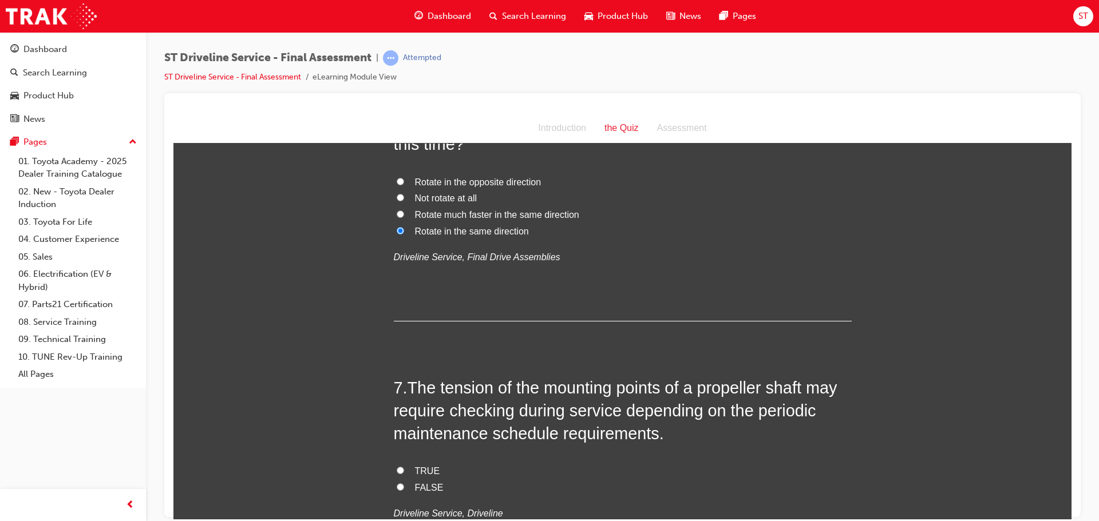
scroll to position [1488, 0]
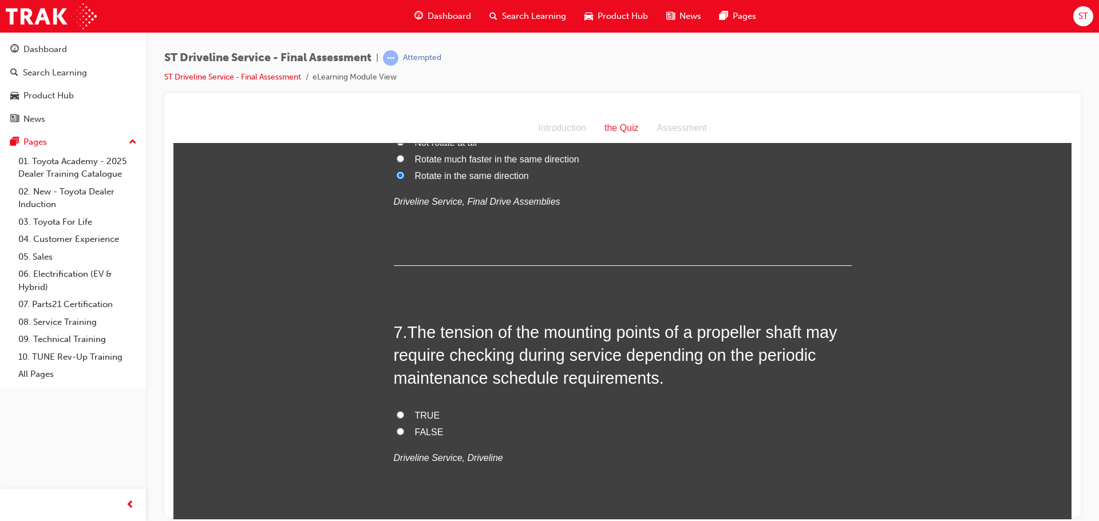
click at [397, 429] on input "FALSE" at bounding box center [400, 431] width 7 height 7
radio input "true"
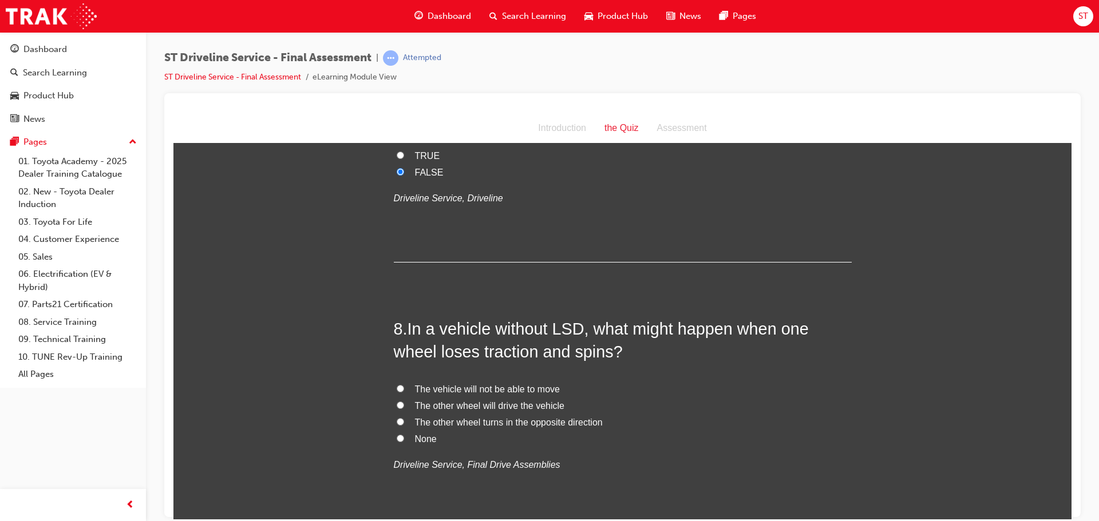
scroll to position [1774, 0]
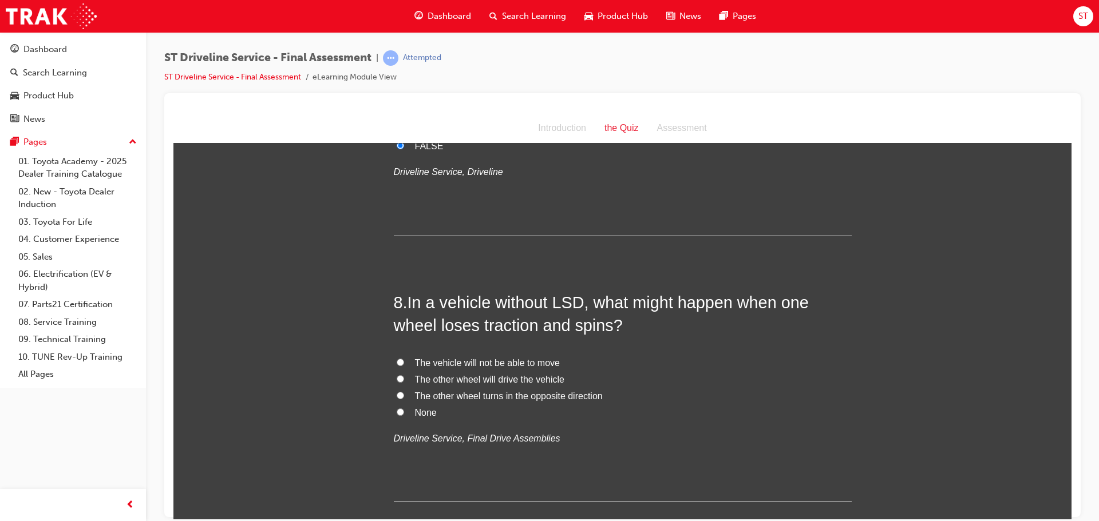
click at [397, 363] on input "The vehicle will not be able to move" at bounding box center [400, 361] width 7 height 7
radio input "true"
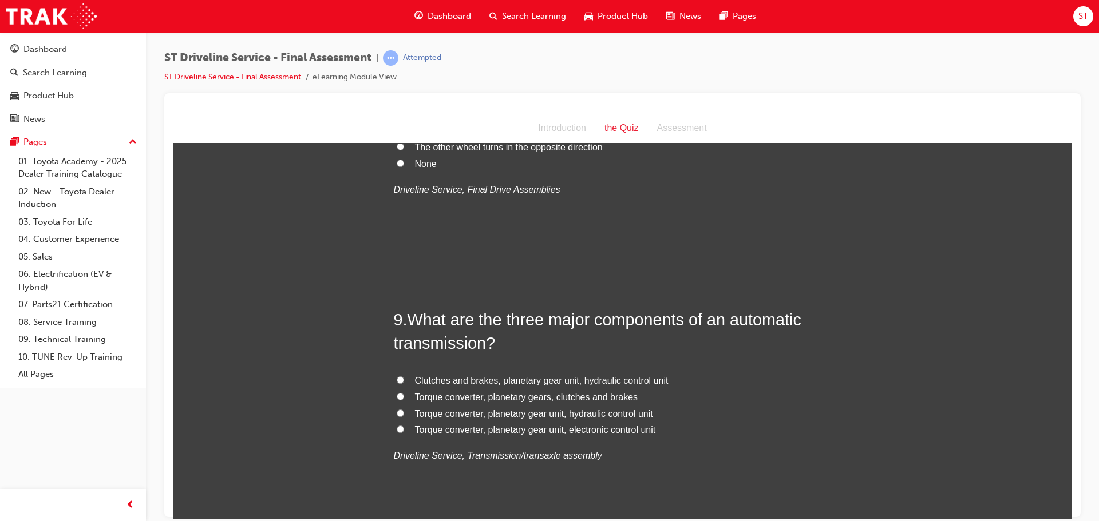
scroll to position [2060, 0]
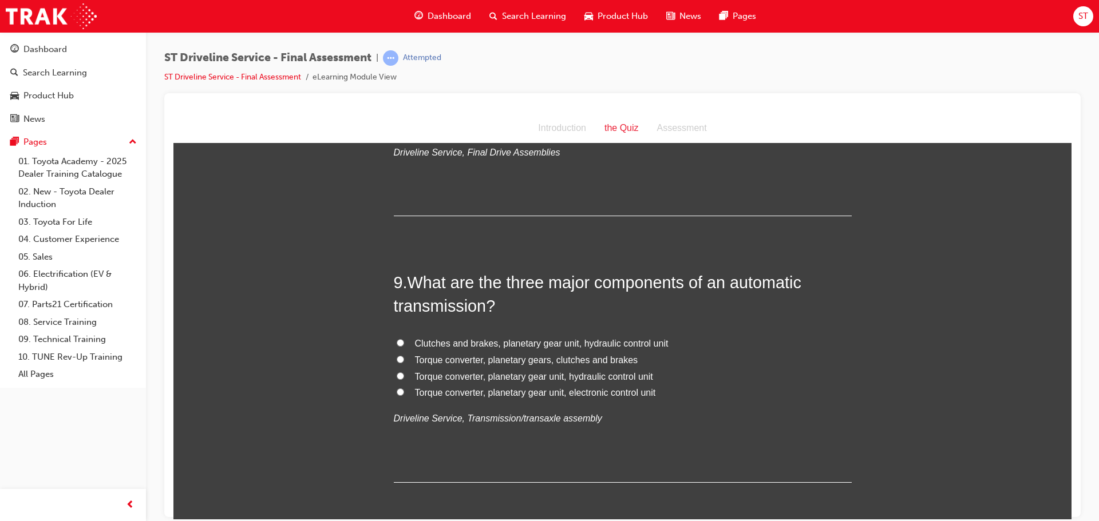
click at [397, 373] on input "Torque converter, planetary gear unit, hydraulic control unit" at bounding box center [400, 375] width 7 height 7
radio input "true"
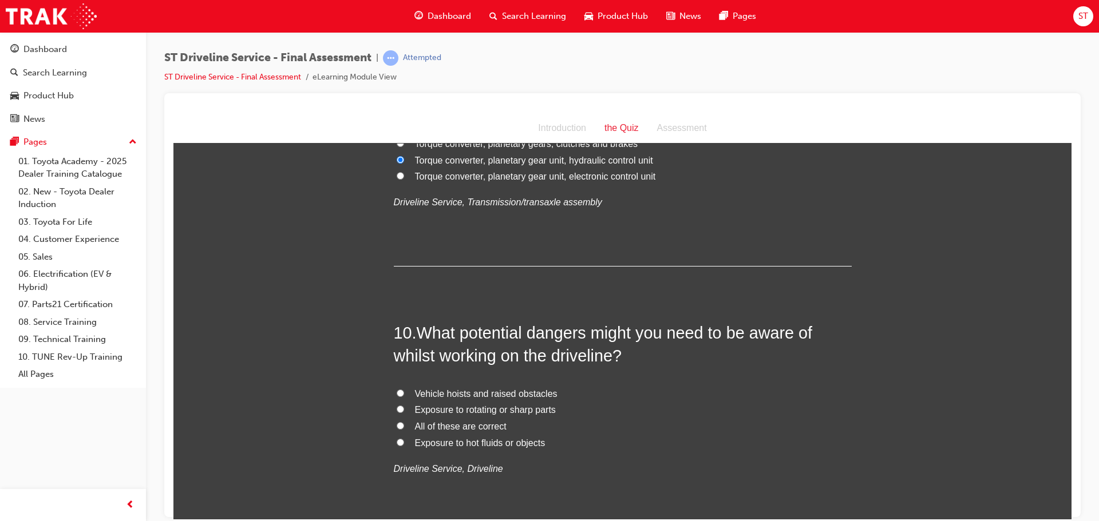
scroll to position [2289, 0]
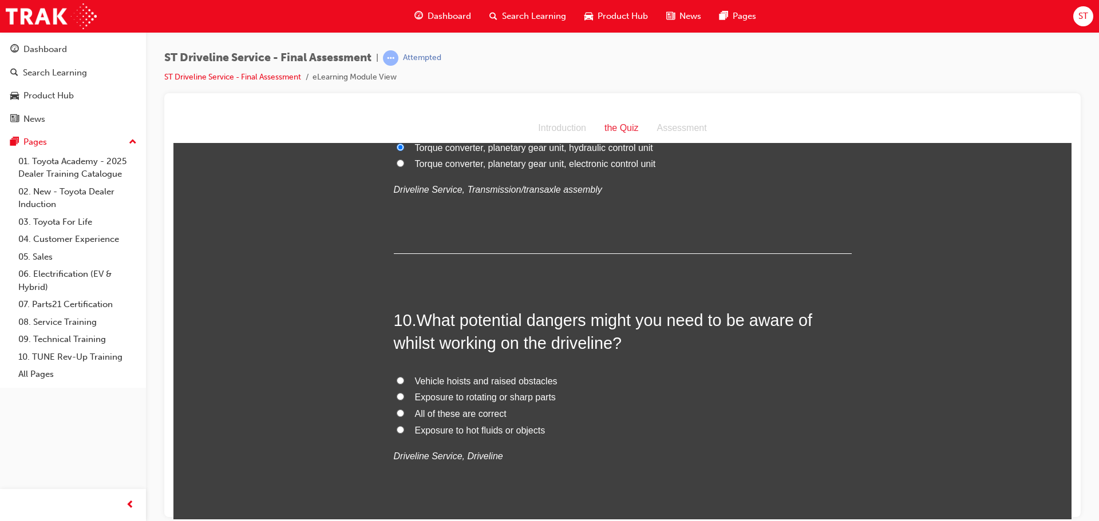
click at [399, 396] on input "Exposure to rotating or sharp parts" at bounding box center [400, 396] width 7 height 7
radio input "true"
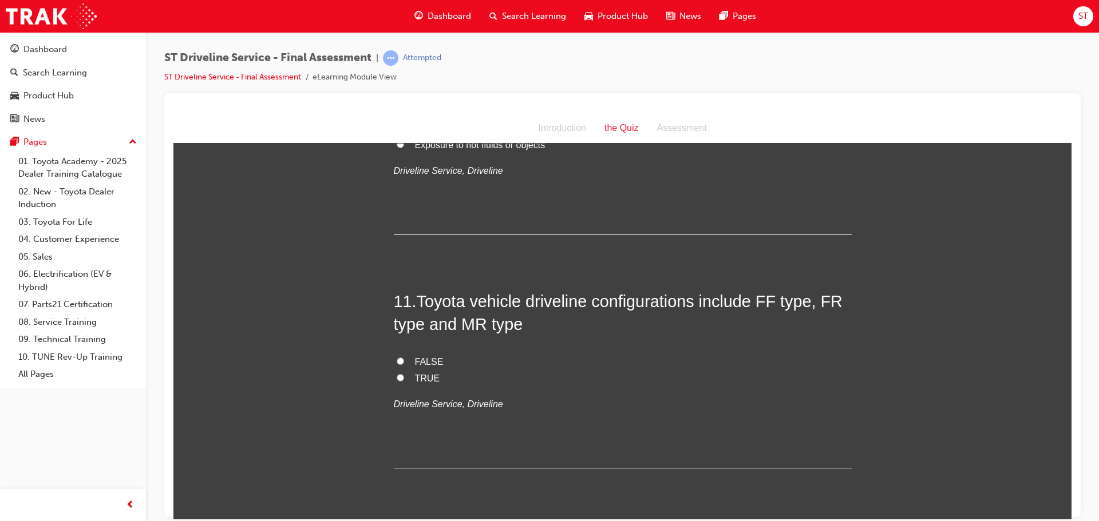
scroll to position [2576, 0]
drag, startPoint x: 397, startPoint y: 356, endPoint x: 445, endPoint y: 365, distance: 48.8
click at [397, 357] on input "FALSE" at bounding box center [400, 360] width 7 height 7
radio input "true"
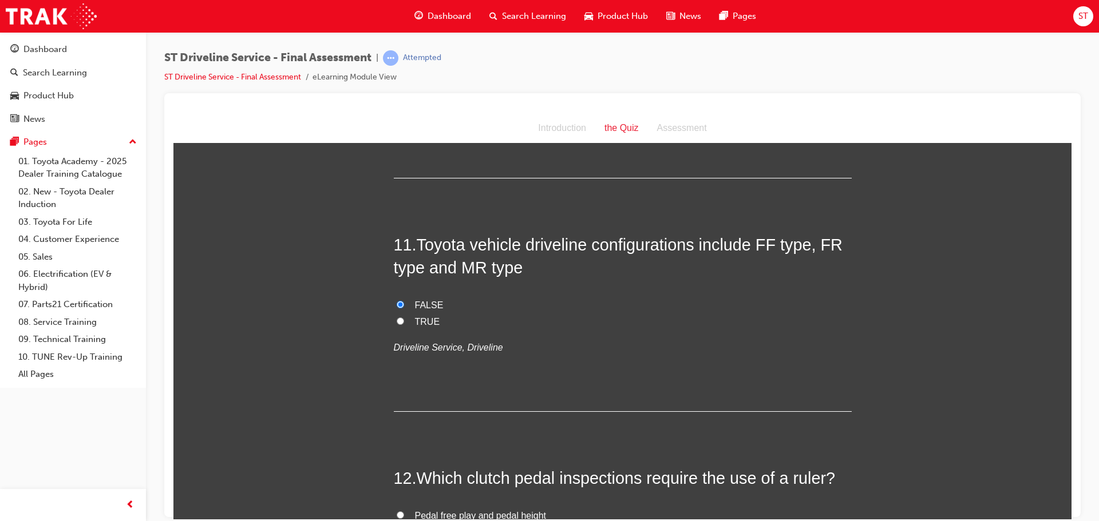
scroll to position [2747, 0]
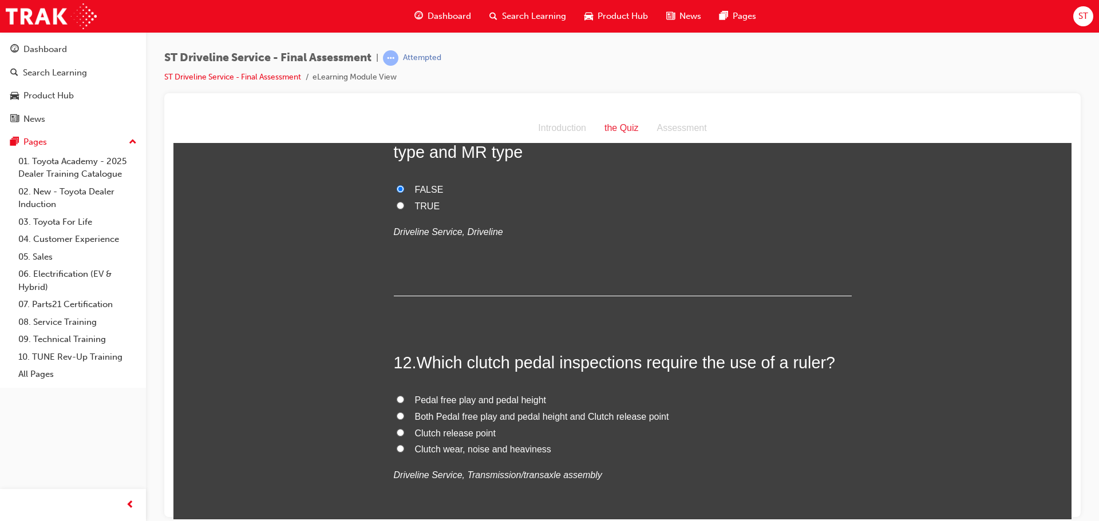
click at [398, 203] on label "TRUE" at bounding box center [623, 206] width 458 height 17
click at [397, 204] on input "TRUE" at bounding box center [400, 204] width 7 height 7
radio input "true"
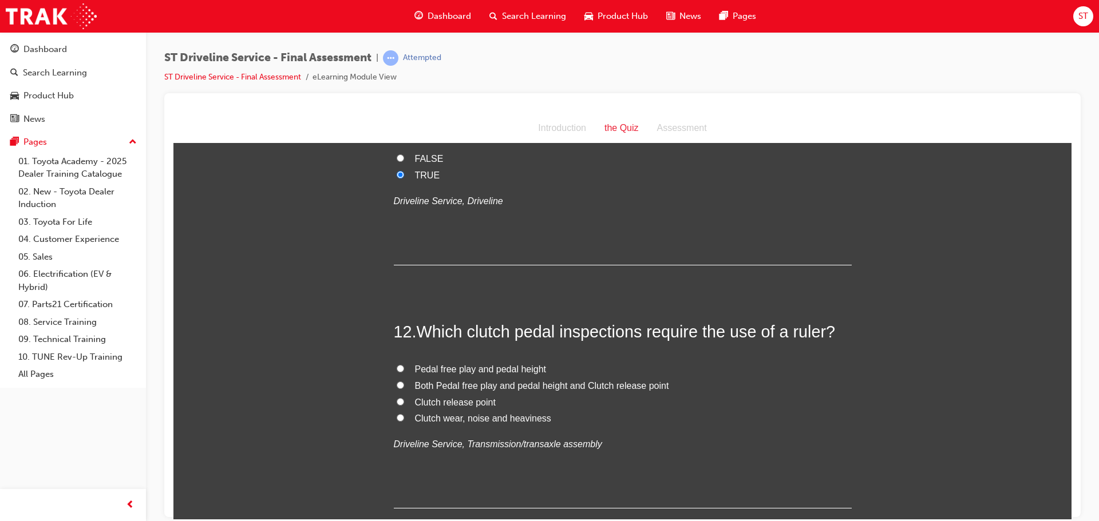
scroll to position [2805, 0]
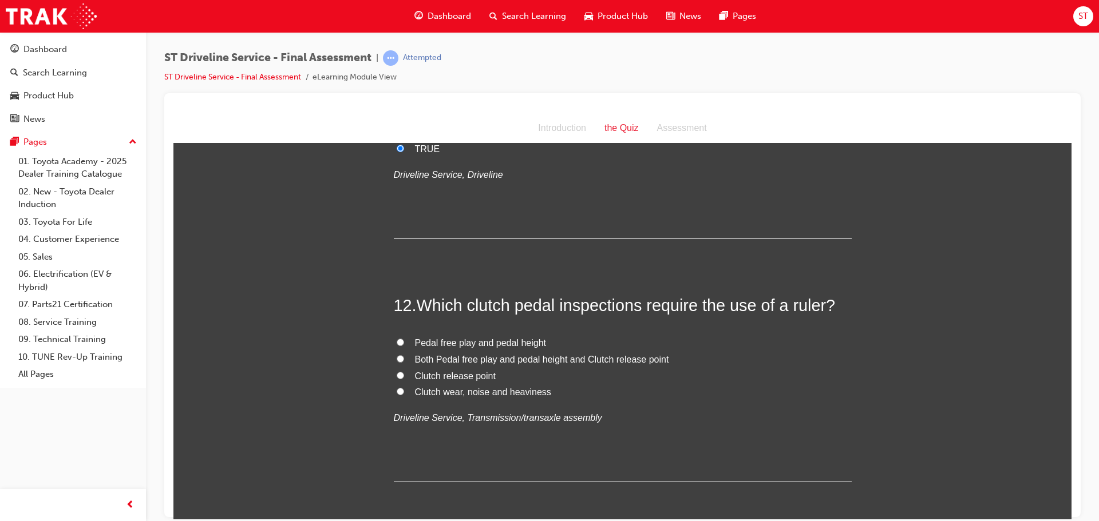
click at [401, 357] on label "Both Pedal free play and pedal height and Clutch release point" at bounding box center [623, 359] width 458 height 17
click at [401, 357] on input "Both Pedal free play and pedal height and Clutch release point" at bounding box center [400, 358] width 7 height 7
radio input "true"
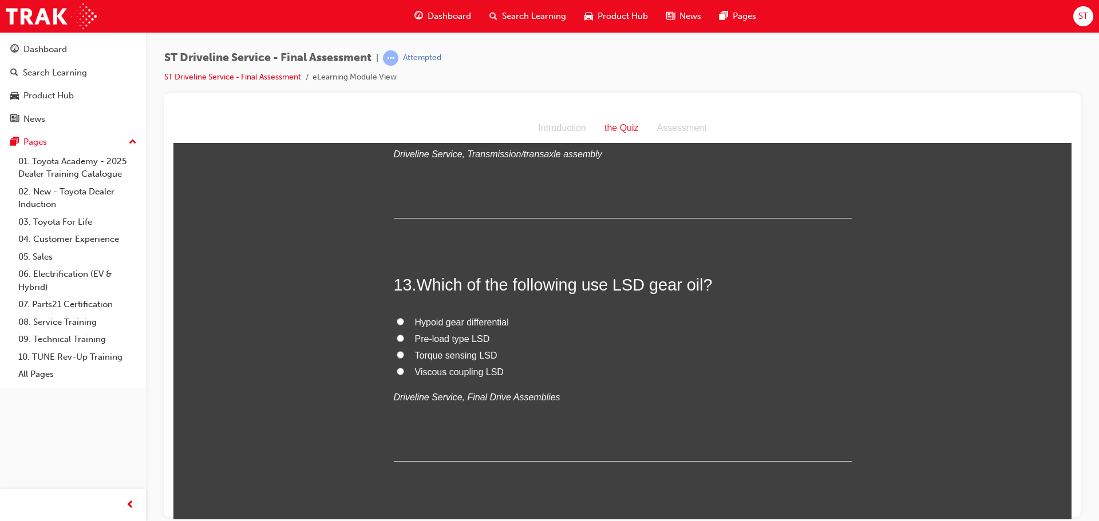
scroll to position [3091, 0]
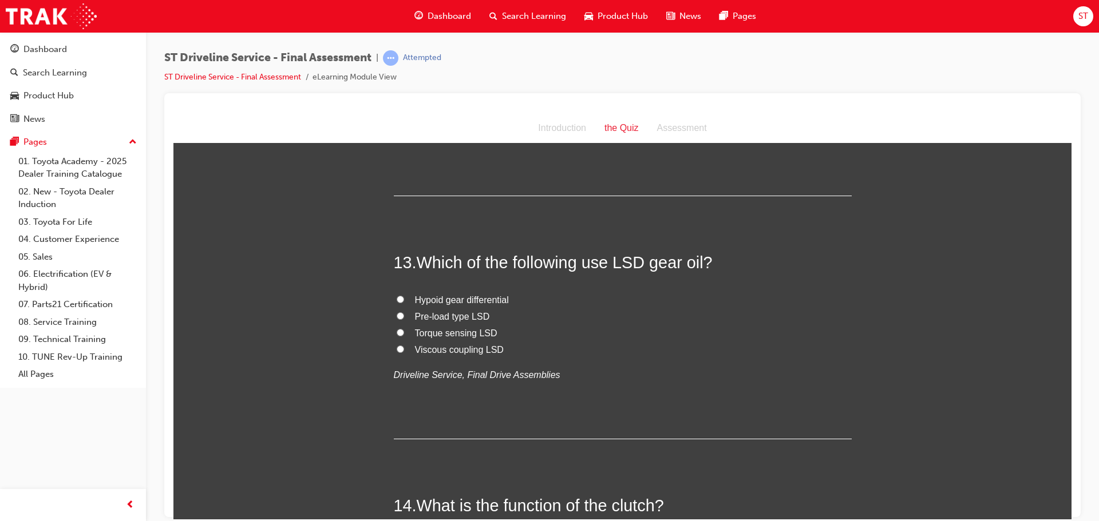
click at [397, 295] on input "Hypoid gear differential" at bounding box center [400, 298] width 7 height 7
radio input "true"
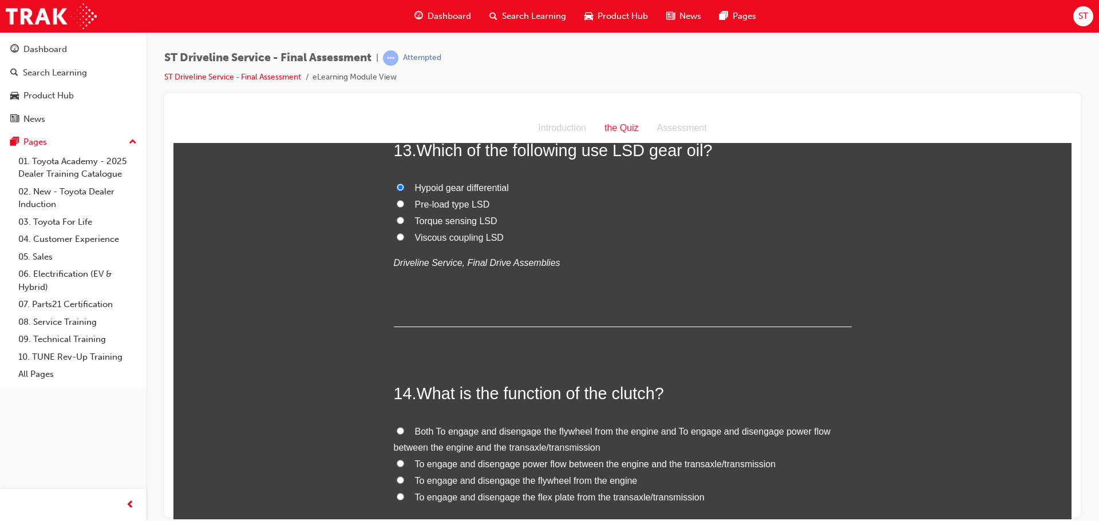
scroll to position [3205, 0]
click at [397, 199] on input "Pre-load type LSD" at bounding box center [400, 200] width 7 height 7
radio input "true"
click at [399, 183] on input "Hypoid gear differential" at bounding box center [400, 184] width 7 height 7
radio input "true"
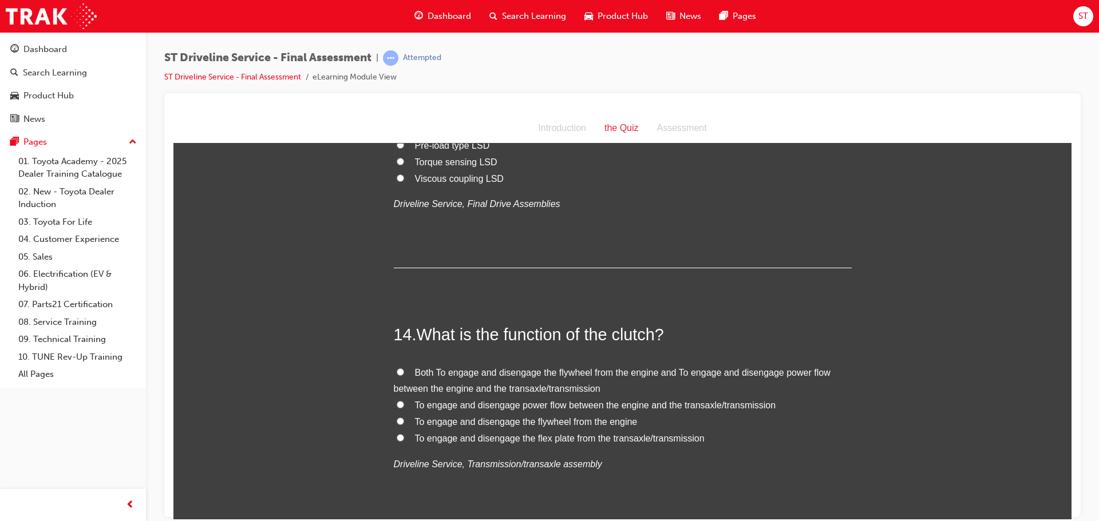
scroll to position [3262, 0]
click at [394, 408] on label "To engage and disengage power flow between the engine and the transaxle/transmi…" at bounding box center [623, 405] width 458 height 17
click at [397, 408] on input "To engage and disengage power flow between the engine and the transaxle/transmi…" at bounding box center [400, 403] width 7 height 7
radio input "true"
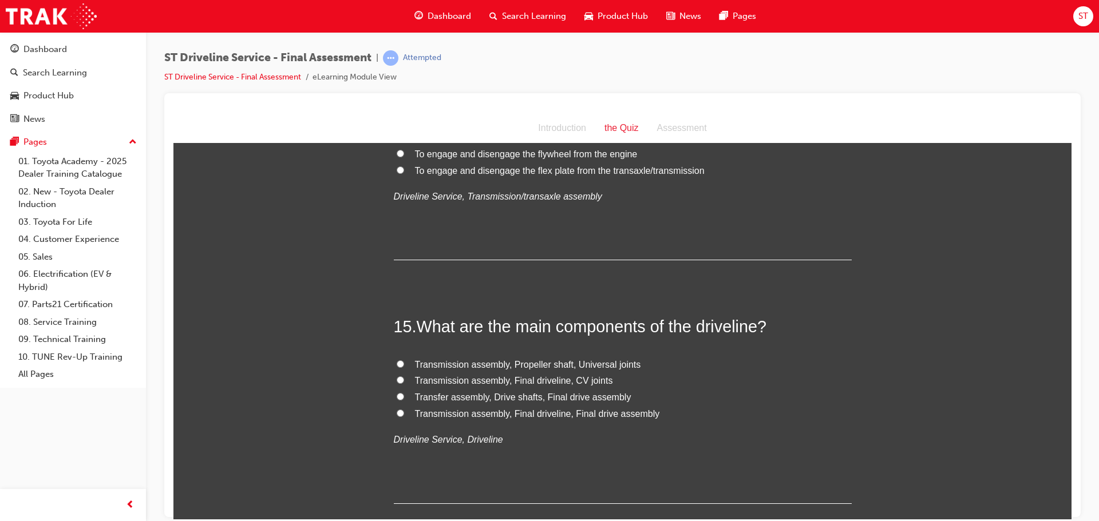
scroll to position [3549, 0]
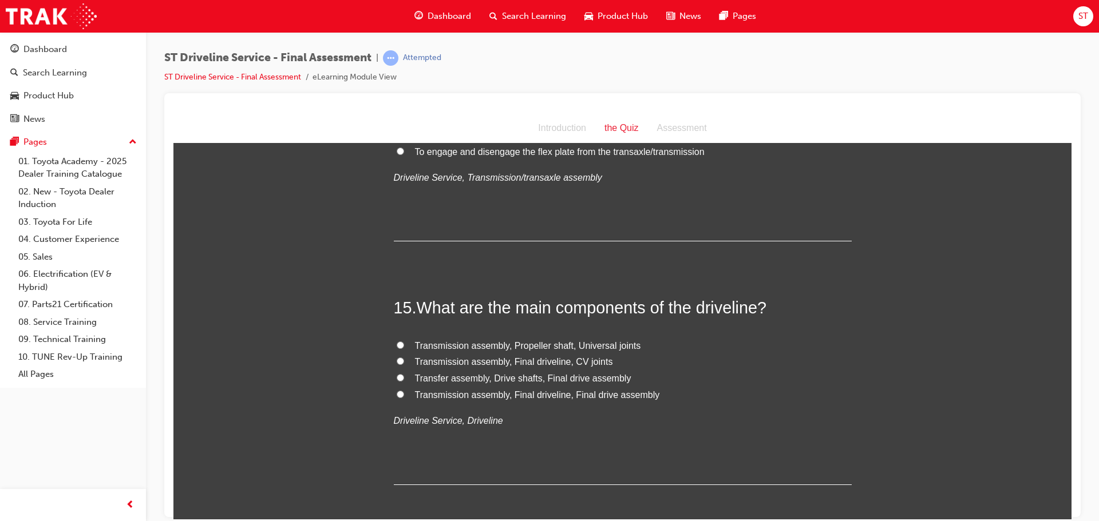
click at [397, 343] on input "Transmission assembly, Propeller shaft, Universal joints" at bounding box center [400, 344] width 7 height 7
radio input "true"
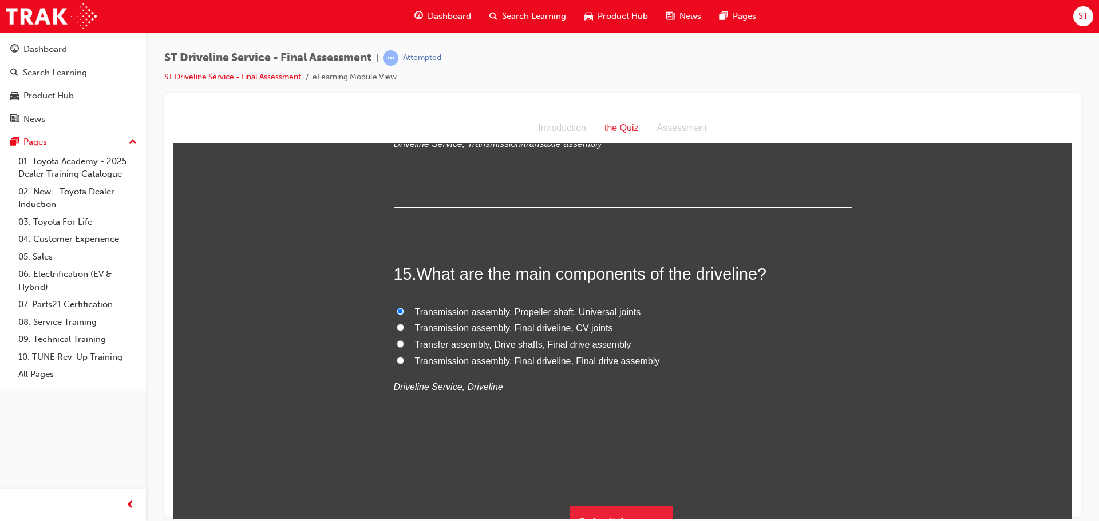
scroll to position [3601, 0]
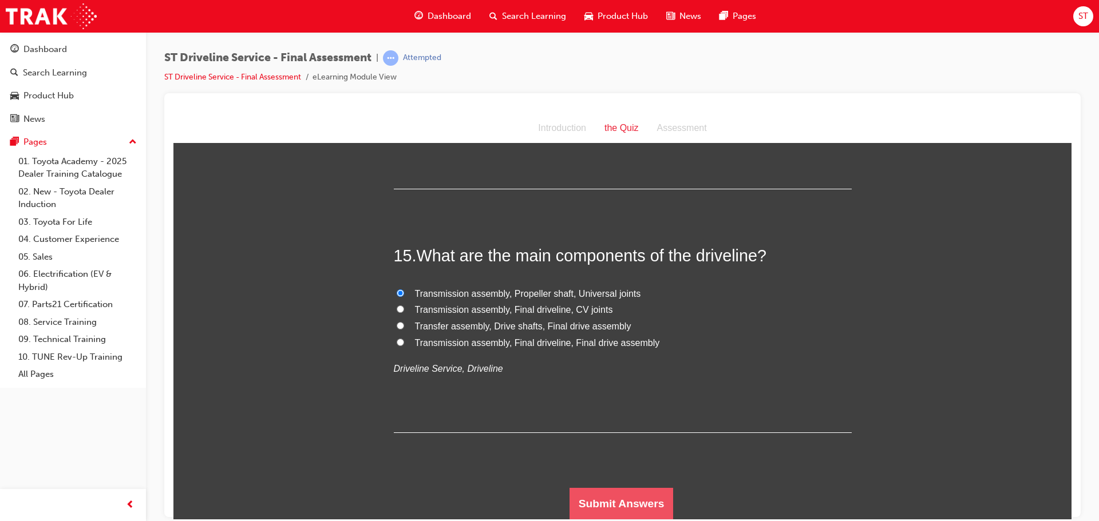
click at [620, 501] on button "Submit Answers" at bounding box center [621, 504] width 104 height 32
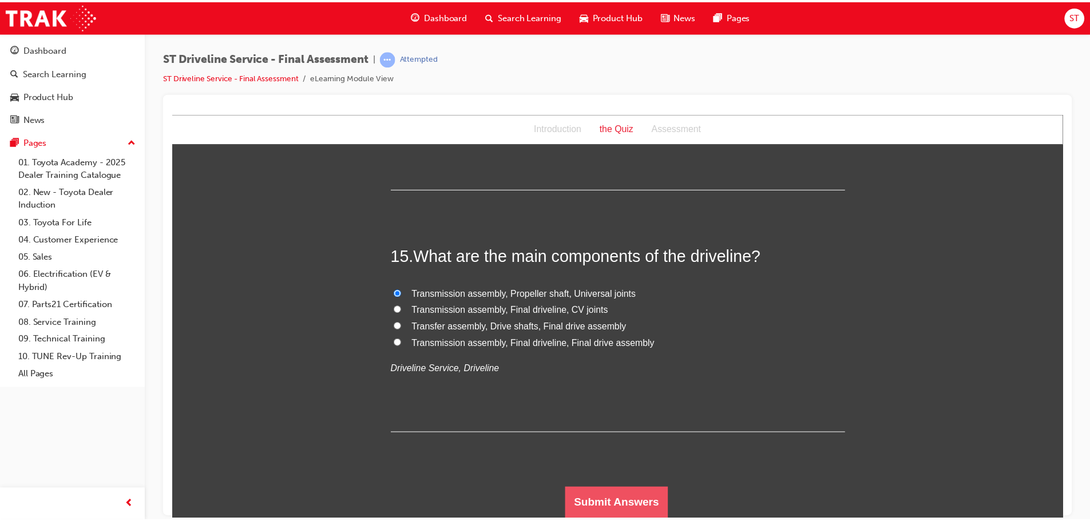
scroll to position [0, 0]
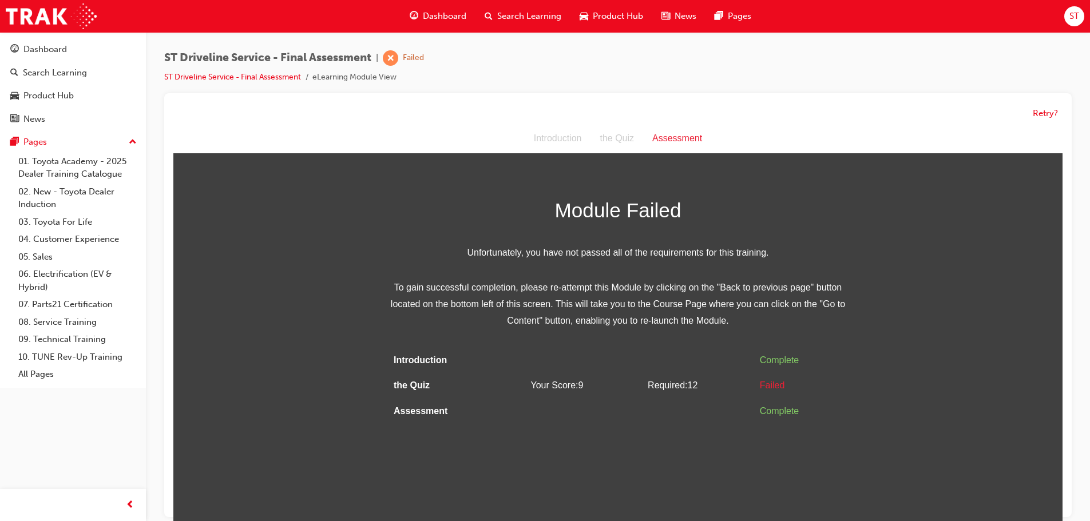
click at [1053, 121] on div "Retry?" at bounding box center [617, 113] width 889 height 22
click at [1044, 102] on div "Retry?" at bounding box center [617, 113] width 889 height 22
click at [1046, 114] on button "Retry?" at bounding box center [1045, 113] width 25 height 13
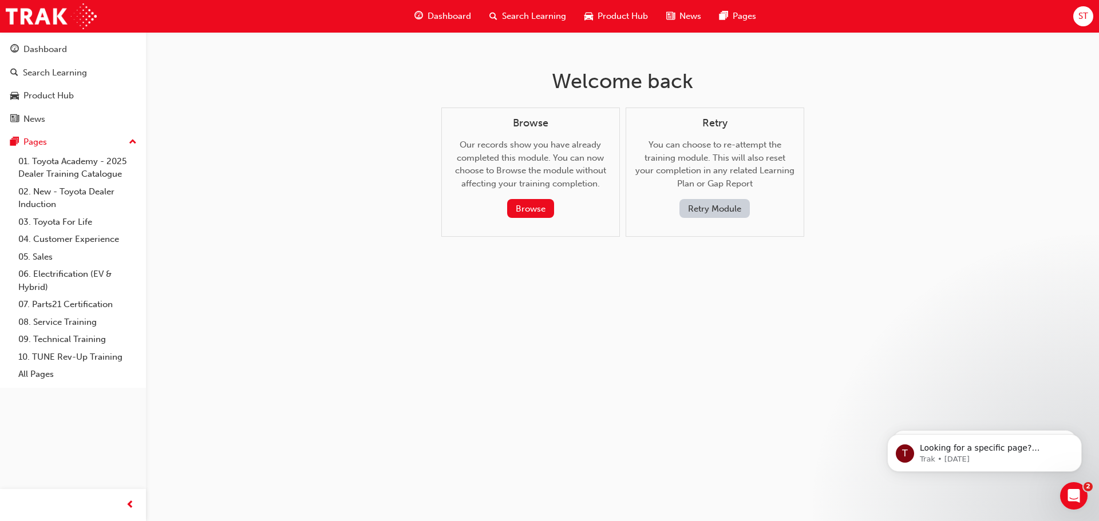
click at [720, 206] on button "Retry Module" at bounding box center [714, 208] width 70 height 19
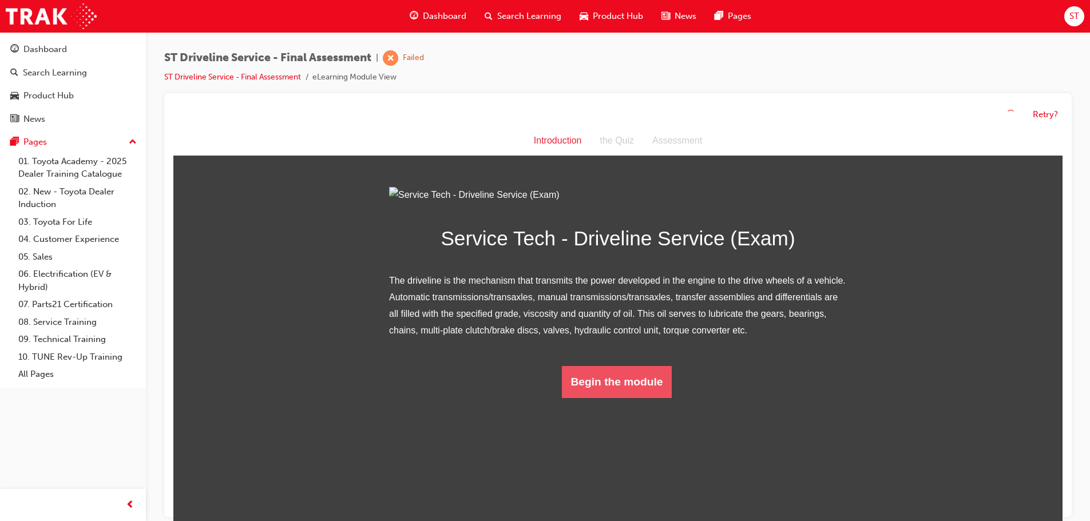
click at [624, 398] on button "Begin the module" at bounding box center [617, 382] width 110 height 32
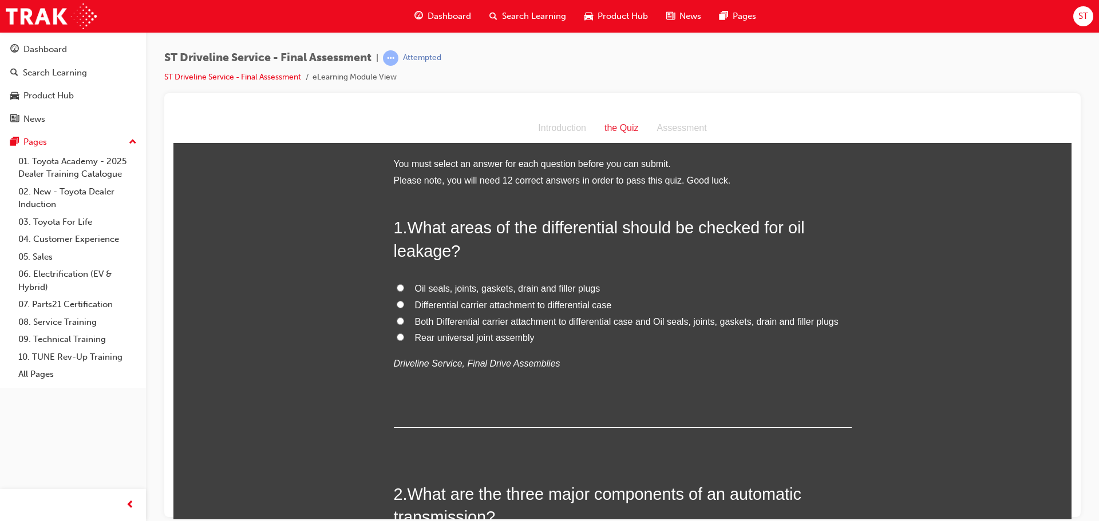
click at [397, 284] on input "Oil seals, joints, gaskets, drain and filler plugs" at bounding box center [400, 287] width 7 height 7
radio input "true"
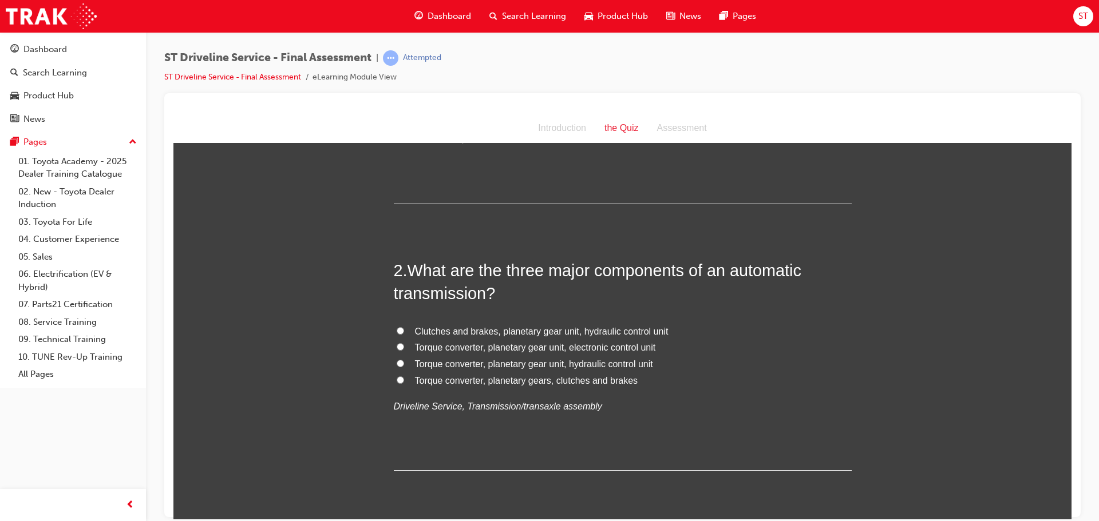
scroll to position [229, 0]
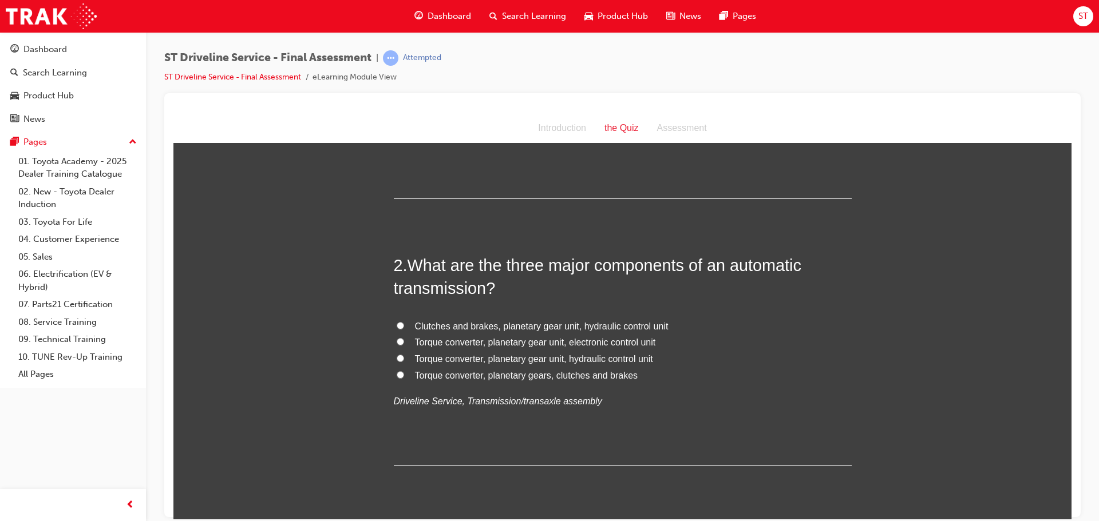
click at [397, 324] on input "Clutches and brakes, planetary gear unit, hydraulic control unit" at bounding box center [400, 325] width 7 height 7
radio input "true"
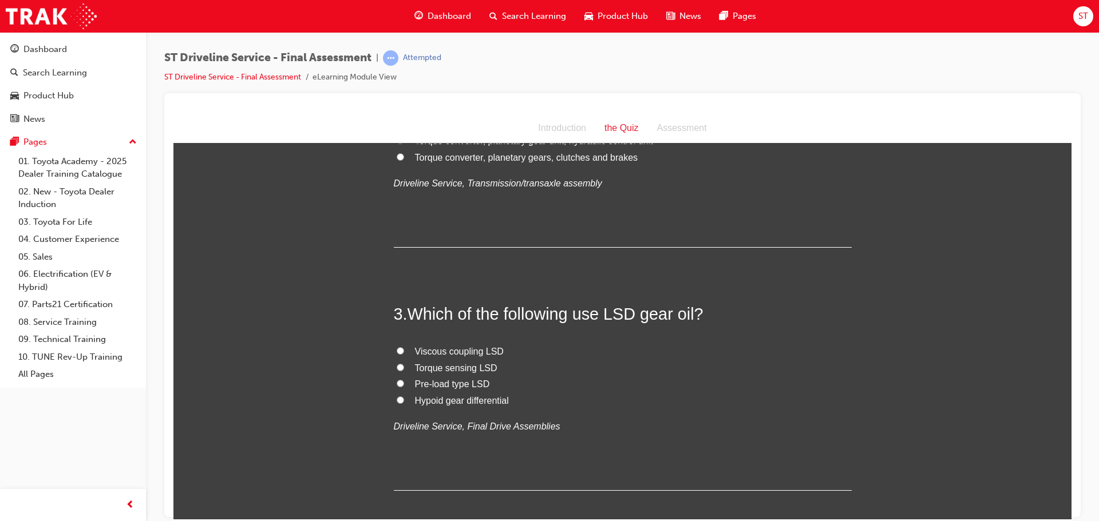
scroll to position [458, 0]
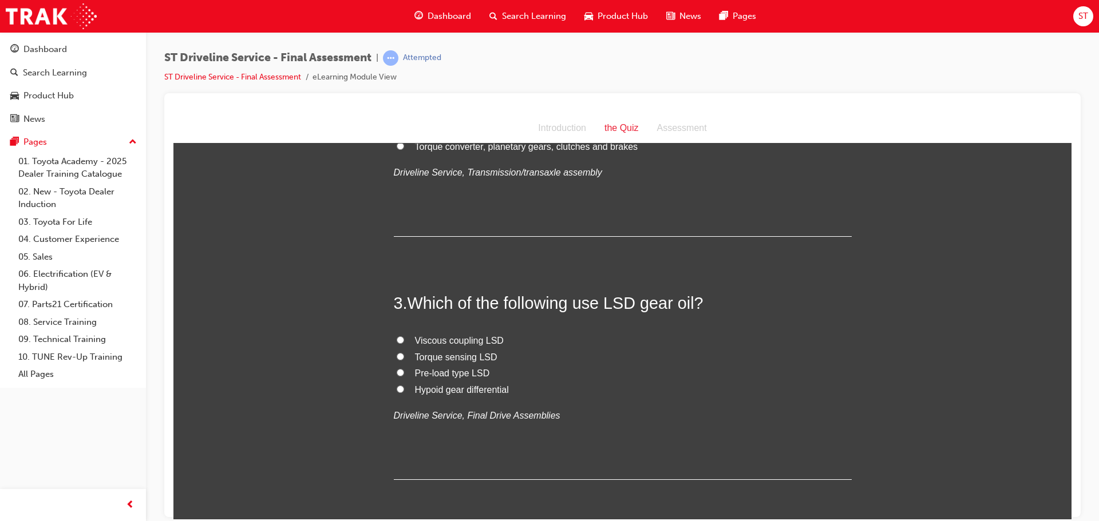
click at [397, 371] on input "Pre-load type LSD" at bounding box center [400, 372] width 7 height 7
radio input "true"
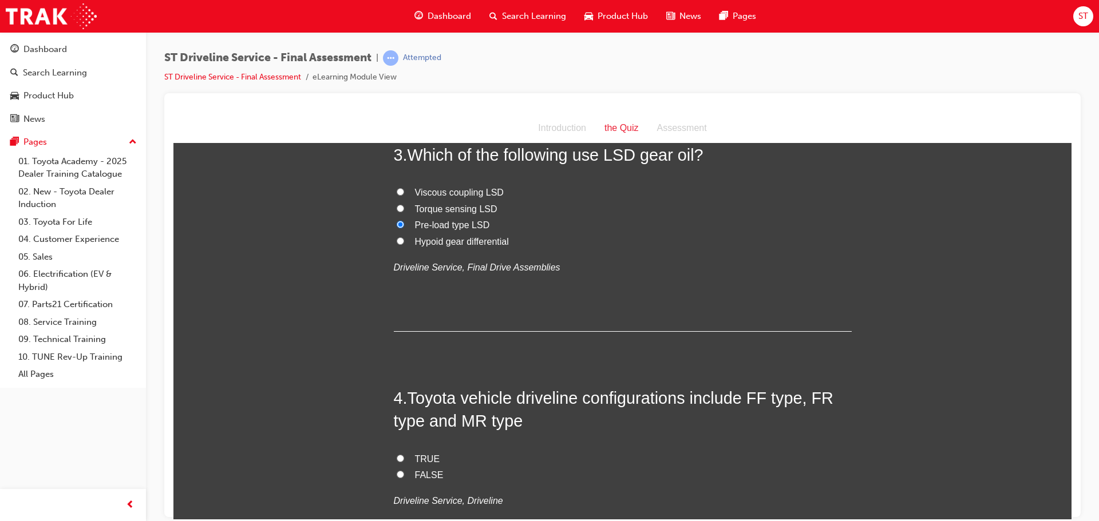
scroll to position [630, 0]
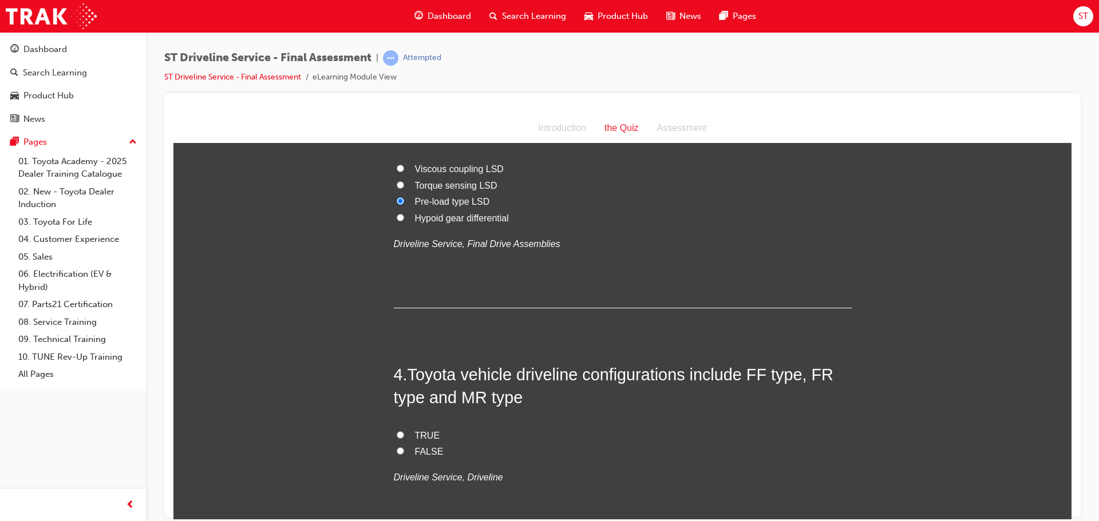
click at [398, 435] on input "TRUE" at bounding box center [400, 434] width 7 height 7
radio input "true"
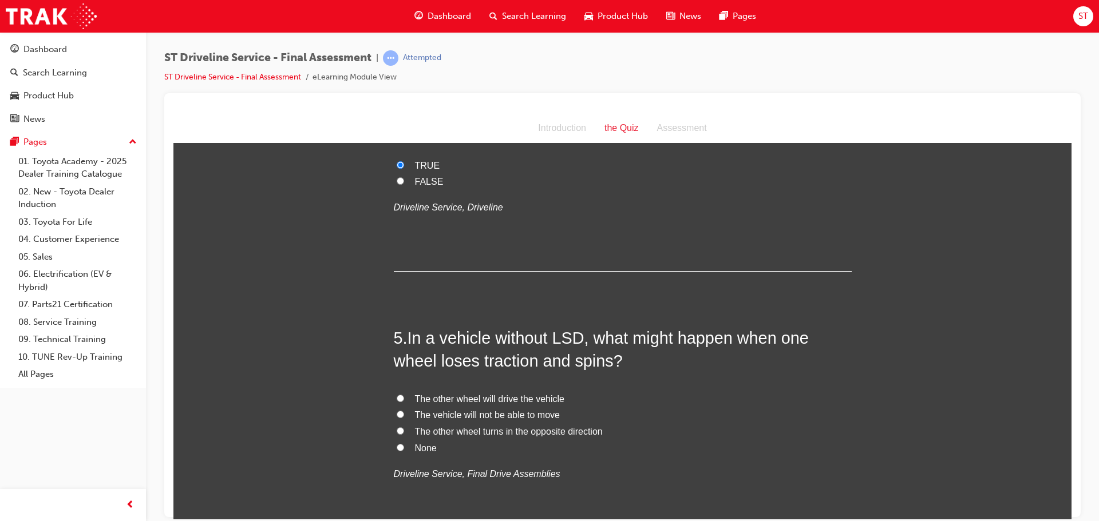
scroll to position [916, 0]
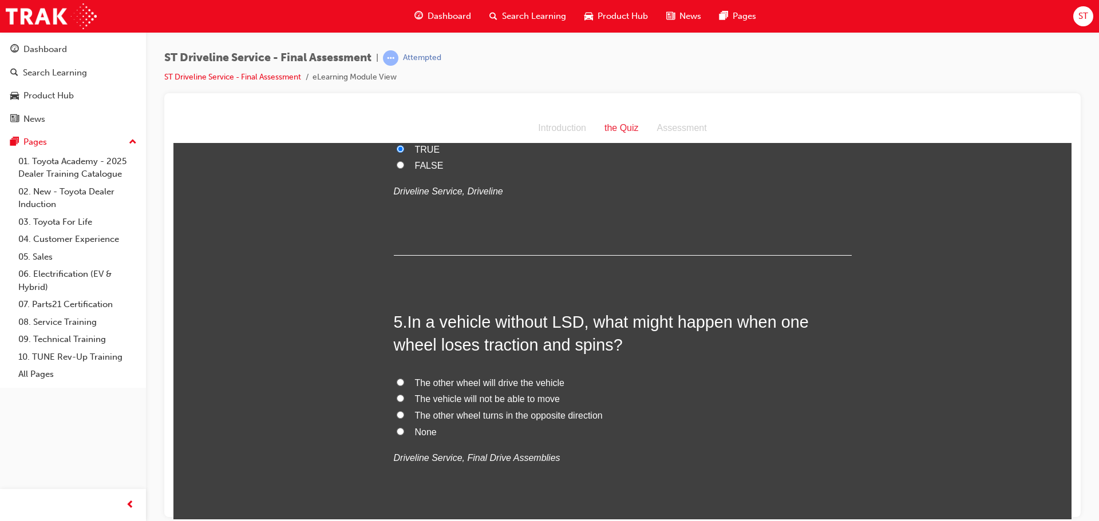
click at [397, 395] on input "The vehicle will not be able to move" at bounding box center [400, 397] width 7 height 7
radio input "true"
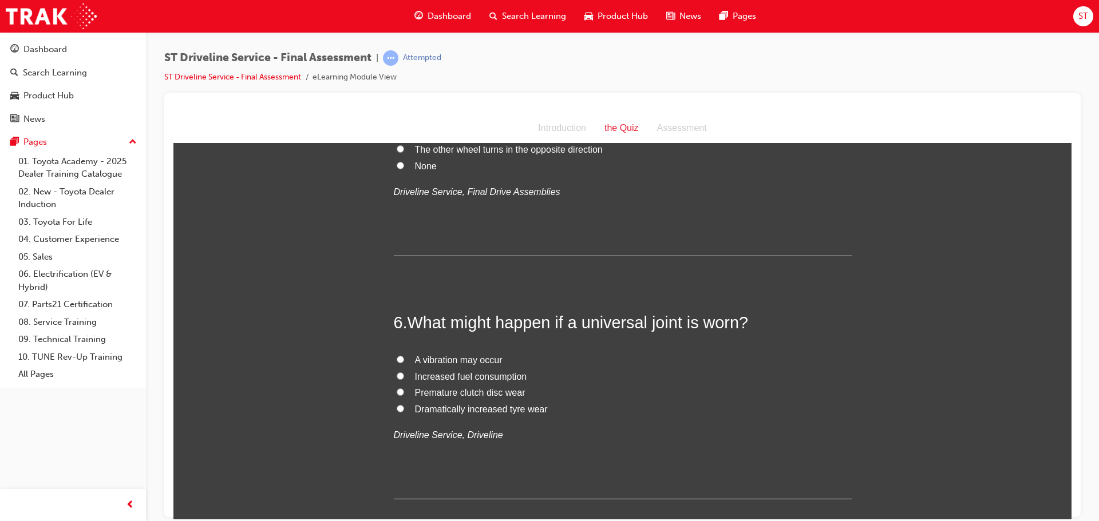
scroll to position [1202, 0]
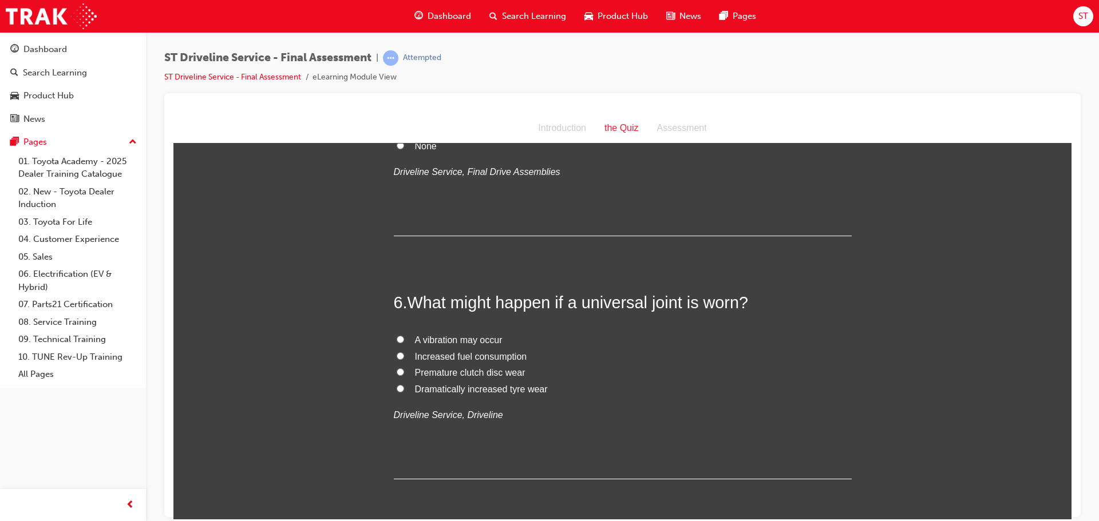
click at [397, 335] on input "A vibration may occur" at bounding box center [400, 338] width 7 height 7
radio input "true"
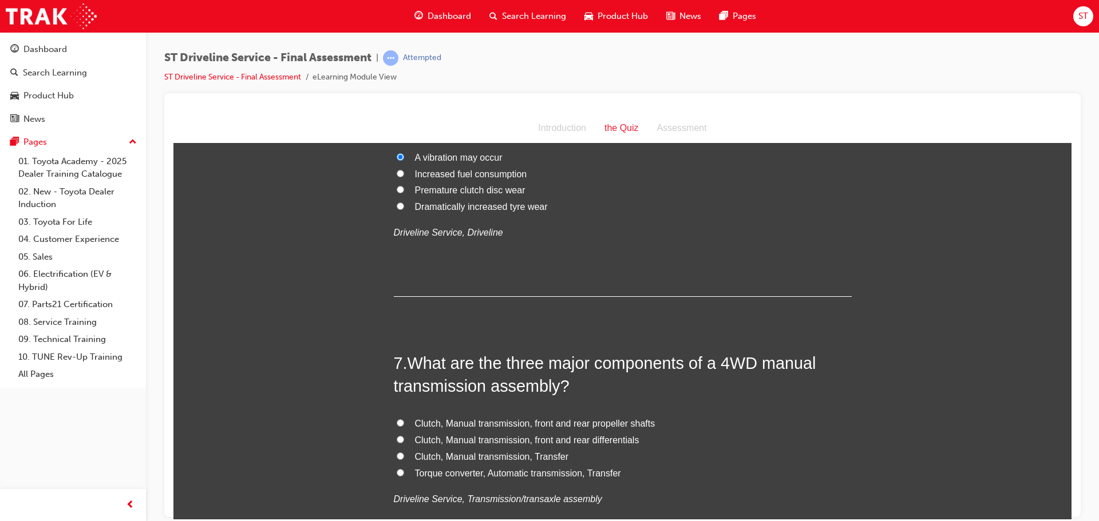
scroll to position [1488, 0]
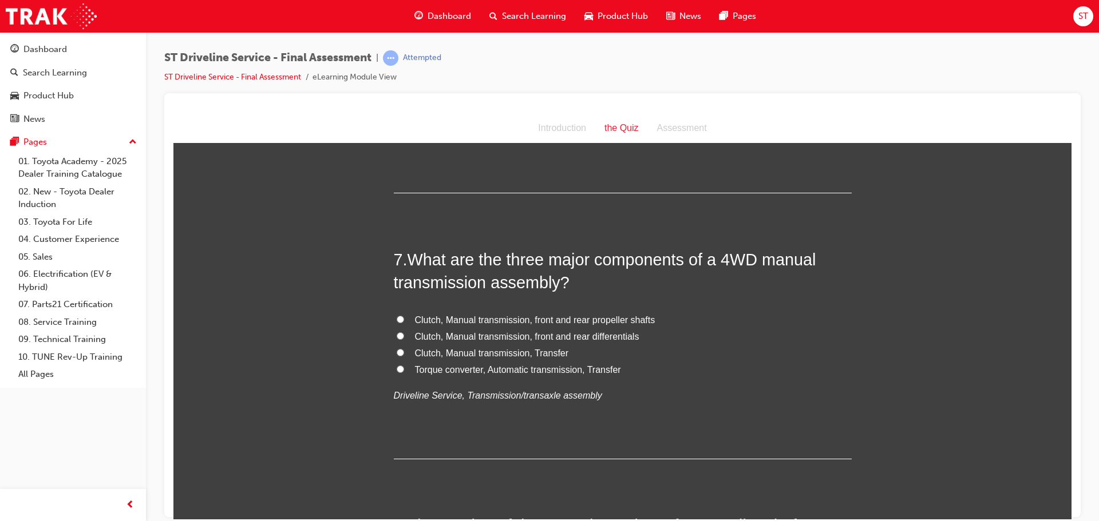
click at [400, 351] on label "Clutch, Manual transmission, Transfer" at bounding box center [623, 353] width 458 height 17
click at [400, 351] on input "Clutch, Manual transmission, Transfer" at bounding box center [400, 352] width 7 height 7
radio input "true"
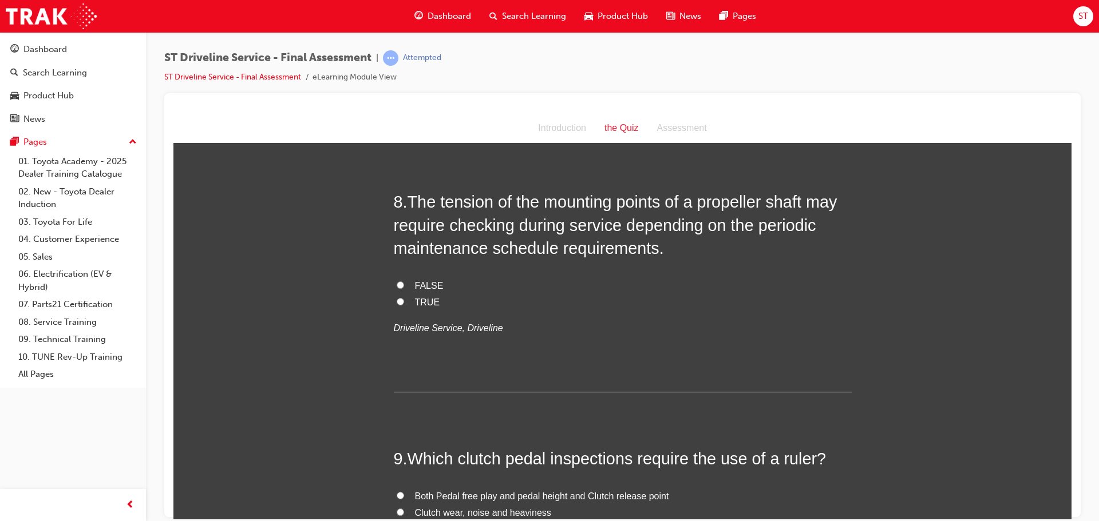
scroll to position [1832, 0]
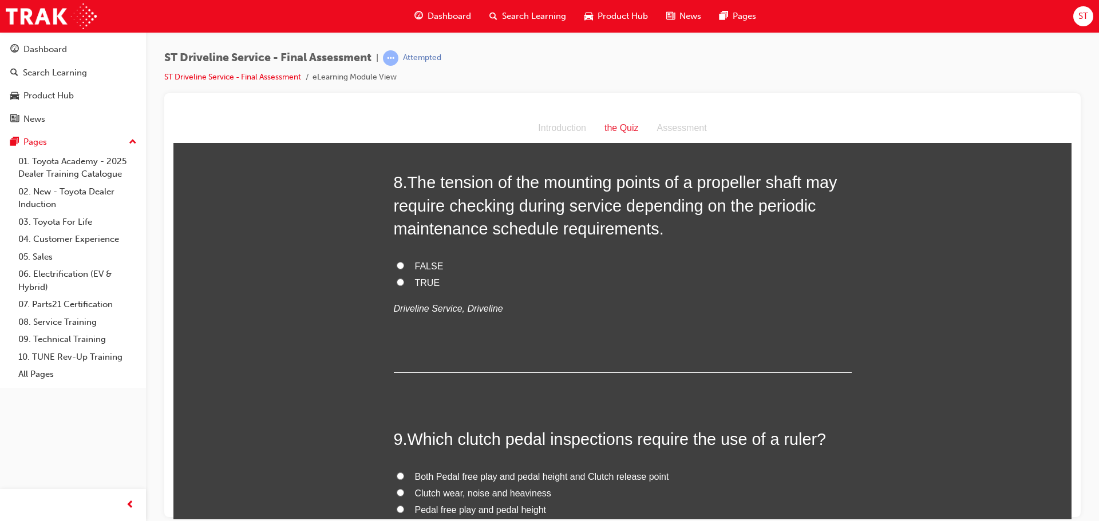
click at [396, 286] on label "TRUE" at bounding box center [623, 283] width 458 height 17
click at [397, 286] on input "TRUE" at bounding box center [400, 281] width 7 height 7
radio input "true"
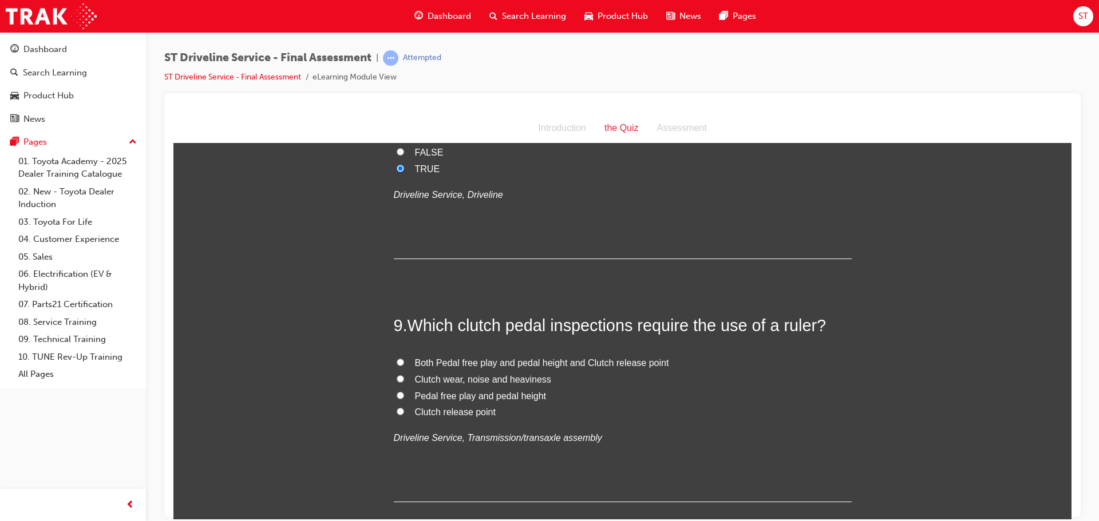
scroll to position [1946, 0]
click at [397, 394] on input "Pedal free play and pedal height" at bounding box center [400, 394] width 7 height 7
radio input "true"
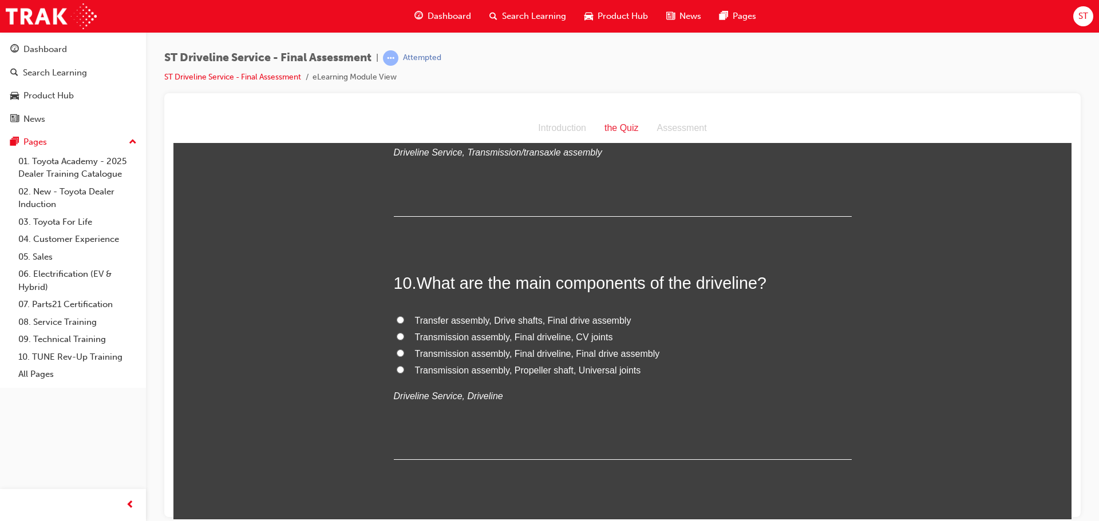
scroll to position [2232, 0]
click at [397, 365] on input "Transmission assembly, Propeller shaft, Universal joints" at bounding box center [400, 368] width 7 height 7
radio input "true"
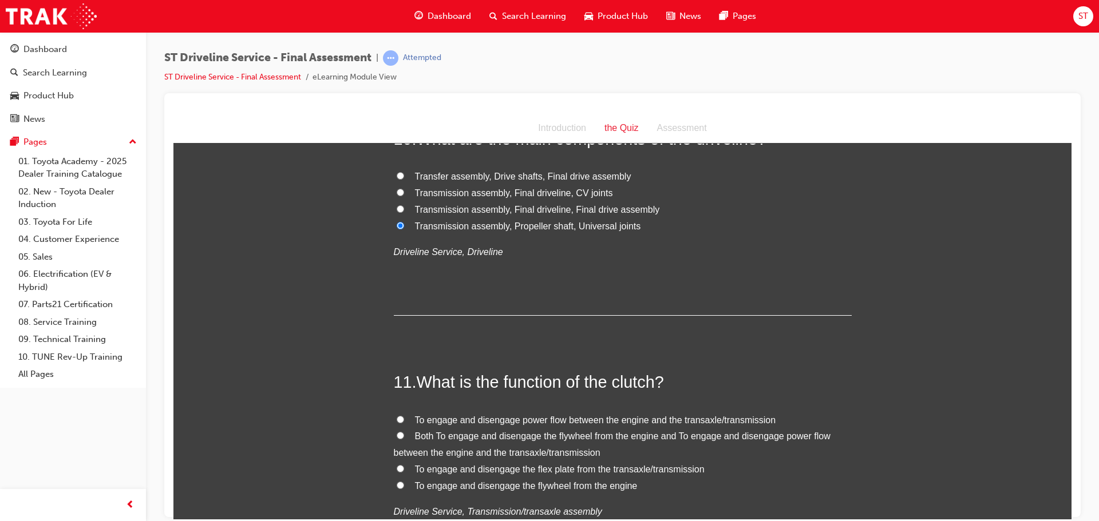
scroll to position [2404, 0]
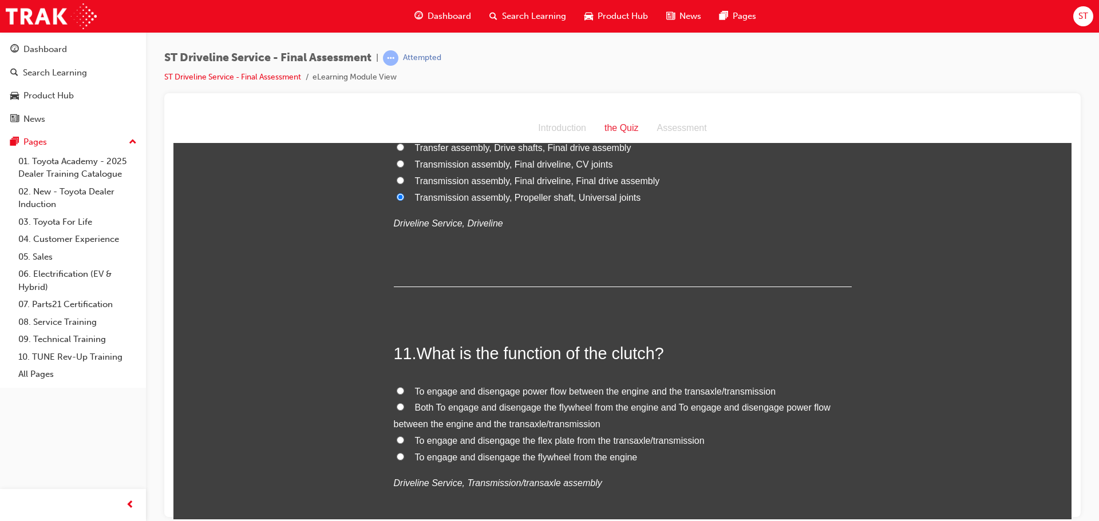
click at [397, 391] on input "To engage and disengage power flow between the engine and the transaxle/transmi…" at bounding box center [400, 390] width 7 height 7
radio input "true"
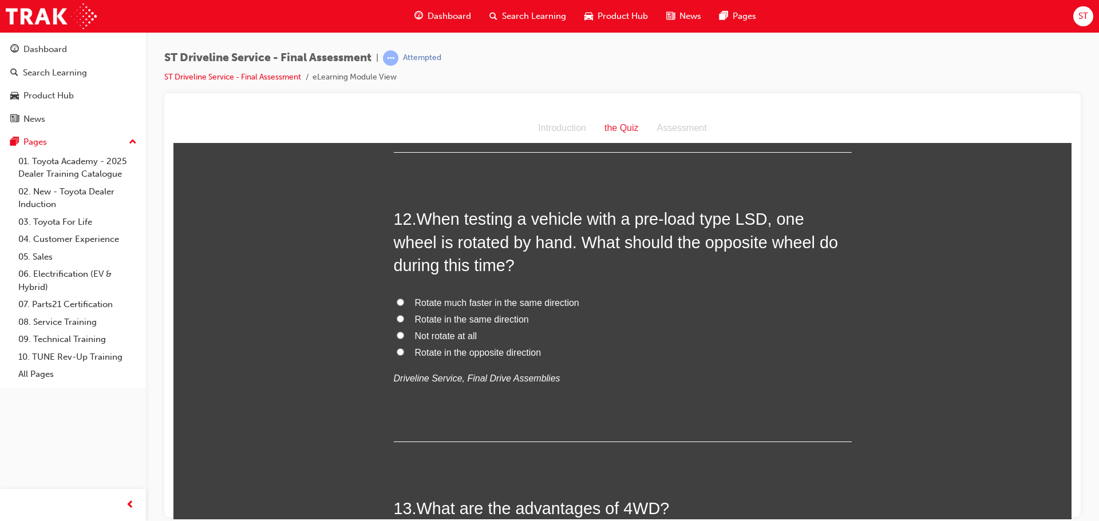
scroll to position [2805, 0]
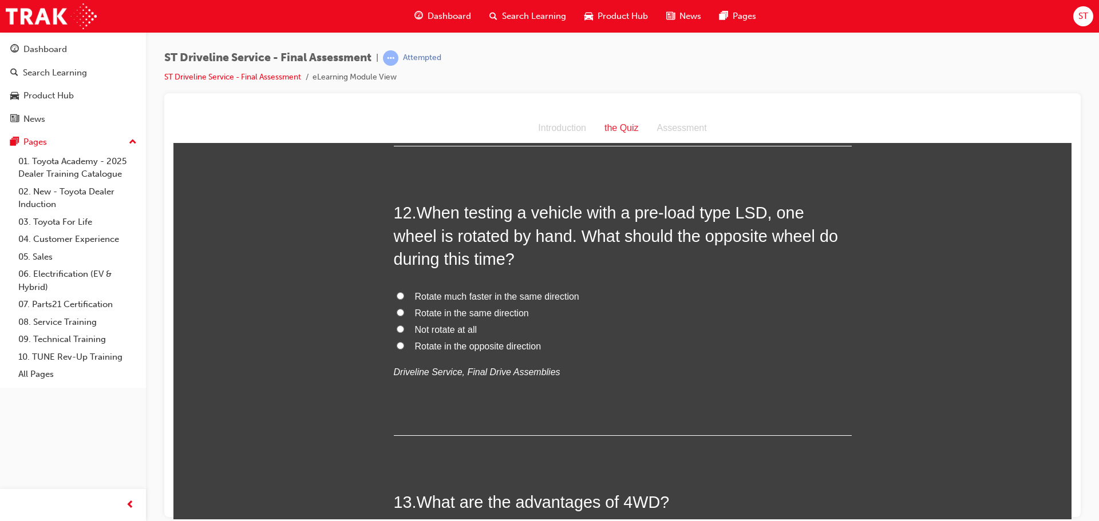
click at [397, 314] on input "Rotate in the same direction" at bounding box center [400, 311] width 7 height 7
radio input "true"
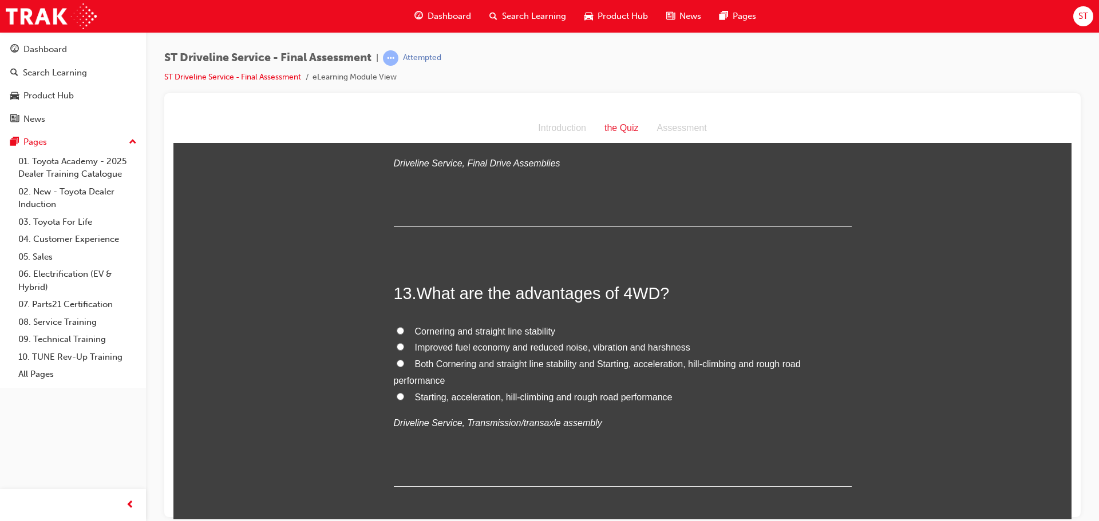
scroll to position [3033, 0]
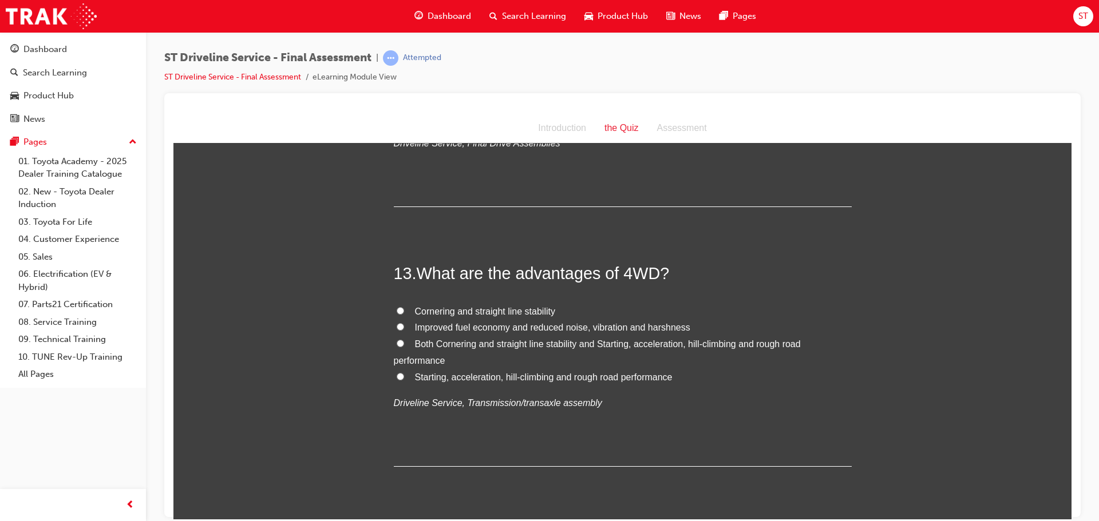
click at [397, 310] on input "Cornering and straight line stability" at bounding box center [400, 310] width 7 height 7
radio input "true"
click at [397, 310] on input "Cornering and straight line stability" at bounding box center [400, 310] width 7 height 7
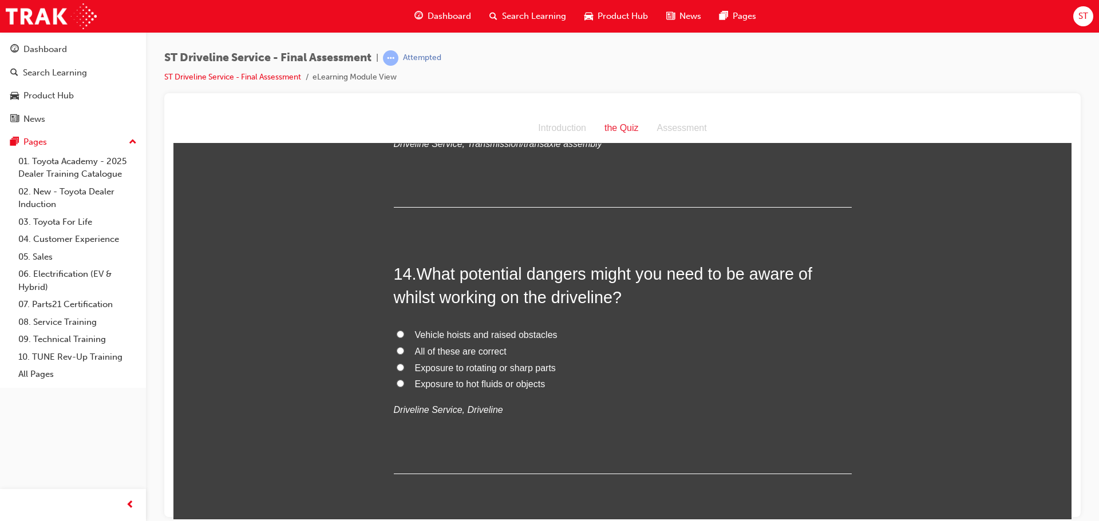
scroll to position [3320, 0]
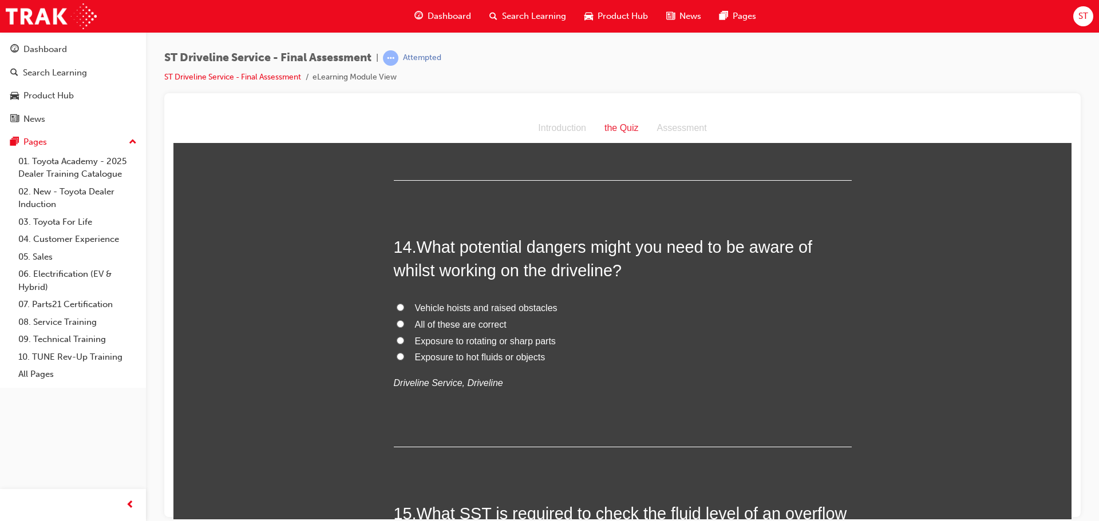
click at [397, 341] on input "Exposure to rotating or sharp parts" at bounding box center [400, 340] width 7 height 7
radio input "true"
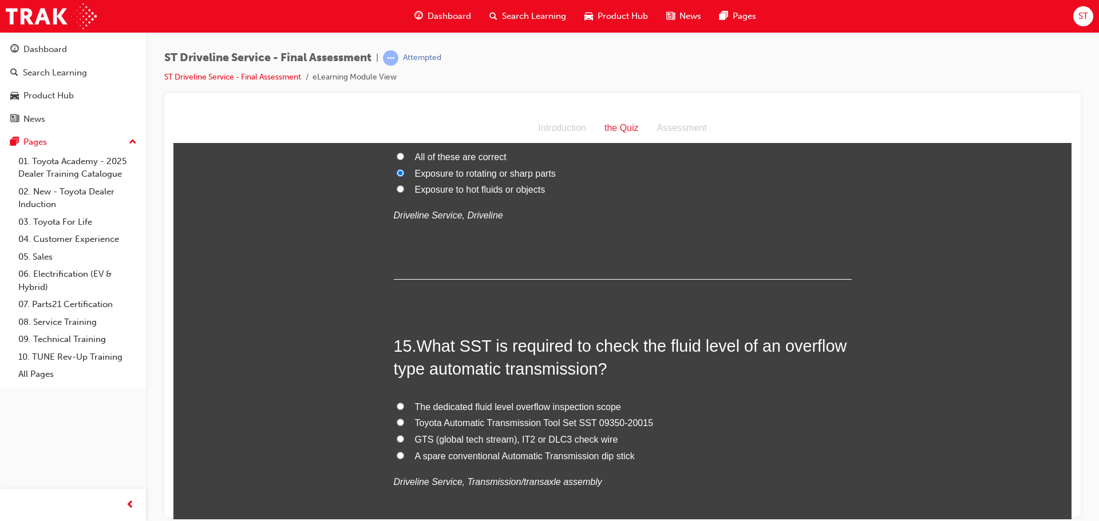
scroll to position [3491, 0]
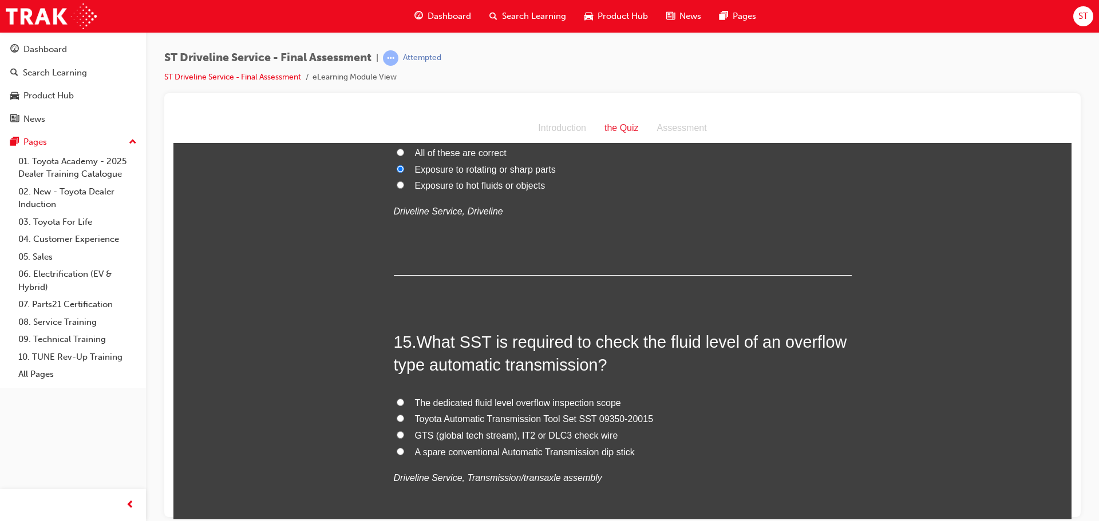
click at [397, 417] on input "Toyota Automatic Transmission Tool Set SST 09350-20015" at bounding box center [400, 417] width 7 height 7
radio input "true"
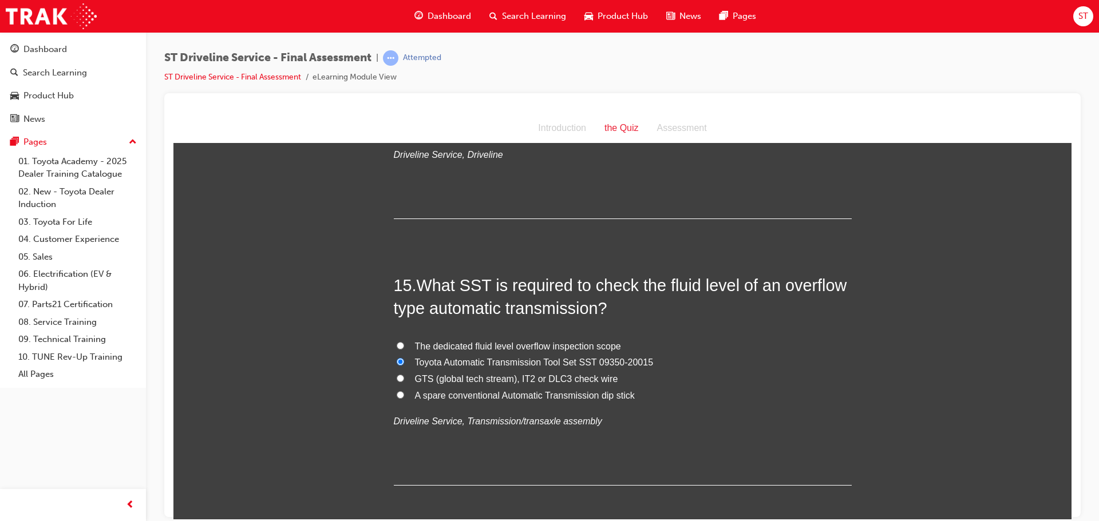
scroll to position [3601, 0]
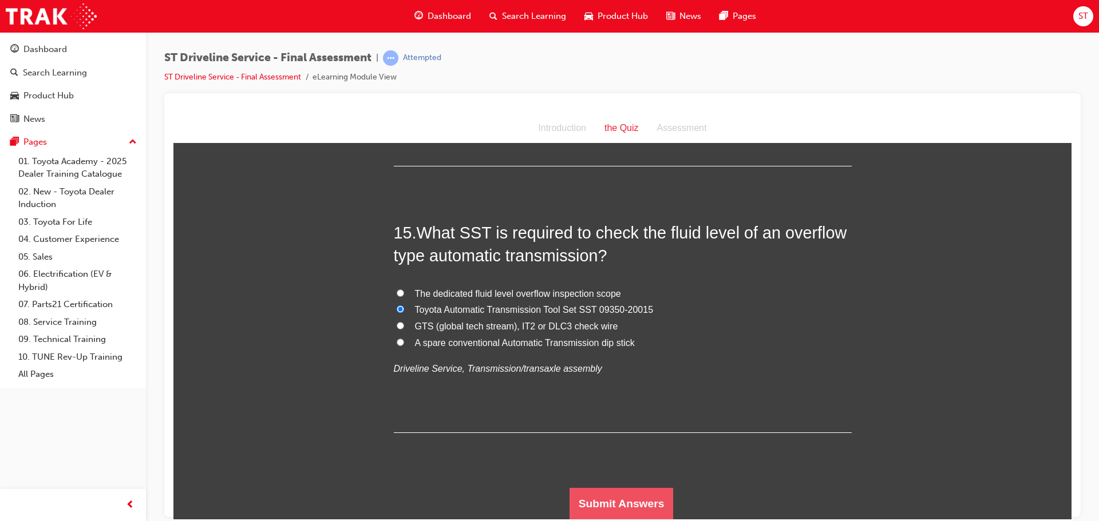
click at [604, 494] on button "Submit Answers" at bounding box center [621, 504] width 104 height 32
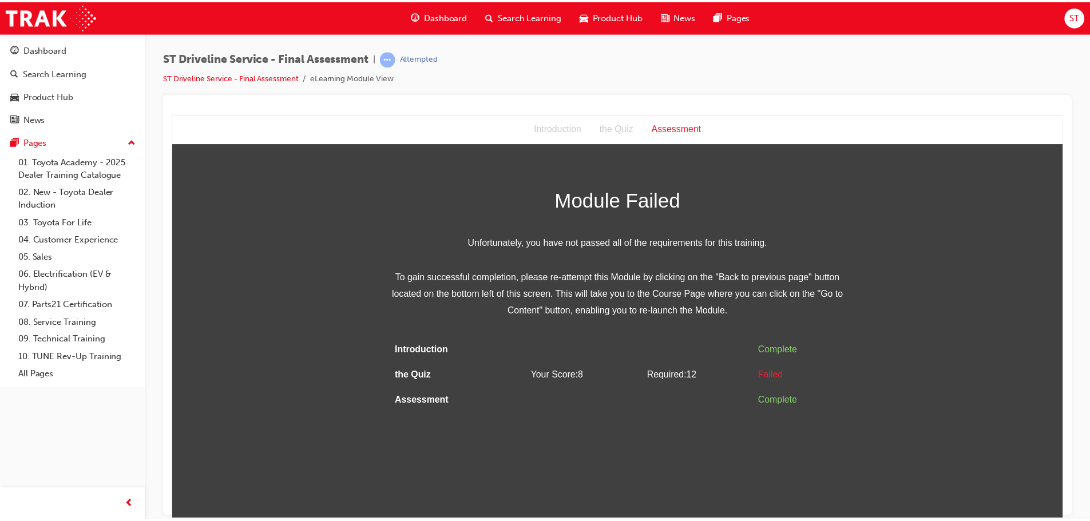
scroll to position [0, 0]
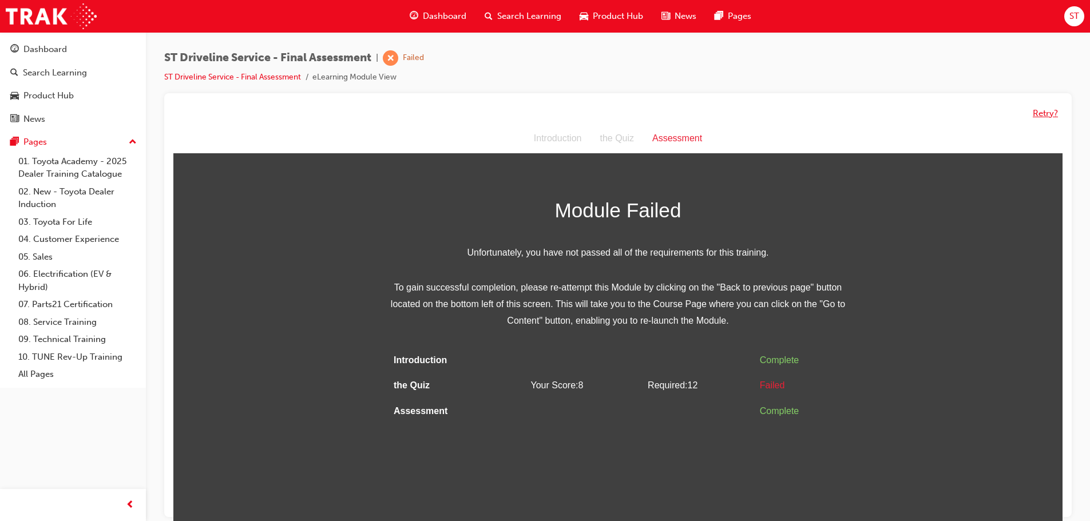
click at [1042, 108] on button "Retry?" at bounding box center [1045, 113] width 25 height 13
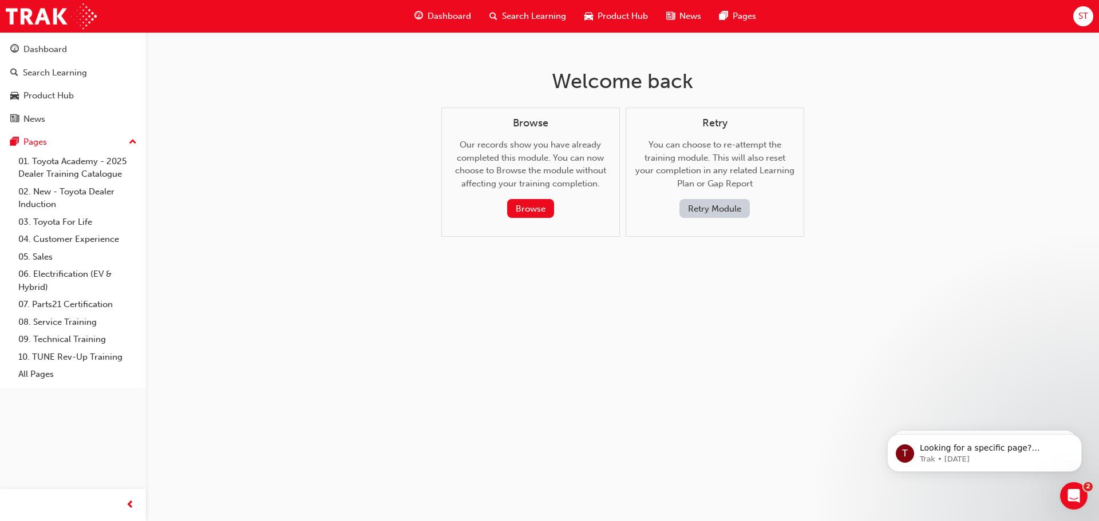
click at [703, 204] on button "Retry Module" at bounding box center [714, 208] width 70 height 19
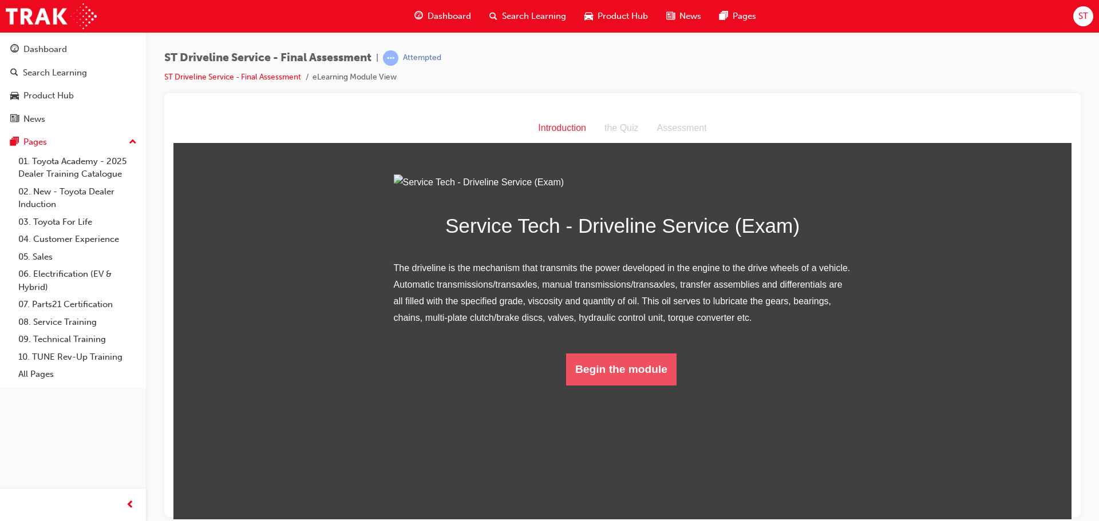
click at [646, 385] on button "Begin the module" at bounding box center [621, 369] width 110 height 32
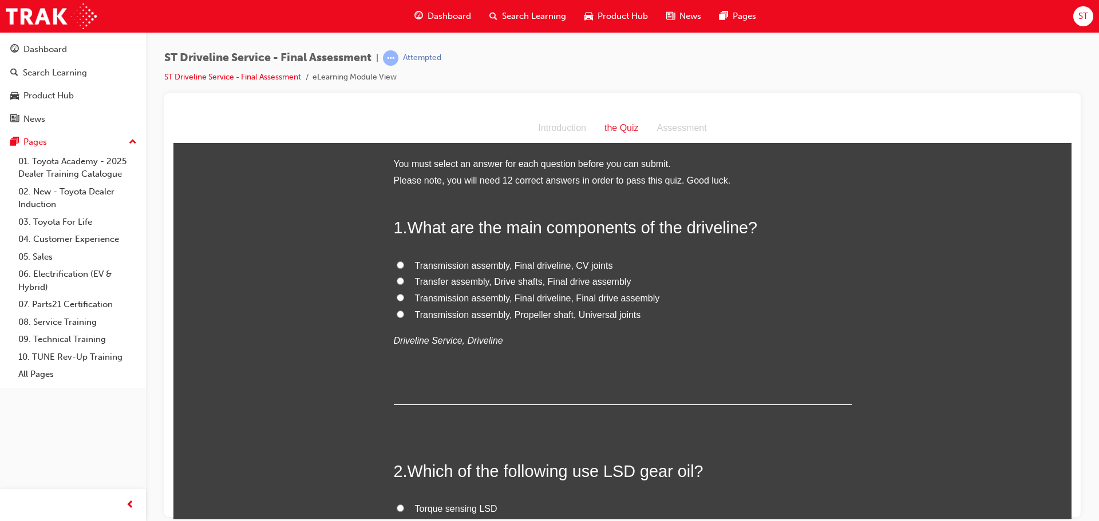
click at [397, 312] on input "Transmission assembly, Propeller shaft, Universal joints" at bounding box center [400, 313] width 7 height 7
radio input "true"
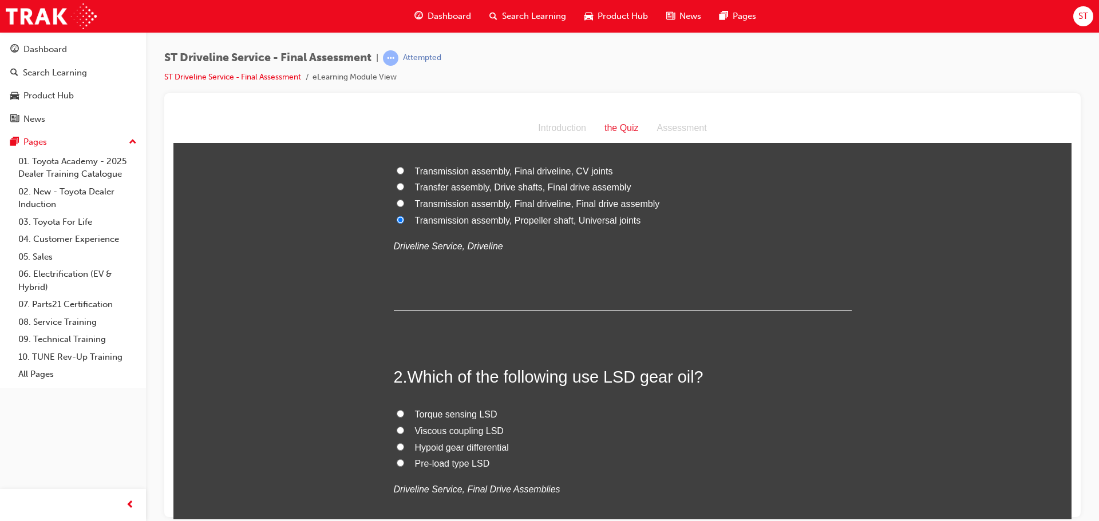
scroll to position [114, 0]
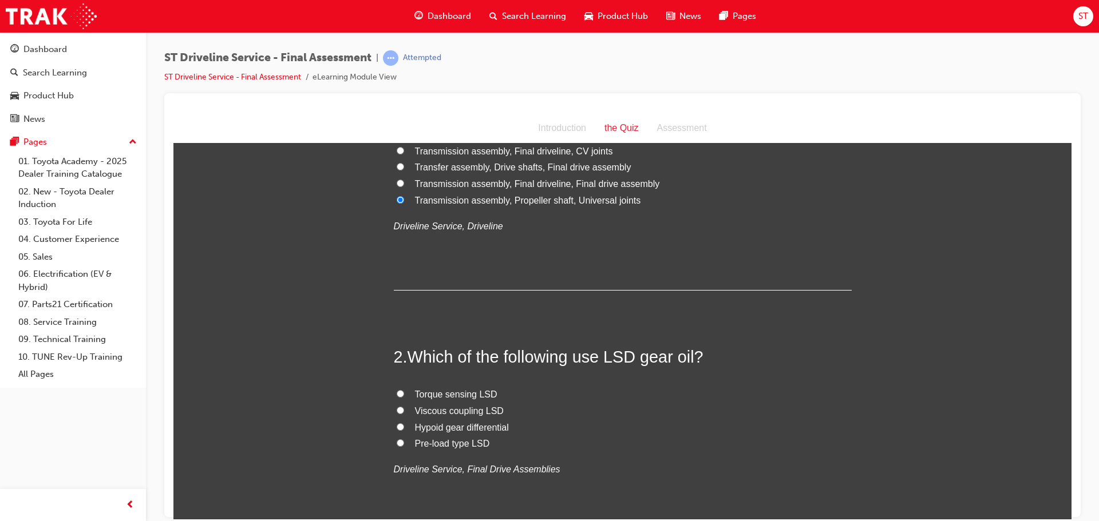
click at [397, 441] on input "Pre-load type LSD" at bounding box center [400, 442] width 7 height 7
radio input "true"
click at [397, 409] on input "Viscous coupling LSD" at bounding box center [400, 409] width 7 height 7
radio input "true"
click at [398, 446] on label "Pre-load type LSD" at bounding box center [623, 444] width 458 height 17
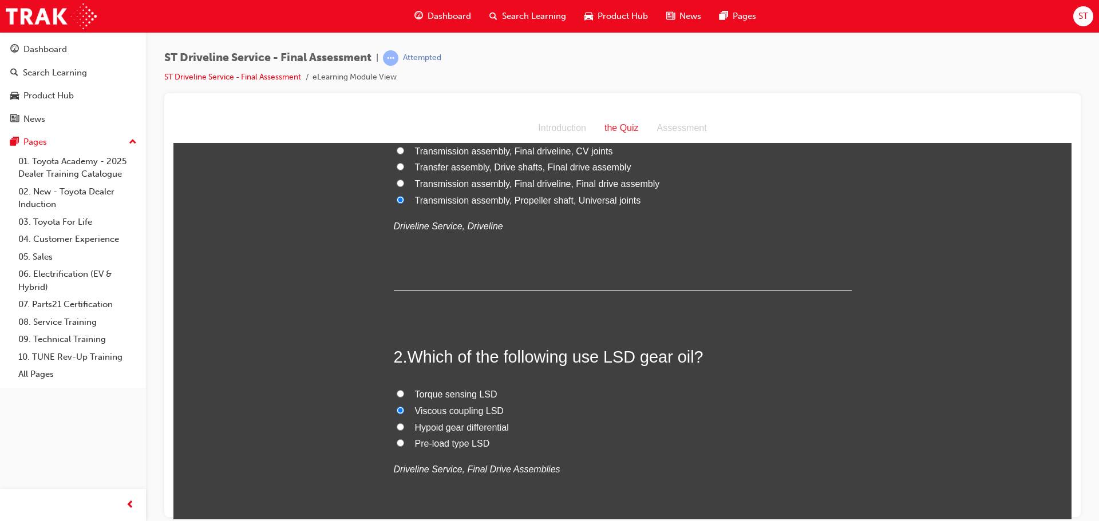
click at [397, 444] on input "Pre-load type LSD" at bounding box center [400, 442] width 7 height 7
radio input "true"
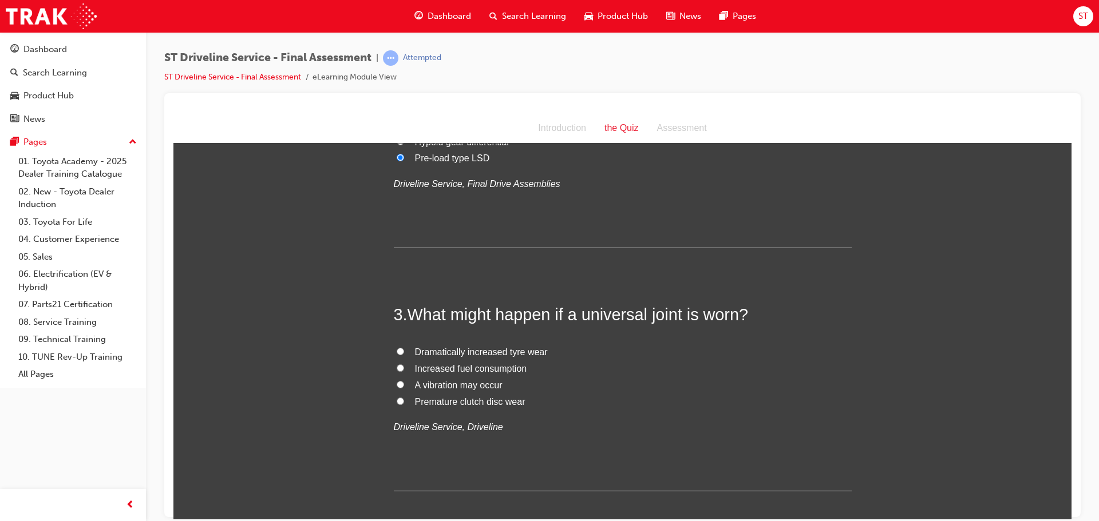
scroll to position [401, 0]
click at [397, 381] on input "A vibration may occur" at bounding box center [400, 383] width 7 height 7
radio input "true"
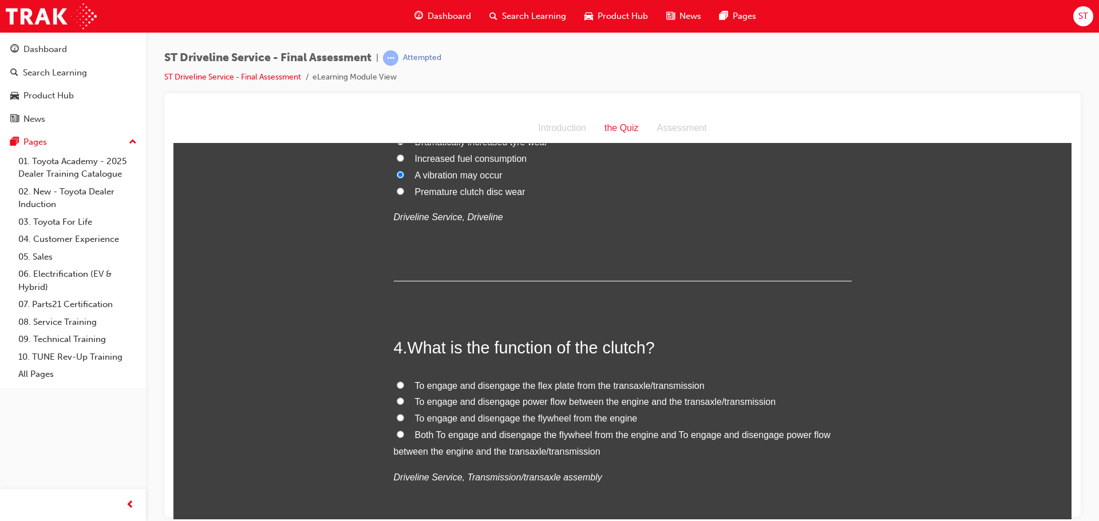
scroll to position [630, 0]
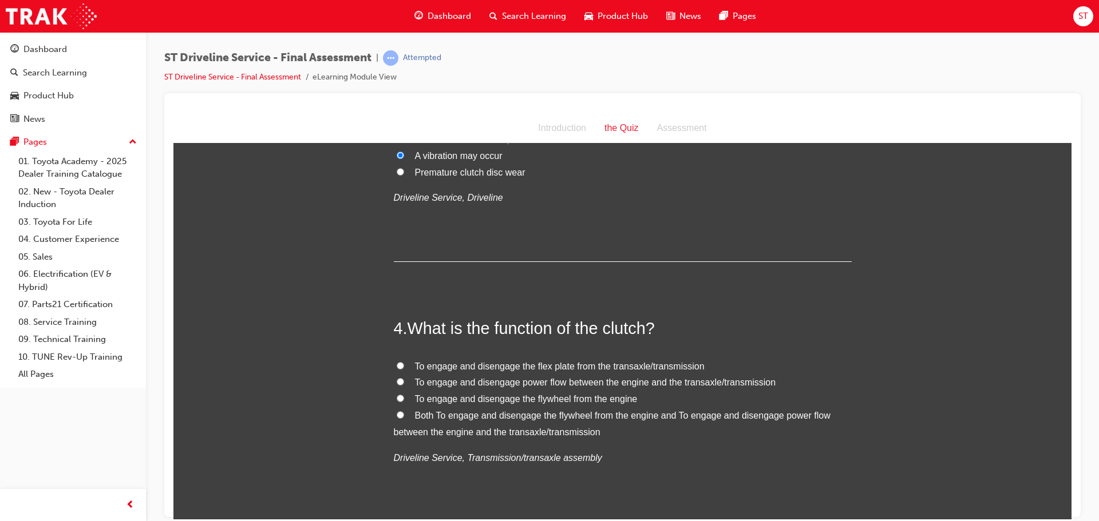
click at [398, 380] on input "To engage and disengage power flow between the engine and the transaxle/transmi…" at bounding box center [400, 381] width 7 height 7
radio input "true"
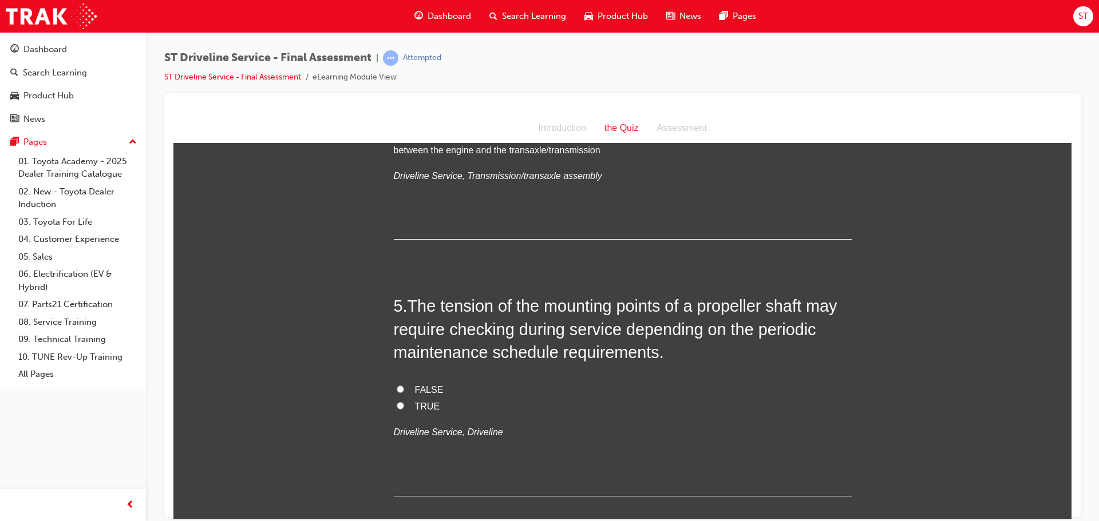
scroll to position [916, 0]
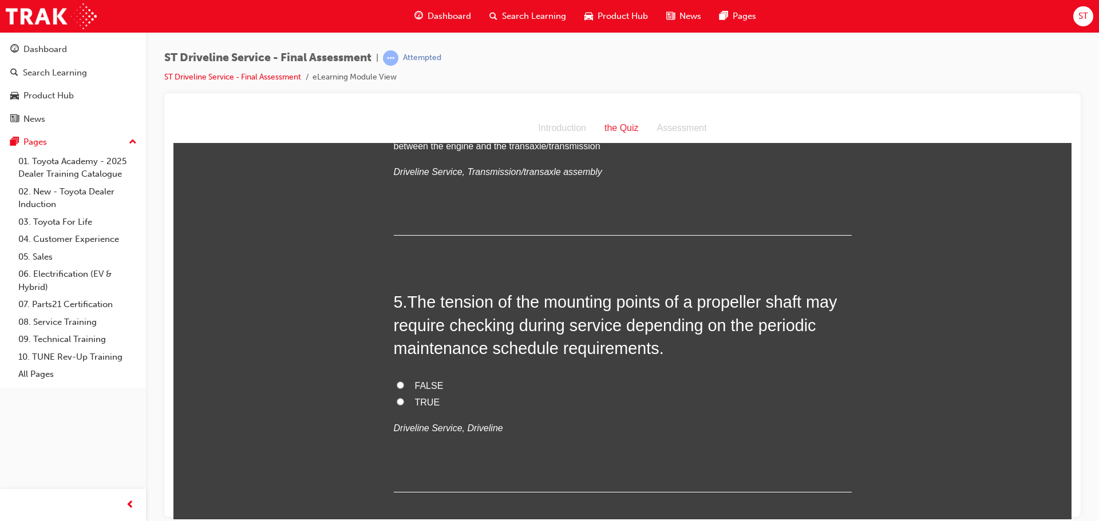
drag, startPoint x: 395, startPoint y: 400, endPoint x: 496, endPoint y: 393, distance: 100.4
click at [397, 400] on input "TRUE" at bounding box center [400, 401] width 7 height 7
radio input "true"
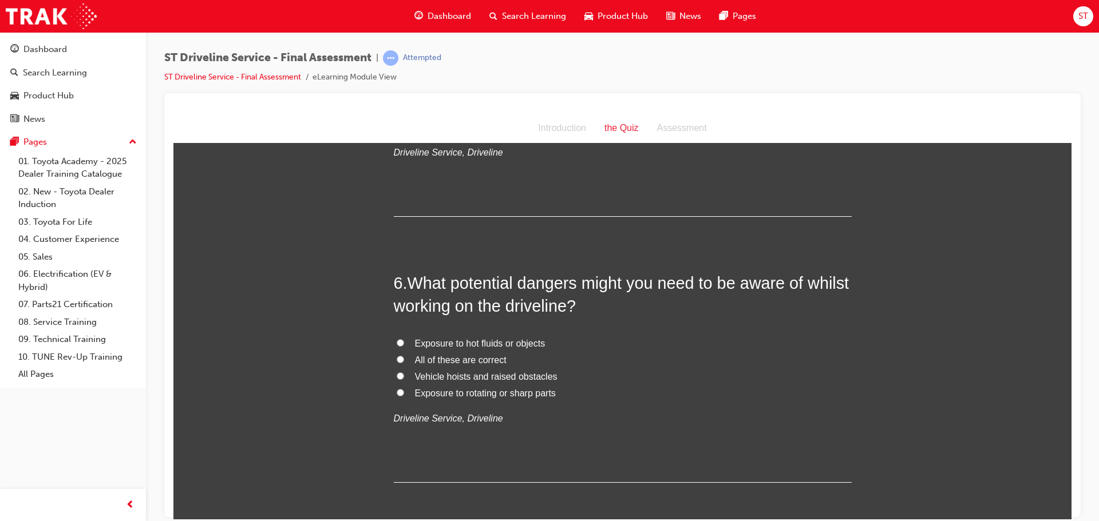
scroll to position [1202, 0]
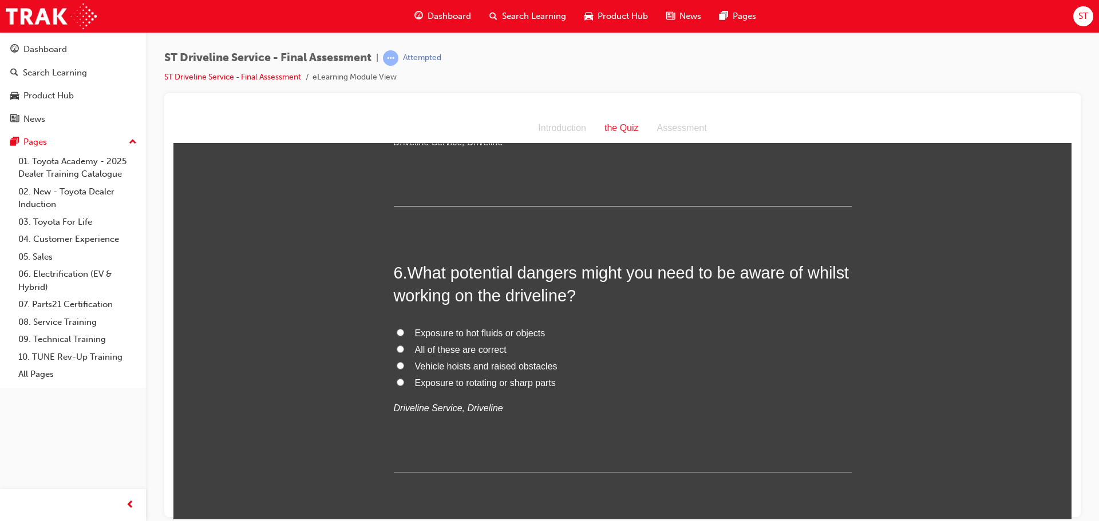
click at [397, 348] on input "All of these are correct" at bounding box center [400, 348] width 7 height 7
radio input "true"
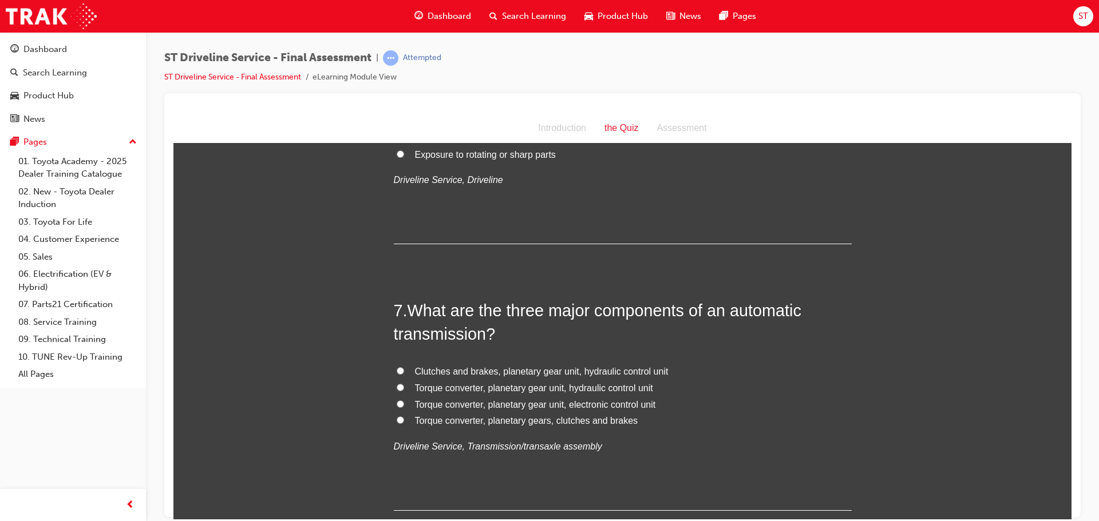
scroll to position [1431, 0]
click at [397, 386] on input "Torque converter, planetary gear unit, hydraulic control unit" at bounding box center [400, 386] width 7 height 7
radio input "true"
click at [397, 371] on input "Clutches and brakes, planetary gear unit, hydraulic control unit" at bounding box center [400, 369] width 7 height 7
radio input "true"
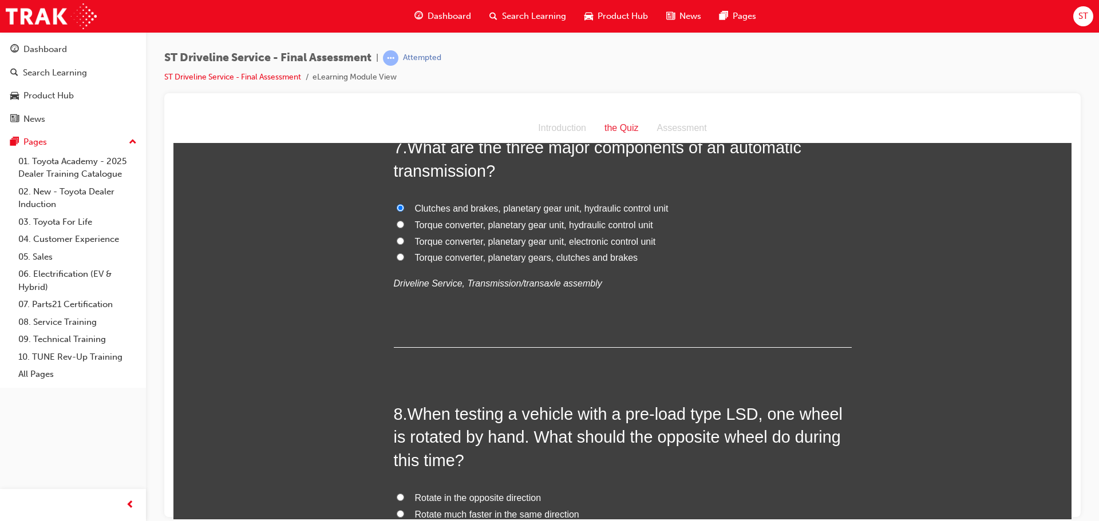
scroll to position [1660, 0]
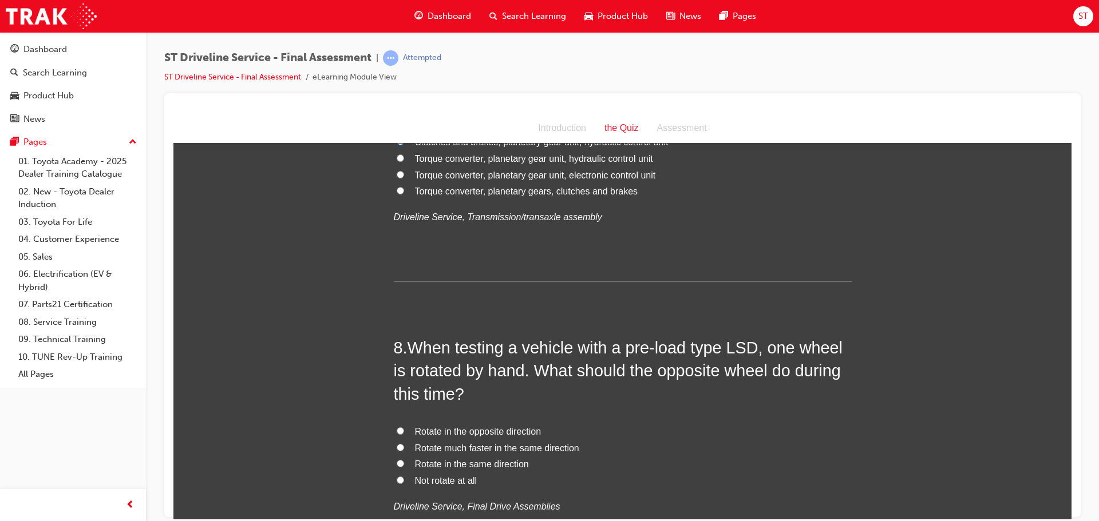
click at [397, 462] on input "Rotate in the same direction" at bounding box center [400, 463] width 7 height 7
radio input "true"
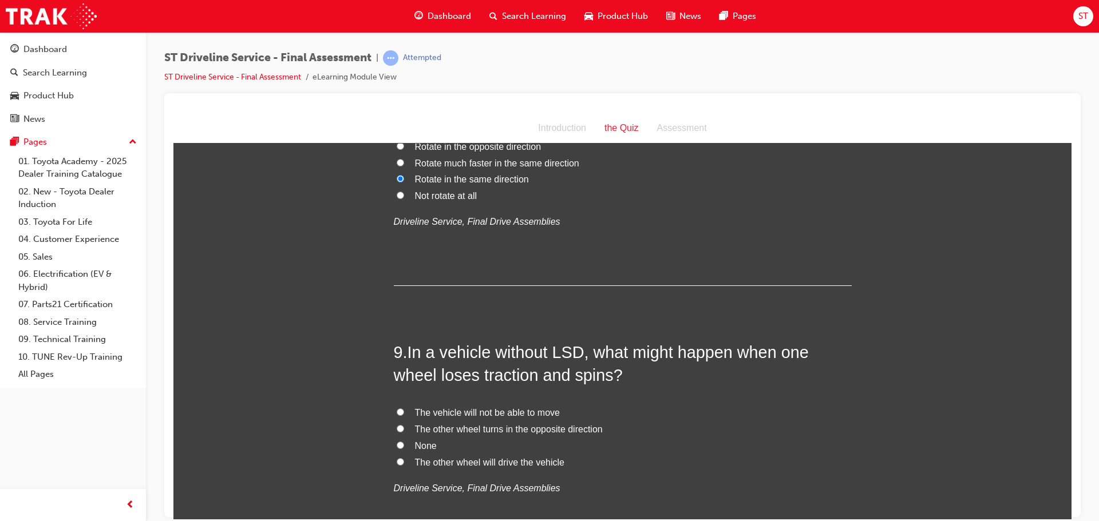
scroll to position [1946, 0]
click at [401, 408] on label "The vehicle will not be able to move" at bounding box center [623, 412] width 458 height 17
click at [401, 408] on input "The vehicle will not be able to move" at bounding box center [400, 410] width 7 height 7
radio input "true"
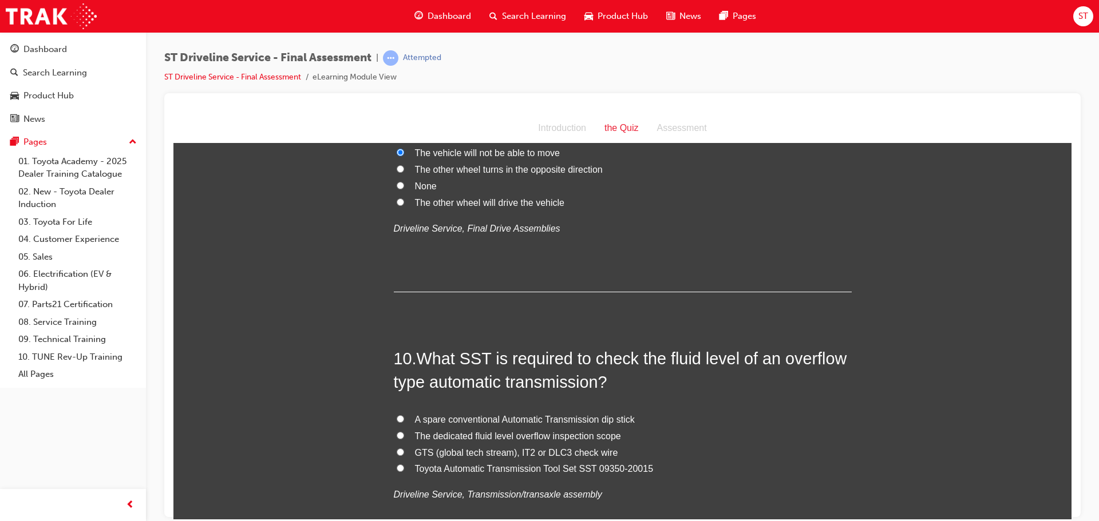
scroll to position [2232, 0]
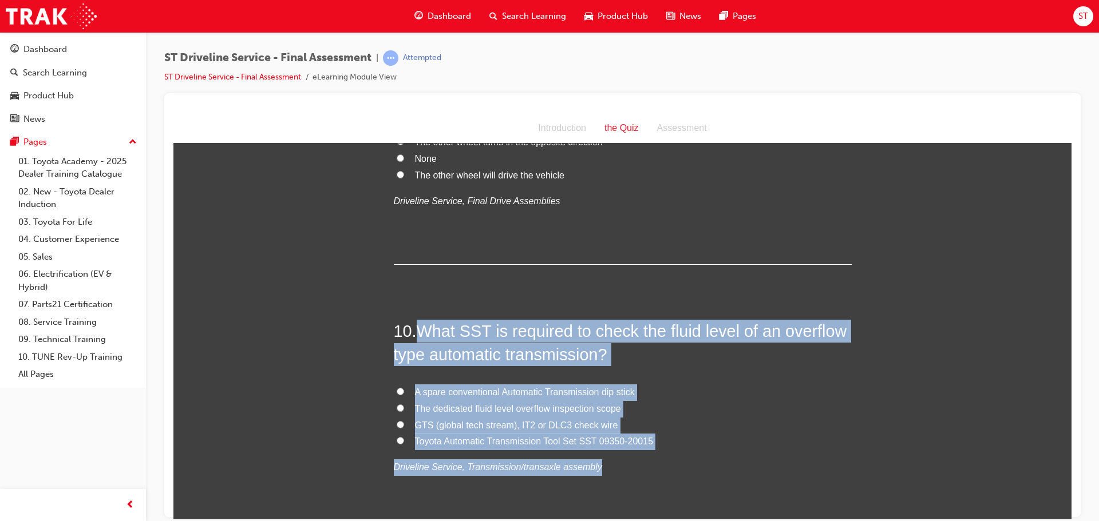
drag, startPoint x: 416, startPoint y: 326, endPoint x: 652, endPoint y: 464, distance: 273.2
click at [652, 464] on div "10 . What SST is required to check the fluid level of an overflow type automati…" at bounding box center [623, 425] width 458 height 212
copy div "What SST is required to check the fluid level of an overflow type automatic tra…"
click at [397, 440] on input "Toyota Automatic Transmission Tool Set SST 09350-20015" at bounding box center [400, 440] width 7 height 7
radio input "true"
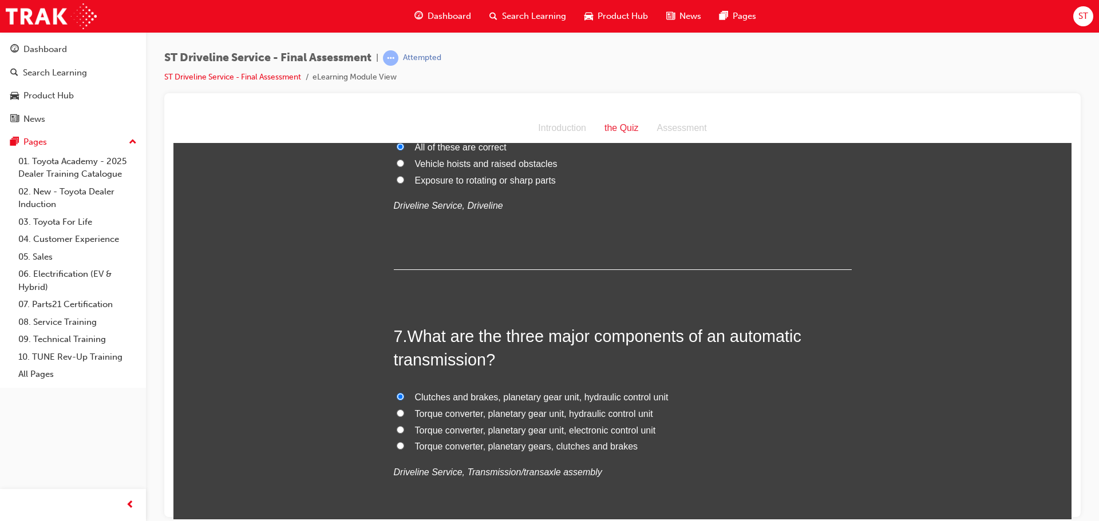
scroll to position [1431, 0]
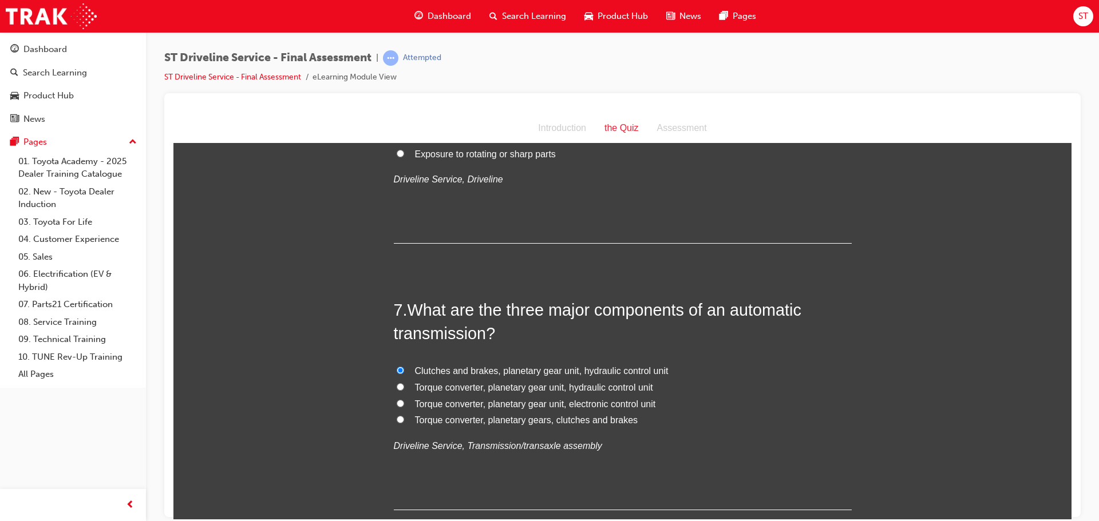
click at [397, 387] on input "Torque converter, planetary gear unit, hydraulic control unit" at bounding box center [400, 386] width 7 height 7
radio input "true"
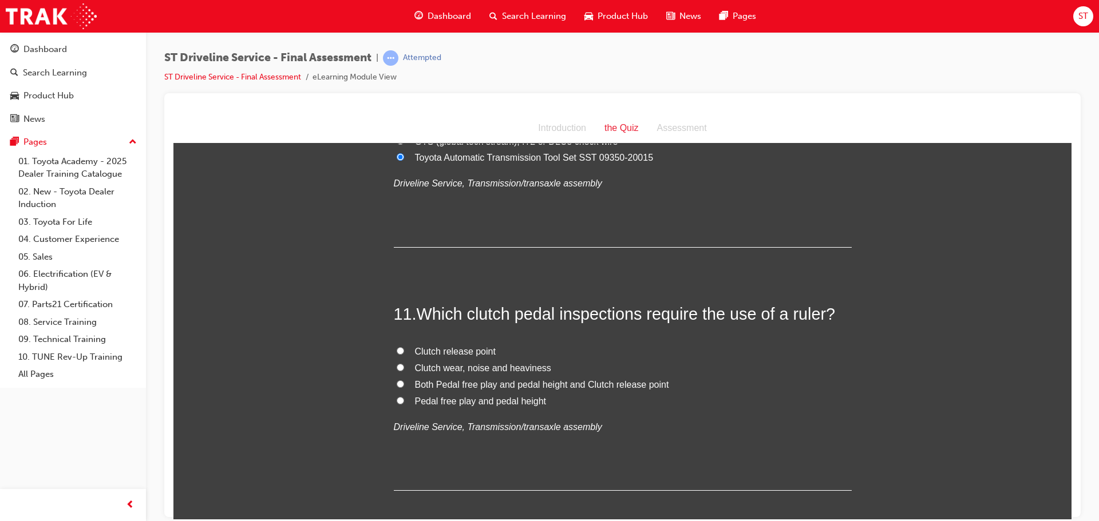
scroll to position [2518, 0]
click at [397, 382] on input "Both Pedal free play and pedal height and Clutch release point" at bounding box center [400, 381] width 7 height 7
radio input "true"
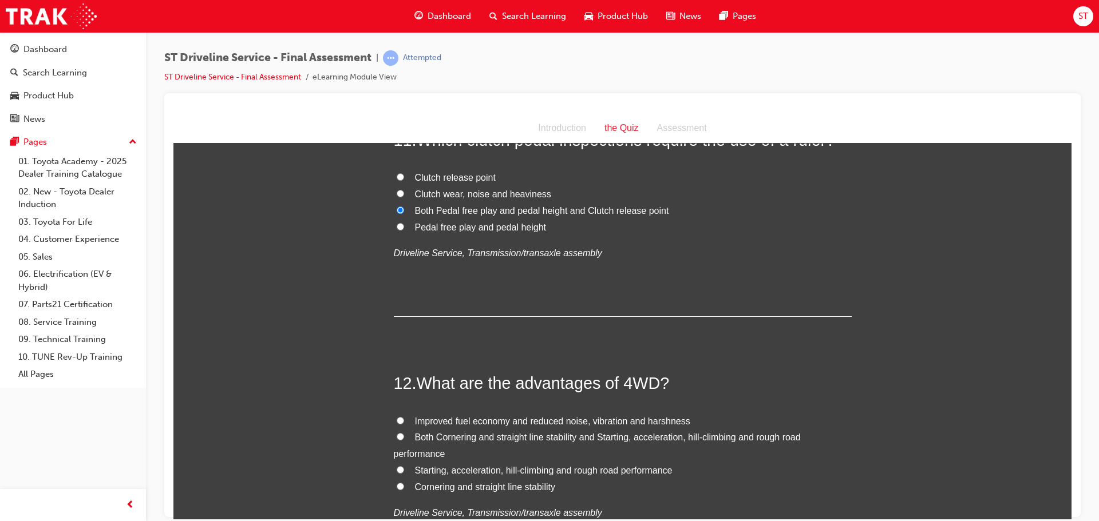
scroll to position [2747, 0]
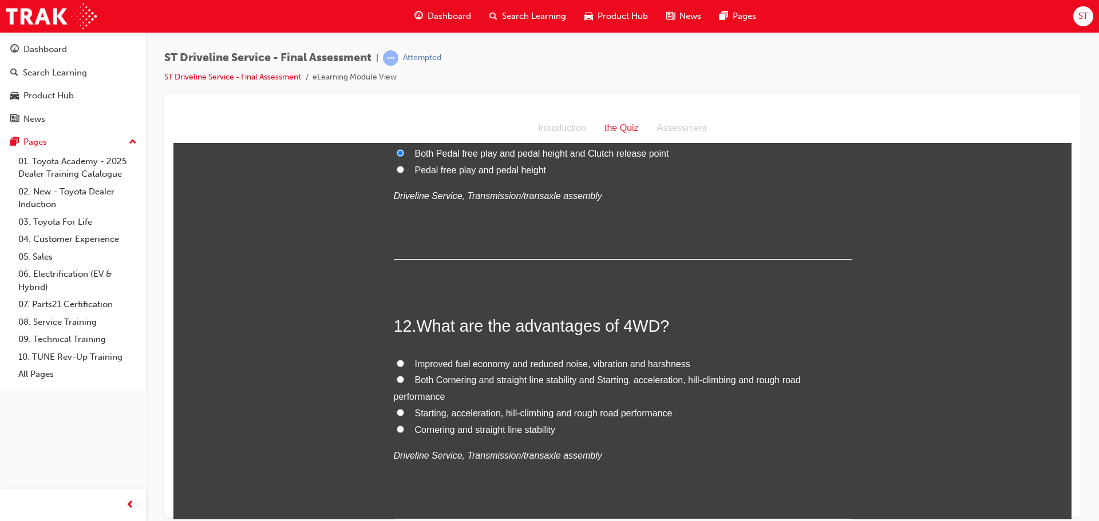
click at [397, 379] on input "Both Cornering and straight line stability and Starting, acceleration, hill-cli…" at bounding box center [400, 378] width 7 height 7
radio input "true"
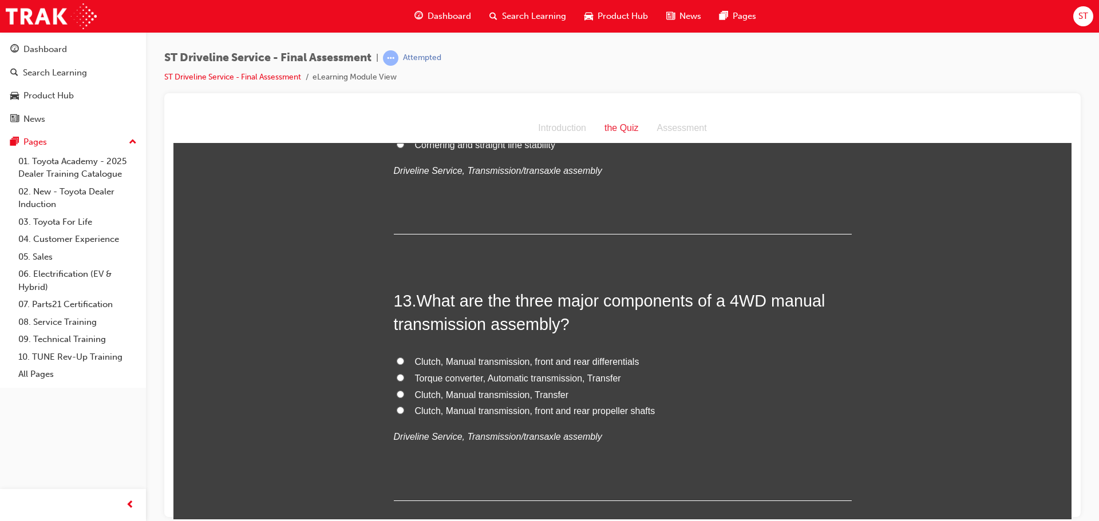
scroll to position [3033, 0]
click at [397, 389] on input "Clutch, Manual transmission, Transfer" at bounding box center [400, 392] width 7 height 7
radio input "true"
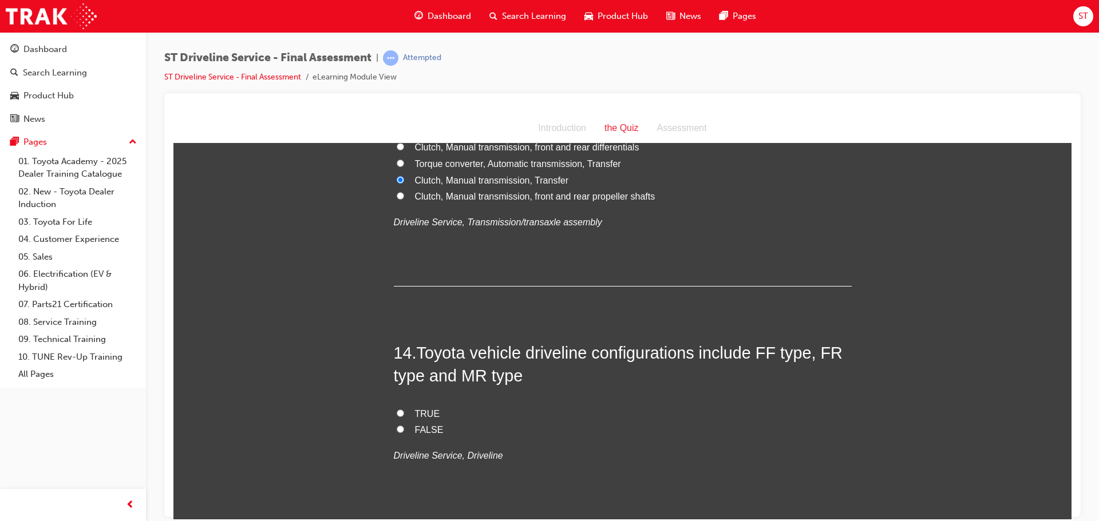
scroll to position [3262, 0]
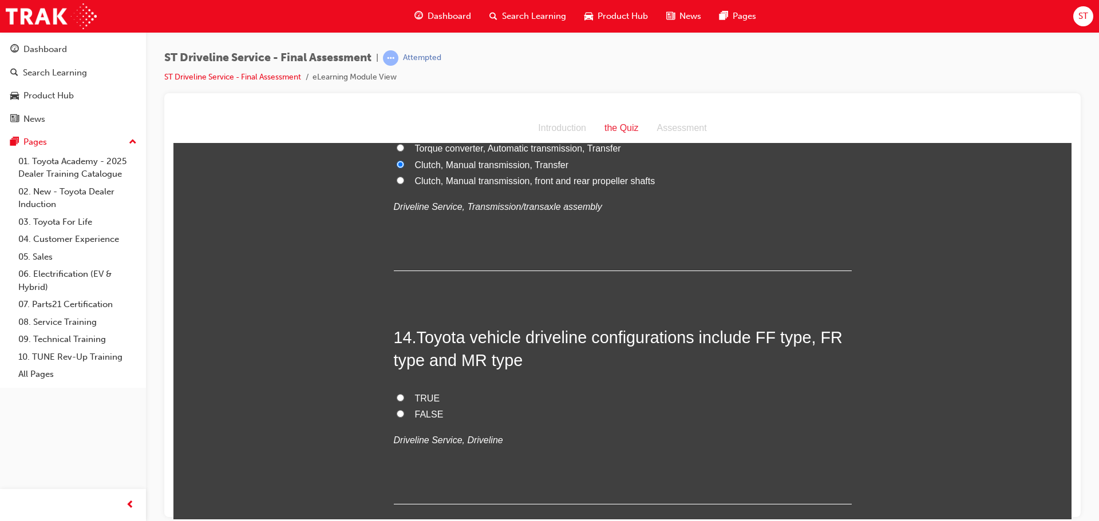
click at [397, 397] on input "TRUE" at bounding box center [400, 397] width 7 height 7
radio input "true"
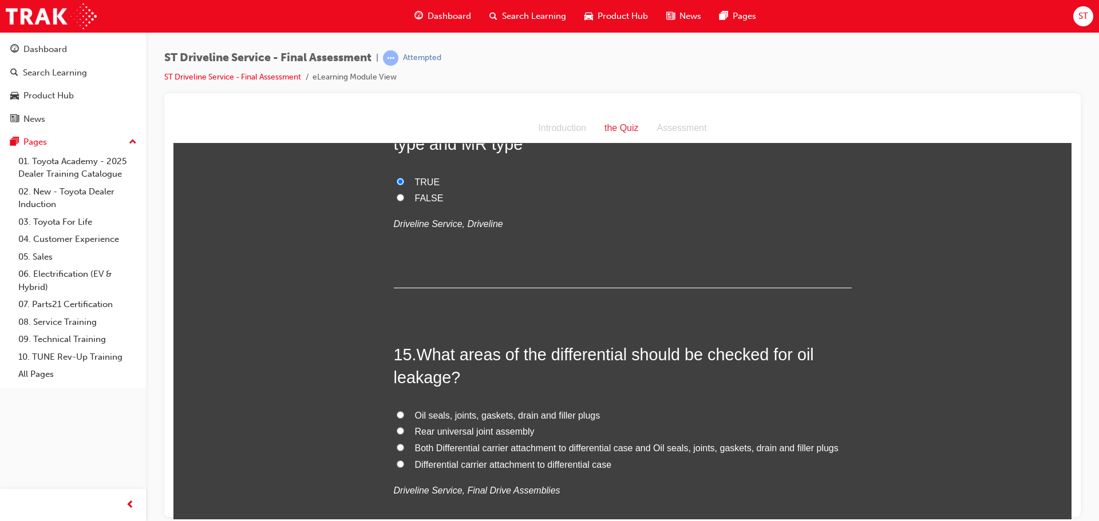
scroll to position [3491, 0]
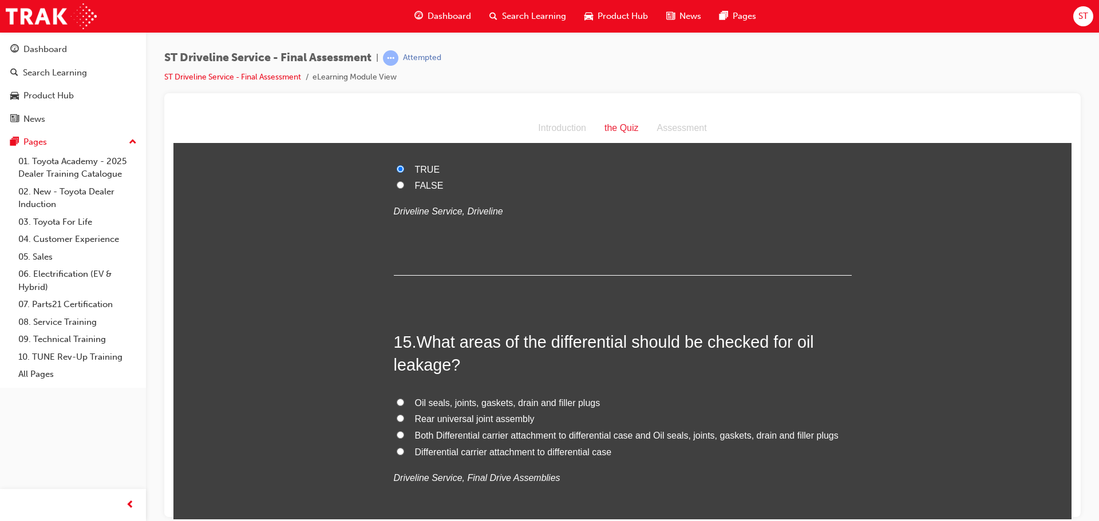
click at [397, 432] on input "Both Differential carrier attachment to differential case and Oil seals, joints…" at bounding box center [400, 434] width 7 height 7
radio input "true"
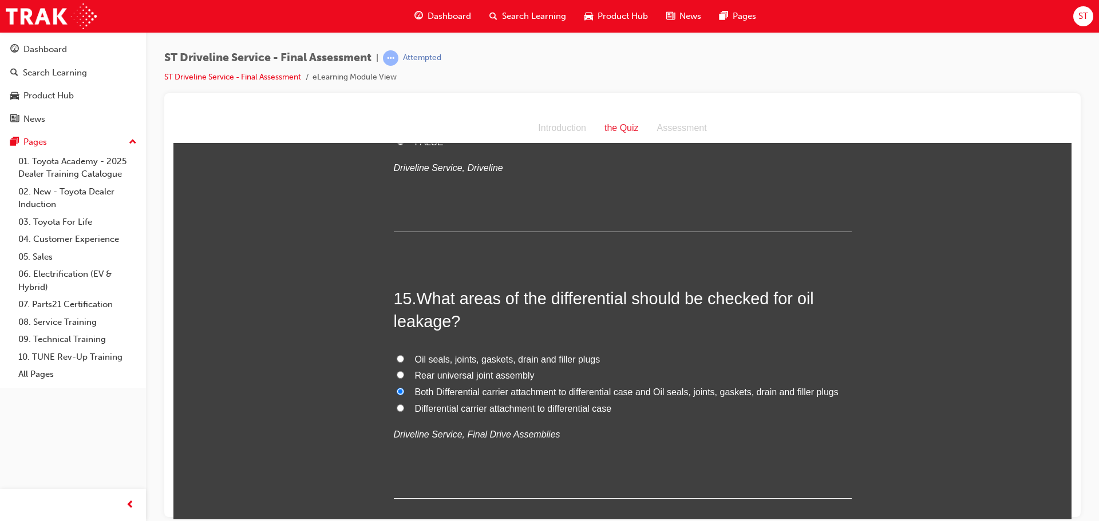
scroll to position [3601, 0]
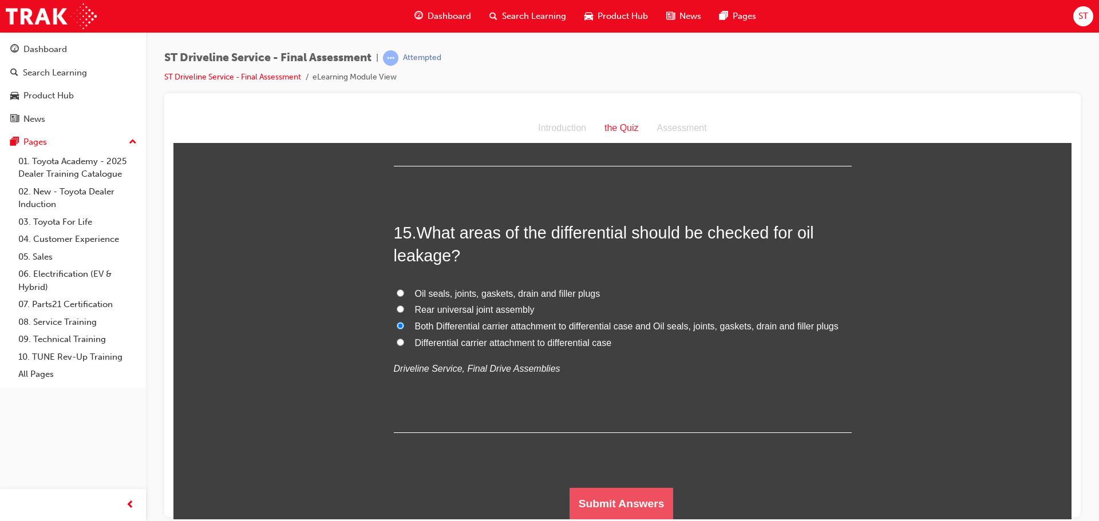
click at [634, 499] on button "Submit Answers" at bounding box center [621, 504] width 104 height 32
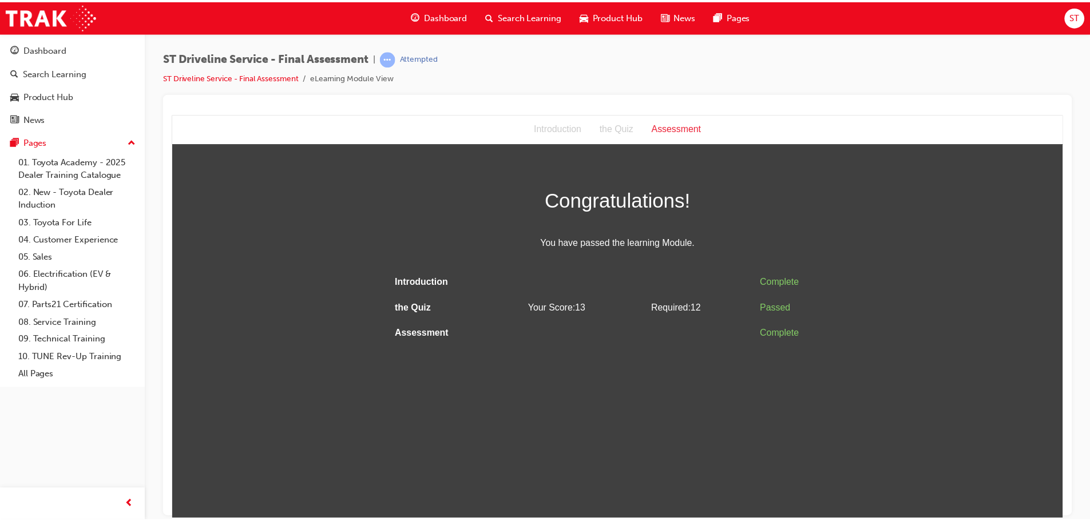
scroll to position [0, 0]
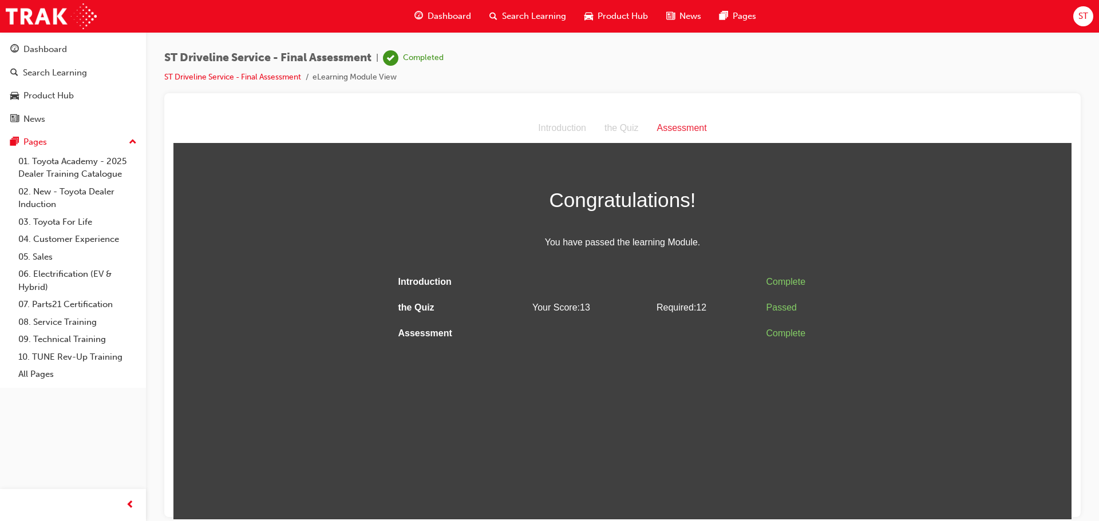
click at [532, 16] on span "Search Learning" at bounding box center [534, 16] width 64 height 13
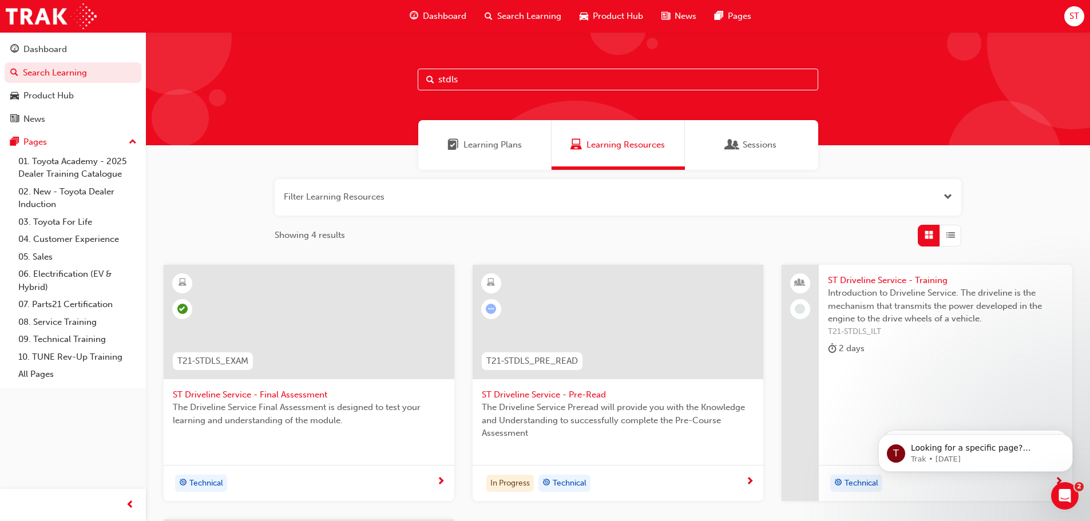
drag, startPoint x: 489, startPoint y: 73, endPoint x: 465, endPoint y: 76, distance: 23.6
click at [484, 75] on input "stdls" at bounding box center [618, 80] width 401 height 22
drag, startPoint x: 465, startPoint y: 76, endPoint x: 449, endPoint y: 73, distance: 16.4
click at [454, 75] on input "stdls" at bounding box center [618, 80] width 401 height 22
type input "std"
